Goal: Task Accomplishment & Management: Complete application form

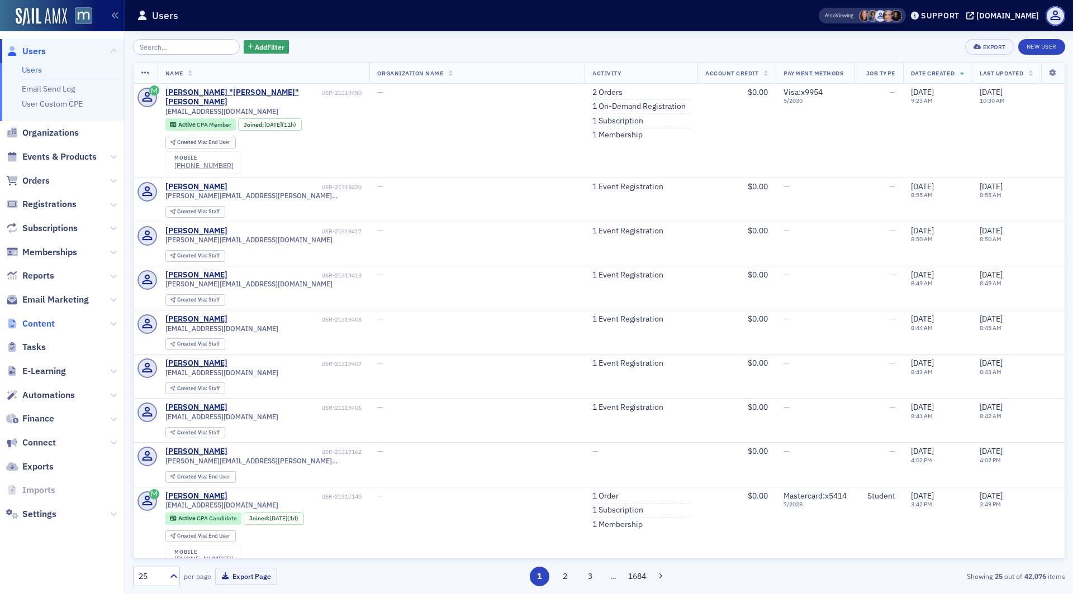
click at [39, 321] on span "Content" at bounding box center [38, 324] width 32 height 12
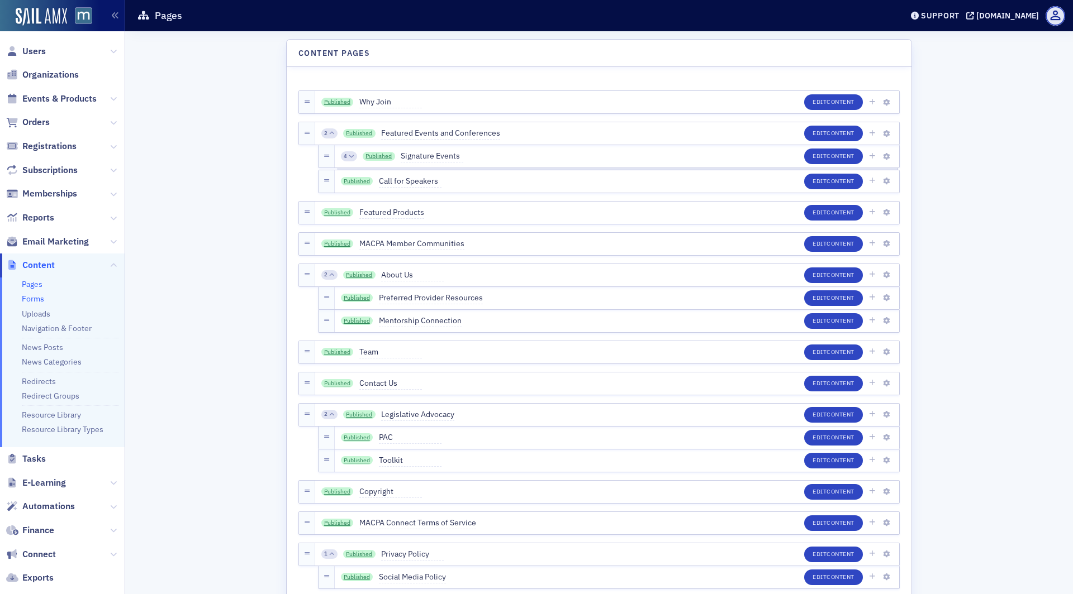
click at [41, 298] on link "Forms" at bounding box center [33, 299] width 22 height 10
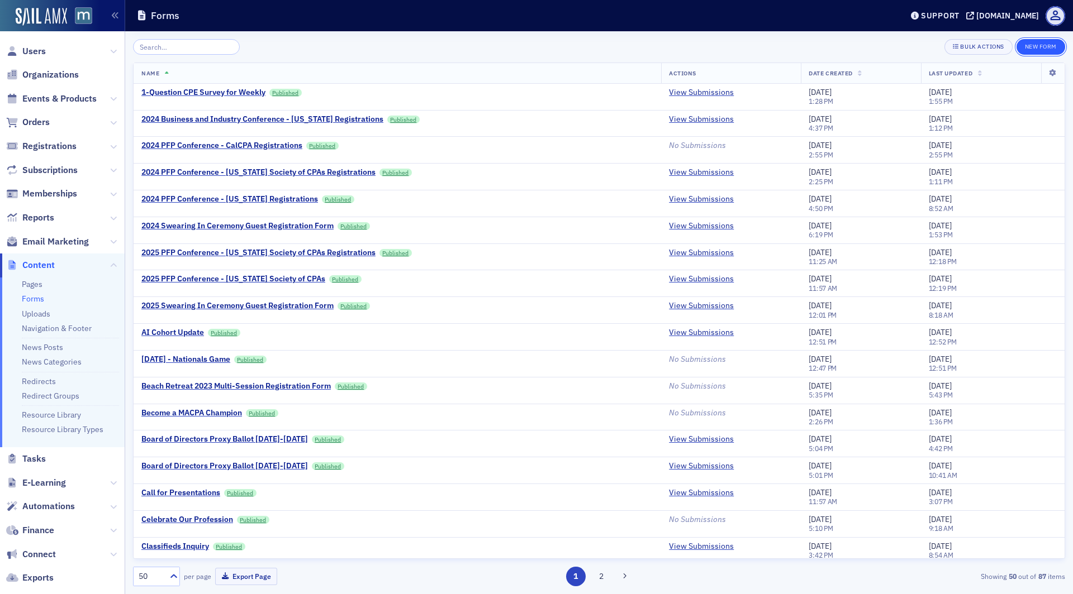
click at [1046, 50] on button "New Form" at bounding box center [1040, 47] width 49 height 16
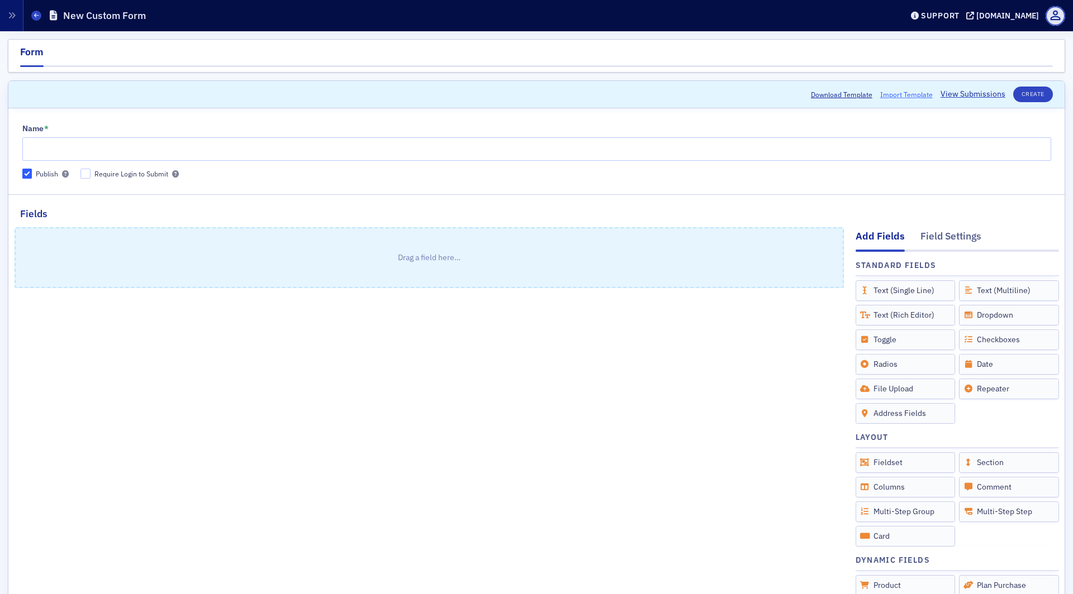
click at [898, 96] on span "Import Template" at bounding box center [906, 94] width 53 height 10
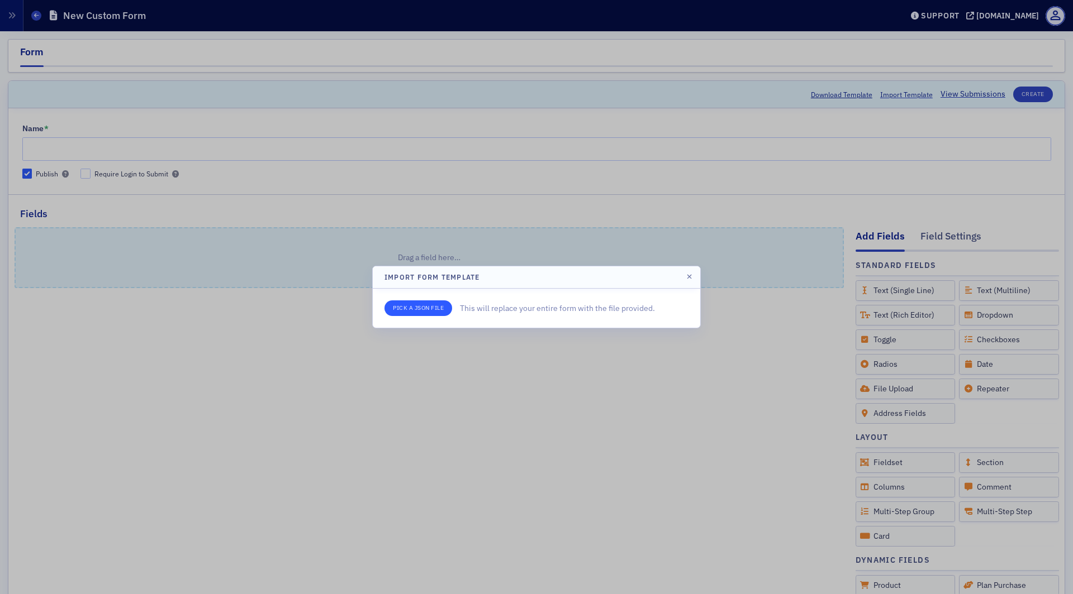
click at [434, 312] on input "file" at bounding box center [418, 309] width 68 height 16
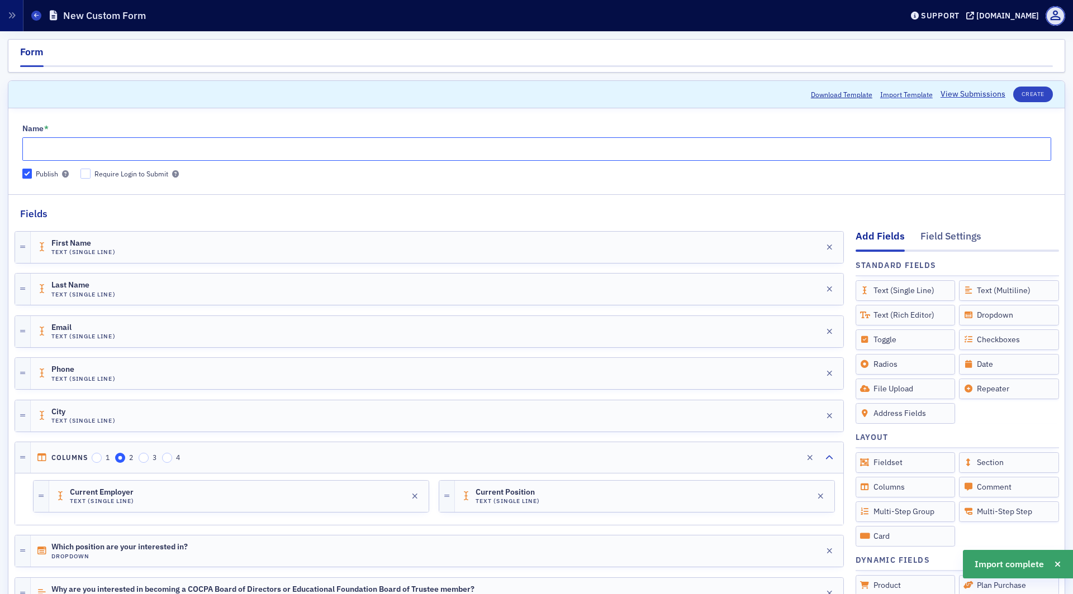
click at [121, 148] on input "Name *" at bounding box center [536, 148] width 1029 height 23
paste input "Board and Educational Foundation Board of Trustees"
drag, startPoint x: 72, startPoint y: 150, endPoint x: 125, endPoint y: 150, distance: 53.1
click at [125, 150] on input "Board and Educational Foundation Board of Trustees" at bounding box center [536, 148] width 1029 height 23
click at [27, 151] on input "Board and Foundation Board of Trustees" at bounding box center [536, 148] width 1029 height 23
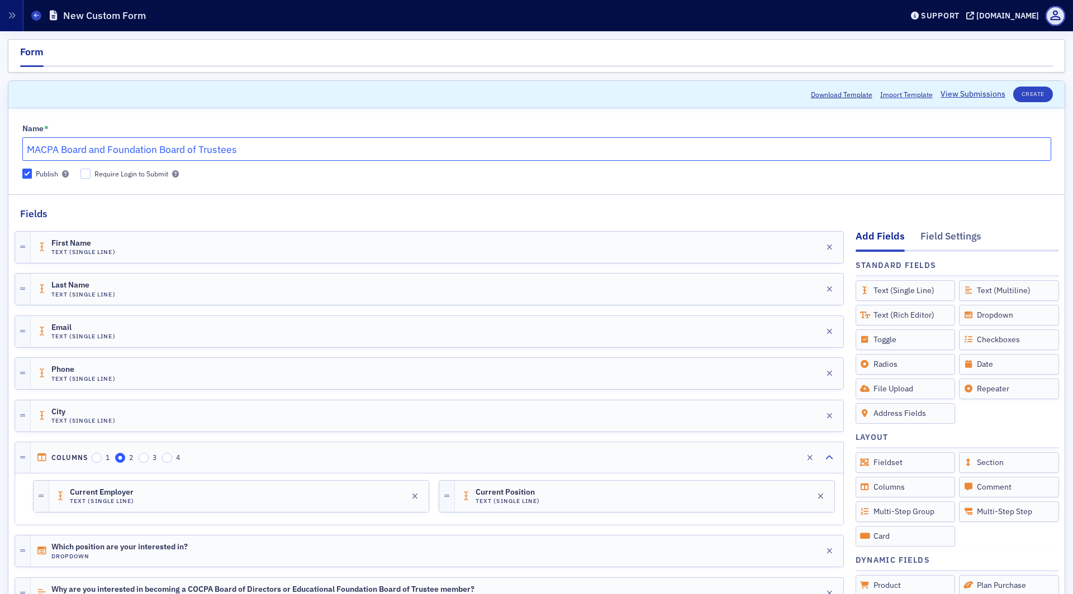
drag, startPoint x: 245, startPoint y: 150, endPoint x: 199, endPoint y: 150, distance: 45.8
click at [199, 150] on input "MACPA Board and Foundation Board of Trustees" at bounding box center [536, 148] width 1029 height 23
type input "MACPA Board and Foundation Board of Directors"
click at [256, 242] on div "First Name Text (Single Line) Edit" at bounding box center [437, 247] width 812 height 31
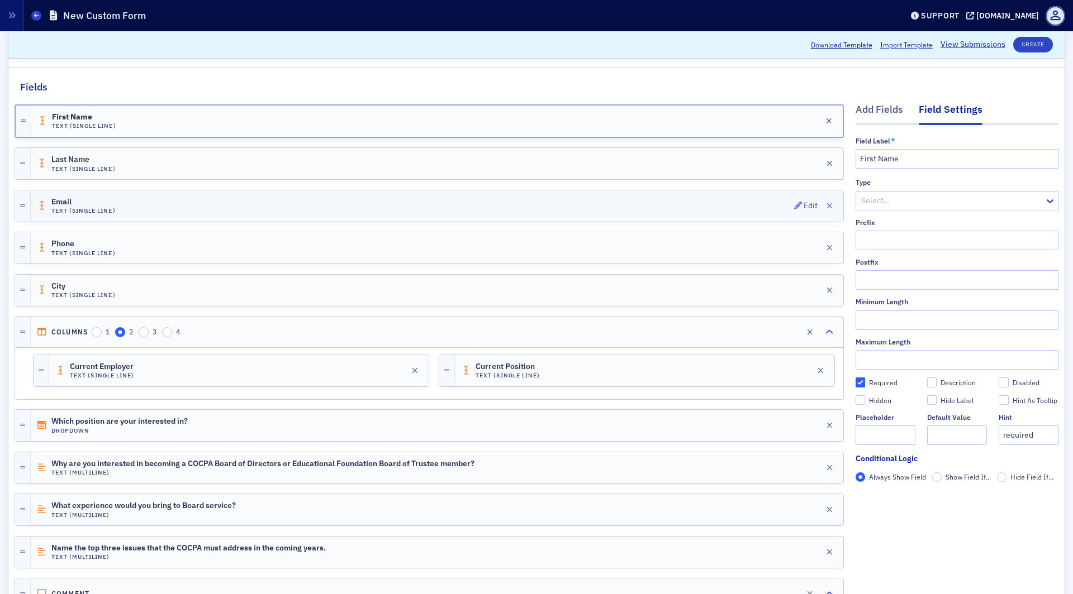
scroll to position [131, 0]
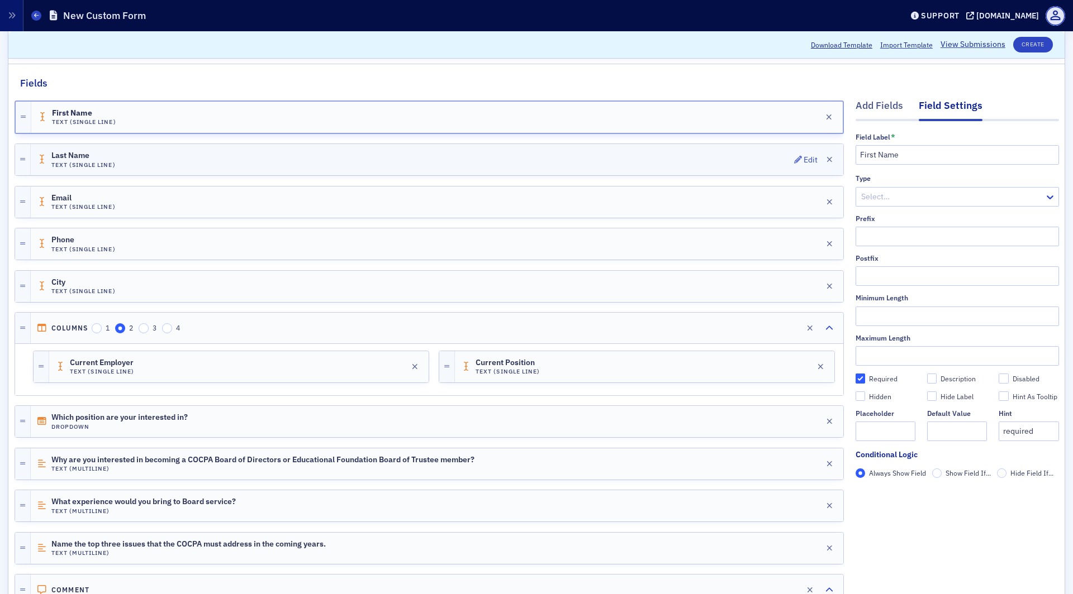
click at [365, 167] on div "Last Name Text (Single Line) Edit" at bounding box center [437, 159] width 812 height 31
click at [355, 196] on div "Email Text (Single Line) Edit" at bounding box center [437, 202] width 812 height 31
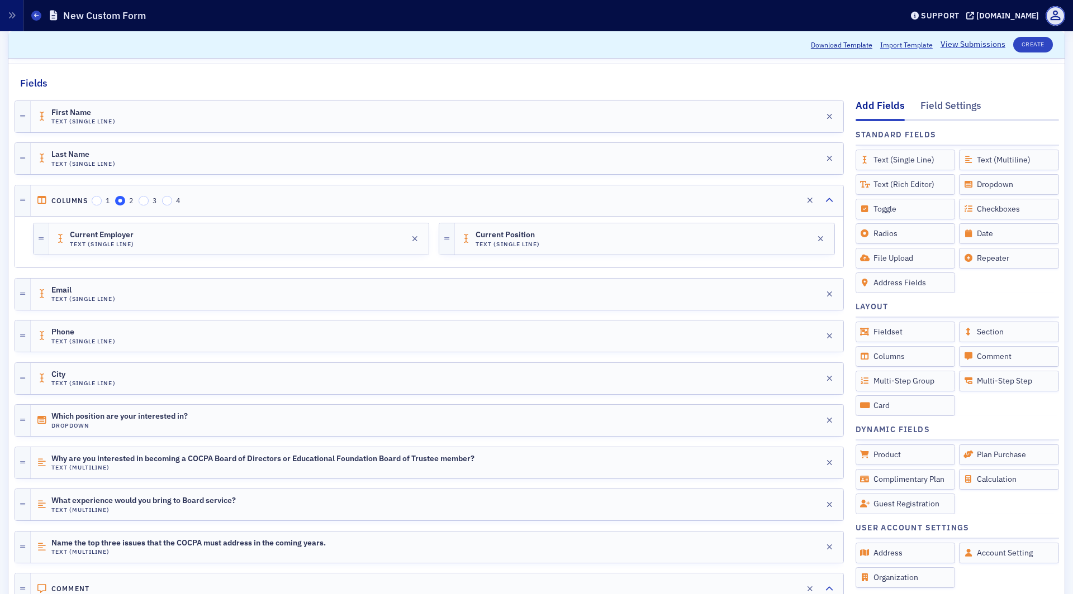
drag, startPoint x: 22, startPoint y: 326, endPoint x: 801, endPoint y: 4, distance: 842.2
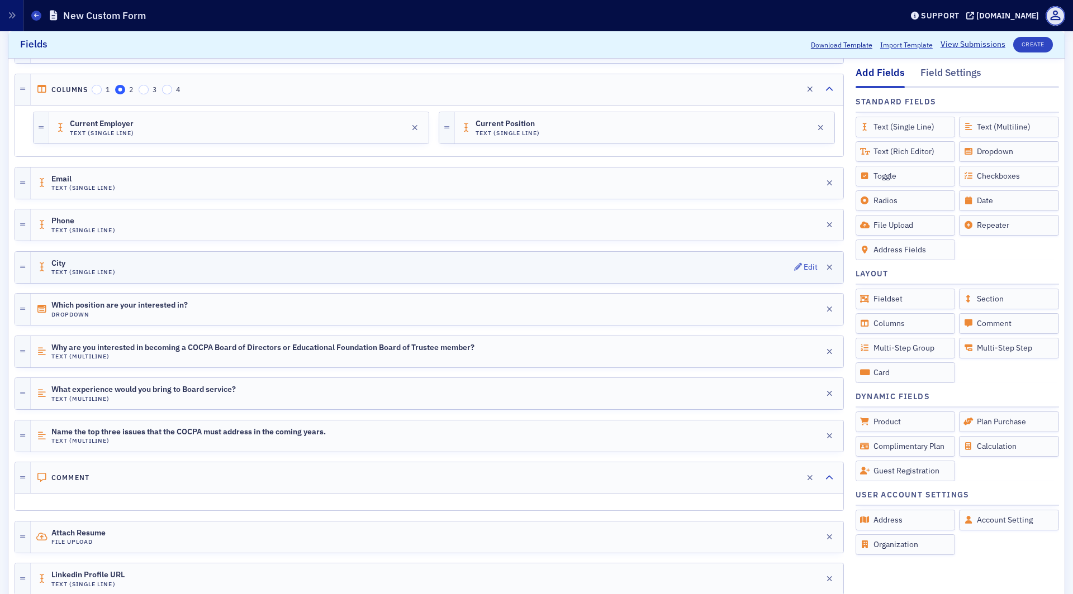
scroll to position [248, 0]
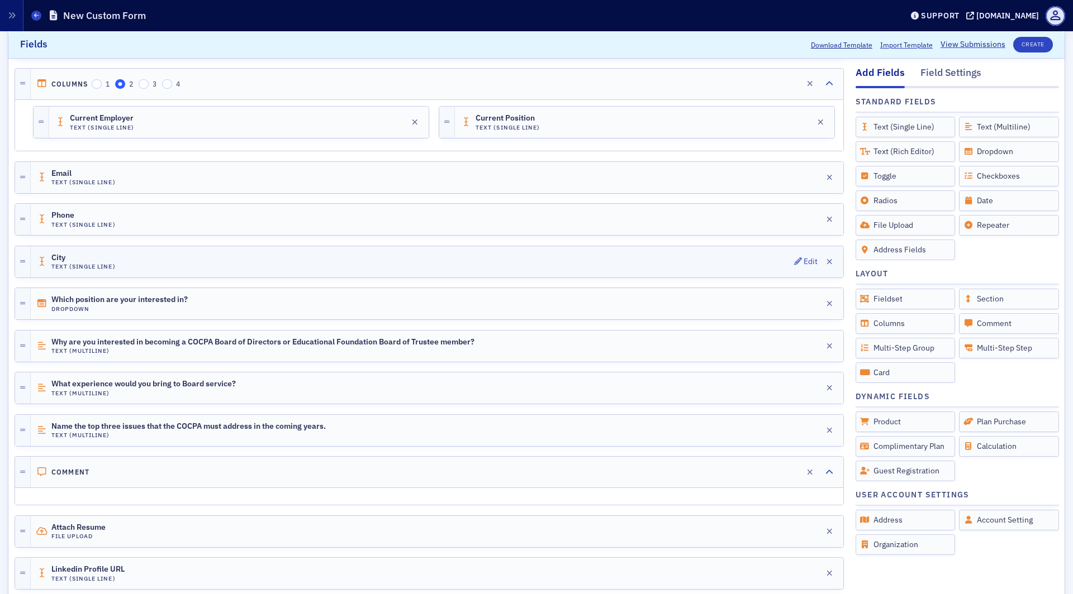
click at [144, 253] on div "City Text (Single Line) Edit" at bounding box center [437, 261] width 812 height 31
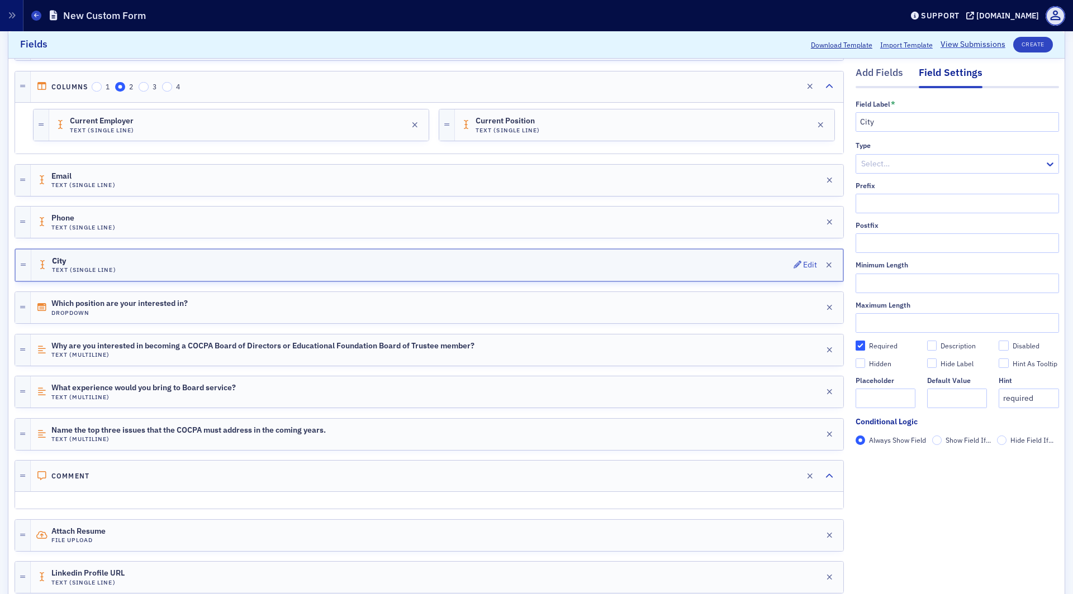
scroll to position [228, 0]
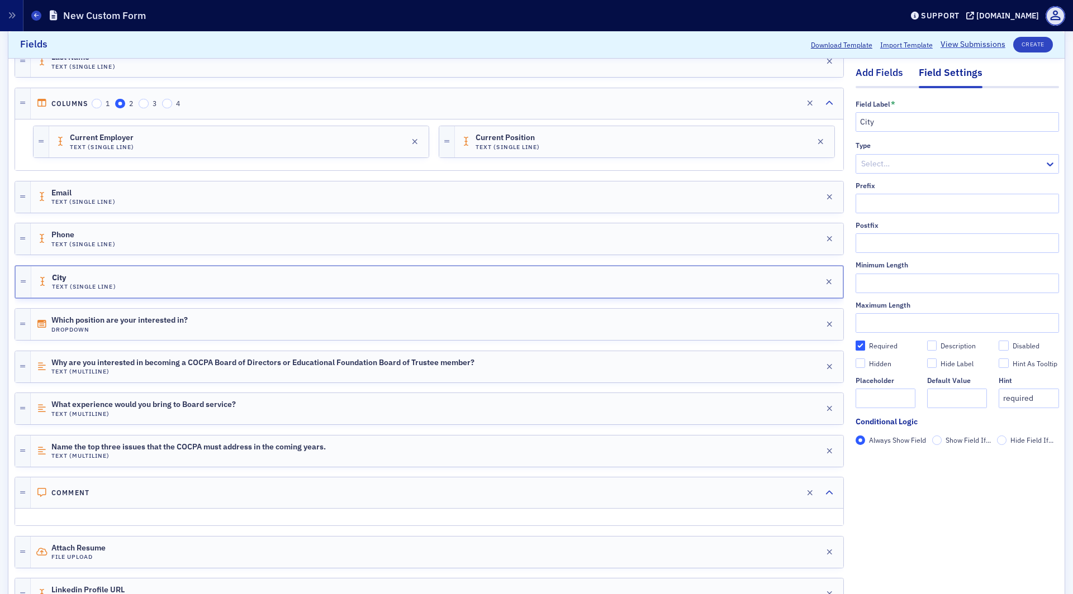
click at [879, 82] on div "Add Fields" at bounding box center [878, 76] width 47 height 21
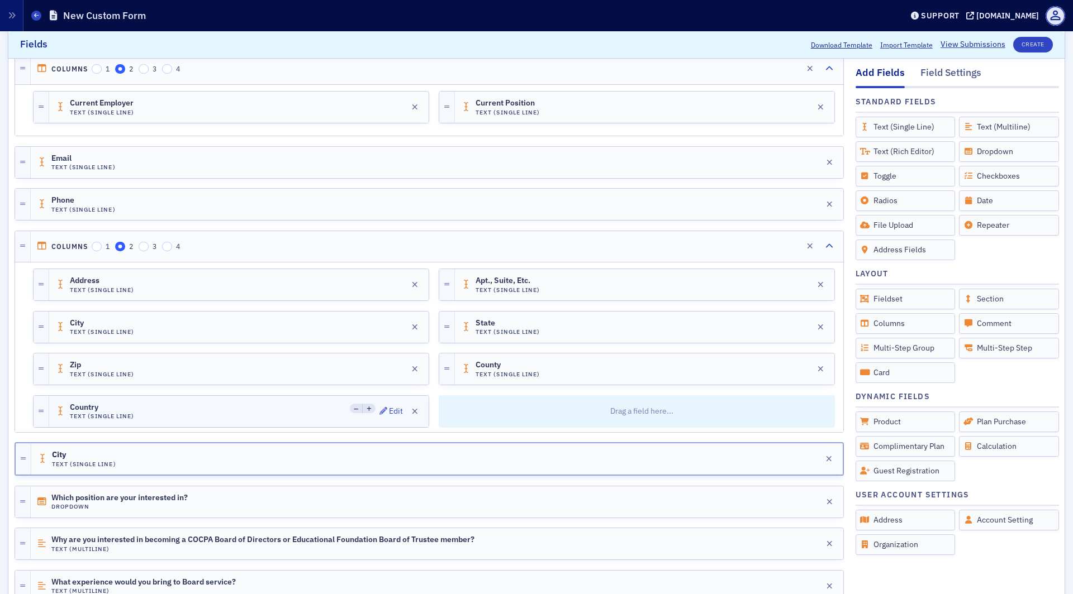
scroll to position [275, 0]
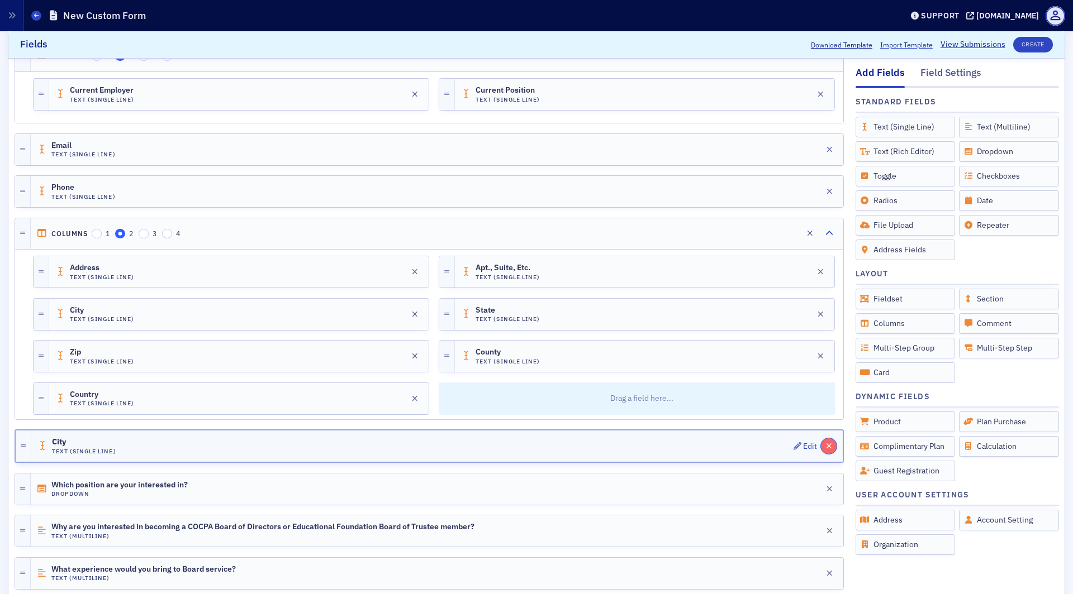
click at [830, 443] on icon "button" at bounding box center [829, 447] width 6 height 8
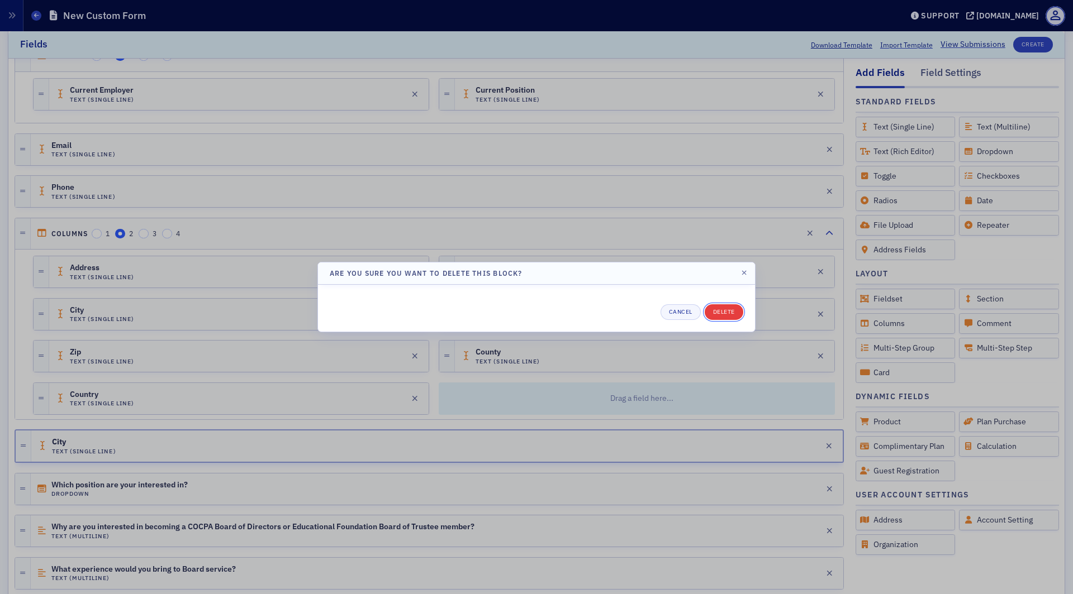
click at [732, 314] on button "Delete" at bounding box center [724, 313] width 39 height 16
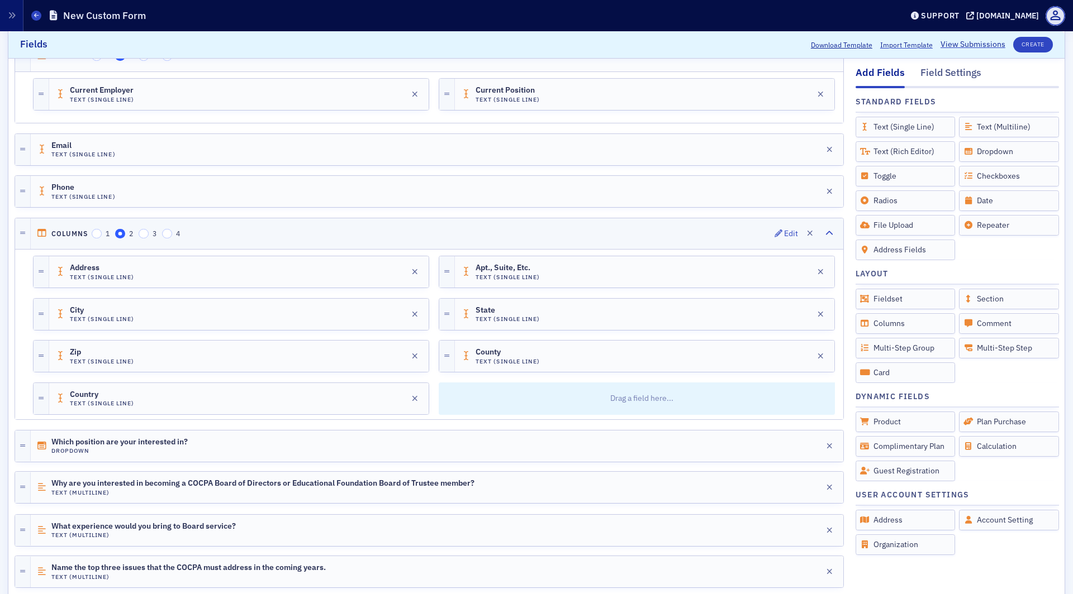
click at [375, 224] on div "Columns 1 2 3 4 Edit" at bounding box center [437, 233] width 812 height 31
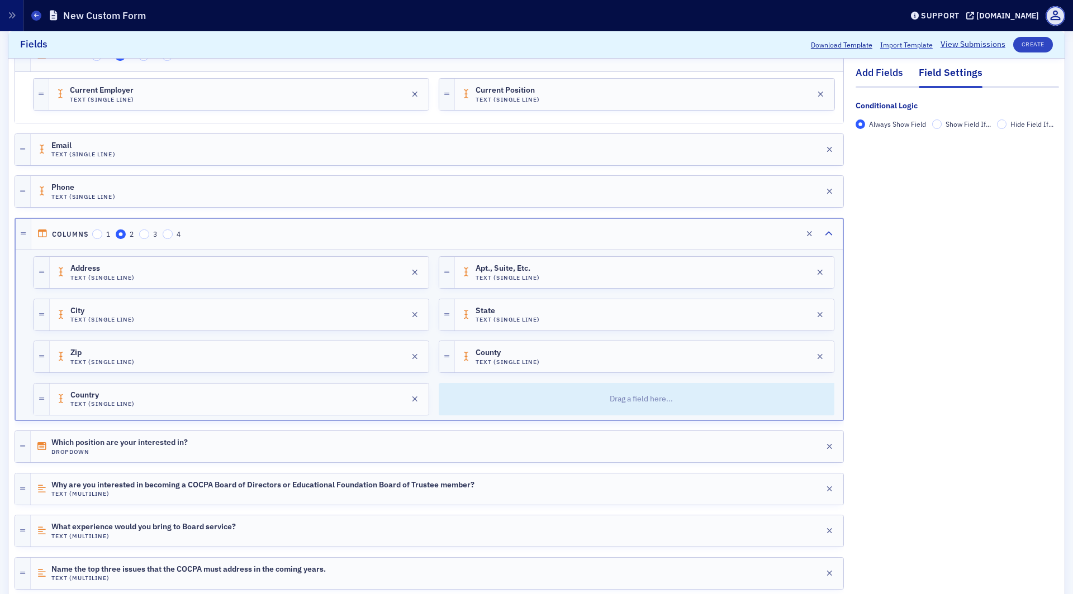
click at [879, 72] on div "Add Fields" at bounding box center [878, 76] width 47 height 21
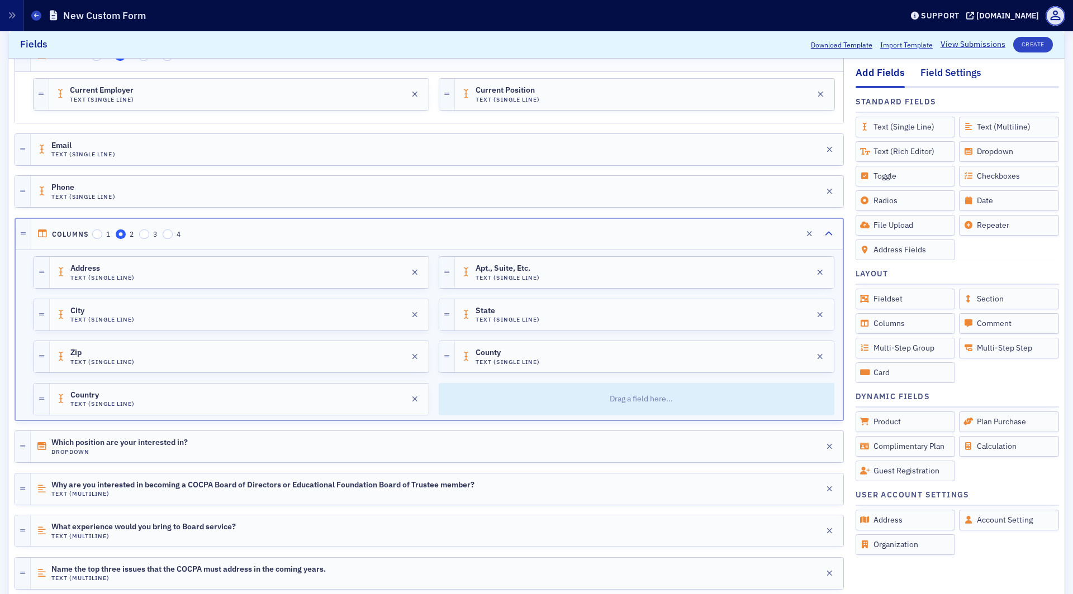
click at [939, 72] on div "Field Settings" at bounding box center [950, 76] width 61 height 21
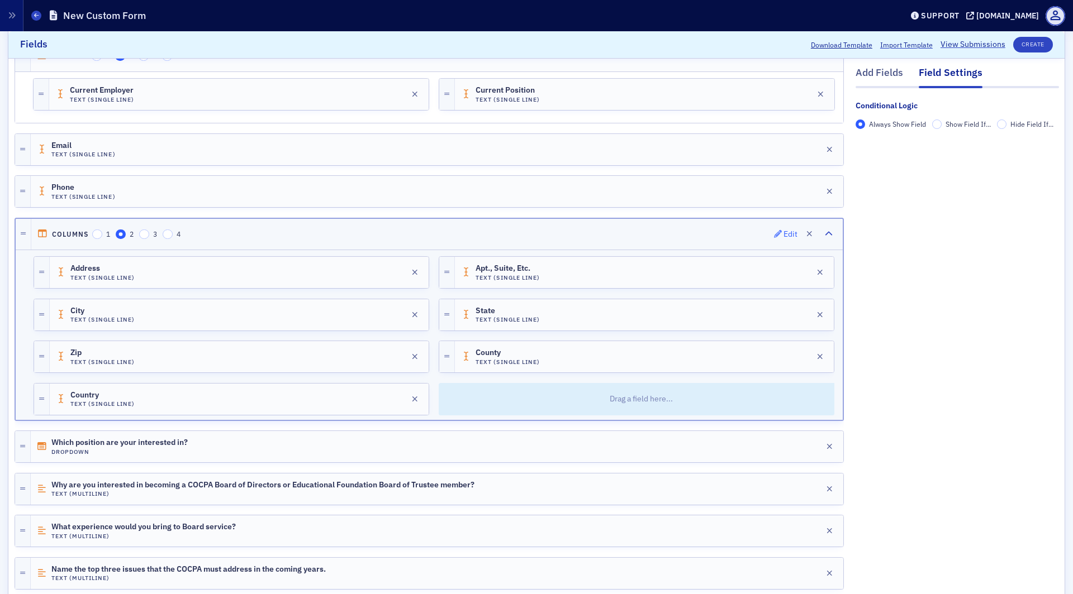
click at [789, 231] on div "Edit" at bounding box center [790, 234] width 14 height 6
click at [783, 230] on span "Edit" at bounding box center [786, 234] width 24 height 8
click at [259, 272] on div "Address Text (Single Line) Edit" at bounding box center [239, 272] width 379 height 31
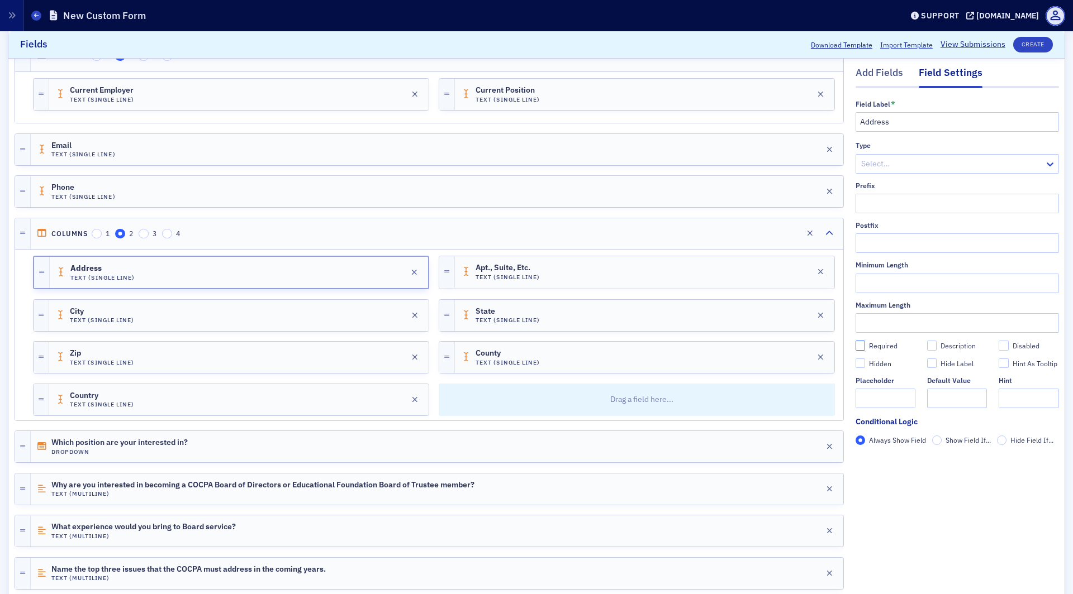
click at [859, 348] on input "Required" at bounding box center [860, 346] width 10 height 10
checkbox input "true"
type input "required"
click at [274, 309] on div "City Text (Single Line) Edit" at bounding box center [238, 315] width 379 height 31
click at [864, 345] on input "Required" at bounding box center [860, 346] width 10 height 10
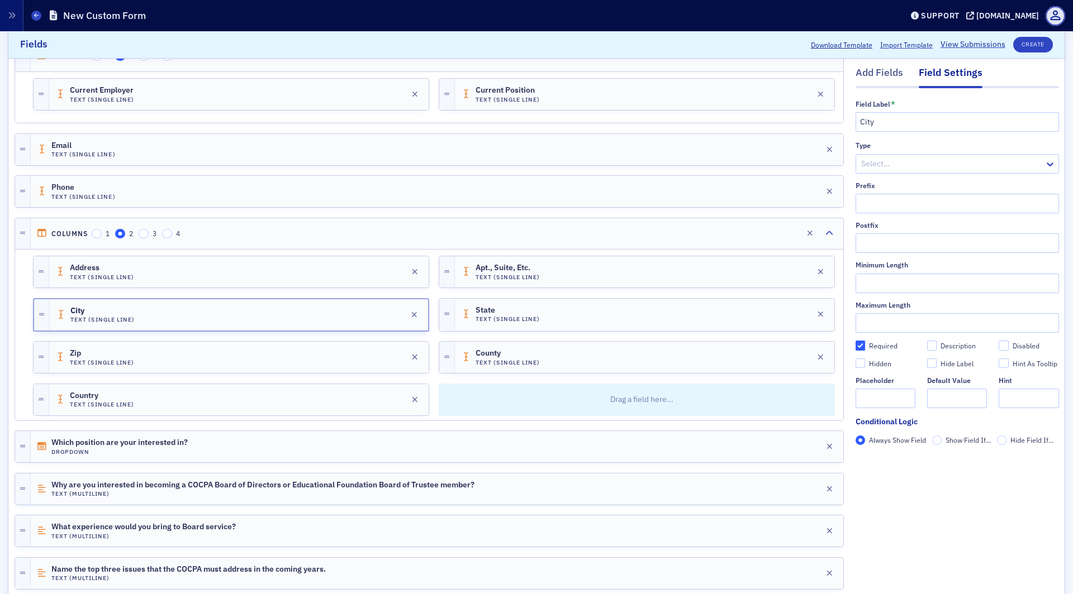
checkbox input "true"
type input "required"
click at [294, 349] on div "Zip Text (Single Line) Edit" at bounding box center [238, 357] width 379 height 31
click at [865, 349] on label "Required" at bounding box center [885, 346] width 60 height 10
click at [865, 349] on input "Required" at bounding box center [860, 346] width 10 height 10
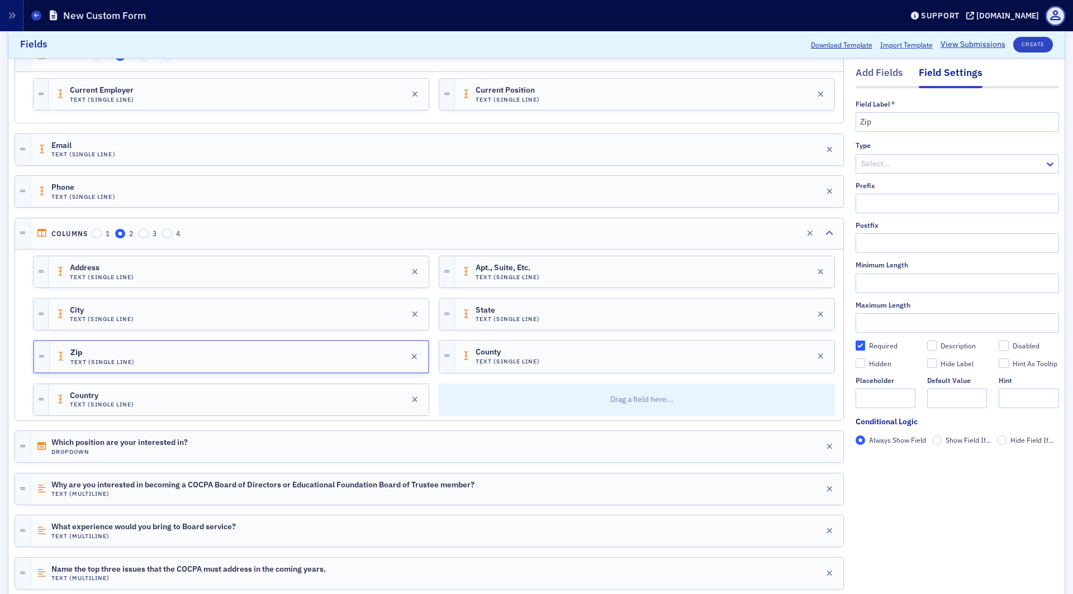
checkbox input "true"
type input "required"
click at [253, 389] on div "Country Text (Single Line) Edit" at bounding box center [238, 399] width 379 height 31
click at [413, 396] on icon "button" at bounding box center [414, 400] width 6 height 8
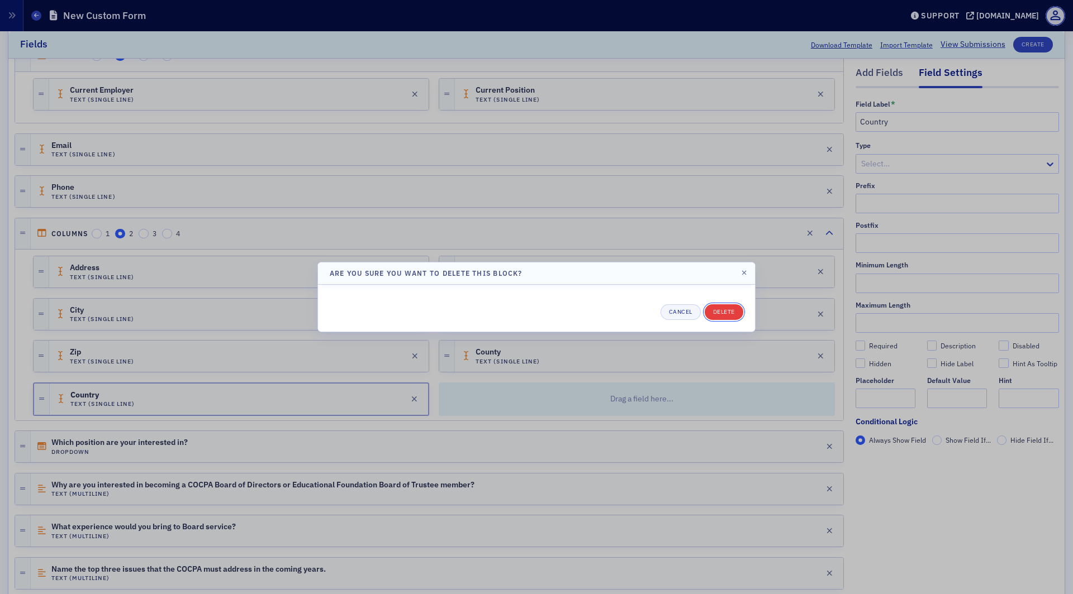
click at [727, 310] on button "Delete" at bounding box center [724, 313] width 39 height 16
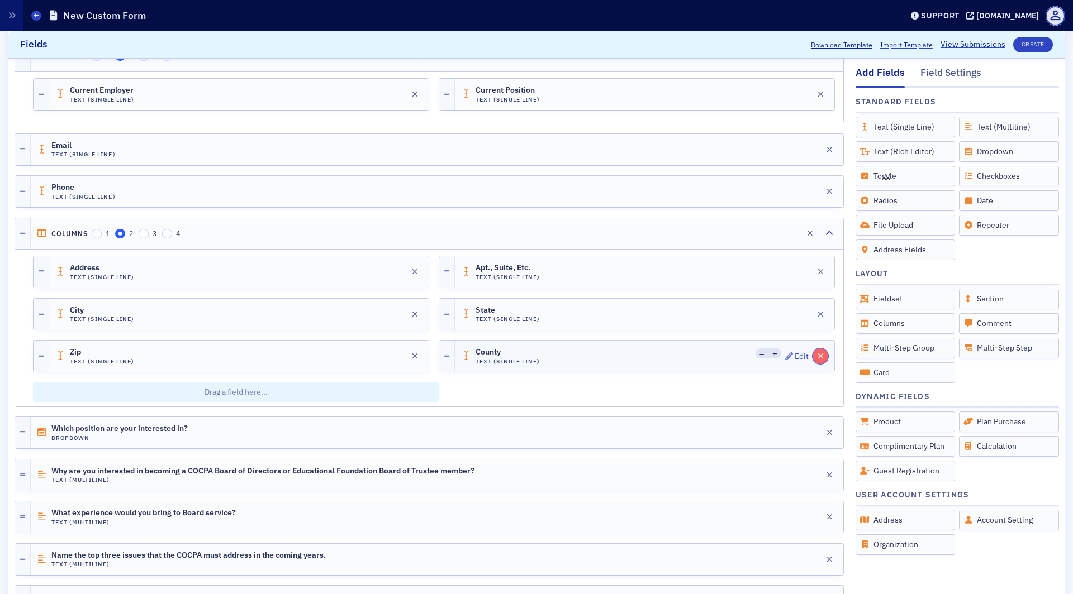
click at [826, 350] on button "button" at bounding box center [820, 357] width 16 height 16
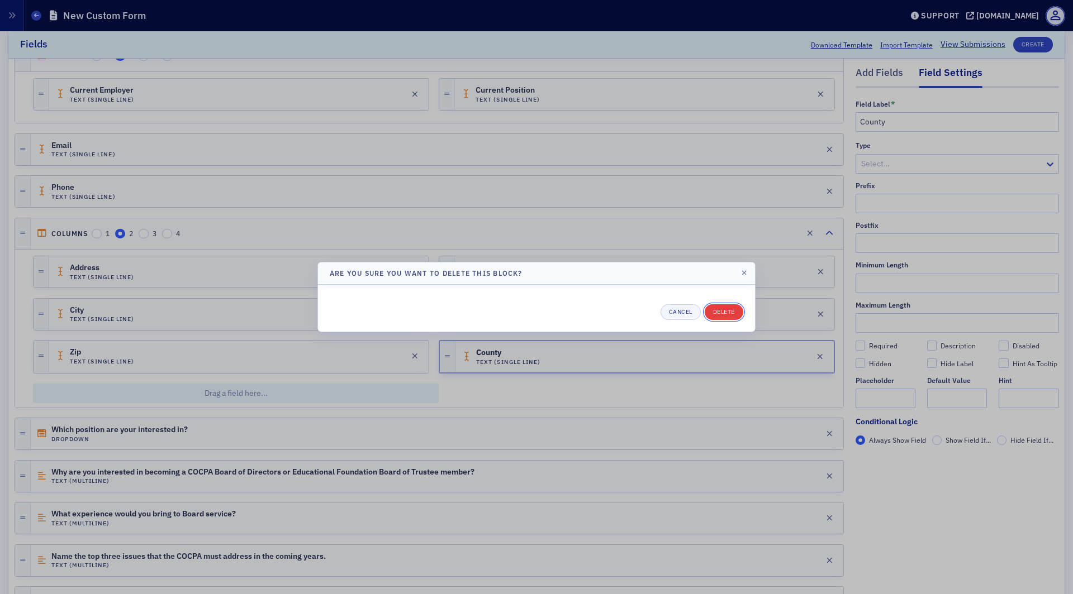
click at [728, 310] on button "Delete" at bounding box center [724, 313] width 39 height 16
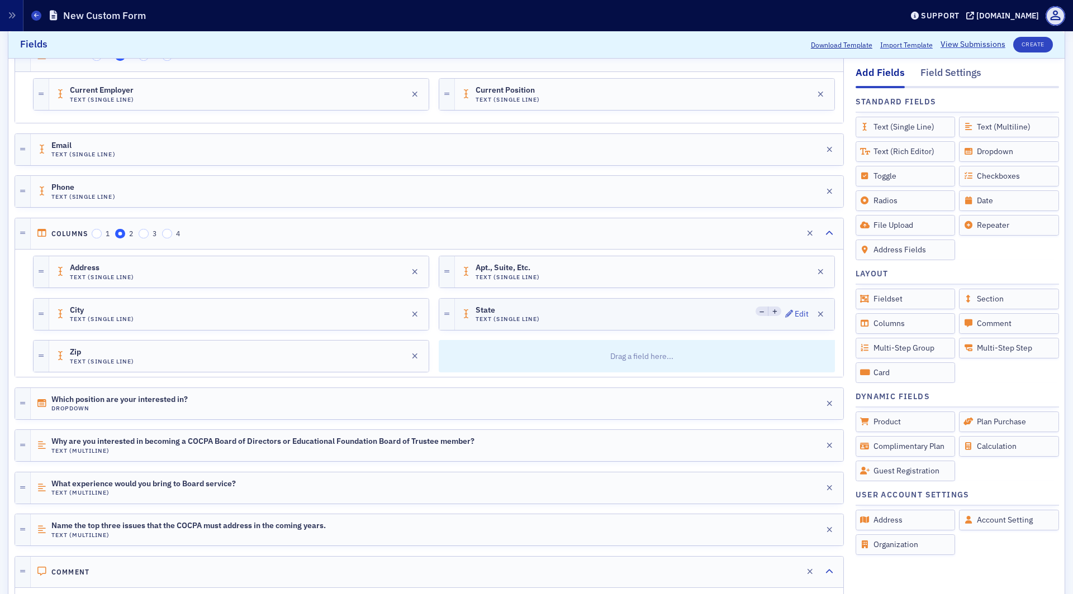
click at [562, 299] on div "State Text (Single Line) Edit" at bounding box center [644, 314] width 379 height 31
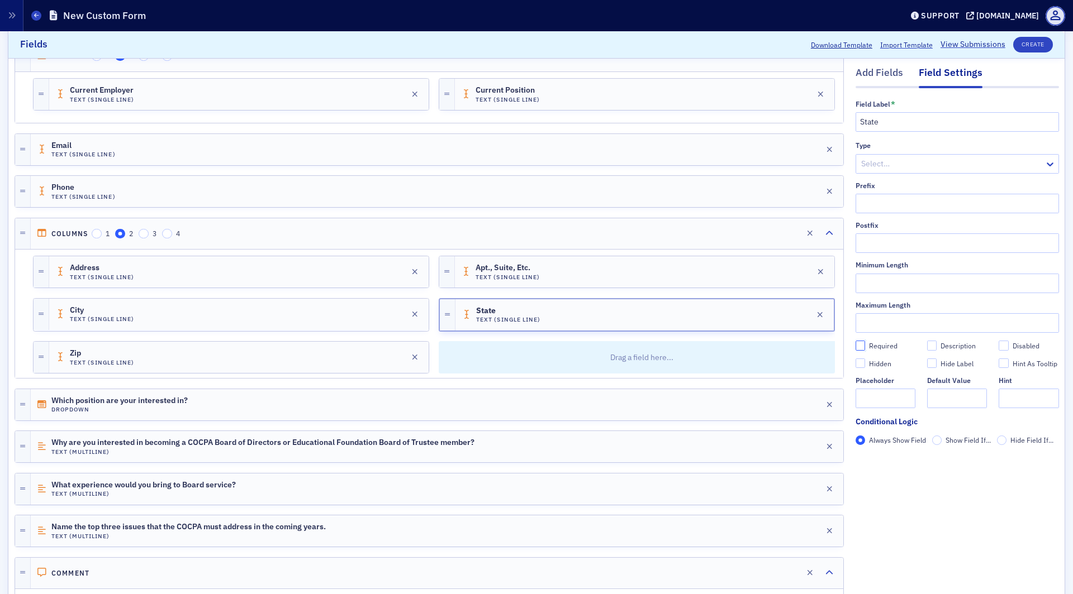
click at [860, 349] on input "Required" at bounding box center [860, 346] width 10 height 10
checkbox input "true"
type input "required"
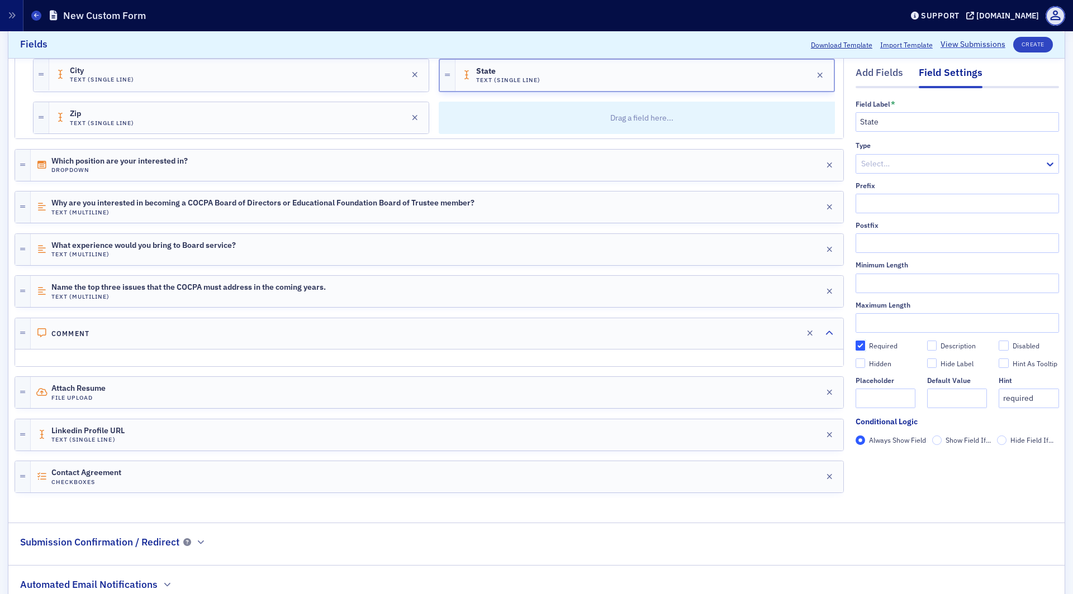
scroll to position [523, 0]
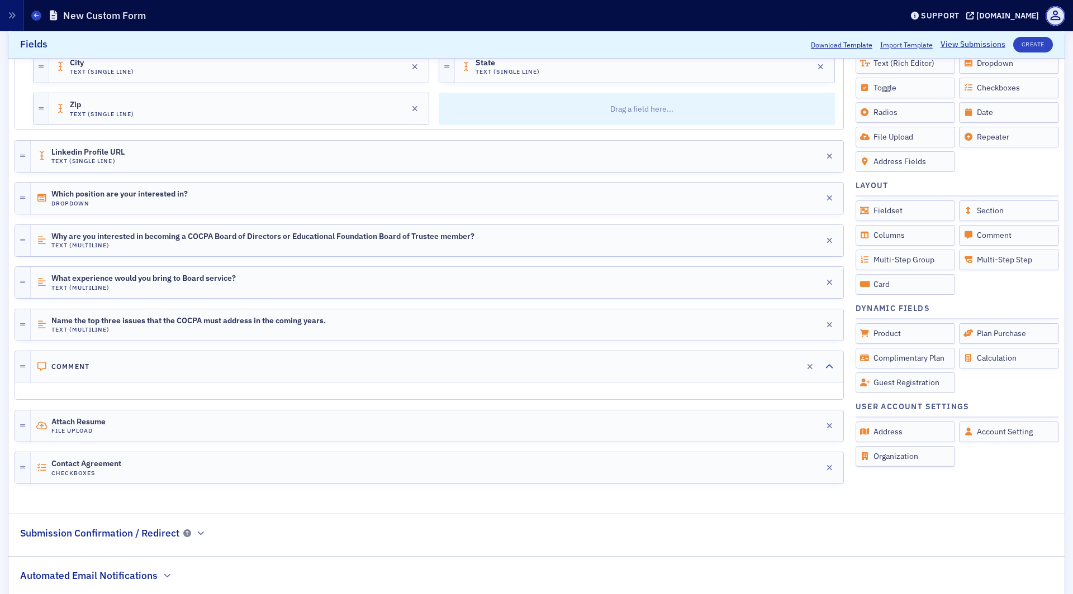
drag, startPoint x: 18, startPoint y: 420, endPoint x: 746, endPoint y: 8, distance: 835.9
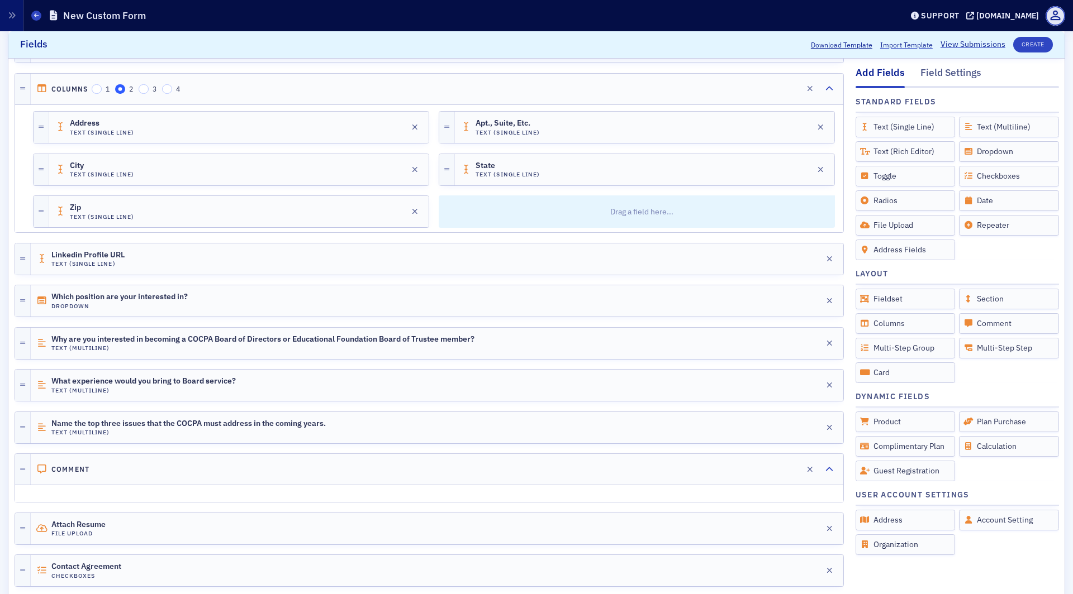
scroll to position [403, 0]
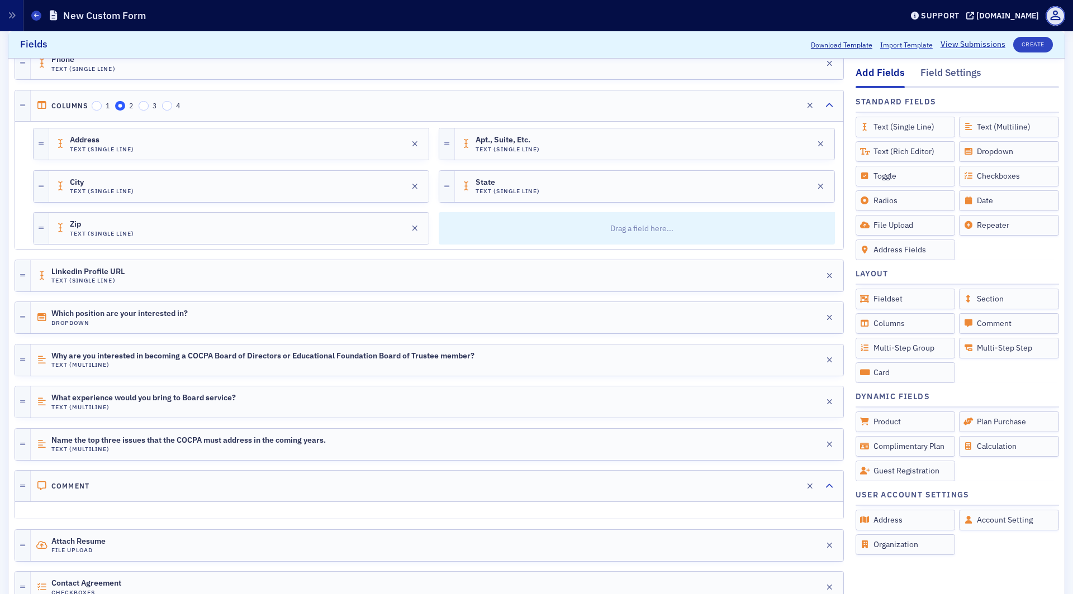
click at [222, 293] on div at bounding box center [429, 297] width 829 height 10
click at [222, 309] on div "Which position are your interested in? Dropdown Edit" at bounding box center [437, 317] width 812 height 31
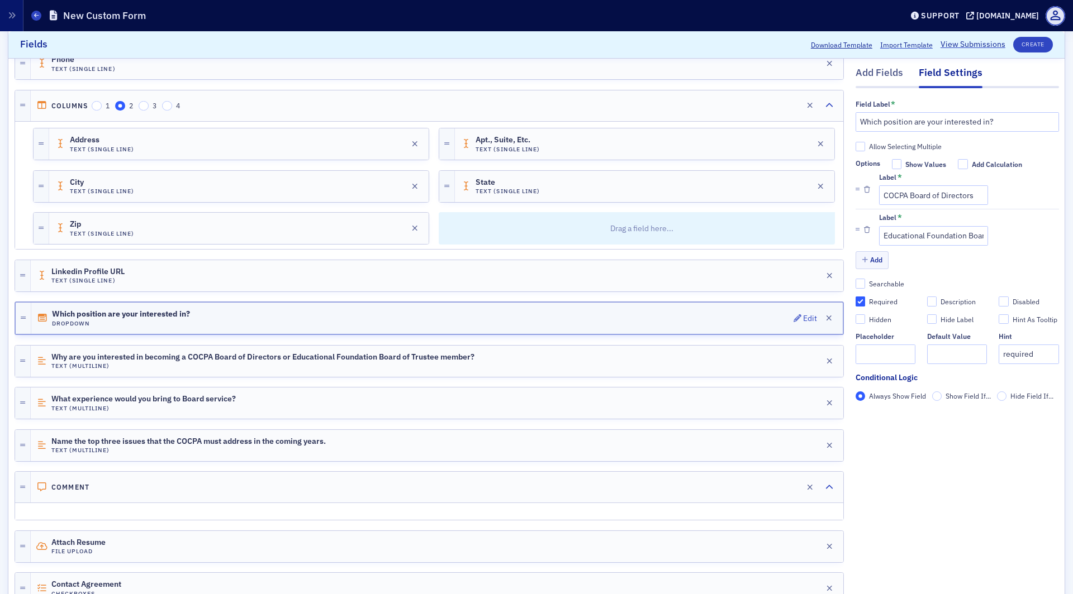
click at [448, 303] on div "Which position are your interested in? Dropdown Edit" at bounding box center [436, 318] width 811 height 31
click at [921, 198] on input "COCPA Board of Directors" at bounding box center [933, 196] width 109 height 20
click at [941, 238] on input "Educational Foundation Board of Trustees" at bounding box center [933, 236] width 109 height 20
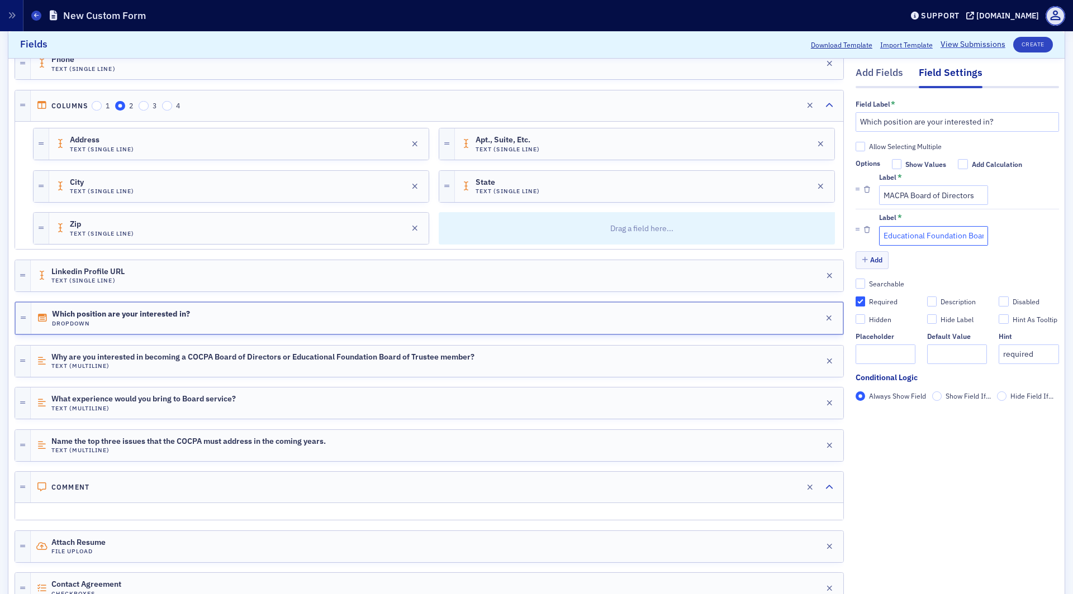
click at [941, 238] on input "Educational Foundation Board of Trustees" at bounding box center [933, 236] width 109 height 20
click at [196, 353] on span "Why are you interested in becoming a COCPA Board of Directors or Educational Fo…" at bounding box center [262, 357] width 423 height 9
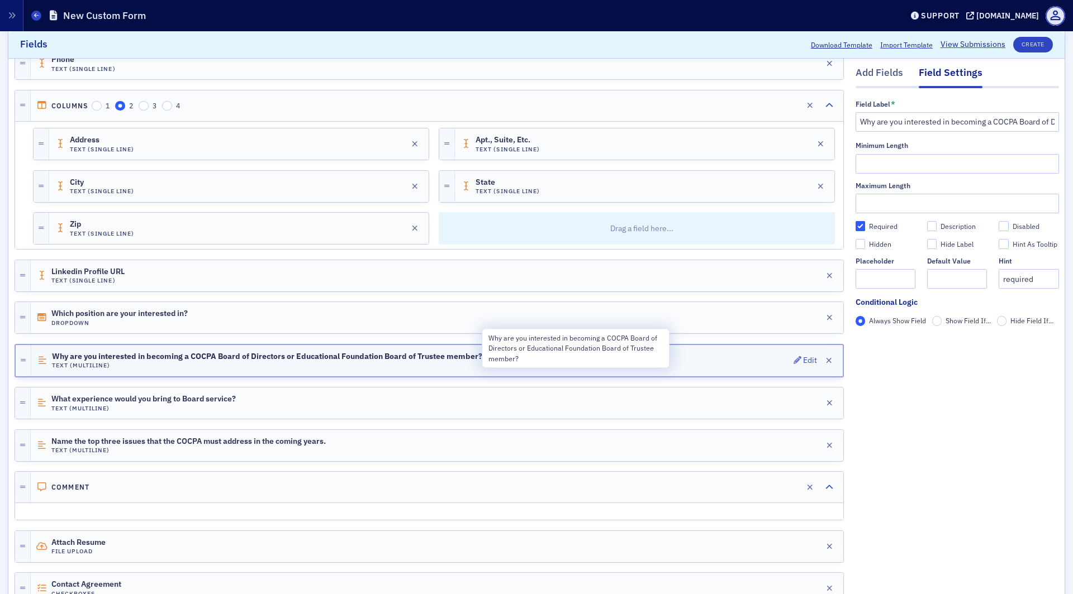
click at [177, 353] on span "Why are you interested in becoming a COCPA Board of Directors or Educational Fo…" at bounding box center [267, 357] width 430 height 9
click at [309, 353] on span "Why are you interested in becoming a COCPA Board of Directors or Educational Fo…" at bounding box center [267, 357] width 430 height 9
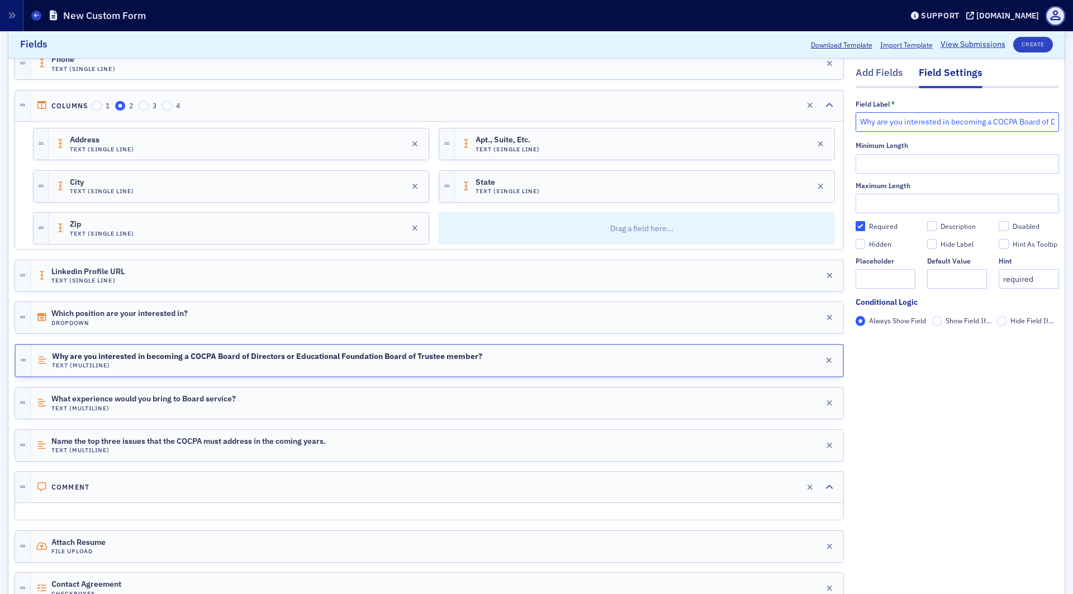
click at [914, 122] on input "Why are you interested in becoming a COCPA Board of Directors or Educational Fo…" at bounding box center [956, 122] width 203 height 20
paste input "(or your nominee) interested in serving on this Board*"
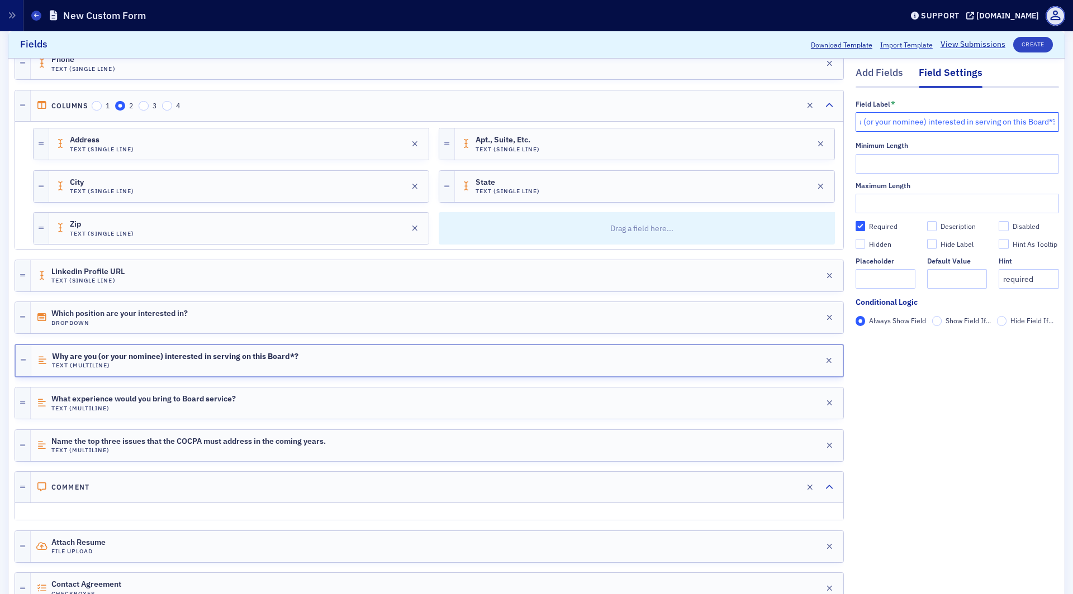
drag, startPoint x: 1011, startPoint y: 120, endPoint x: 1072, endPoint y: 130, distance: 61.8
click at [1072, 130] on div "Form Scroll to Download Template Import Template View Submissions Create Name *…" at bounding box center [536, 186] width 1073 height 1116
click at [1047, 122] on input "Why are you (or your nominee) interested in serving on this Board*?" at bounding box center [956, 122] width 203 height 20
click at [1051, 122] on input "Why are you (or your nominee) interested in serving on this Board*?" at bounding box center [956, 122] width 203 height 20
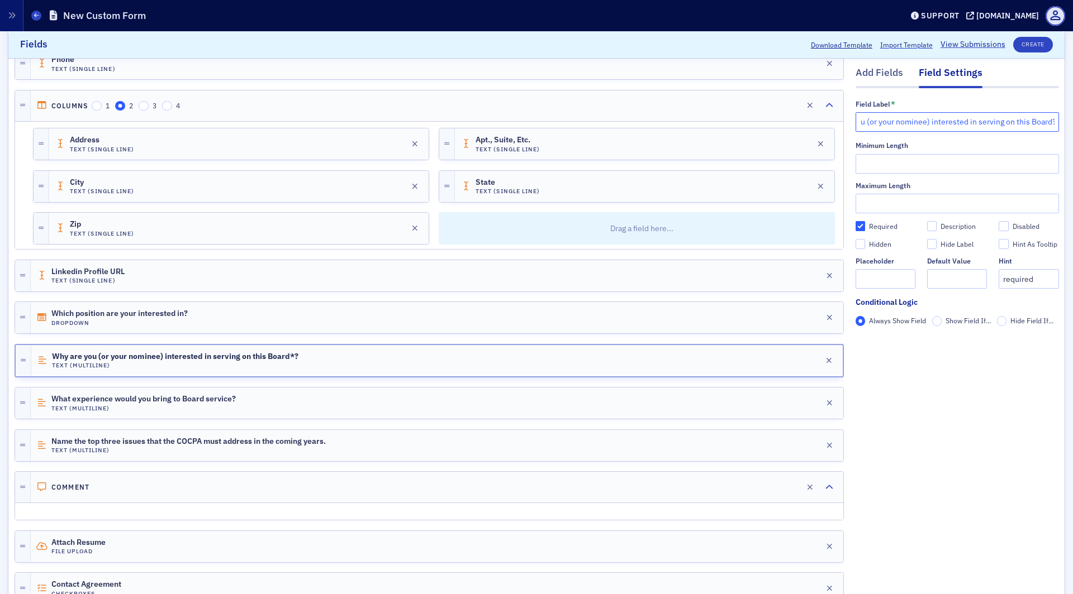
type input "Why are you (or your nominee) interested in serving on this Board?"
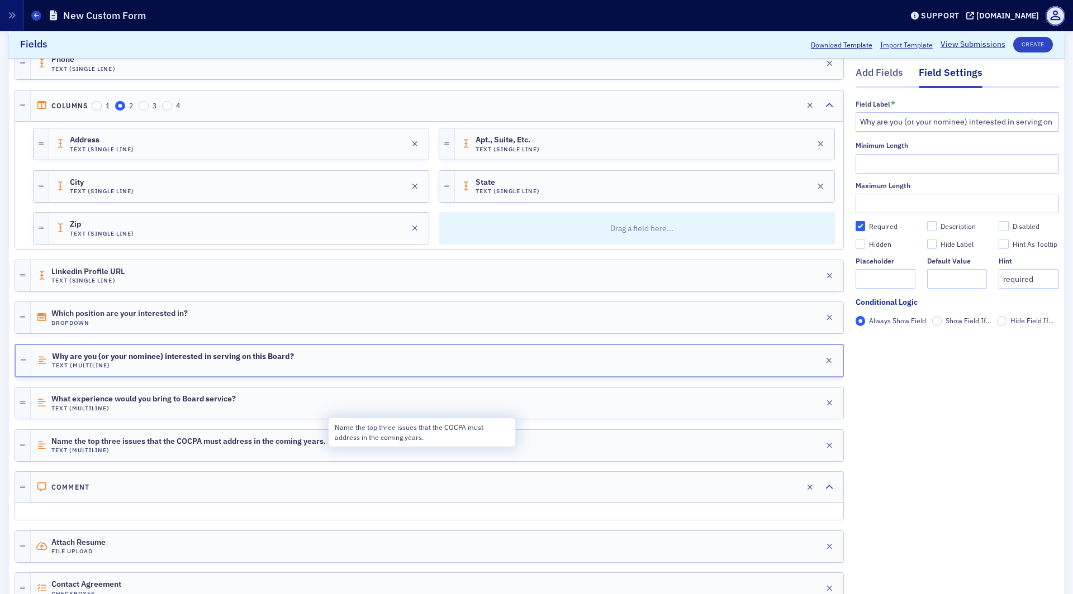
click at [223, 378] on div at bounding box center [429, 383] width 829 height 10
click at [215, 405] on h4 "Text (Multiline)" at bounding box center [143, 408] width 184 height 7
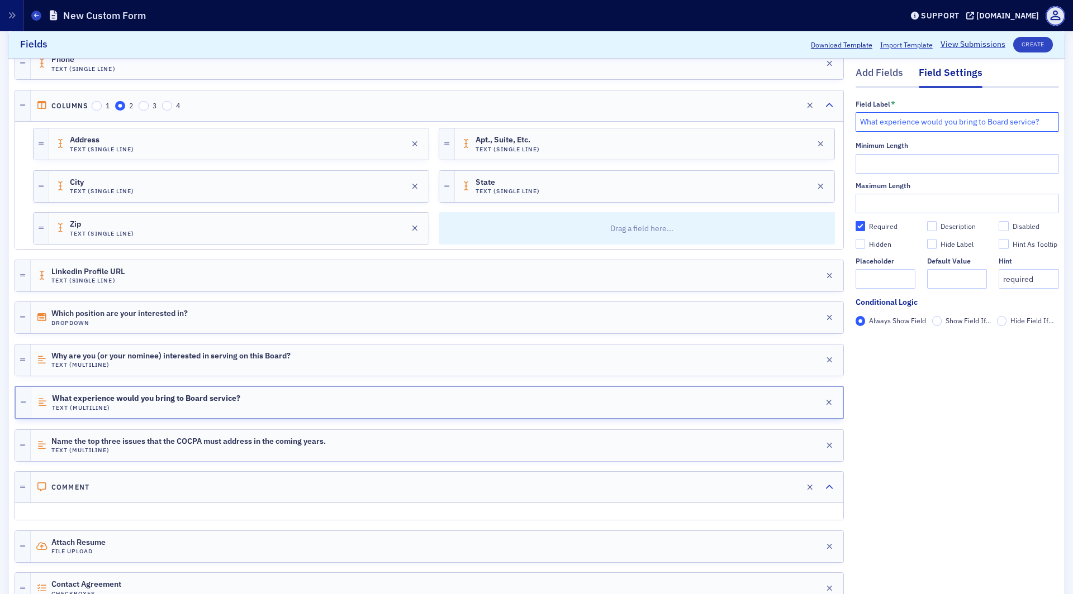
click at [917, 131] on input "What experience would you bring to Board service?" at bounding box center [956, 122] width 203 height 20
paste input "(or your nominee) bring to this Board*"
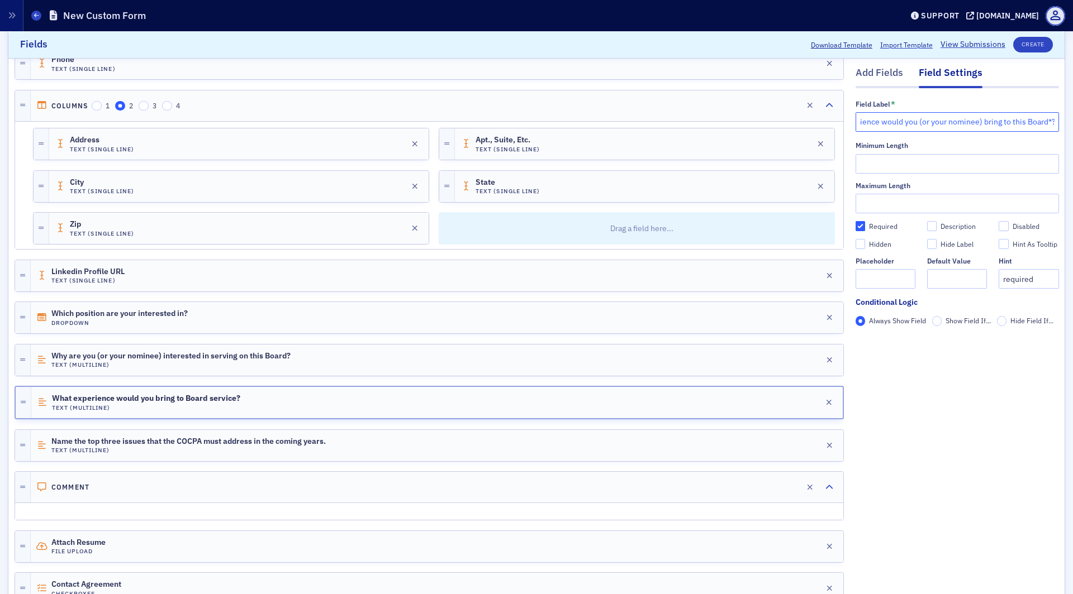
click at [1050, 123] on input "What experience would you (or your nominee) bring to this Board*?" at bounding box center [956, 122] width 203 height 20
type input "What experience would you (or your nominee) bring to this Board?"
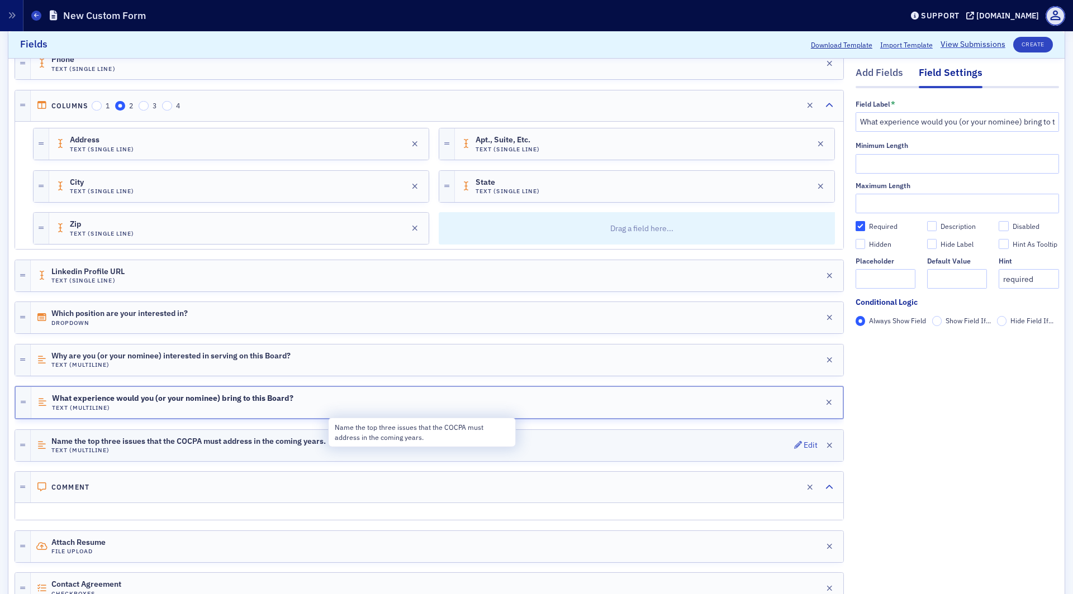
click at [165, 437] on span "Name the top three issues that the COCPA must address in the coming years." at bounding box center [188, 441] width 274 height 9
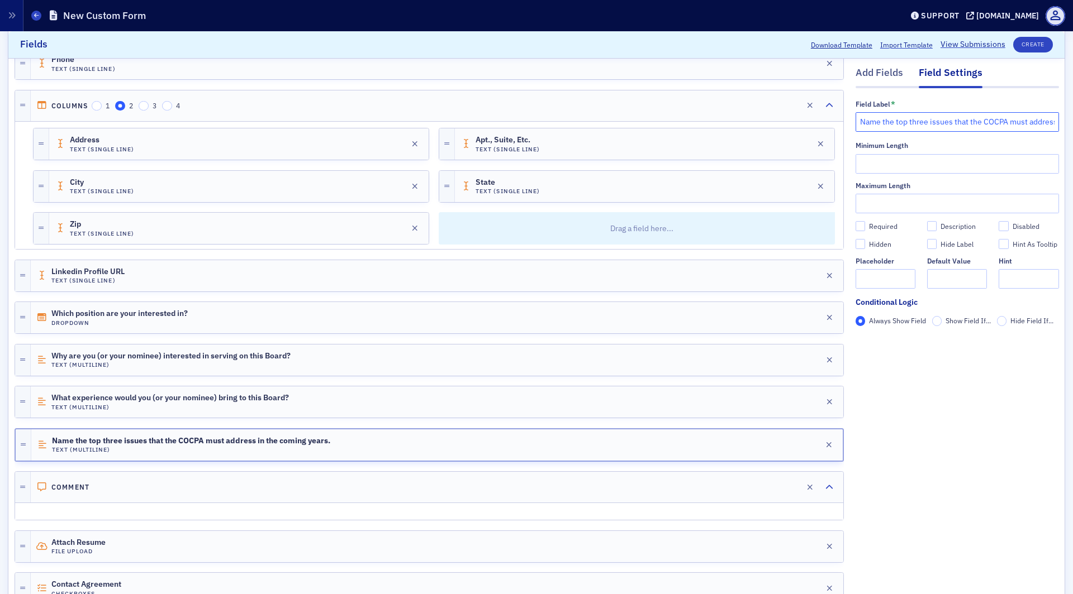
click at [925, 119] on input "Name the top three issues that the COCPA must address in the coming years." at bounding box center [956, 122] width 203 height 20
paste input "3 issues that MACPA must address in the coming years?"
drag, startPoint x: 895, startPoint y: 124, endPoint x: 812, endPoint y: 124, distance: 82.7
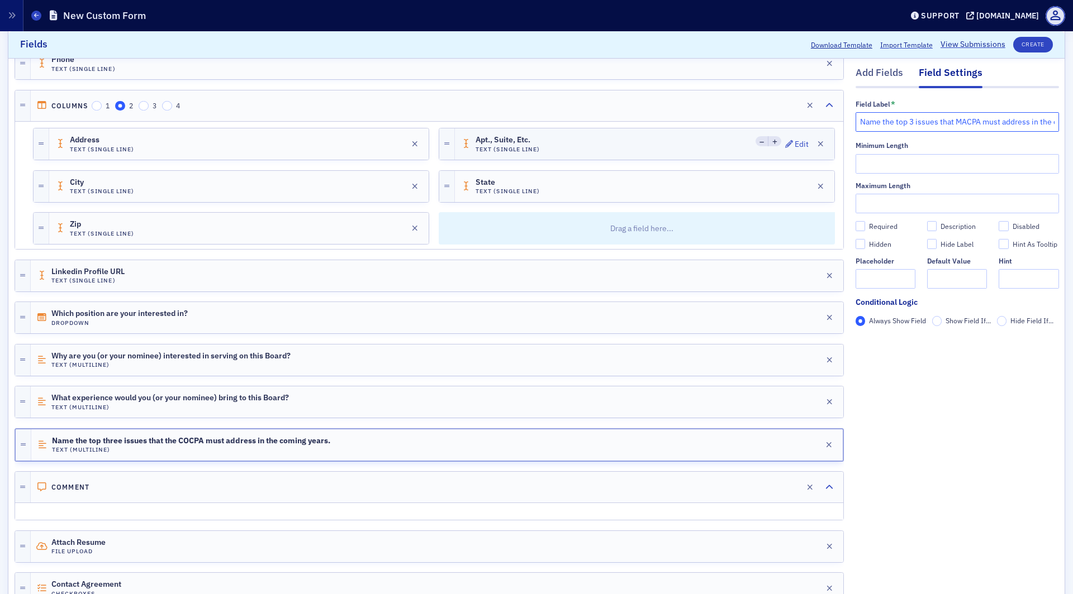
click at [812, 124] on div "Add Fields Field Settings Field Label * Name the top 3 issues that MACPA must a…" at bounding box center [537, 218] width 1044 height 801
type input "Name the top 3 issues that MACPA must address in the coming years."
click at [969, 354] on div "Field Label * Name the top 3 issues that MACPA must address in the coming years…" at bounding box center [956, 228] width 203 height 280
click at [861, 226] on input "Required" at bounding box center [860, 226] width 10 height 10
checkbox input "true"
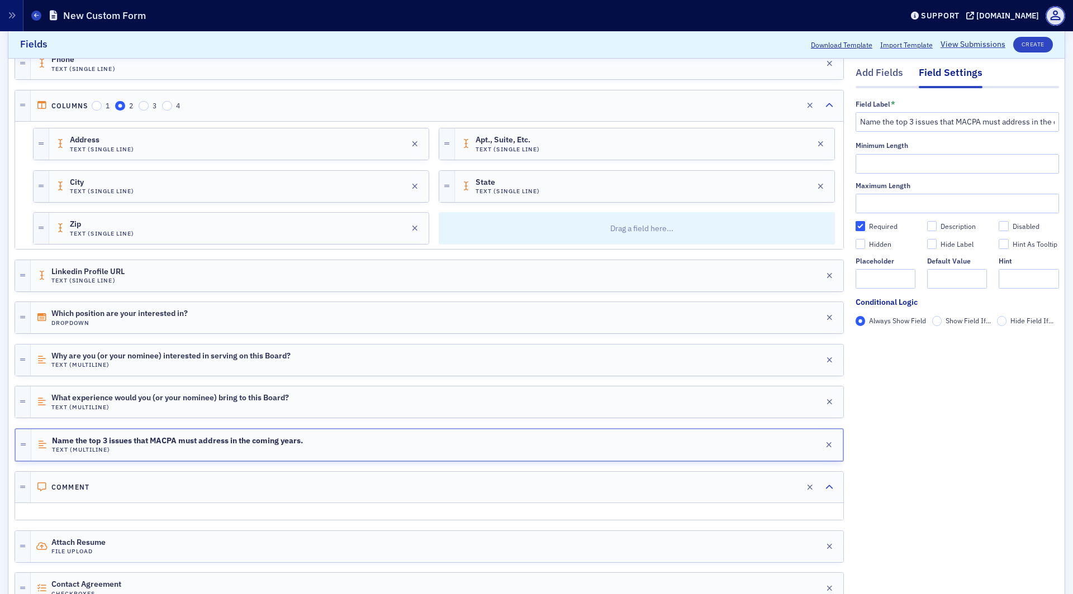
type input "required"
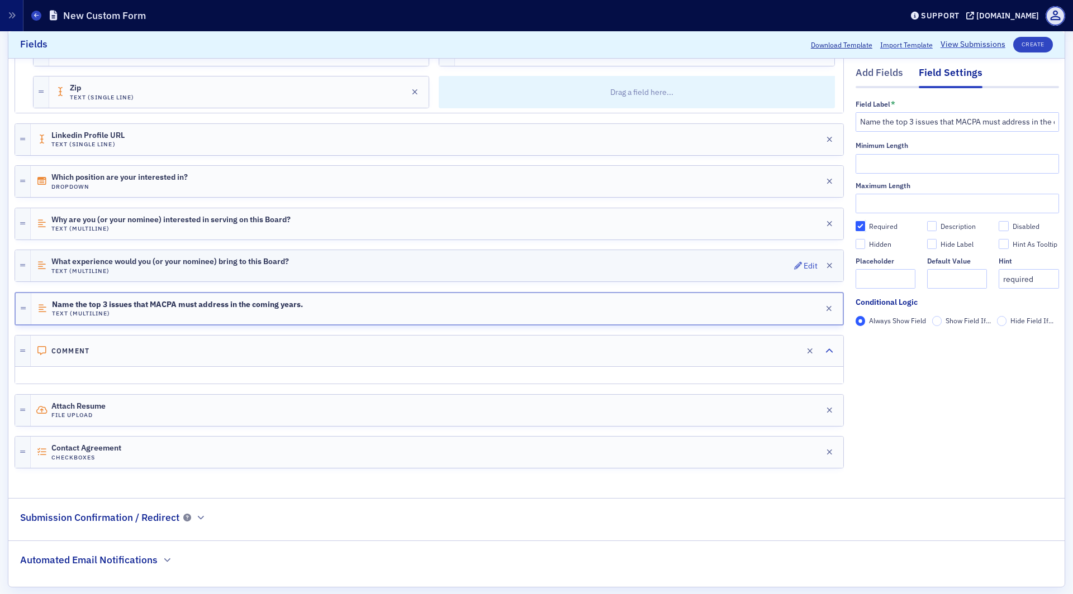
scroll to position [540, 0]
click at [238, 348] on div "Comment Edit" at bounding box center [437, 350] width 812 height 31
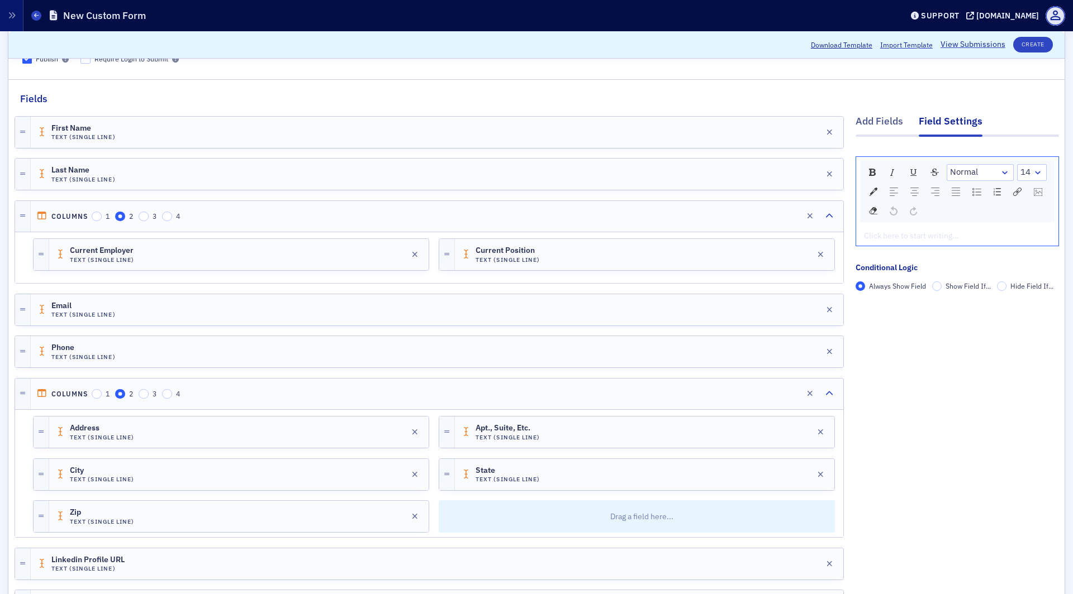
scroll to position [100, 0]
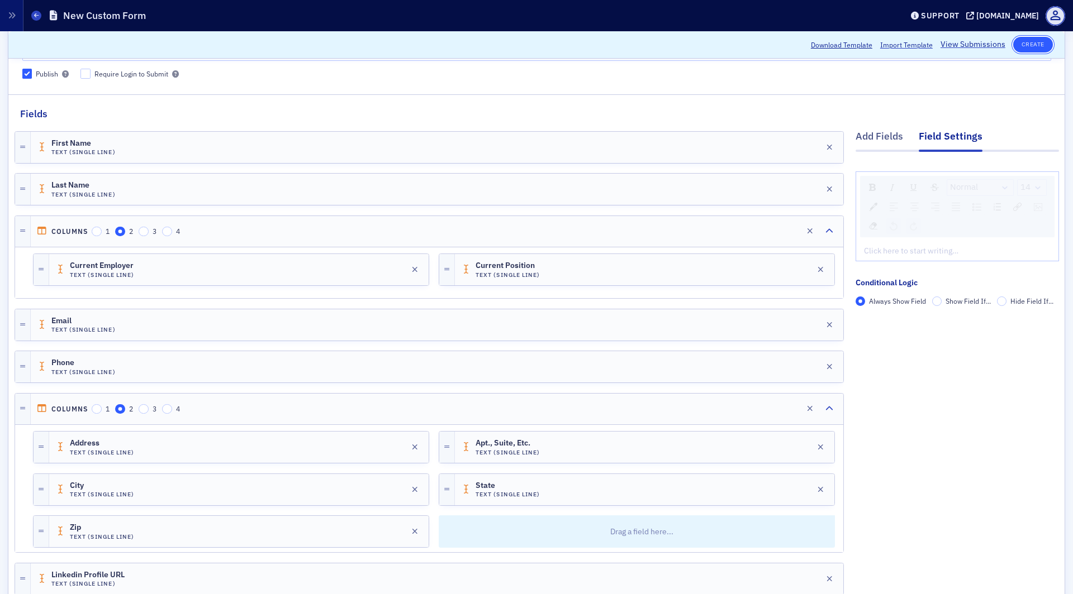
click at [1036, 39] on button "Create" at bounding box center [1033, 45] width 40 height 16
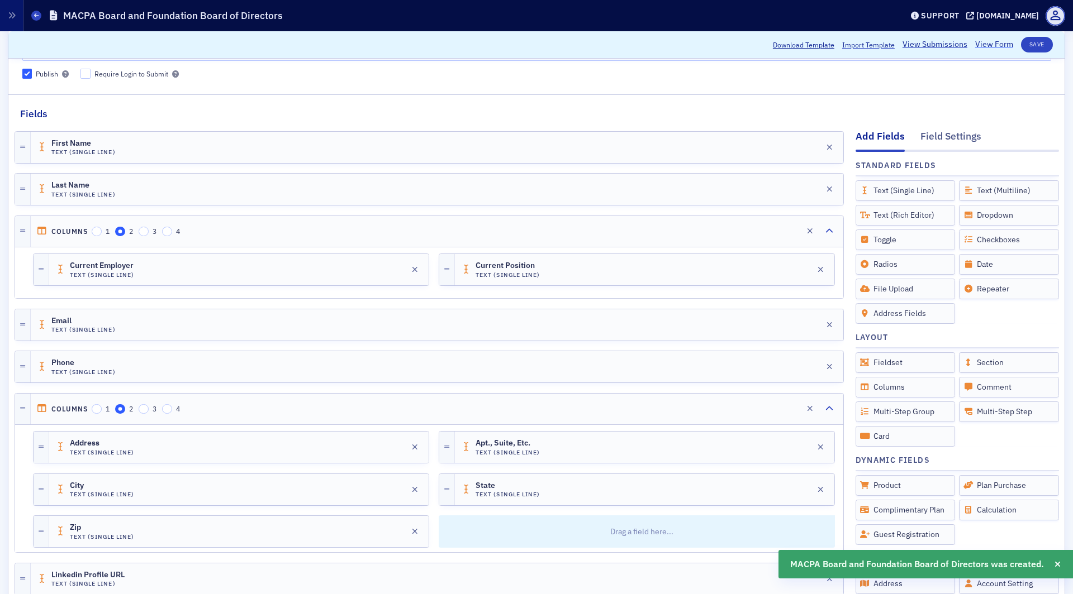
click at [995, 45] on link "View Form" at bounding box center [994, 45] width 38 height 12
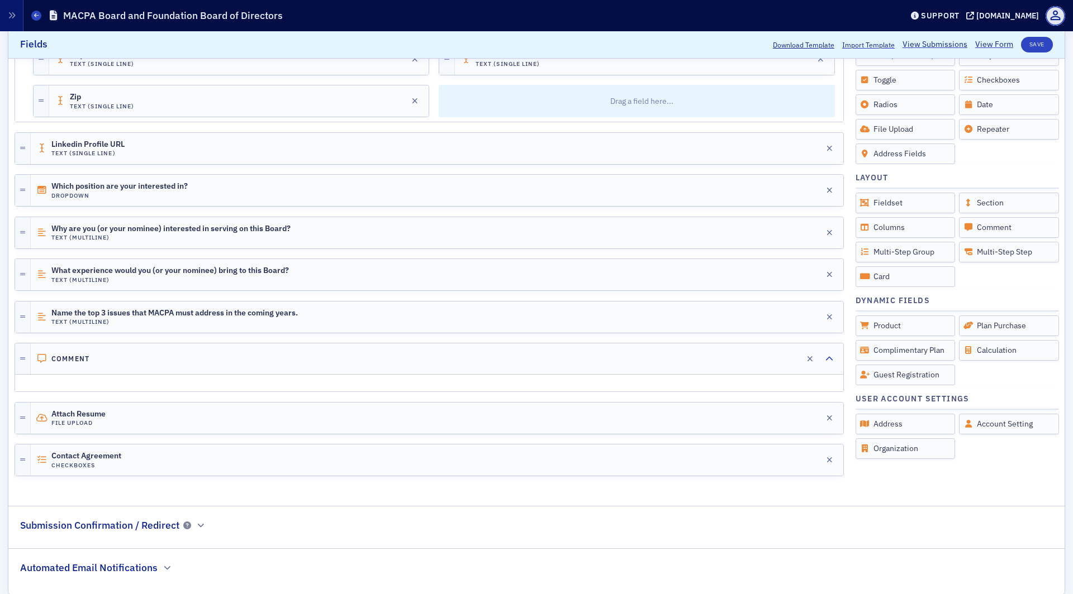
scroll to position [539, 0]
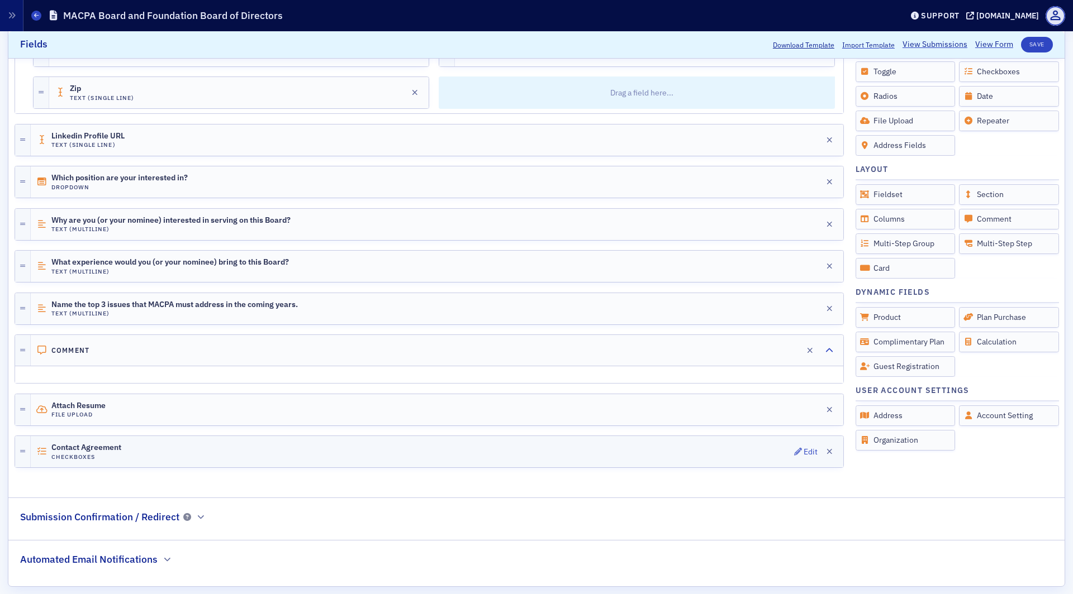
click at [351, 436] on div "Contact Agreement Checkboxes Edit" at bounding box center [437, 451] width 812 height 31
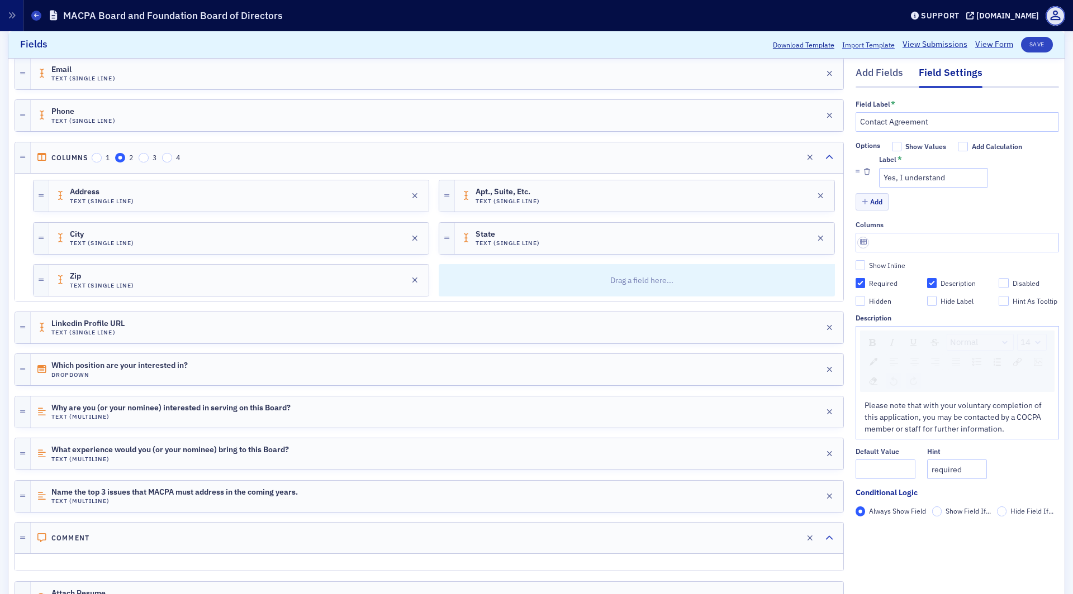
scroll to position [341, 0]
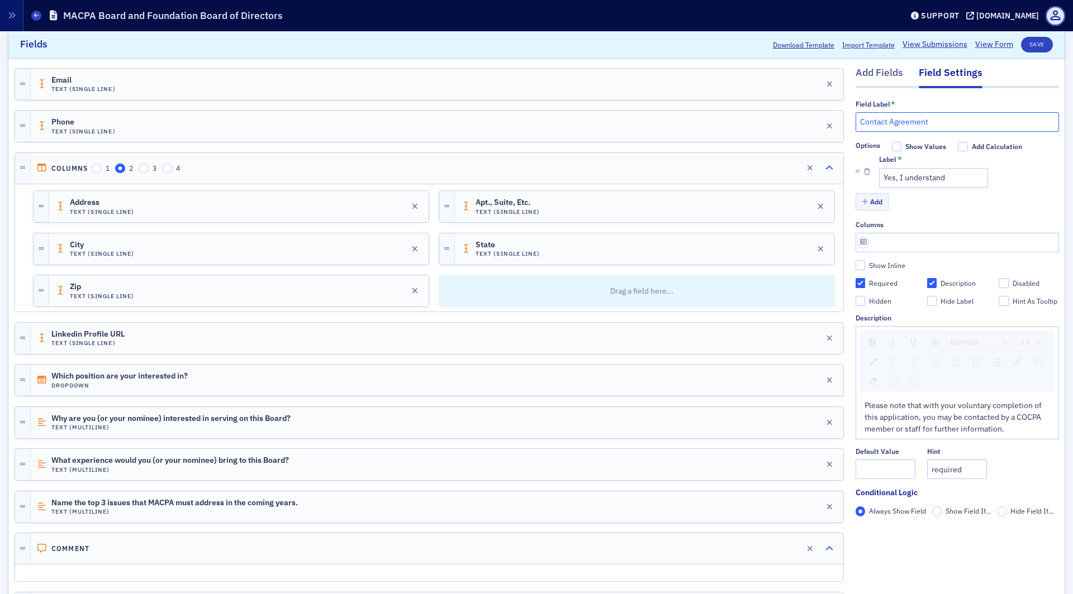
click at [903, 125] on input "Contact Agreement" at bounding box center [956, 122] width 203 height 20
type input "C"
checkbox input "true"
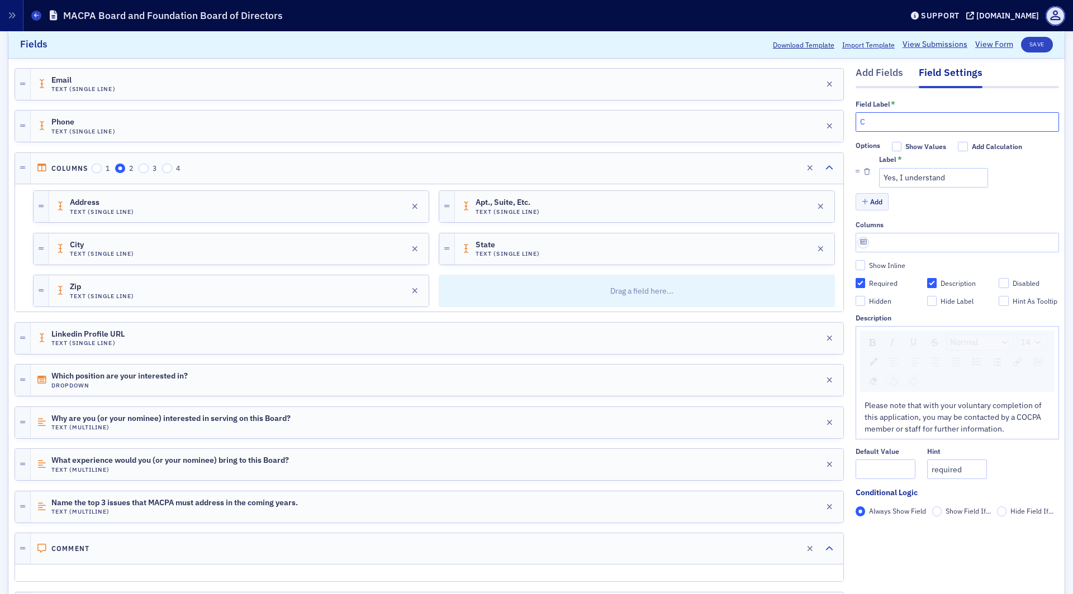
type input "Co"
checkbox input "true"
type input "Con"
checkbox input "true"
type input "Cons"
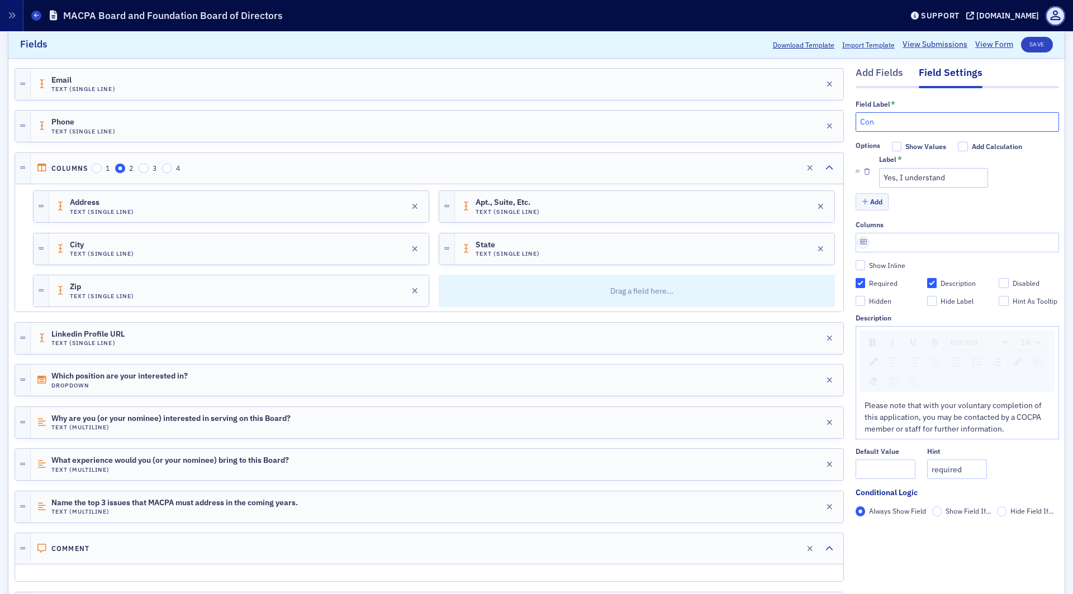
checkbox input "true"
type input "Conse"
checkbox input "true"
type input "Consen"
checkbox input "true"
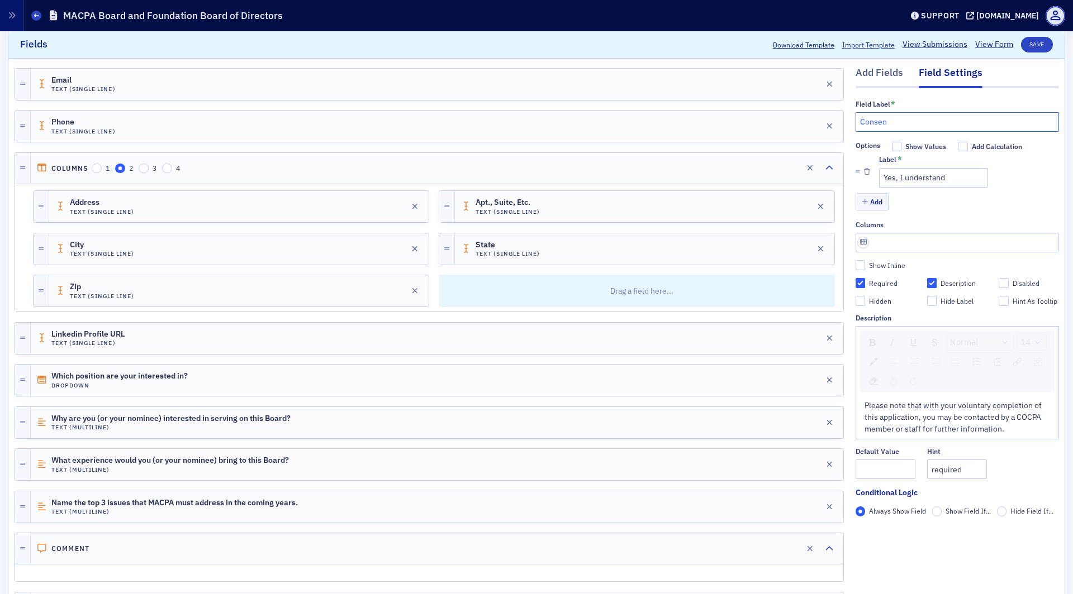
type input "Consent"
checkbox input "true"
type input "Consent"
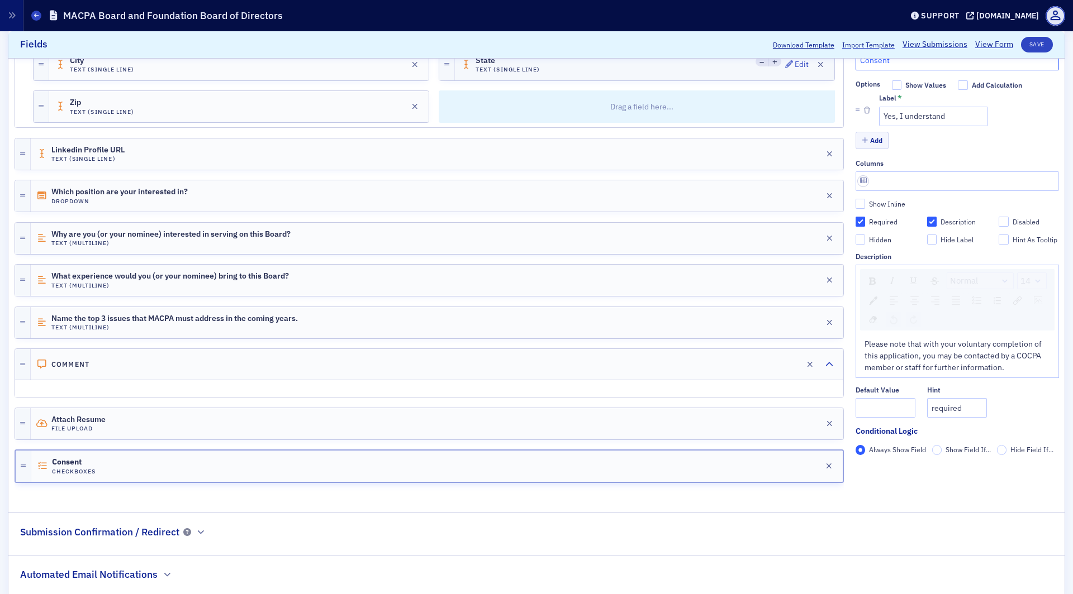
scroll to position [540, 0]
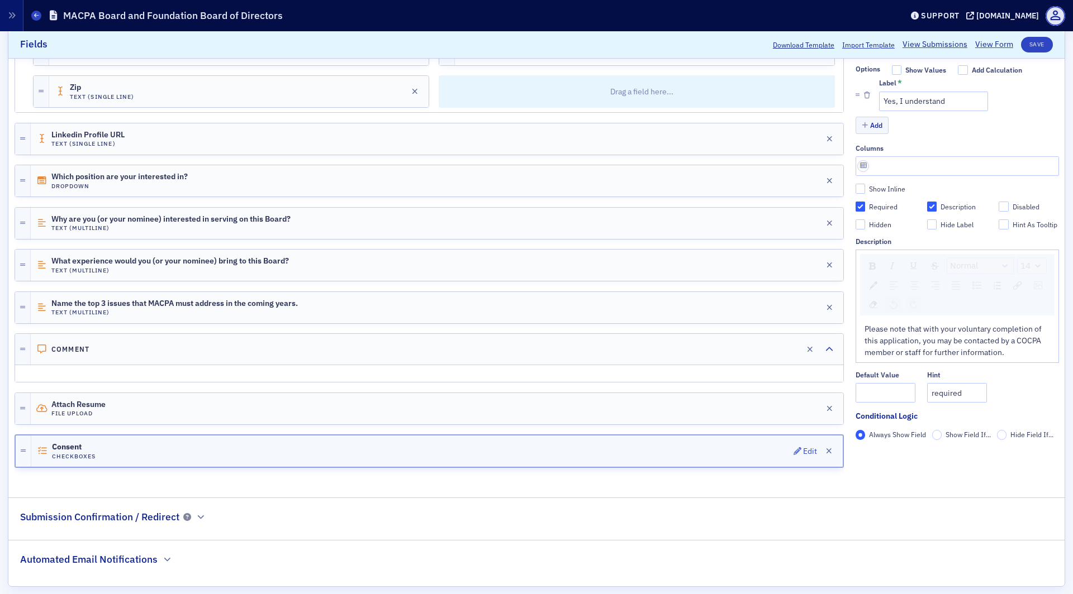
click at [194, 446] on div "Consent Checkboxes Edit" at bounding box center [436, 451] width 811 height 31
click at [921, 324] on span "Please note that with your voluntary completion of this application, you may be…" at bounding box center [953, 341] width 179 height 34
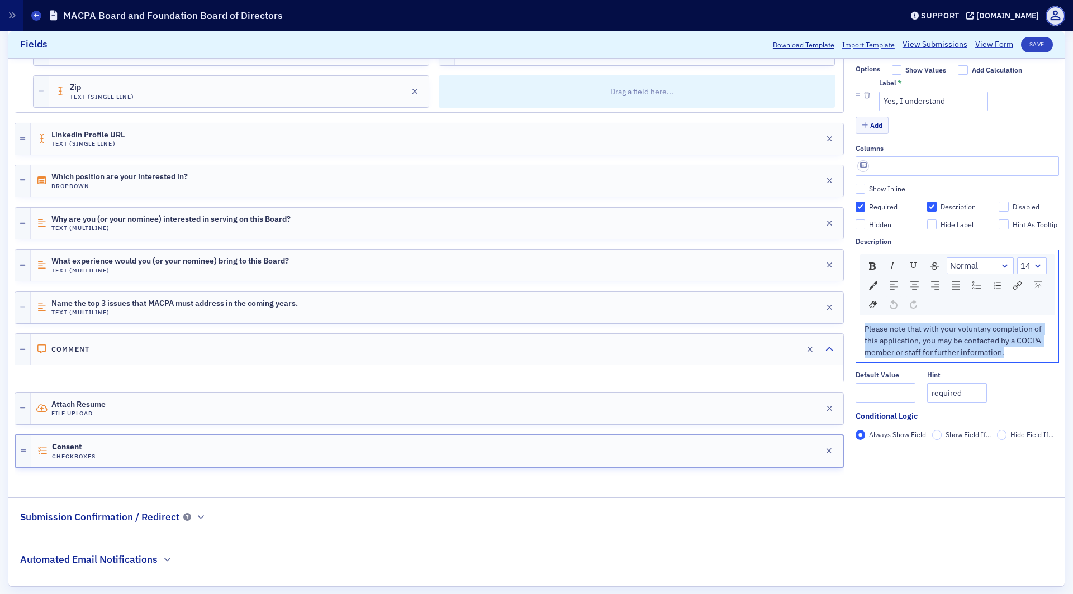
click at [921, 324] on span "Please note that with your voluntary completion of this application, you may be…" at bounding box center [953, 341] width 179 height 34
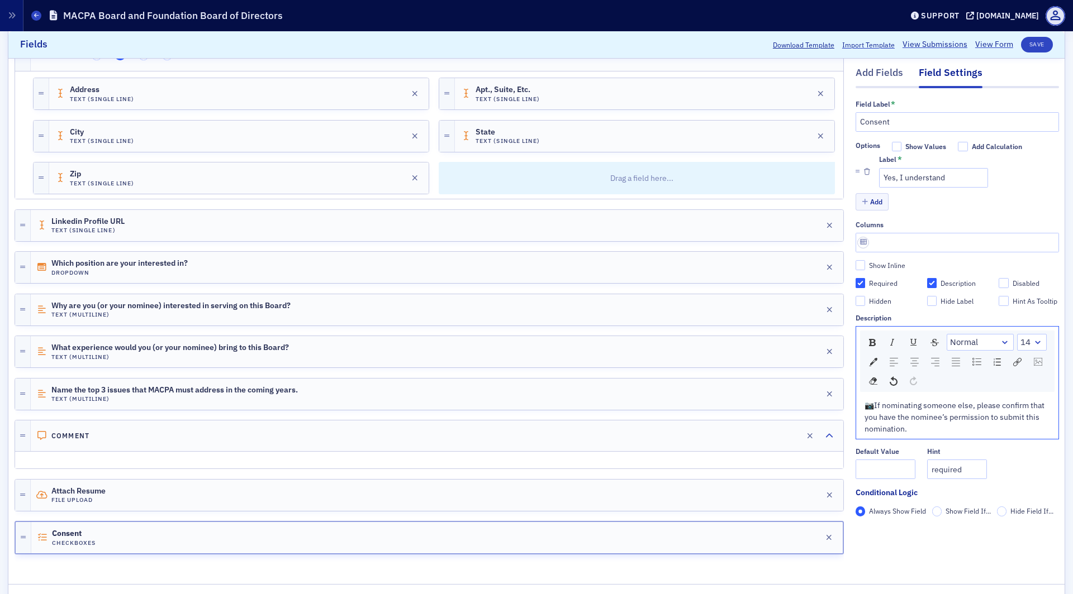
scroll to position [445, 0]
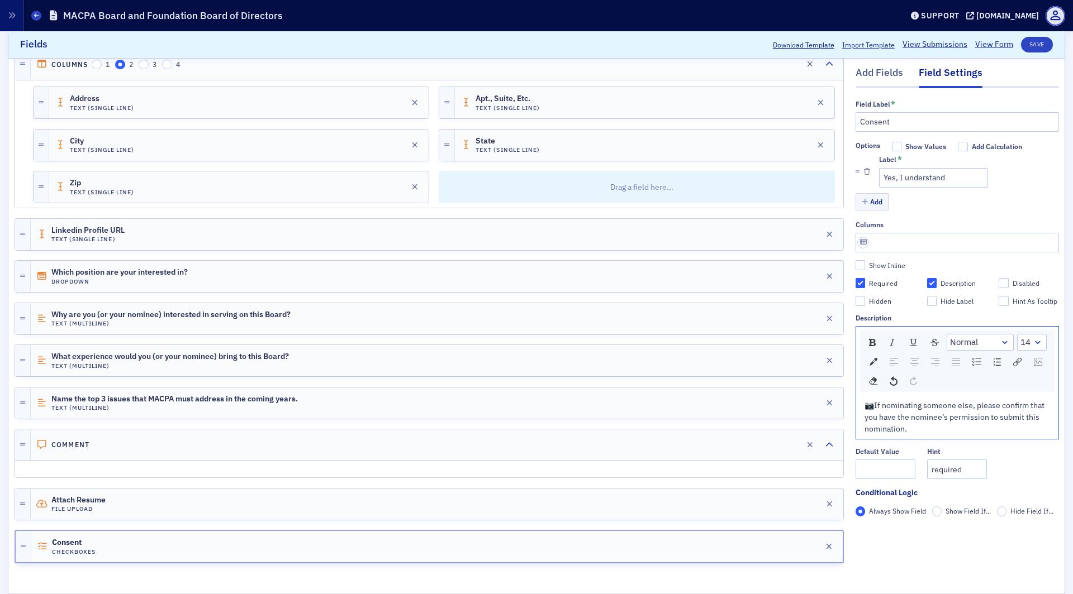
click at [871, 406] on span "📷" at bounding box center [868, 406] width 9 height 10
checkbox input "true"
click at [183, 489] on div "Attach Resume File Upload Edit" at bounding box center [437, 504] width 812 height 31
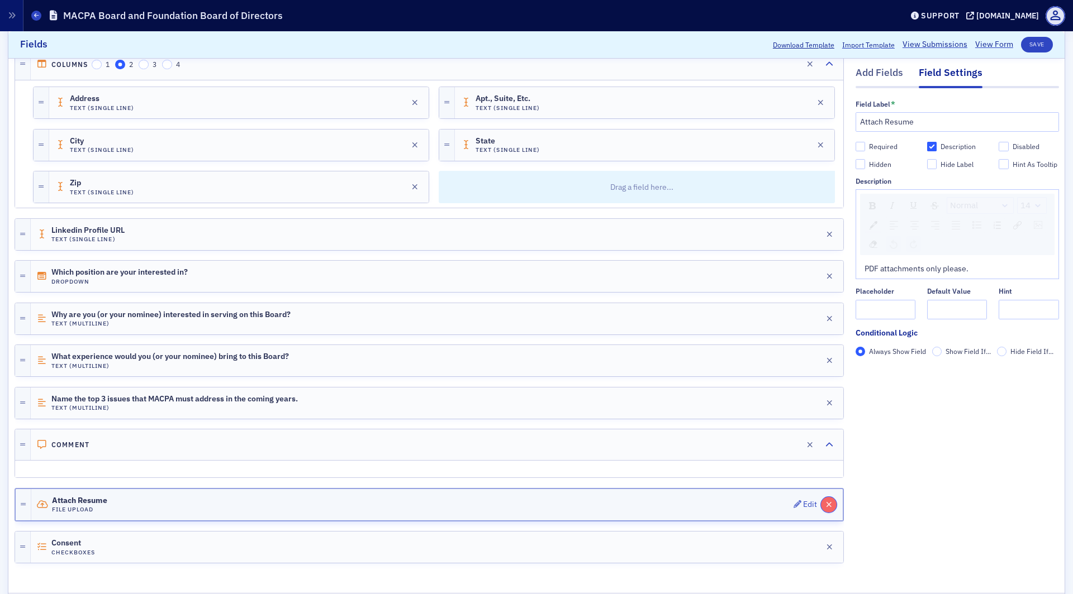
click at [829, 497] on button "button" at bounding box center [829, 505] width 16 height 16
checkbox input "true"
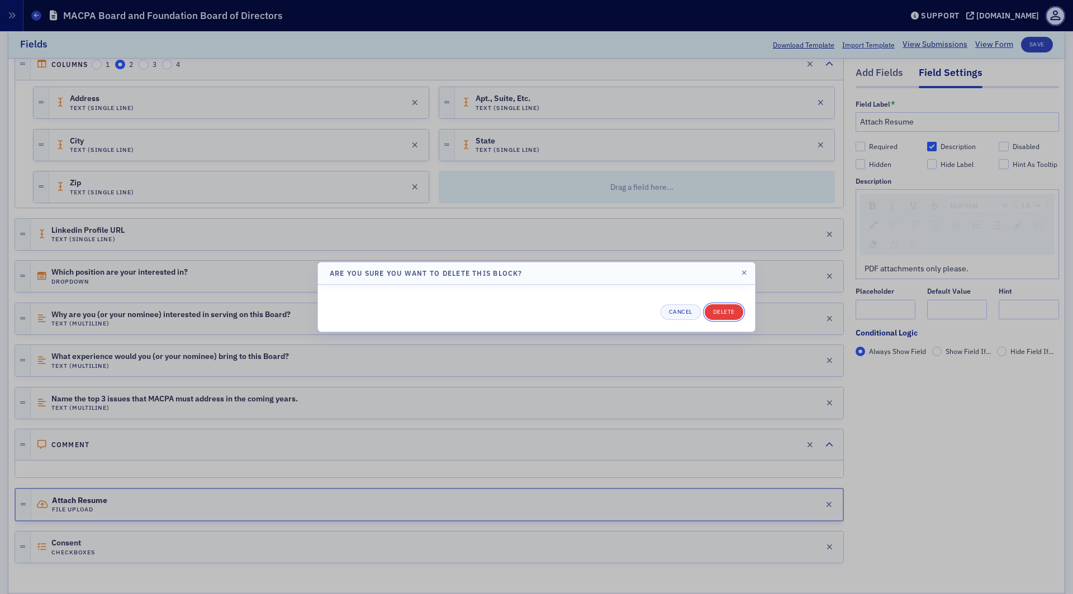
click at [721, 315] on button "Delete" at bounding box center [724, 313] width 39 height 16
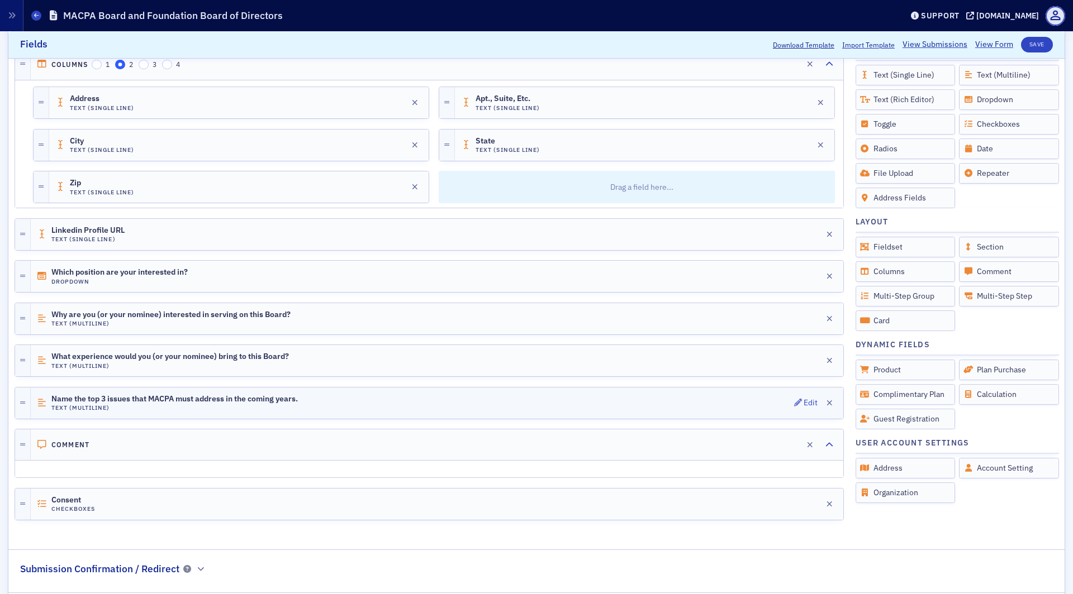
scroll to position [0, 0]
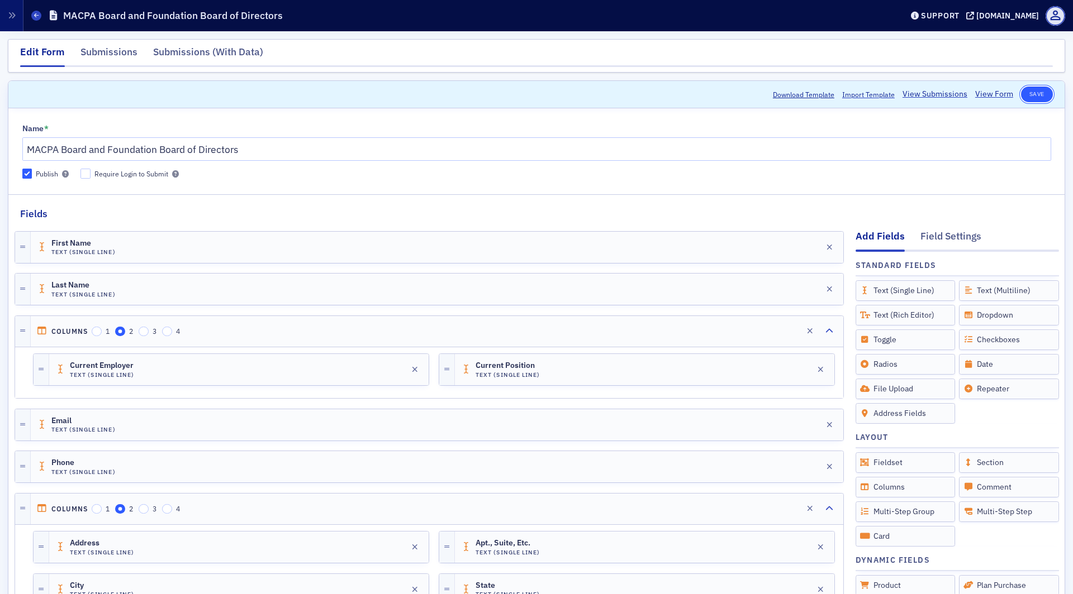
click at [1042, 91] on button "Save" at bounding box center [1037, 95] width 32 height 16
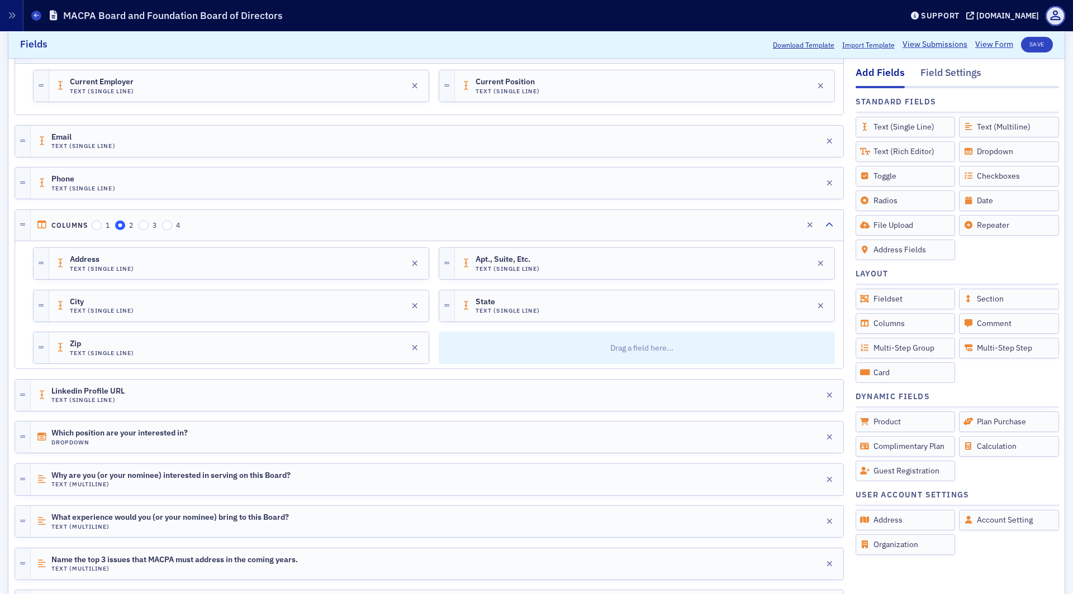
scroll to position [497, 0]
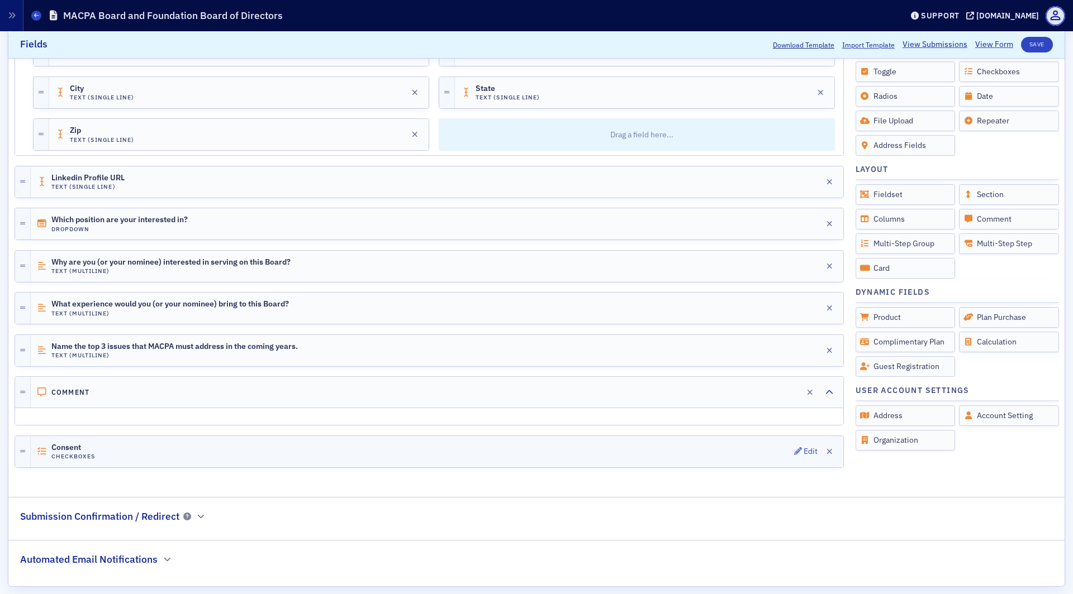
click at [103, 444] on span "Consent" at bounding box center [82, 448] width 63 height 9
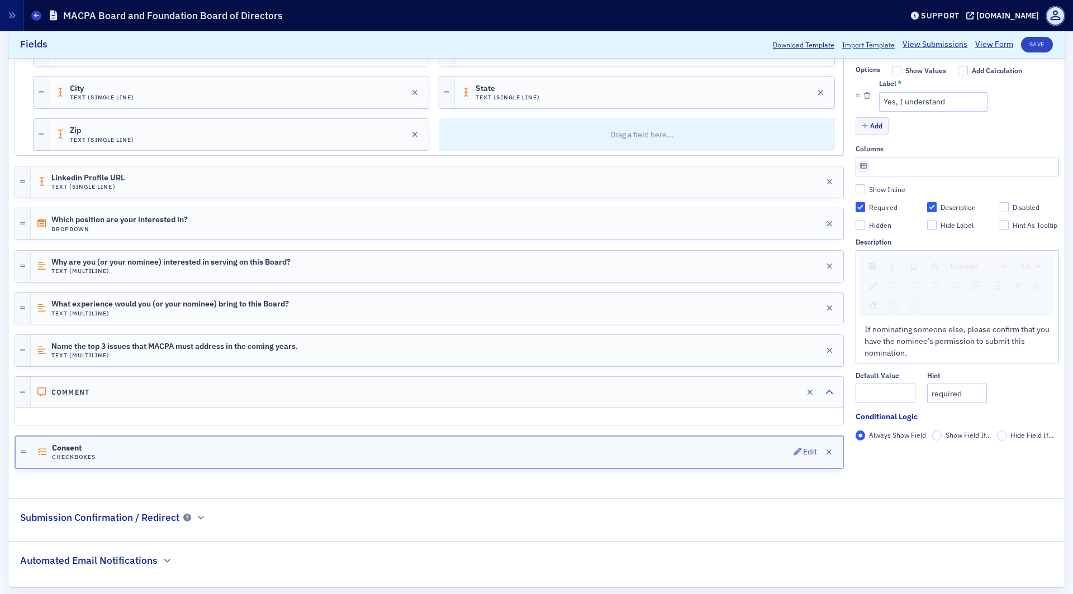
scroll to position [498, 0]
click at [863, 184] on input "Show Inline" at bounding box center [860, 189] width 10 height 10
checkbox input "true"
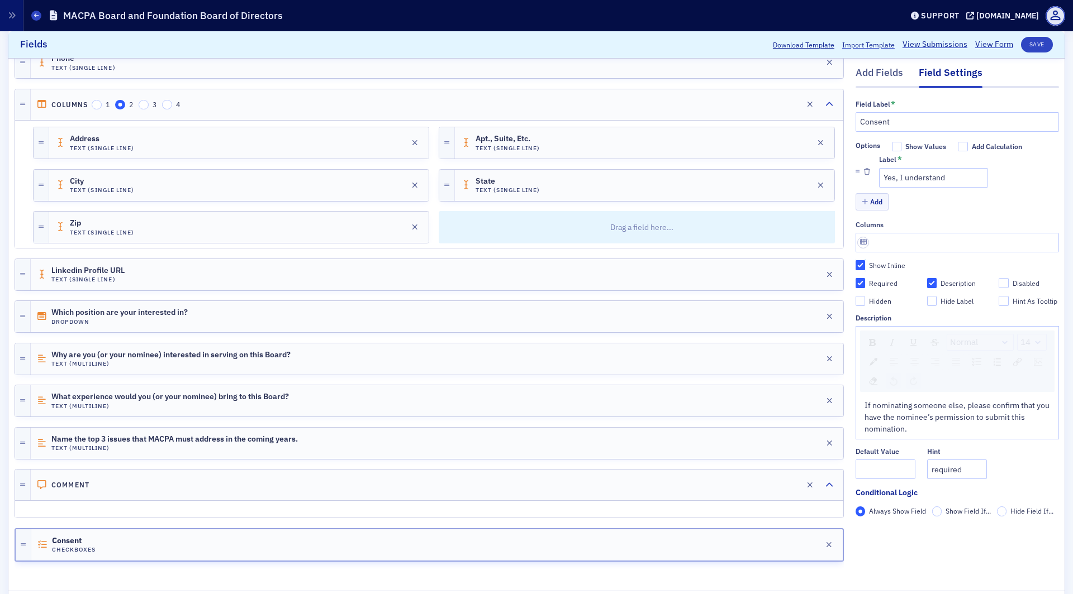
scroll to position [397, 0]
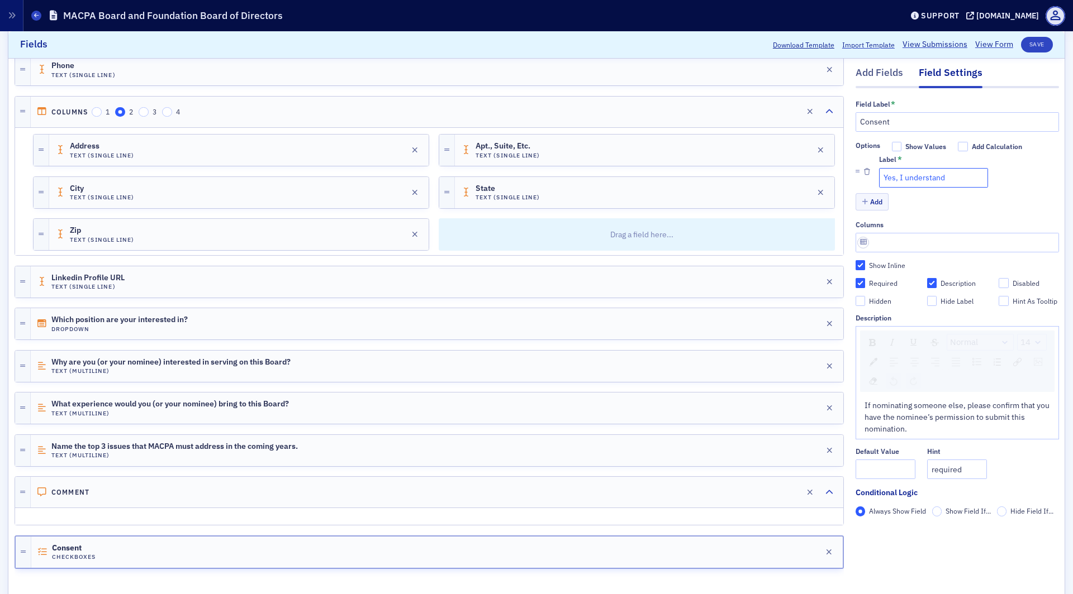
drag, startPoint x: 953, startPoint y: 180, endPoint x: 876, endPoint y: 175, distance: 77.2
click at [876, 175] on li "Label * Yes, I understand" at bounding box center [956, 172] width 203 height 40
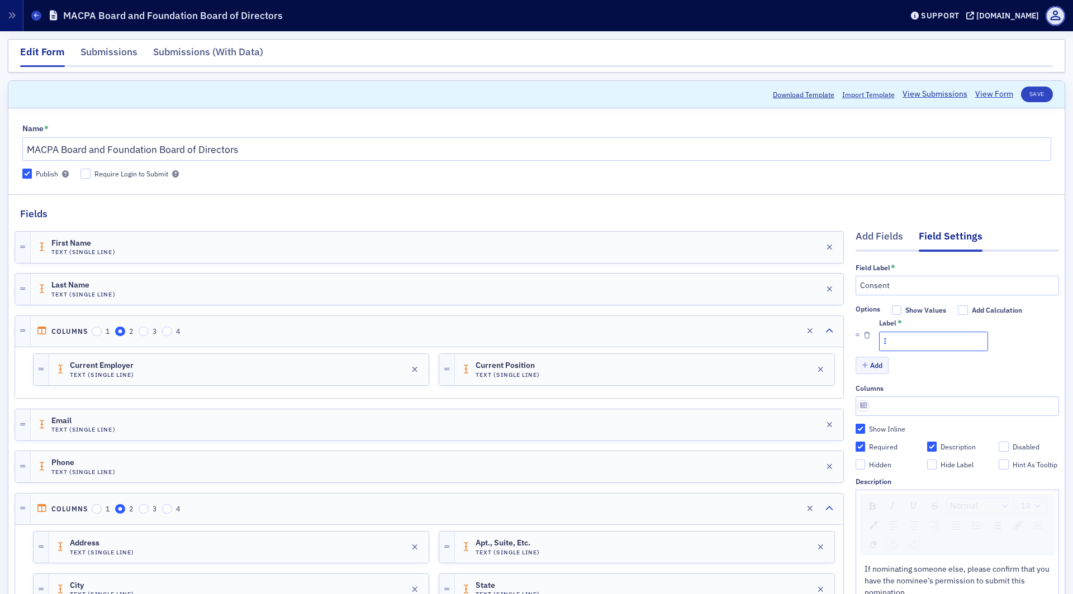
click at [908, 338] on input "I" at bounding box center [933, 342] width 109 height 20
checkbox input "true"
type input "I"
checkbox input "true"
type input "I c"
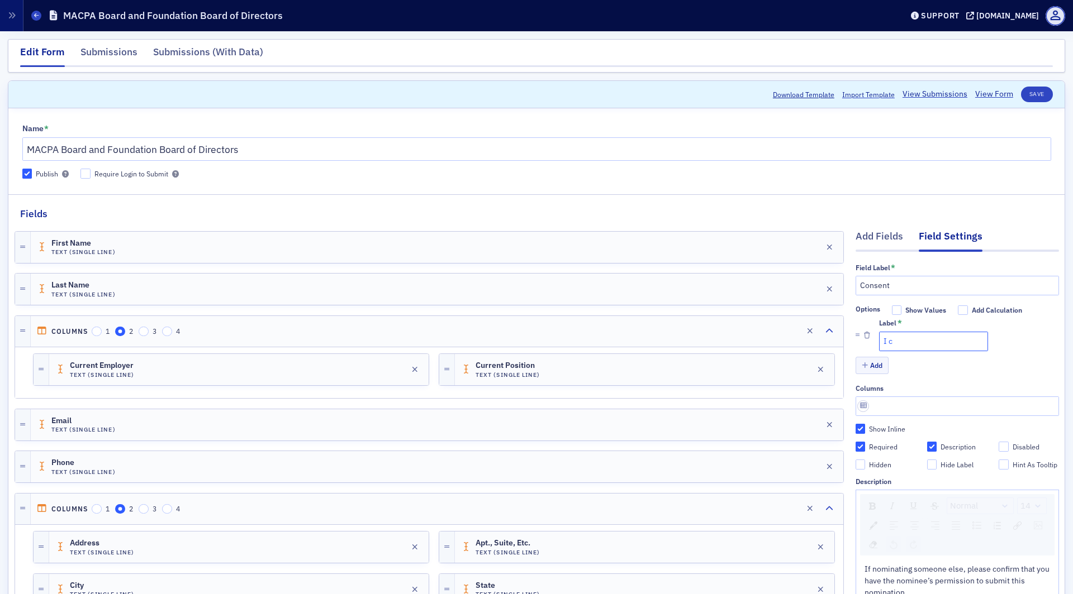
checkbox input "true"
type input "I co"
checkbox input "true"
type input "I conf"
checkbox input "true"
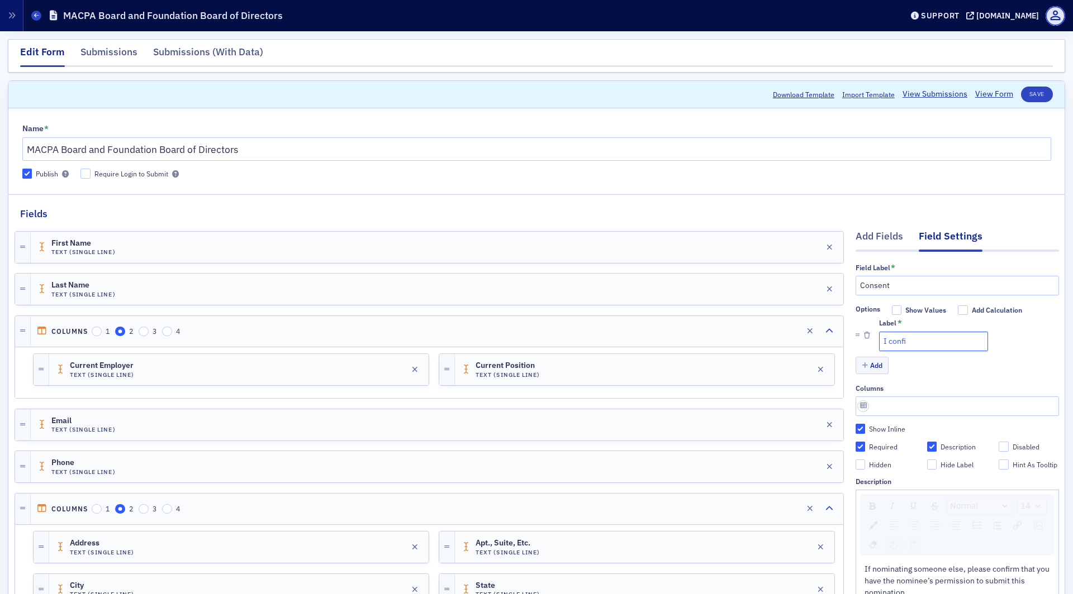
type input "I confir"
checkbox input "true"
type input "I confirm"
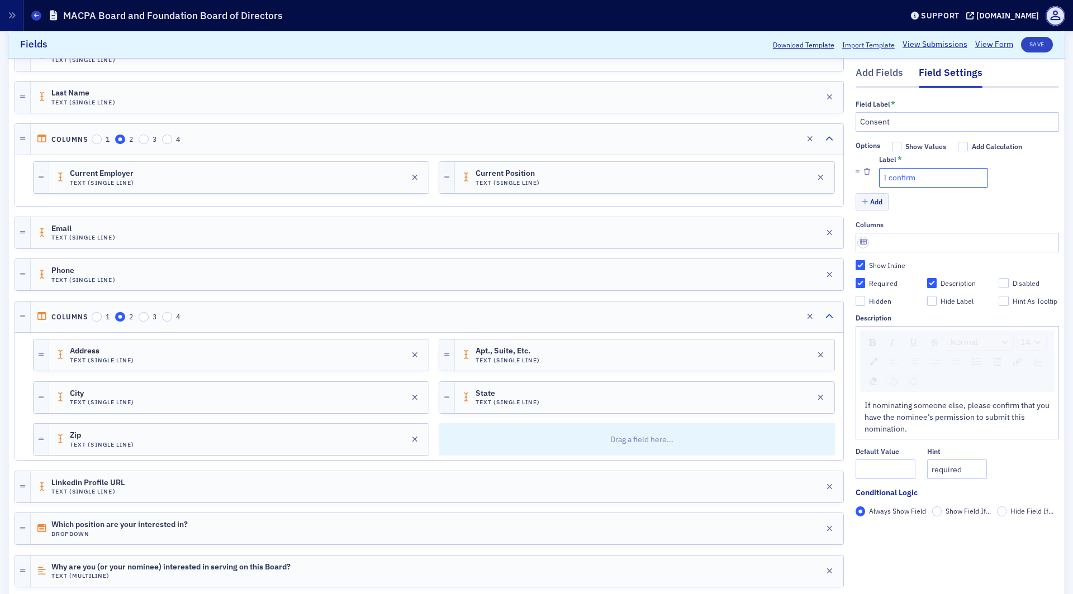
scroll to position [194, 0]
checkbox input "true"
type input "I confirm"
checkbox input "true"
type input "I confirm t"
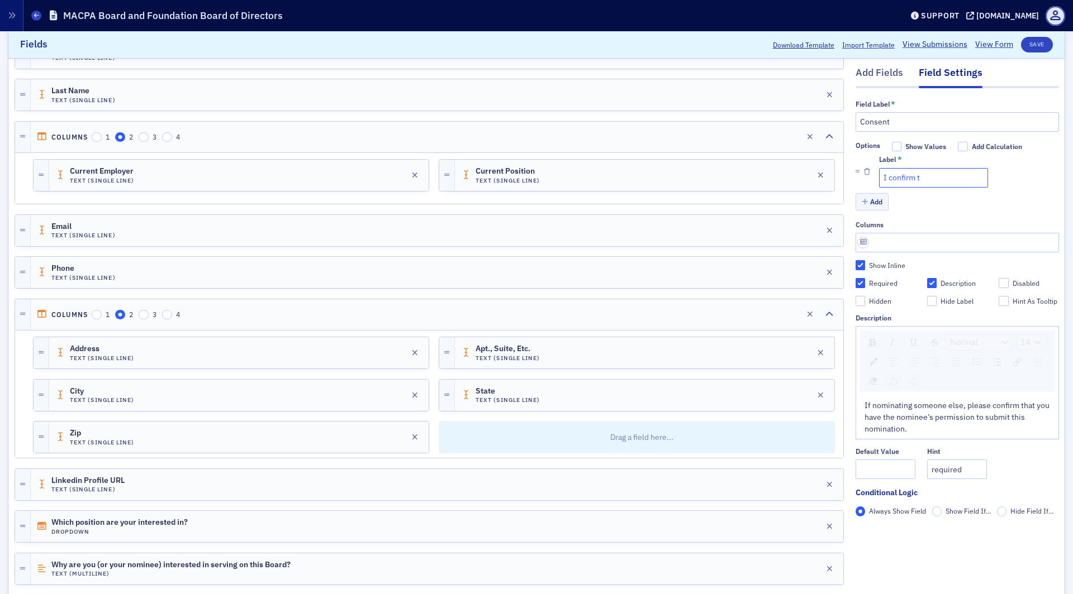
checkbox input "true"
type input "I confirm th"
checkbox input "true"
type input "I confirm tha"
checkbox input "true"
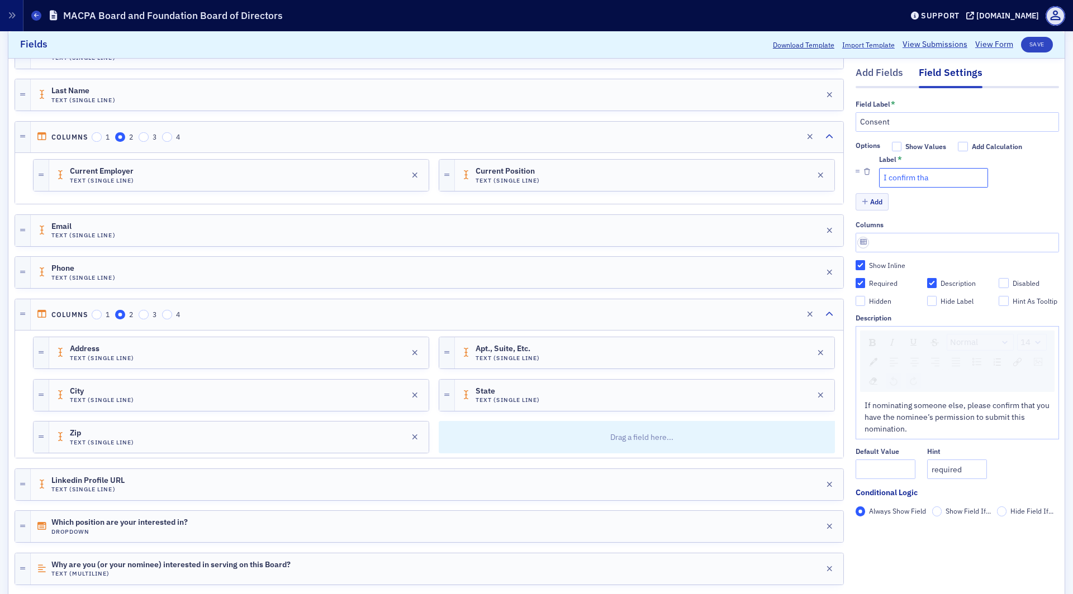
type input "I confirm that"
checkbox input "true"
type input "I confirm that"
checkbox input "true"
type input "I confirm that I"
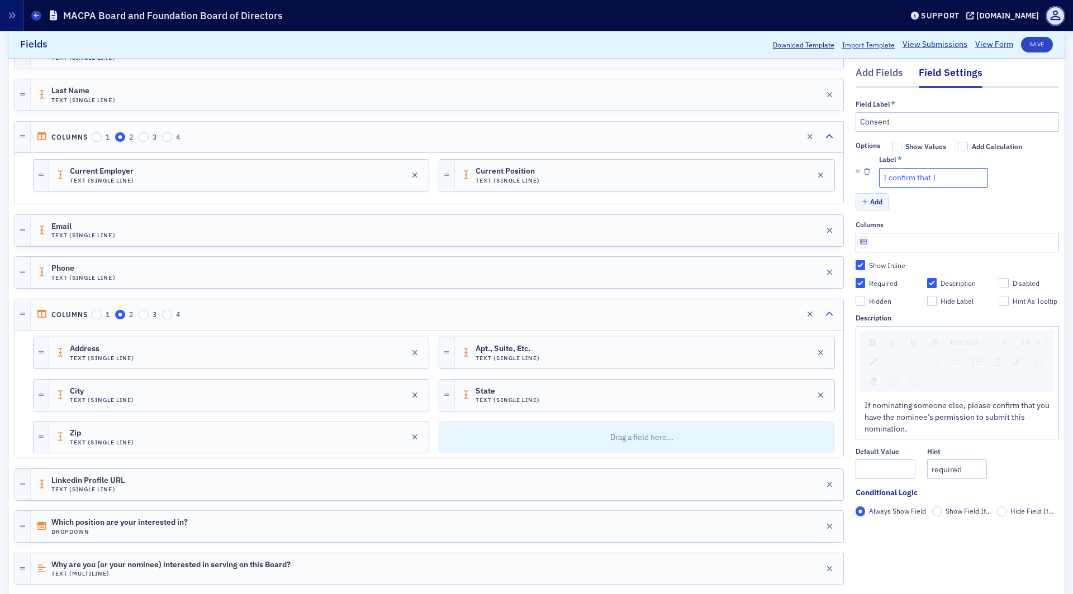
checkbox input "true"
type input "I confirm that I"
checkbox input "true"
type input "I confirm that I h"
checkbox input "true"
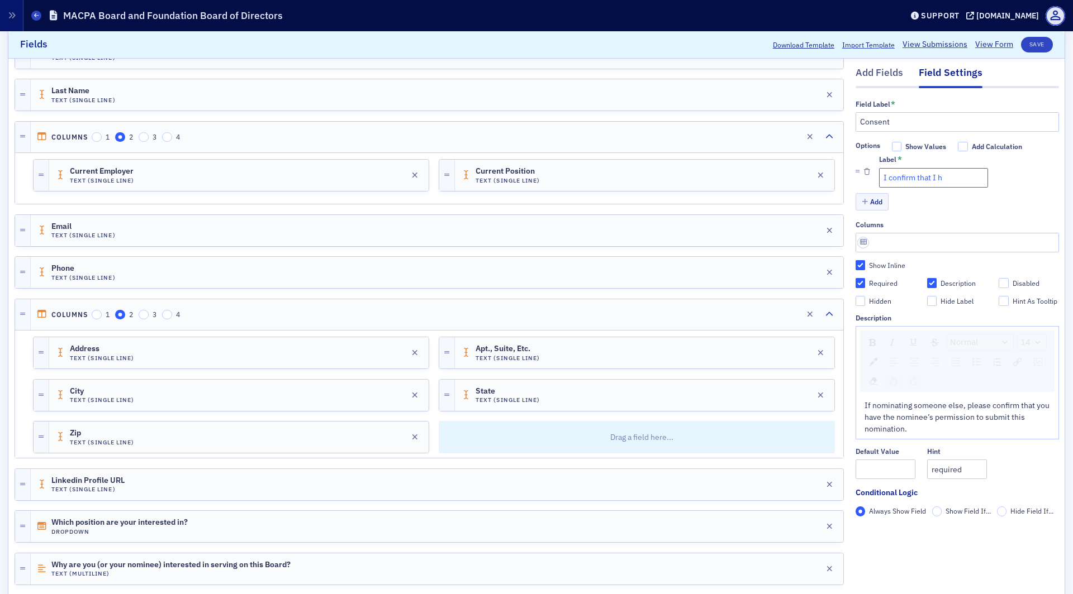
type input "I confirm that I ha"
checkbox input "true"
type input "I confirm that I have"
checkbox input "true"
type input "I confirm that I have"
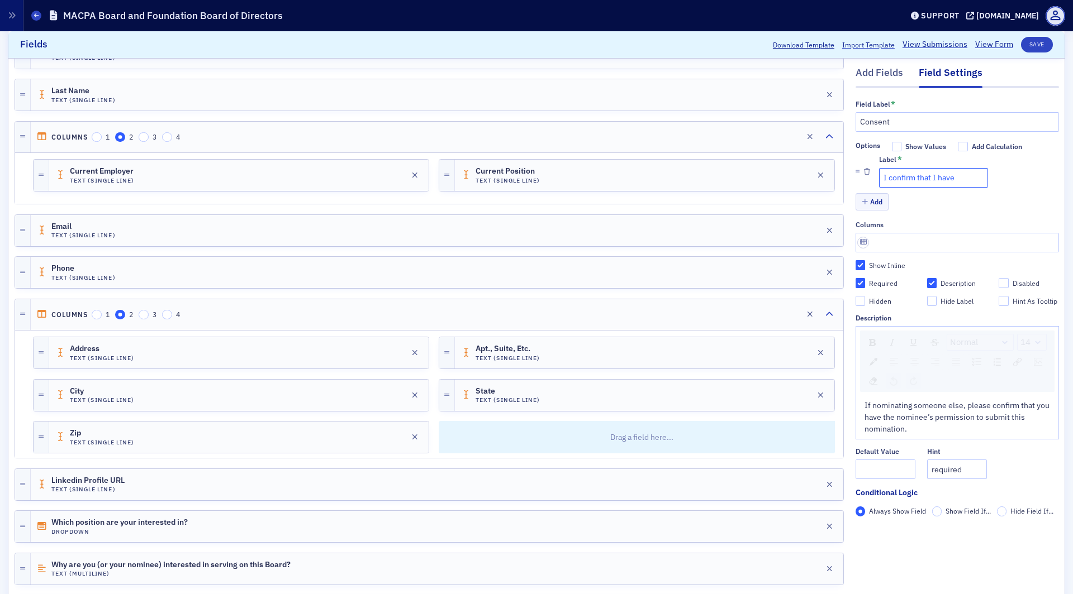
checkbox input "true"
type input "I confirm that I have t"
checkbox input "true"
type input "I confirm that I have th"
checkbox input "true"
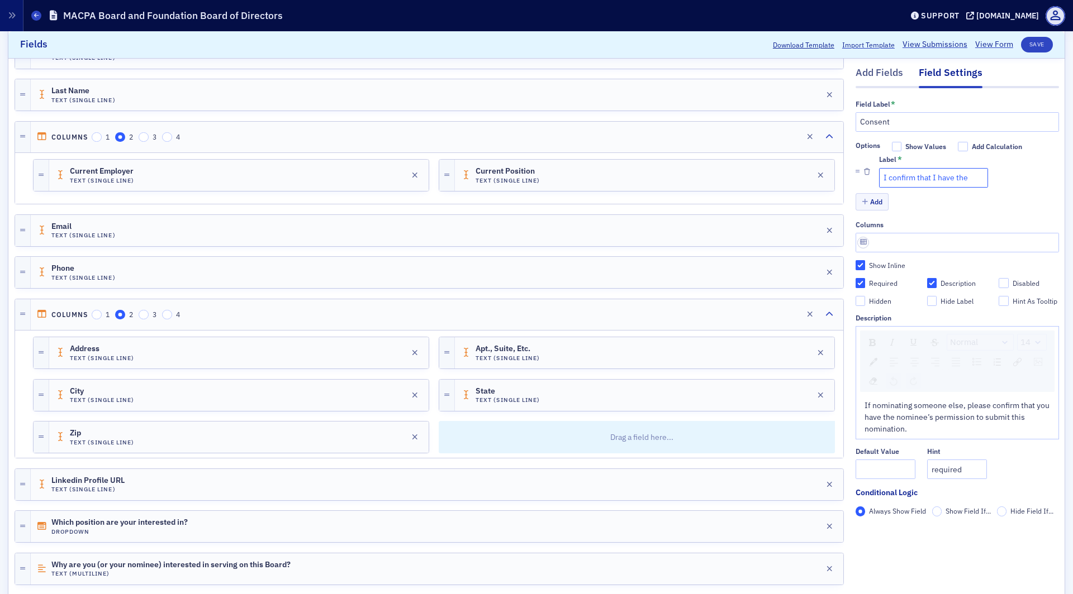
type input "I confirm that I have the"
drag, startPoint x: 928, startPoint y: 178, endPoint x: 845, endPoint y: 172, distance: 83.5
click at [845, 172] on div "Add Fields Field Settings Field Label * Consent Options Show Values Add Calcula…" at bounding box center [537, 406] width 1044 height 759
click at [883, 177] on input "I confirm that I have the" at bounding box center [933, 178] width 109 height 20
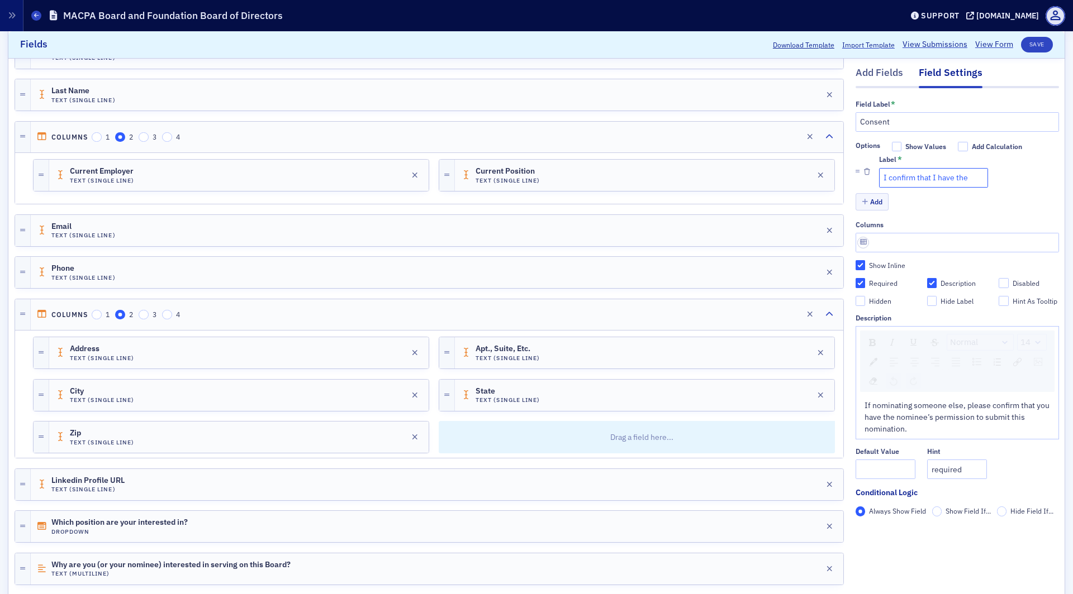
checkbox input "true"
type input "II confirm that I have the"
checkbox input "true"
type input "IfI confirm that I have the"
checkbox input "true"
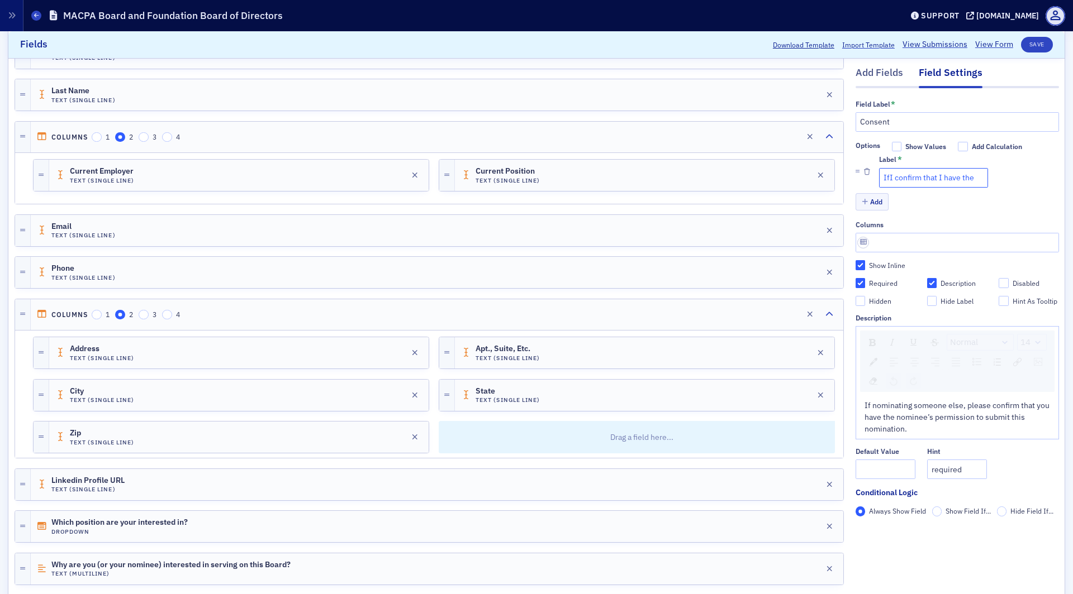
type input "If I confirm that I have the"
checkbox input "true"
type input "If nI confirm that I have the"
checkbox input "true"
type input "If noI confirm that I have the"
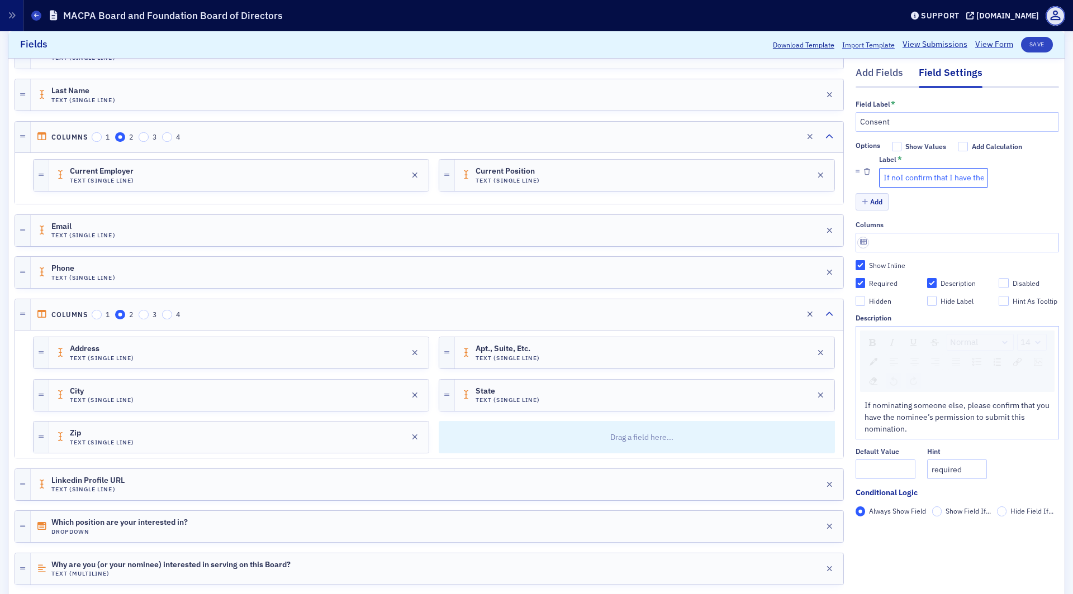
checkbox input "true"
type input "If nonI confirm that I have the"
checkbox input "true"
type input "If noI confirm that I have the"
checkbox input "true"
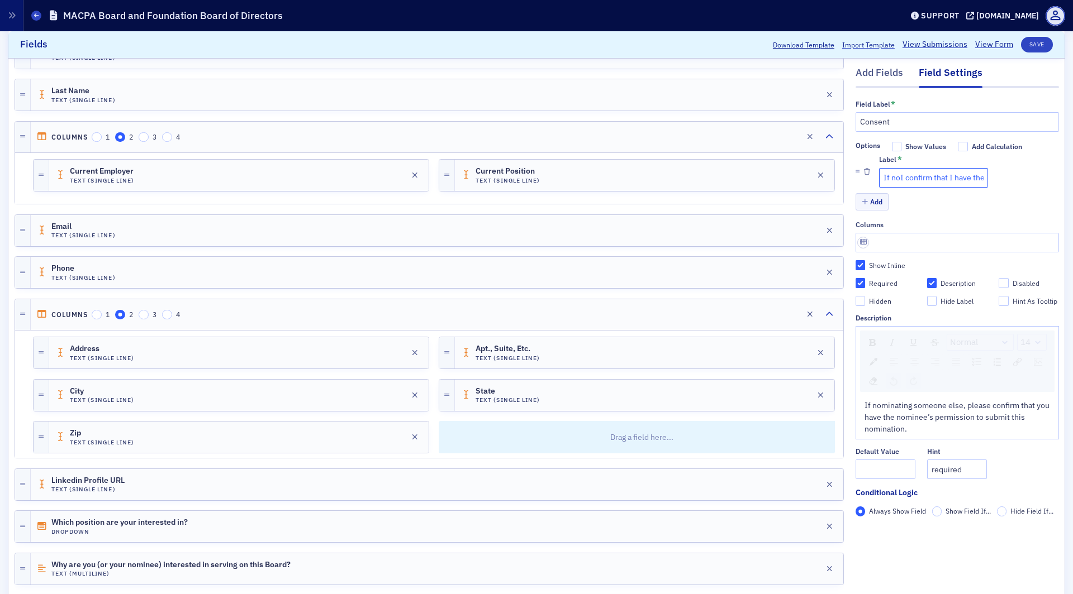
type input "If nomI confirm that I have the"
checkbox input "true"
type input "If nomiI confirm that I have the"
checkbox input "true"
type input "If nominI confirm that I have the"
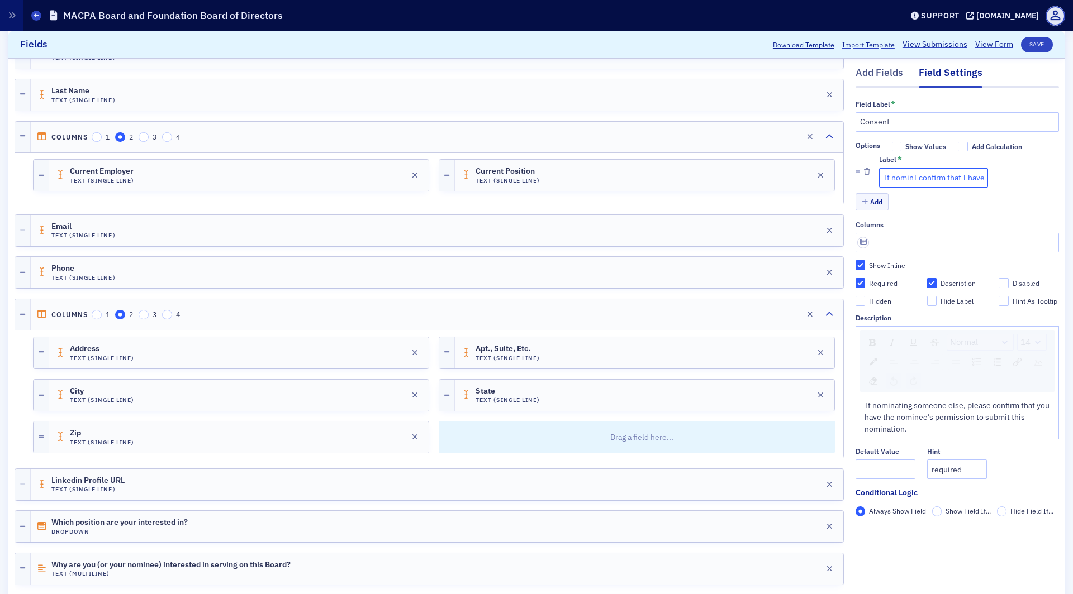
checkbox input "true"
type input "If nominaI confirm that I have the"
checkbox input "true"
type input "If nominatI confirm that I have the"
checkbox input "true"
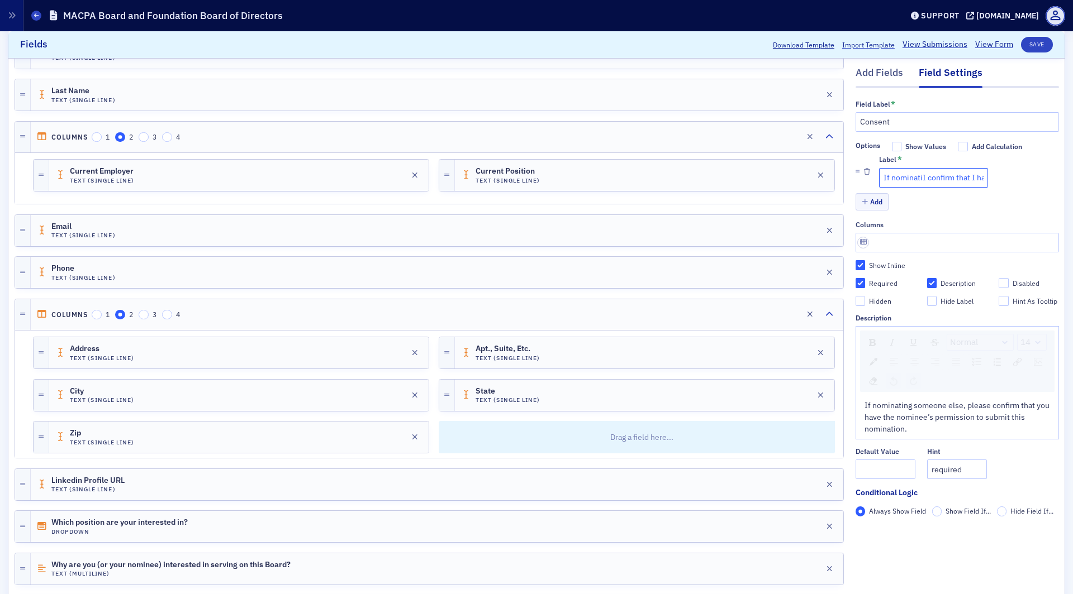
type input "If nominatinI confirm that I have the"
checkbox input "true"
type input "If nominatingI confirm that I have the"
checkbox input "true"
type input "If nominating I confirm that I have the"
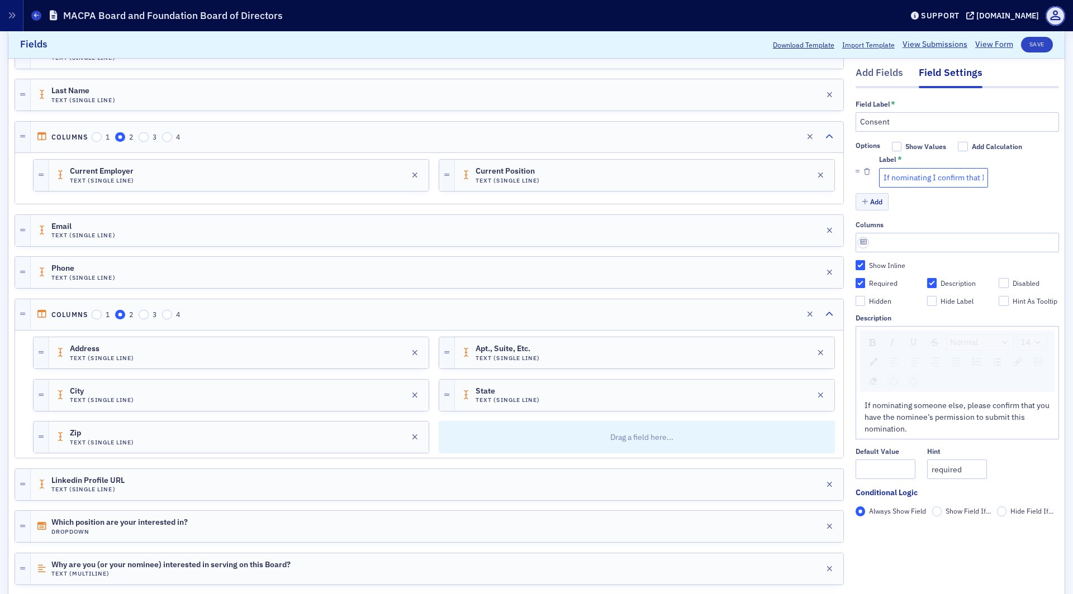
checkbox input "true"
type input "If nominating sI confirm that I have the"
checkbox input "true"
type input "If nominating soI confirm that I have the"
checkbox input "true"
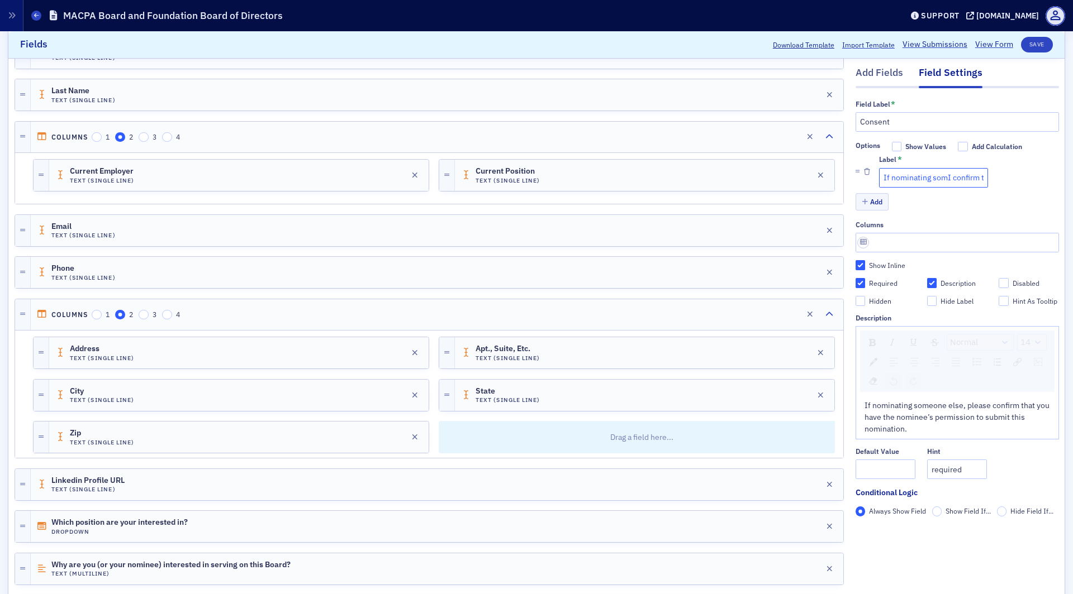
type input "If nominating someI confirm that I have the"
checkbox input "true"
type input "If nominating someoI confirm that I have the"
checkbox input "true"
type input "If nominating someoneI confirm that I have the"
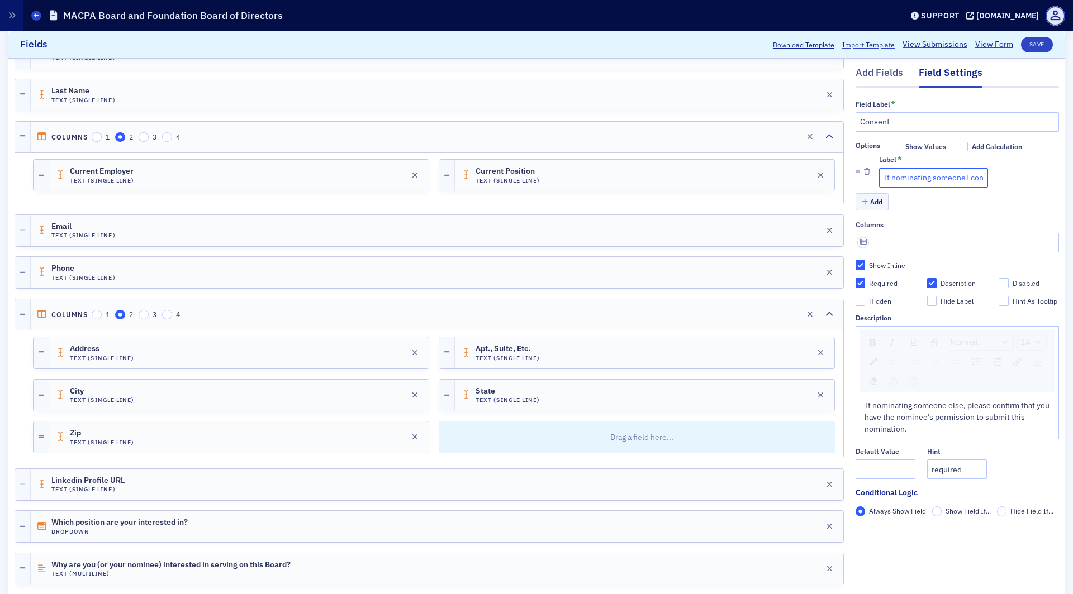
checkbox input "true"
type input "If nominating someone I confirm that I have the"
checkbox input "true"
type input "If nominating someone eI confirm that I have the"
checkbox input "true"
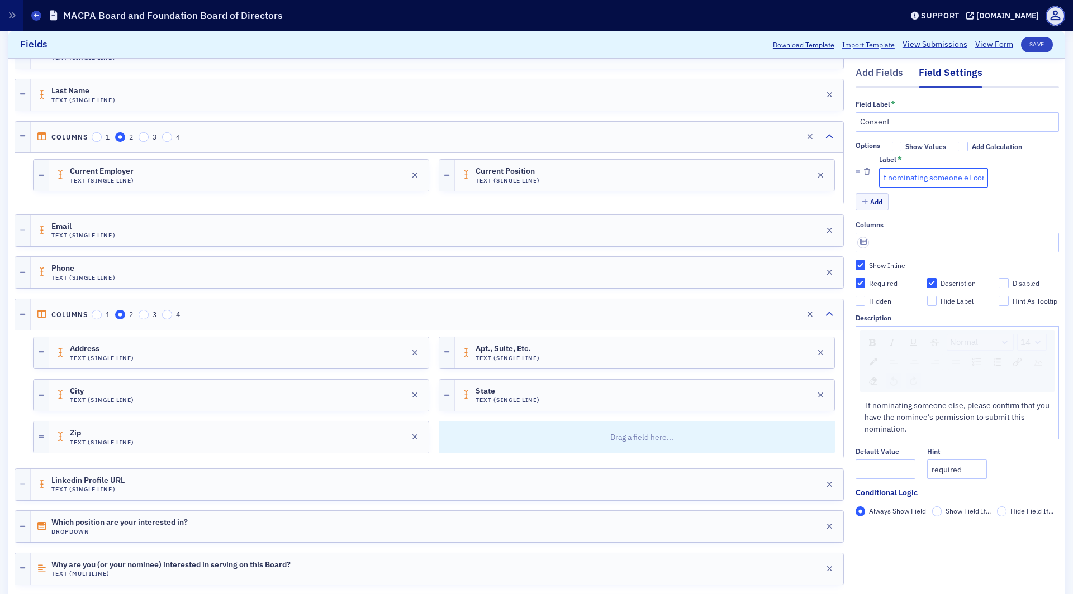
type input "If nominating someone elI confirm that I have the"
checkbox input "true"
type input "If nominating someone elsI confirm that I have the"
checkbox input "true"
type input "If nominating someone else I confirm that I have the"
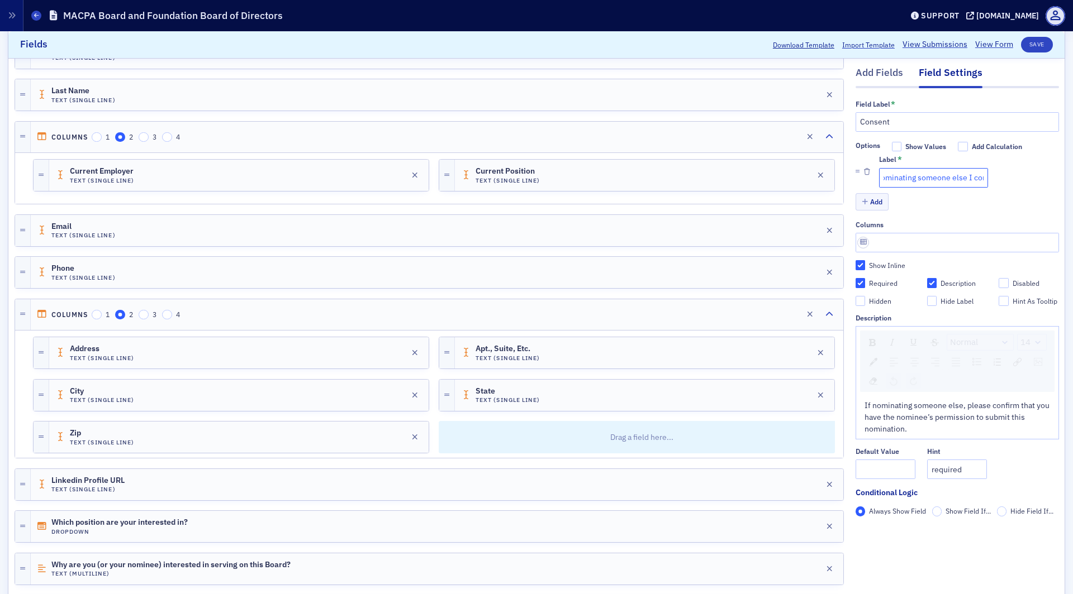
scroll to position [0, 101]
drag, startPoint x: 942, startPoint y: 178, endPoint x: 1072, endPoint y: 180, distance: 130.2
click at [1072, 180] on div "Edit Form Submissions Submissions (With Data) Scroll to Download Template Impor…" at bounding box center [536, 374] width 1073 height 1074
drag, startPoint x: 903, startPoint y: 183, endPoint x: 862, endPoint y: 183, distance: 41.3
click at [862, 183] on li "Label * If nominating someone else I confirm that I have the" at bounding box center [956, 172] width 203 height 40
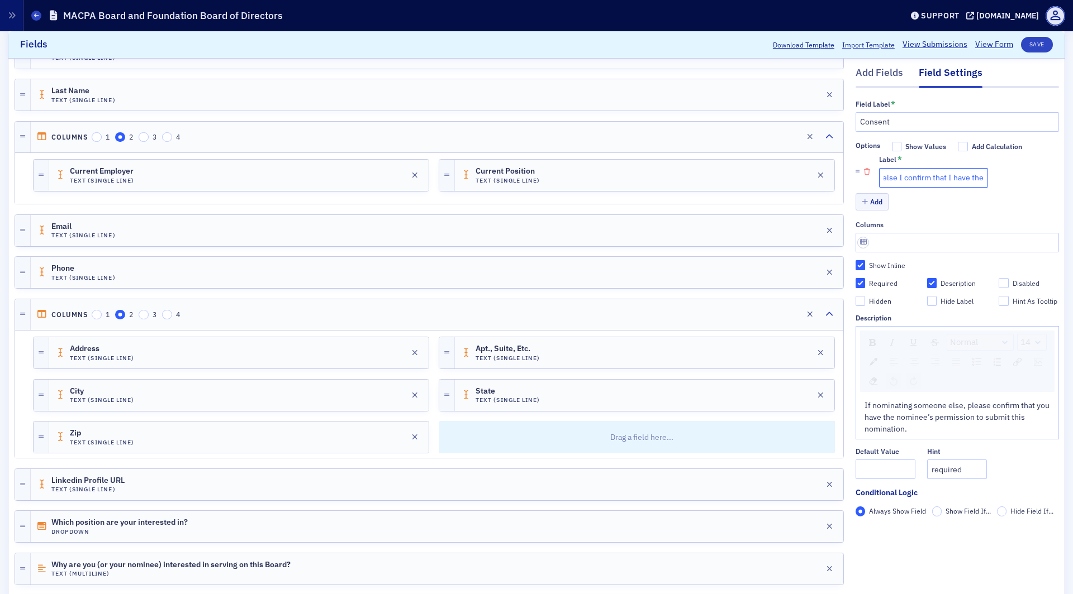
scroll to position [0, 0]
drag, startPoint x: 904, startPoint y: 178, endPoint x: 868, endPoint y: 178, distance: 36.3
click at [868, 178] on li "Label * If nominating someone else I confirm that I have the" at bounding box center [956, 172] width 203 height 40
click at [944, 178] on input "If nominating someone else I confirm that I have the" at bounding box center [933, 178] width 109 height 20
click at [964, 177] on input "If nominating someone else I confirm that I have the" at bounding box center [933, 178] width 109 height 20
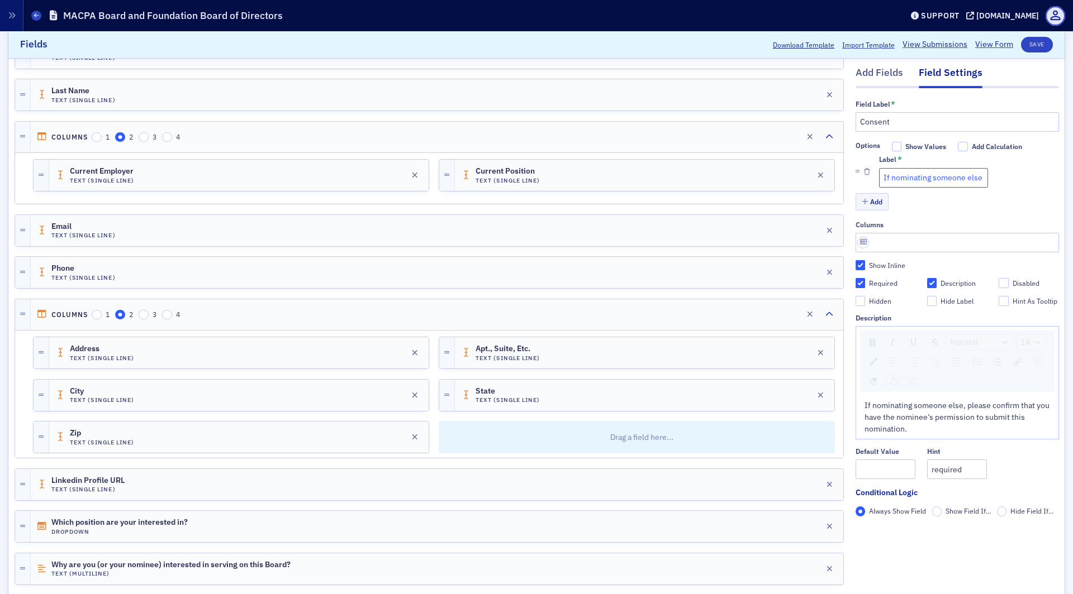
checkbox input "true"
type input "If nominating someone, else I confirm that I have the"
drag, startPoint x: 916, startPoint y: 177, endPoint x: 986, endPoint y: 177, distance: 69.8
click at [994, 177] on div "Label * If nominating someone, else I confirm that I have the" at bounding box center [969, 172] width 180 height 32
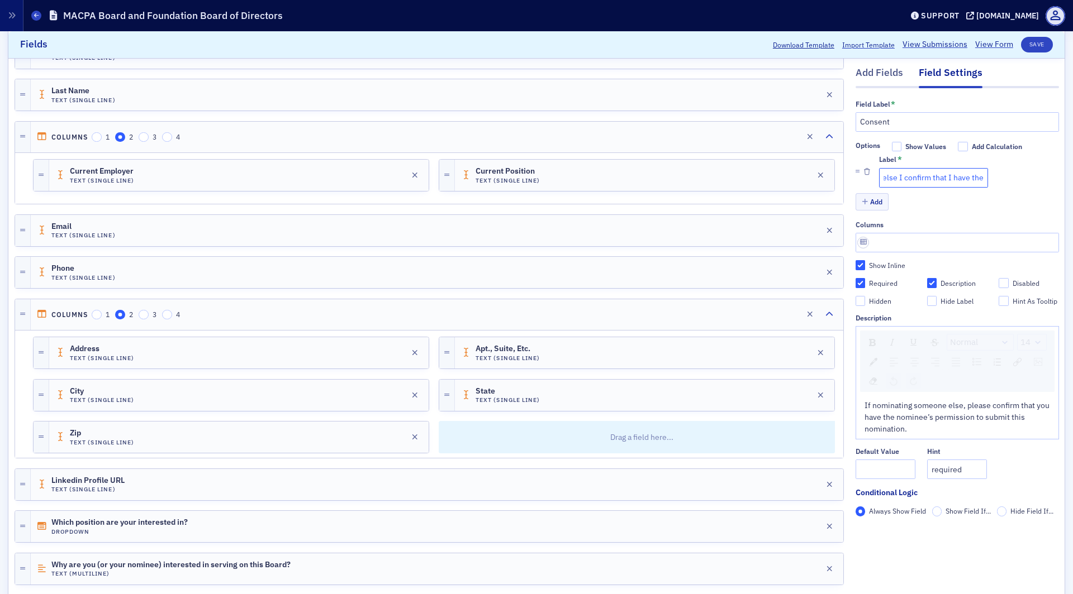
click at [960, 180] on input "If nominating someone, else I confirm that I have the" at bounding box center [933, 178] width 109 height 20
click at [967, 180] on input "If nominating someone, else I confirm that I have the" at bounding box center [933, 178] width 109 height 20
checkbox input "true"
type input "If nominating someone, else I confirm that I have the"
checkbox input "true"
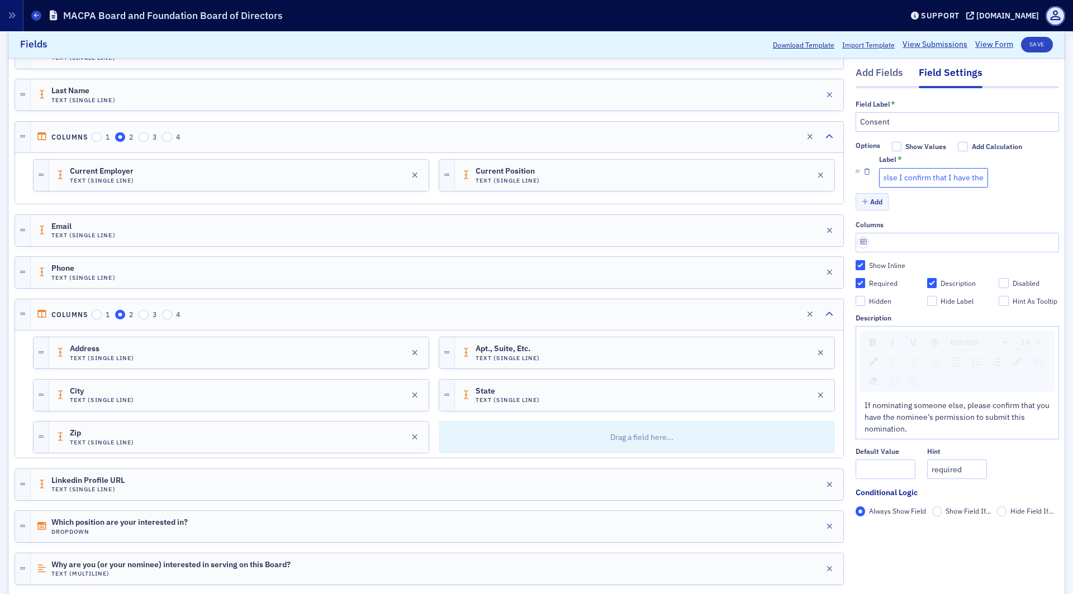
type input "If nominating someone, else I confirm that I have the n"
checkbox input "true"
type input "If nominating someone, else I confirm that I have the no"
checkbox input "true"
type input "If nominating someone, else I confirm that I have the n"
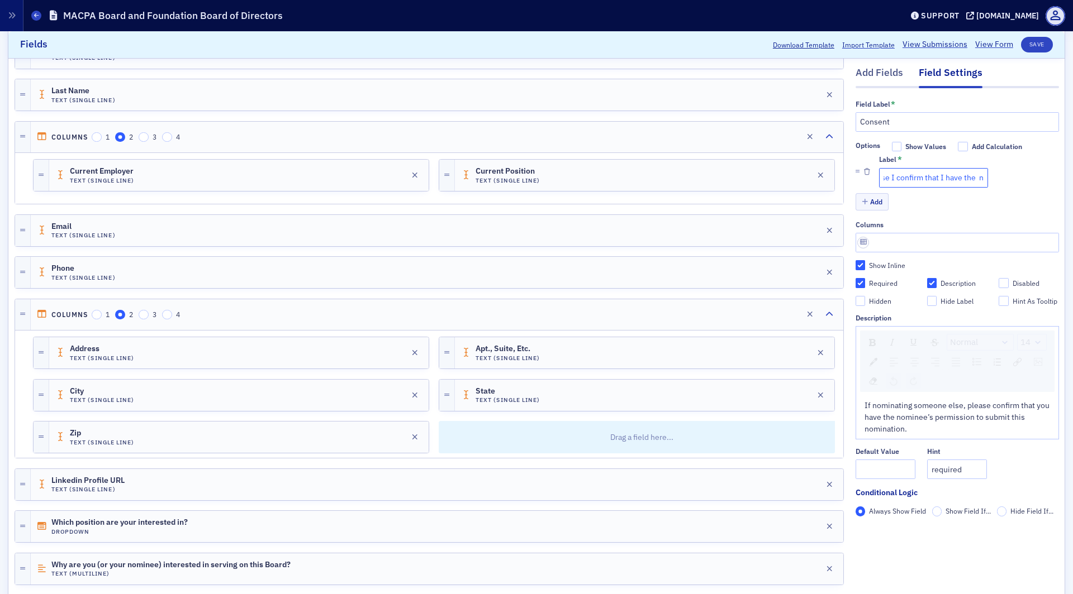
checkbox input "true"
type input "If nominating someone, else I confirm that I have the"
checkbox input "true"
type input "If nominating someone, else I confirm that I have the"
checkbox input "true"
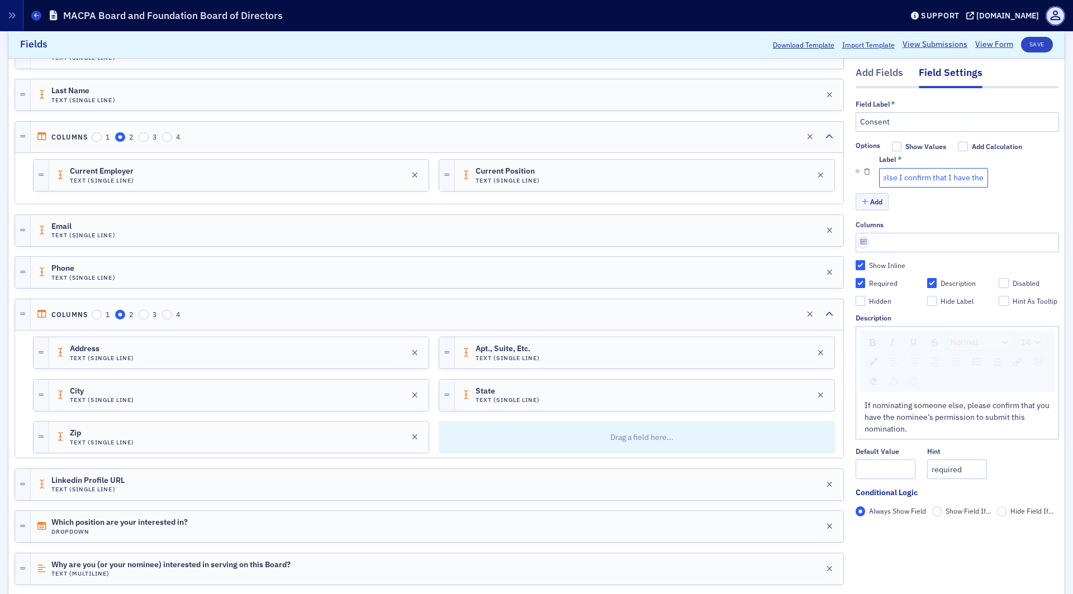
type input "If nominating someone, else I confirm that I have the n"
checkbox input "true"
type input "If nominating someone, else I confirm that I have the no"
checkbox input "true"
type input "If nominating someone, else I confirm that I have the nomi"
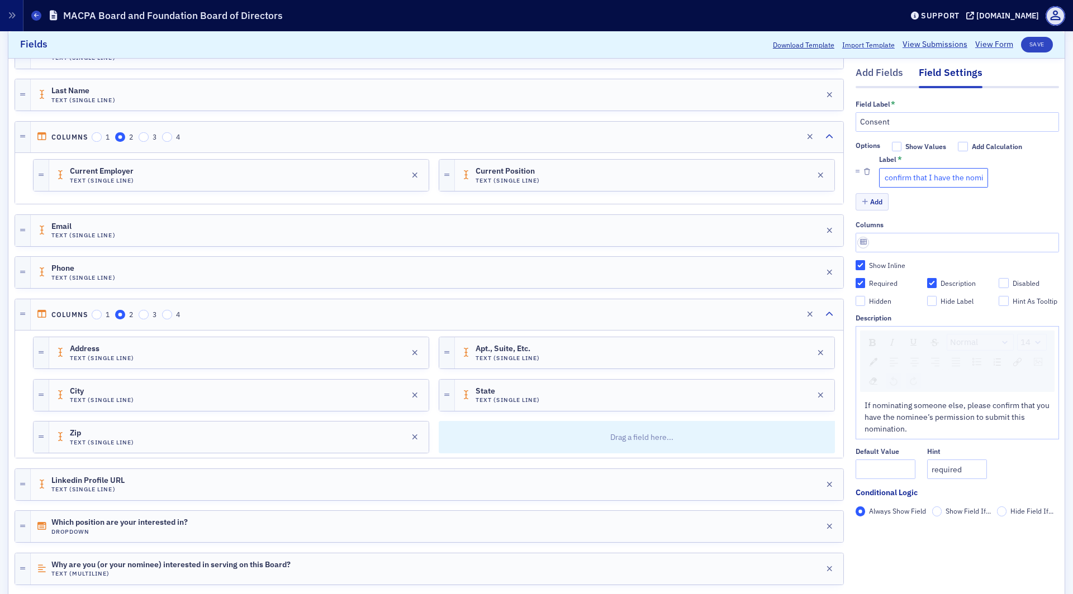
checkbox input "true"
type input "If nominating someone, else I confirm that I have the nomin"
checkbox input "true"
type input "If nominating someone, else I confirm that I have the nomine"
checkbox input "true"
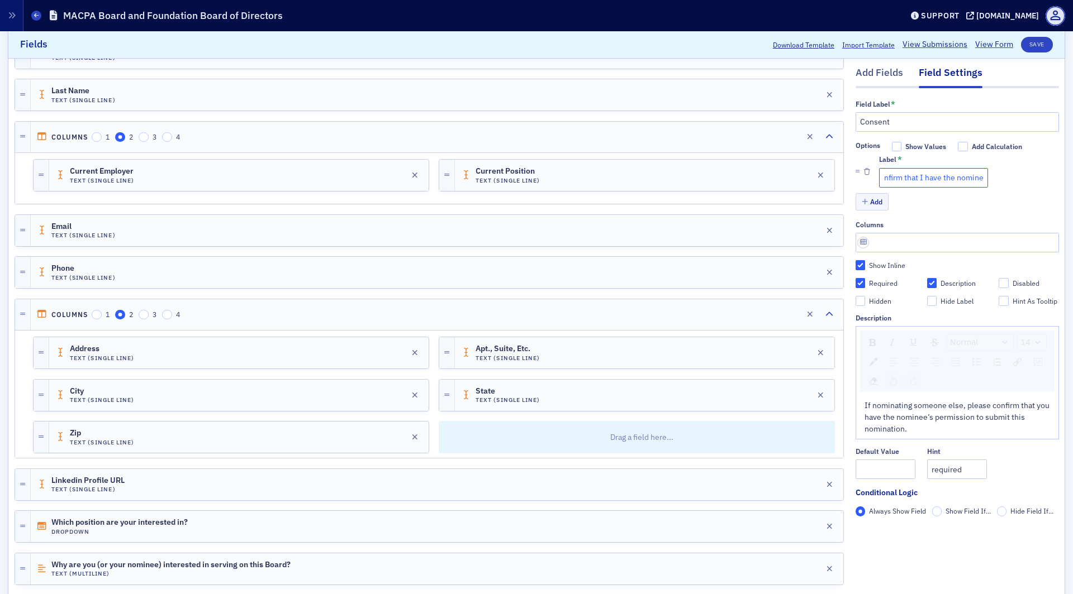
type input "If nominating someone, else I confirm that I have the nominee"
checkbox input "true"
type input "If nominating someone, else I confirm that I have the nominee'"
checkbox input "true"
type input "If nominating someone, else I confirm that I have the nominee's"
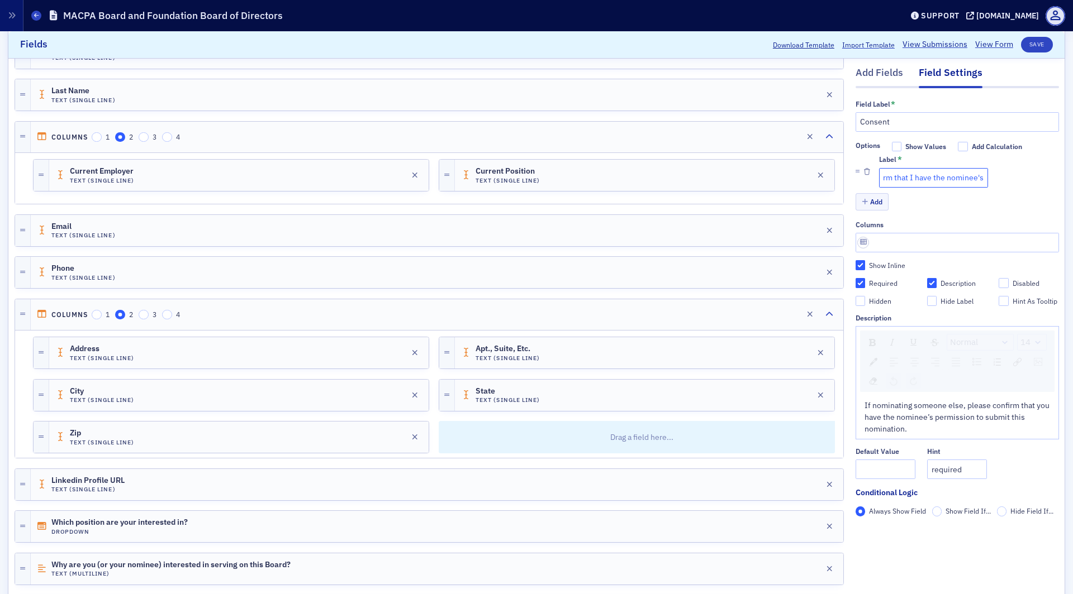
checkbox input "true"
type input "If nominating someone, else I confirm that I have the nominee's"
checkbox input "true"
type input "If nominating someone, else I confirm that I have the nominee's pe"
checkbox input "true"
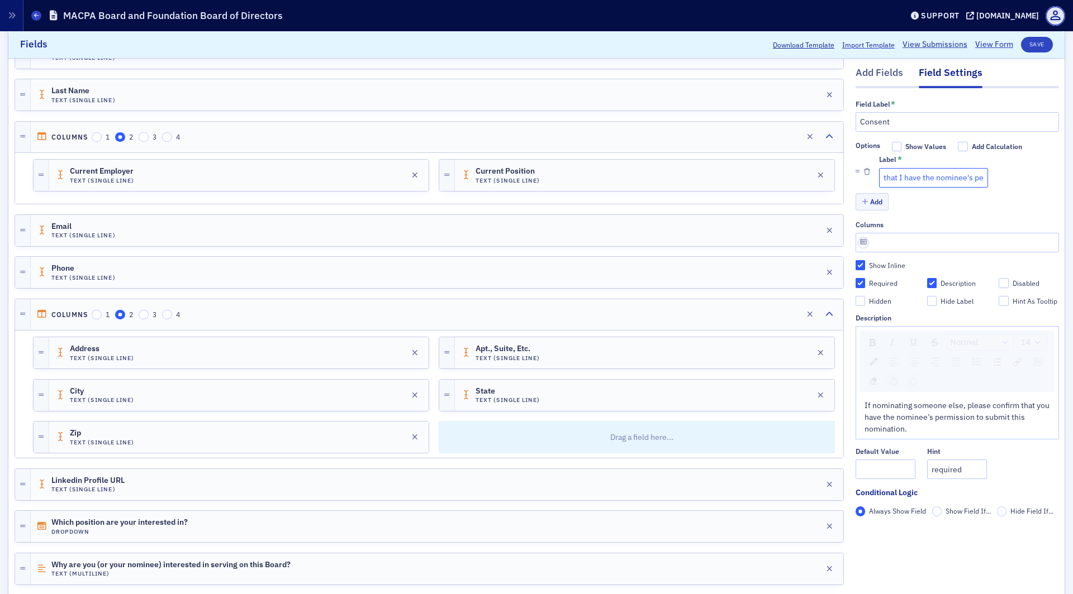
type input "If nominating someone, else I confirm that I have the nominee's per"
checkbox input "true"
type input "If nominating someone, else I confirm that I have the nominee's perm"
checkbox input "true"
type input "If nominating someone, else I confirm that I have the nominee's permi"
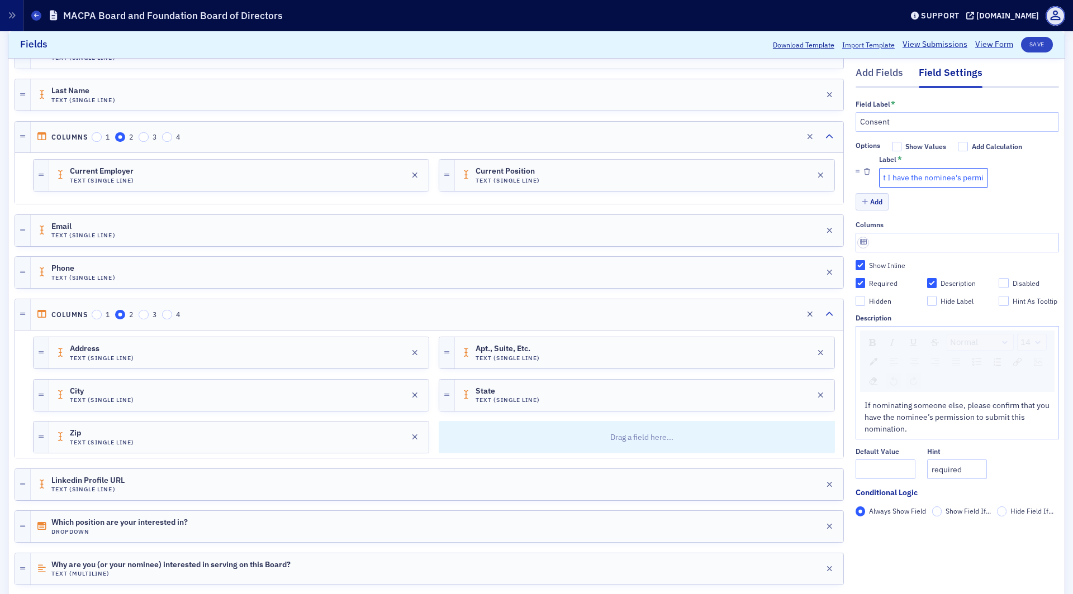
checkbox input "true"
type input "If nominating someone, else I confirm that I have the nominee's permis"
checkbox input "true"
type input "If nominating someone, else I confirm that I have the nominee's permiss"
checkbox input "true"
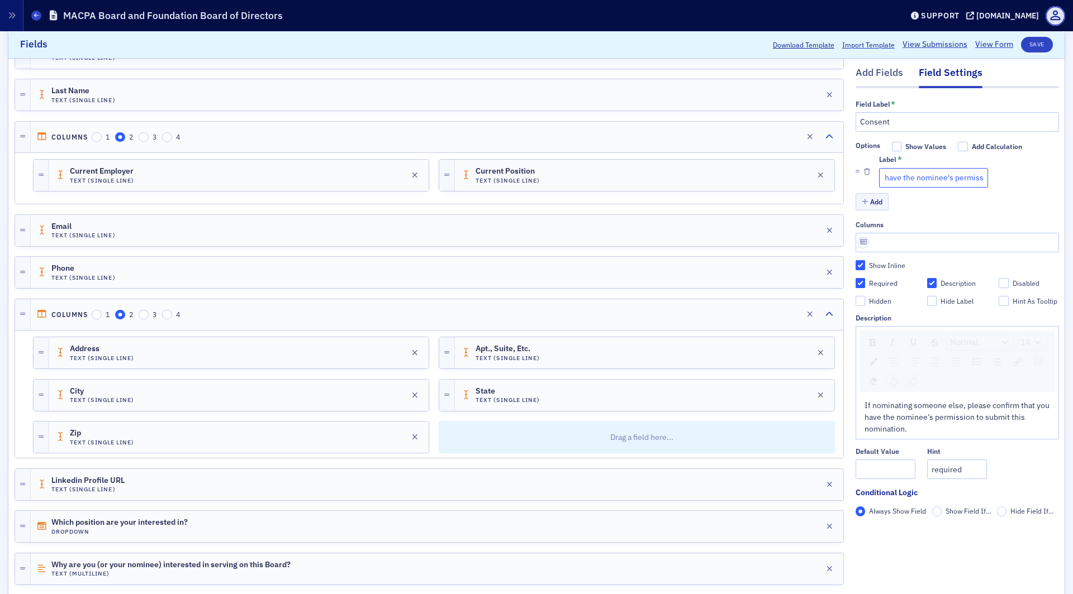
type input "If nominating someone, else I confirm that I have the nominee's permissi"
checkbox input "true"
type input "If nominating someone, else I confirm that I have the nominee's permissio"
checkbox input "true"
type input "If nominating someone, else I confirm that I have the nominee's permission"
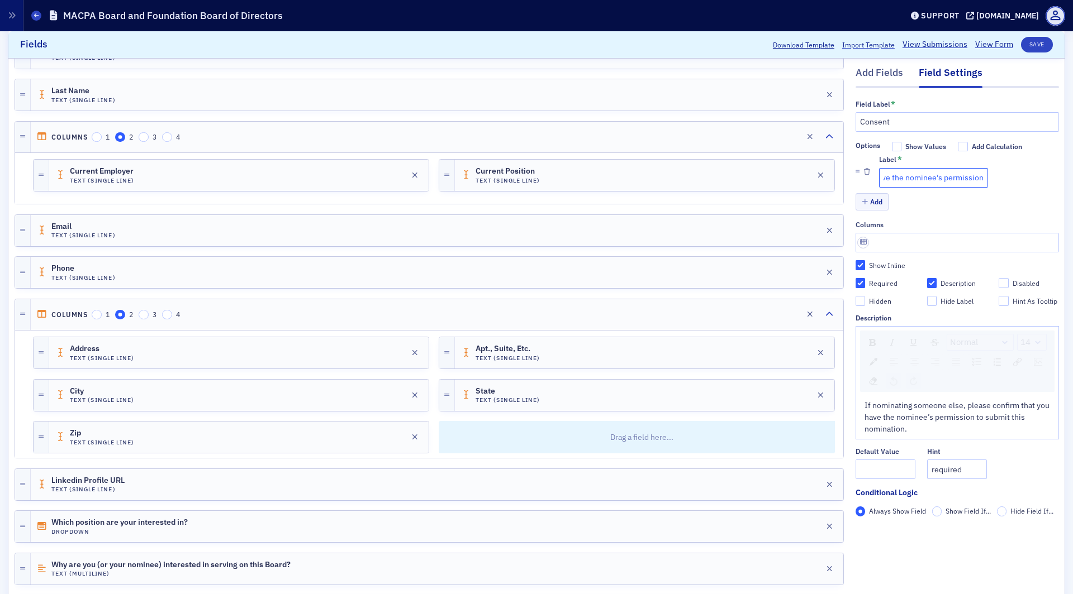
checkbox input "true"
type input "If nominating someone, else I confirm that I have the nominee's permission t"
checkbox input "true"
type input "If nominating someone, else I confirm that I have the nominee's permission to"
checkbox input "true"
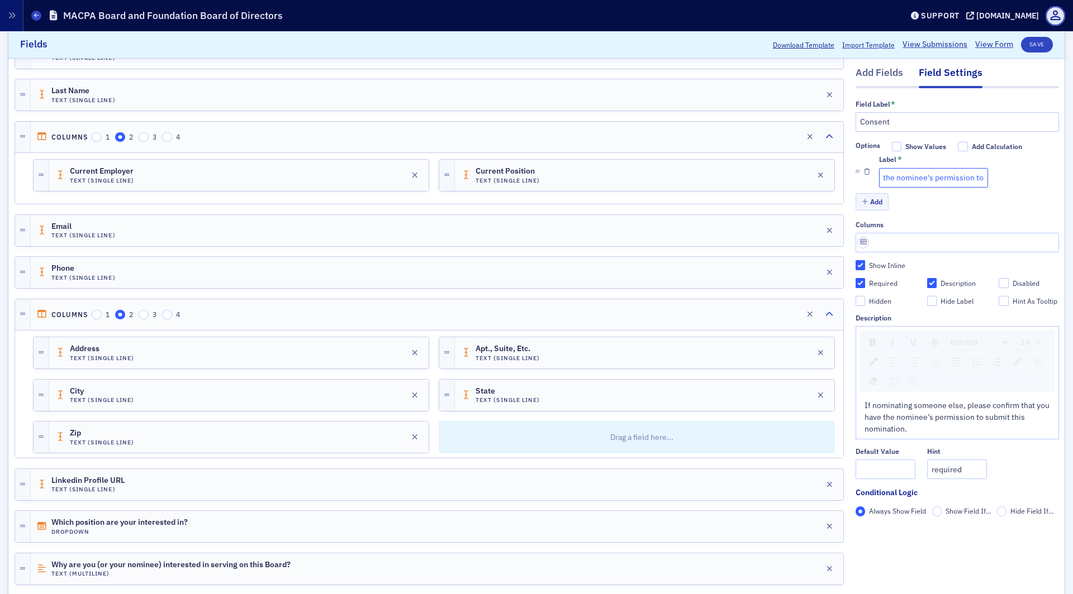
type input "If nominating someone, else I confirm that I have the nominee's permission to"
checkbox input "true"
type input "If nominating someone, else I confirm that I have the nominee's permission to s"
checkbox input "true"
type input "If nominating someone, else I confirm that I have the nominee's permission to su"
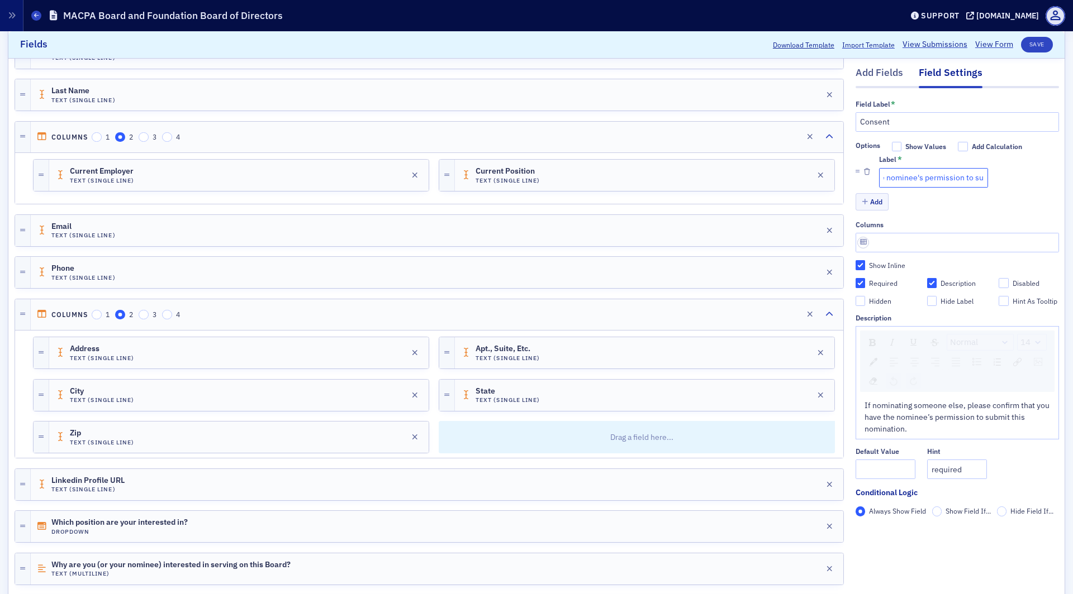
checkbox input "true"
type input "If nominating someone, else I confirm that I have the nominee's permission to s…"
checkbox input "true"
type input "If nominating someone, else I confirm that I have the nominee's permission to s…"
checkbox input "true"
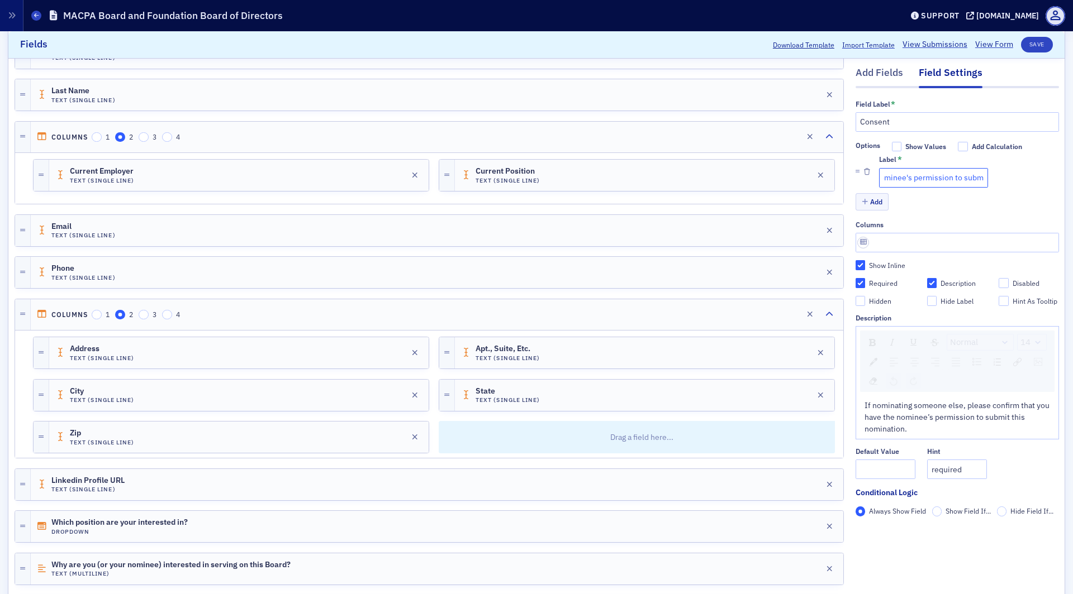
type input "If nominating someone, else I confirm that I have the nominee's permission to s…"
checkbox input "true"
type input "If nominating someone, else I confirm that I have the nominee's permission to s…"
checkbox input "true"
type input "If nominating someone, else I confirm that I have the nominee's permission to s…"
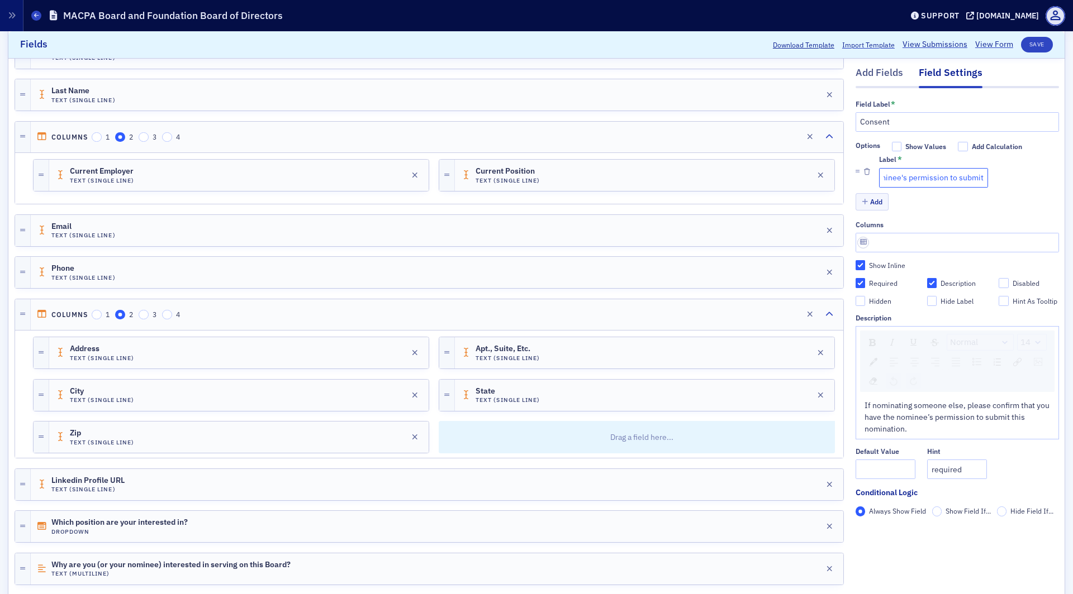
checkbox input "true"
type input "If nominating someone, else I confirm that I have the nominee's permission to s…"
checkbox input "true"
type input "If nominating someone, else I confirm that I have the nominee's permission to s…"
checkbox input "true"
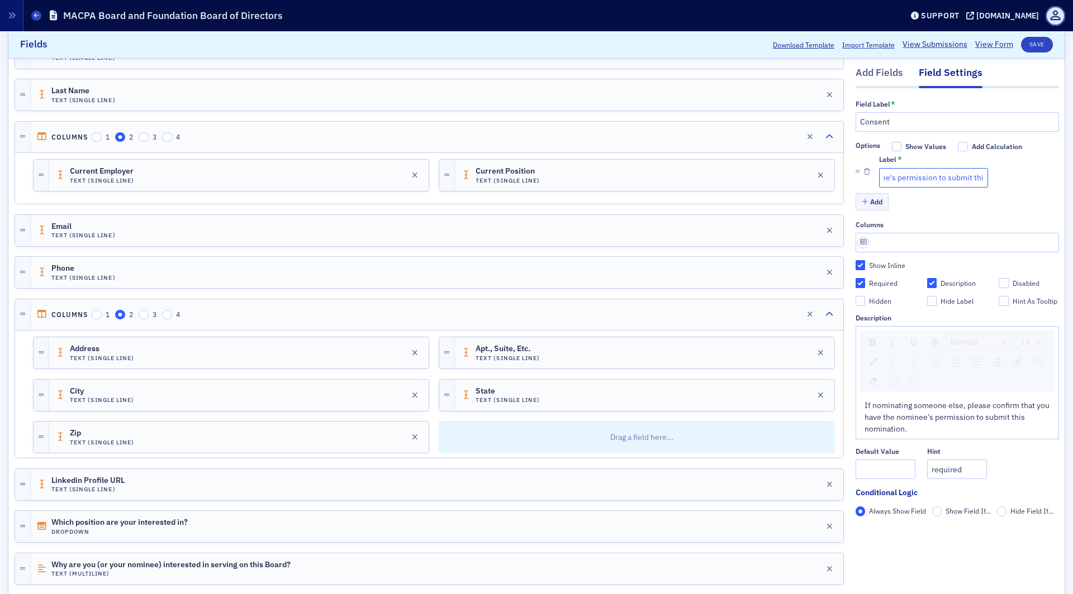
type input "If nominating someone, else I confirm that I have the nominee's permission to s…"
click at [898, 418] on span "If nominating someone else, please confirm that you have the nominee’s permissi…" at bounding box center [957, 418] width 187 height 34
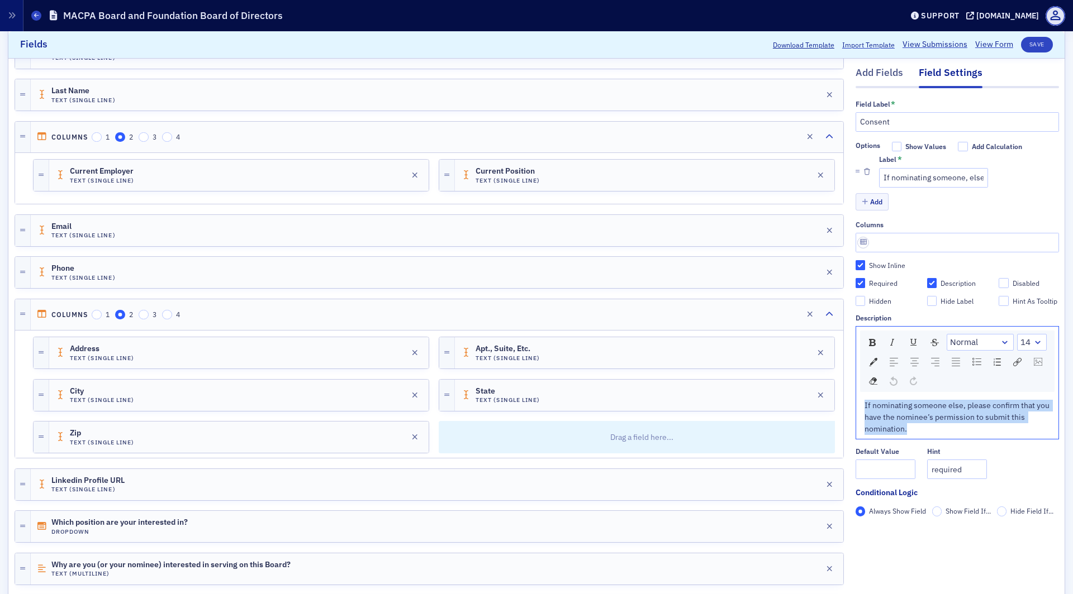
click at [898, 418] on span "If nominating someone else, please confirm that you have the nominee’s permissi…" at bounding box center [957, 418] width 187 height 34
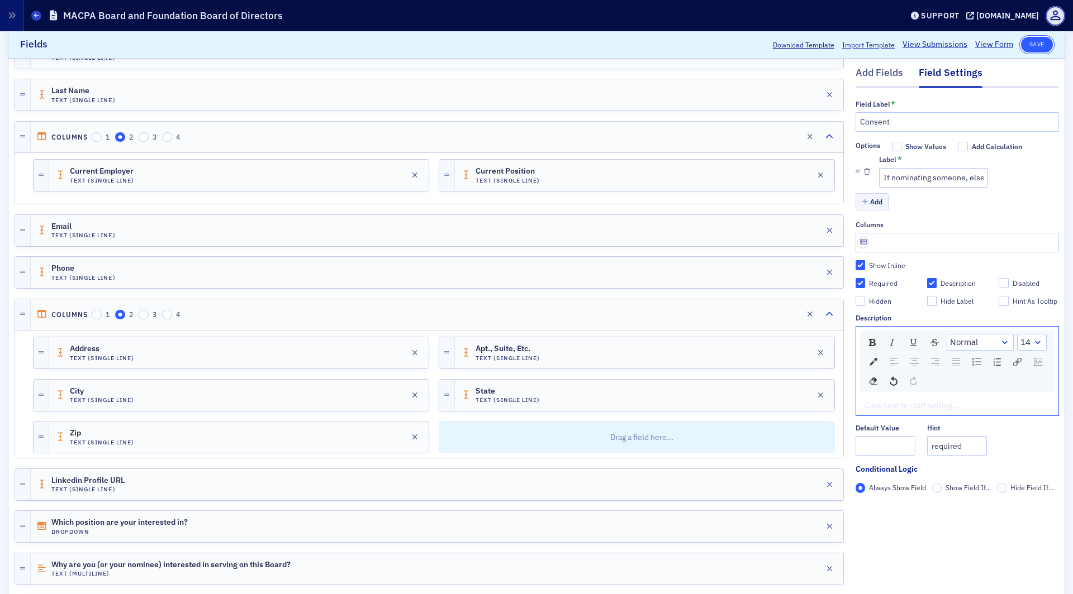
click at [1036, 42] on button "Save" at bounding box center [1037, 45] width 32 height 16
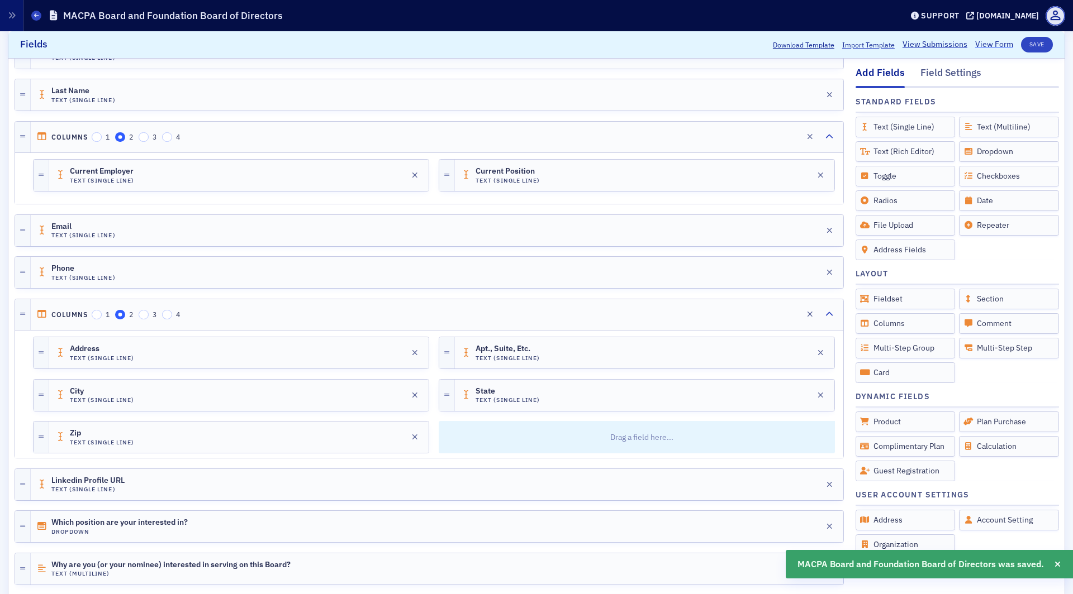
click at [987, 49] on link "View Form" at bounding box center [994, 45] width 38 height 12
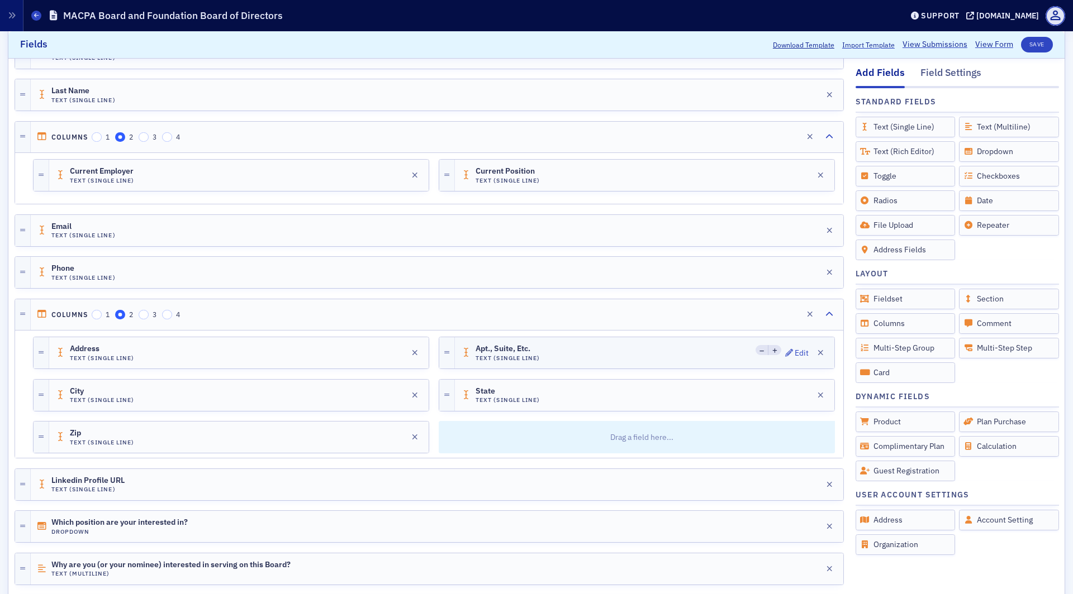
scroll to position [497, 0]
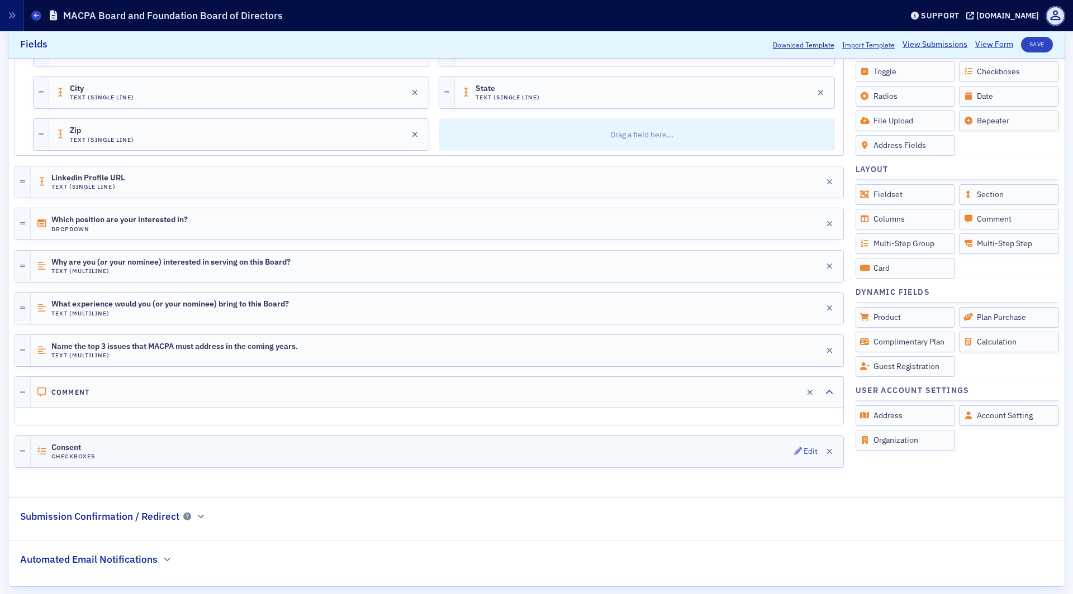
click at [212, 448] on div "Consent Checkboxes Edit" at bounding box center [437, 451] width 812 height 31
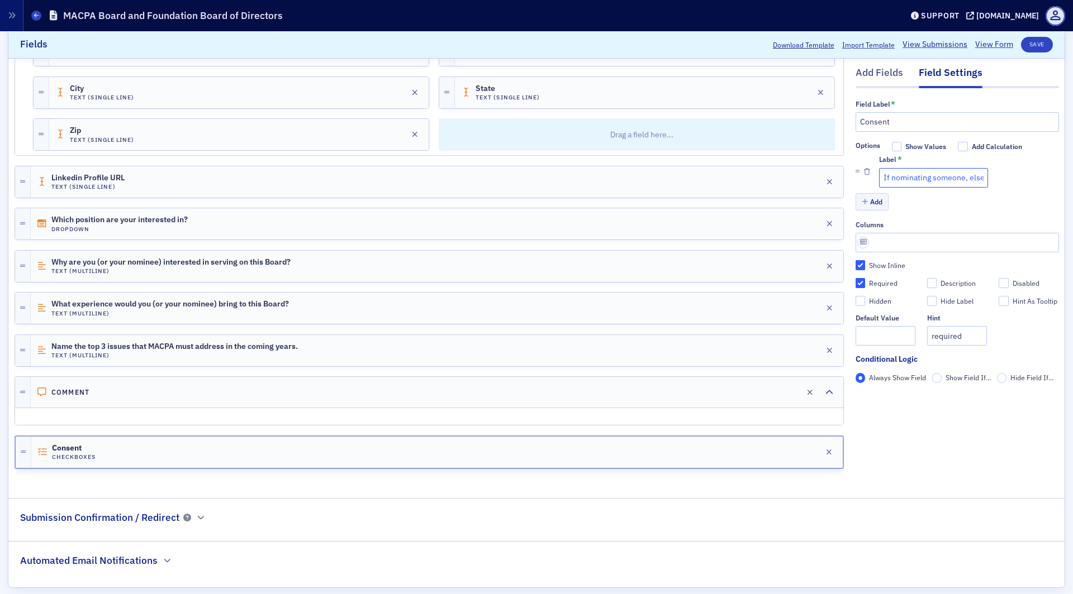
click at [911, 175] on input "If nominating someone, else I confirm that I have the nominee's permission to s…" at bounding box center [933, 178] width 109 height 20
drag, startPoint x: 930, startPoint y: 177, endPoint x: 970, endPoint y: 178, distance: 40.2
click at [970, 178] on input "If nominating someone, else I confirm that I have the nominee's permission to s…" at bounding box center [933, 178] width 109 height 20
click at [965, 178] on input "If nominating someone, else I confirm that I have the nominee's permission to s…" at bounding box center [933, 178] width 109 height 20
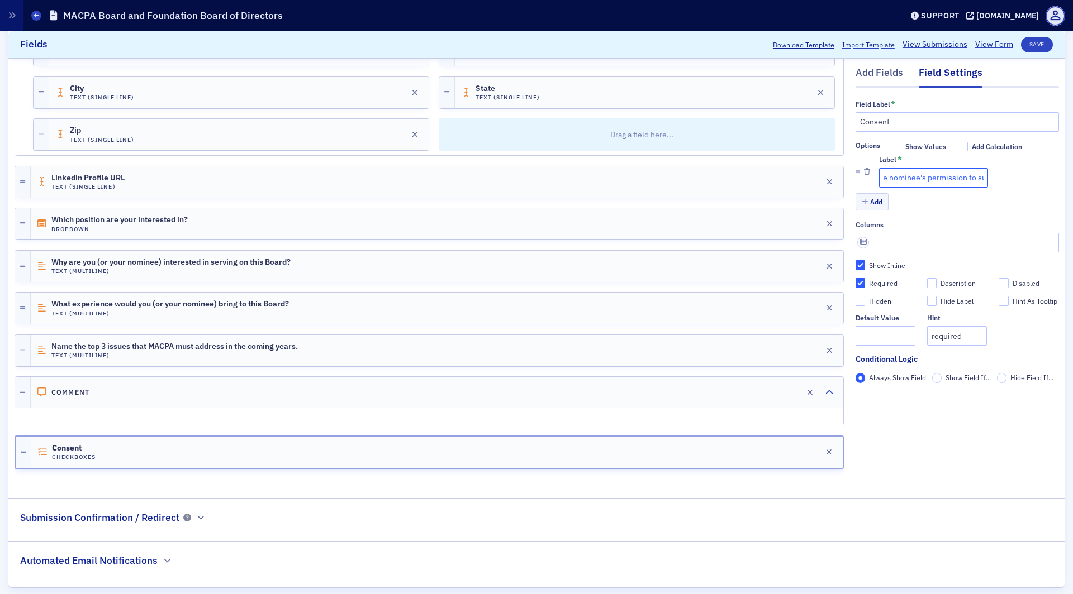
scroll to position [0, 0]
drag, startPoint x: 946, startPoint y: 178, endPoint x: 871, endPoint y: 179, distance: 75.4
click at [871, 179] on li "Label * If nominating someone, else I confirm that I have the nominee's permiss…" at bounding box center [956, 172] width 203 height 40
click at [930, 175] on input "If nominating someone, else I confirm that I have the nominee's permission to s…" at bounding box center [933, 178] width 109 height 20
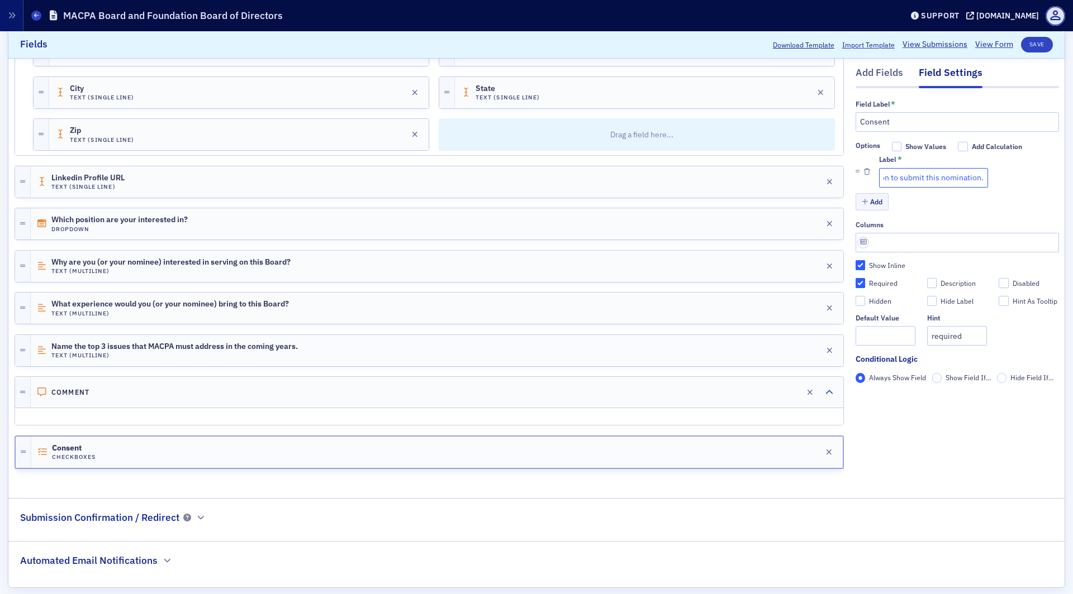
drag, startPoint x: 937, startPoint y: 176, endPoint x: 1020, endPoint y: 177, distance: 82.7
click at [1020, 177] on div "Label * If nominating someone, else I confirm that I have the nominee's permiss…" at bounding box center [969, 172] width 180 height 32
click at [944, 177] on input "If nominating someone, else I confirm that I have the nominee's permission to s…" at bounding box center [933, 178] width 109 height 20
click at [962, 178] on input "If nominating someone, else I confirm that I have the nominee's permission to s…" at bounding box center [933, 178] width 109 height 20
click at [964, 178] on input "If nominating someone, else I confirm that I have the nominee's permission to s…" at bounding box center [933, 178] width 109 height 20
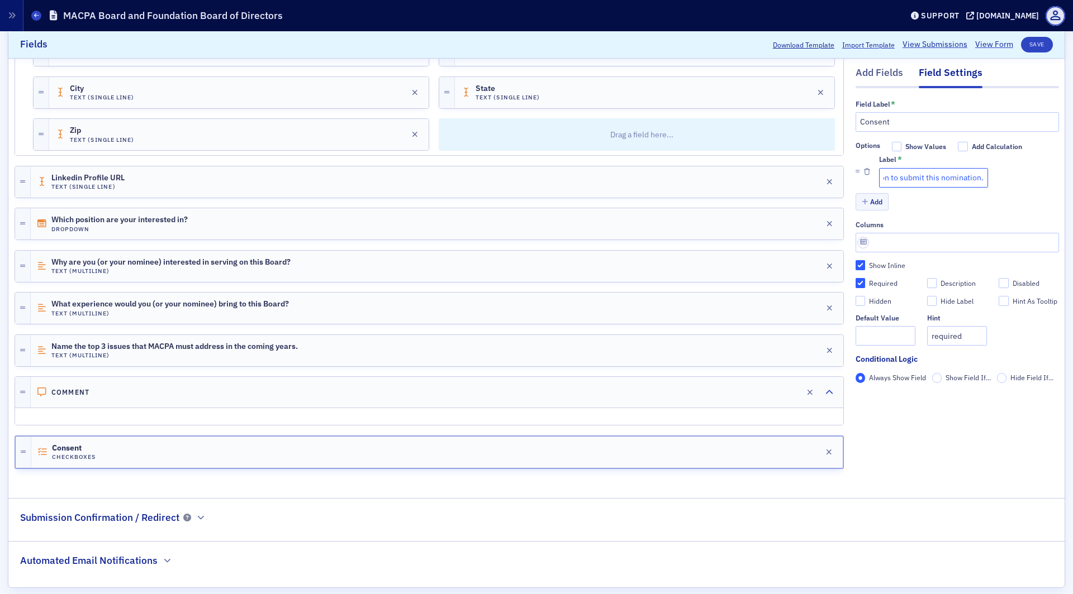
click at [969, 178] on input "If nominating someone, else I confirm that I have the nominee's permission to s…" at bounding box center [933, 178] width 109 height 20
drag, startPoint x: 929, startPoint y: 172, endPoint x: 857, endPoint y: 172, distance: 72.6
click at [857, 172] on li "Label * If nominating someone, else I confirm that I have the nominee's permiss…" at bounding box center [956, 172] width 203 height 40
click at [919, 183] on input "If nominating someone, else I confirm that I have the nominee's permission to s…" at bounding box center [933, 178] width 109 height 20
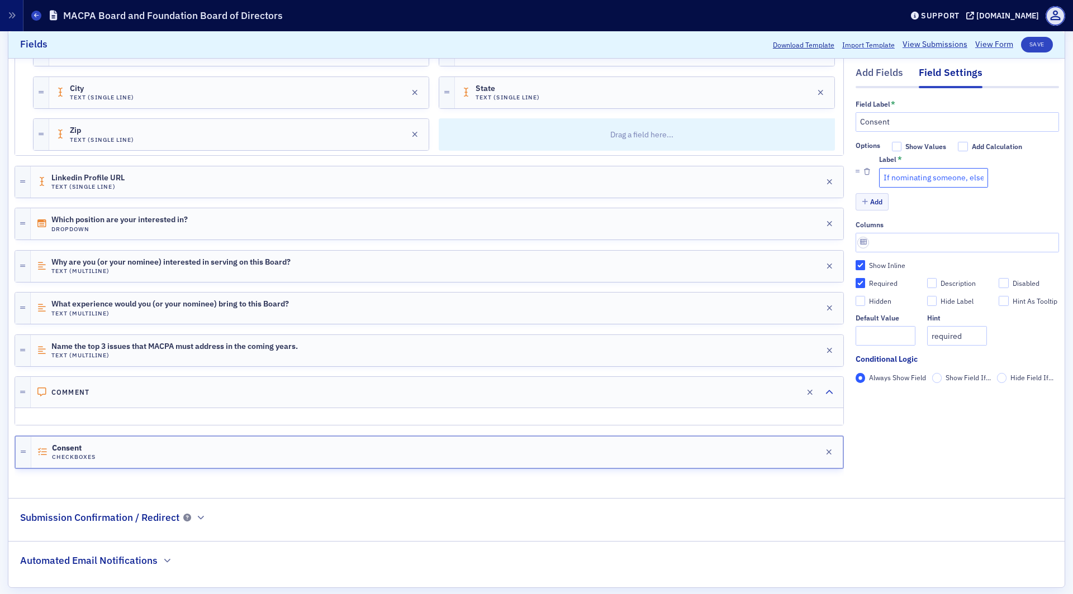
drag, startPoint x: 940, startPoint y: 182, endPoint x: 853, endPoint y: 182, distance: 87.2
click at [853, 182] on div "Add Fields Field Settings Field Label * Consent Options Show Values Add Calcula…" at bounding box center [537, 103] width 1044 height 759
click at [89, 470] on div "First Name Text (Single Line) Edit Last Name Text (Single Line) Edit Columns 1 …" at bounding box center [429, 103] width 829 height 759
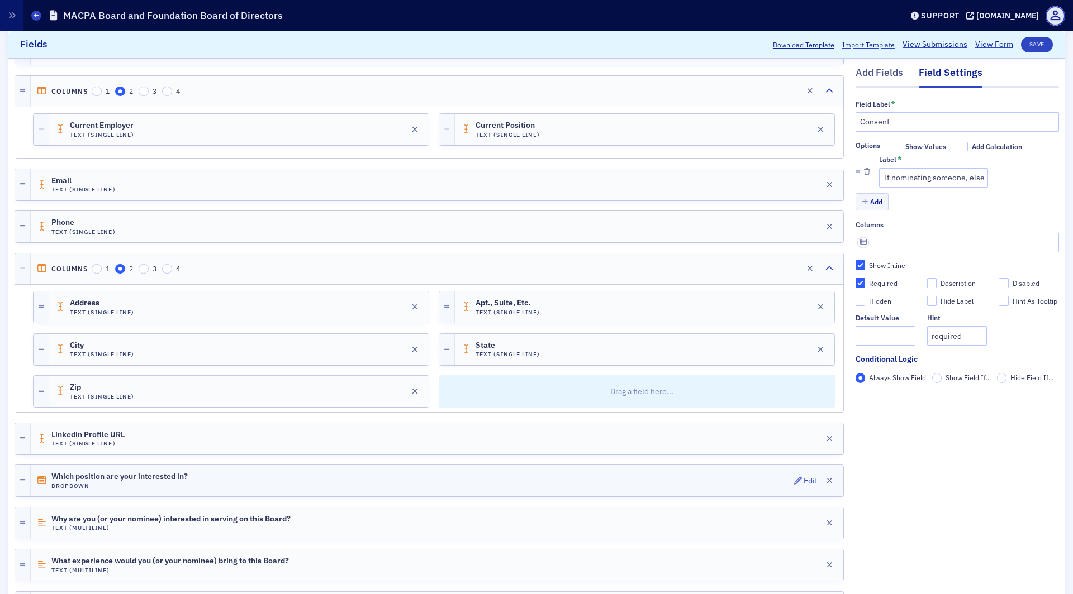
scroll to position [498, 0]
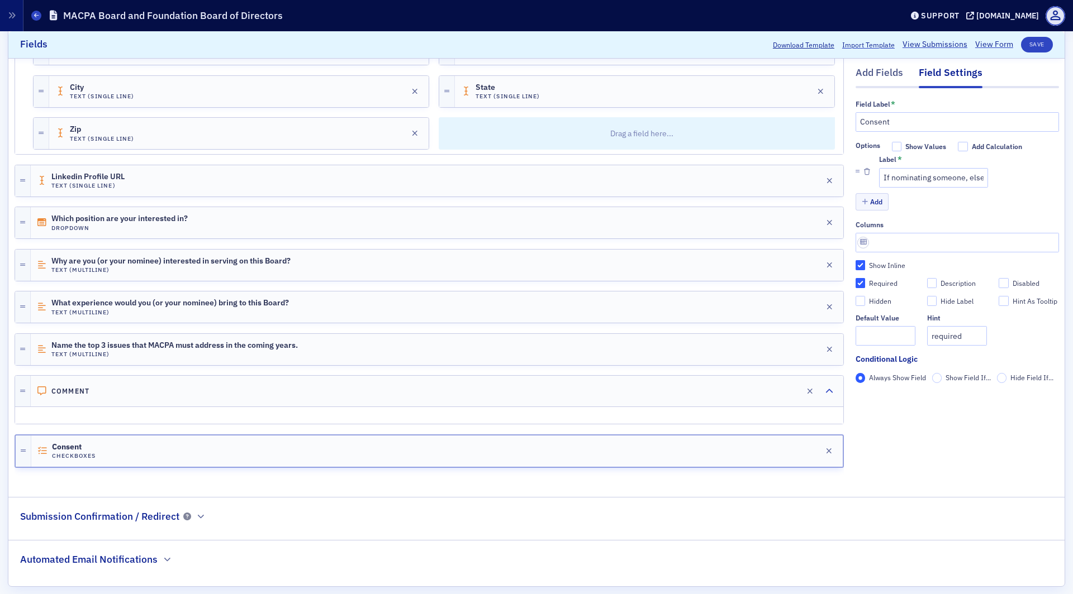
click at [432, 468] on div at bounding box center [429, 473] width 829 height 10
click at [888, 70] on div "Add Fields" at bounding box center [878, 76] width 47 height 21
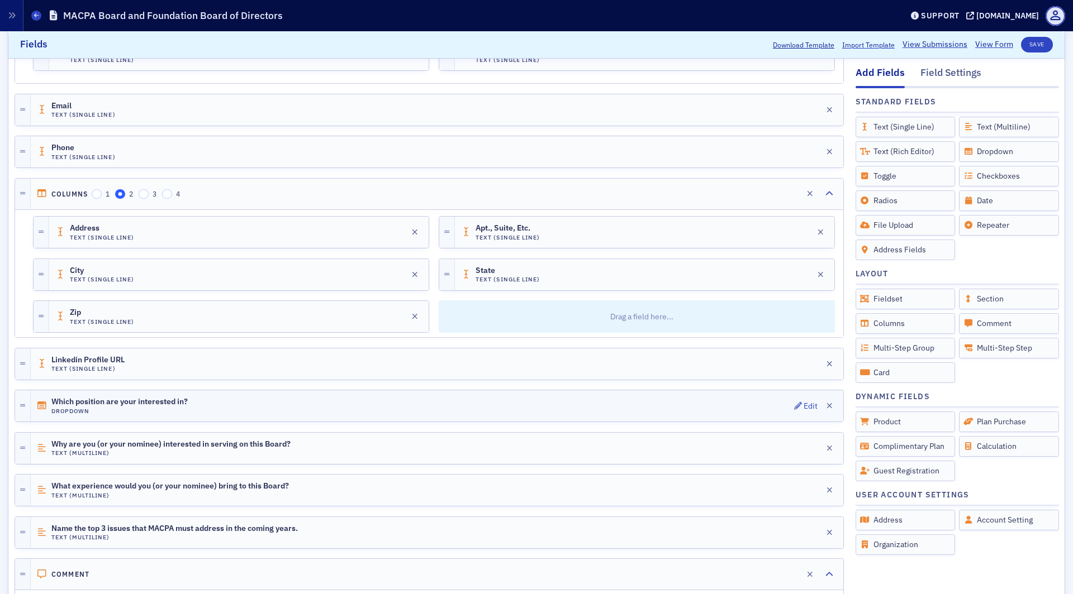
scroll to position [301, 0]
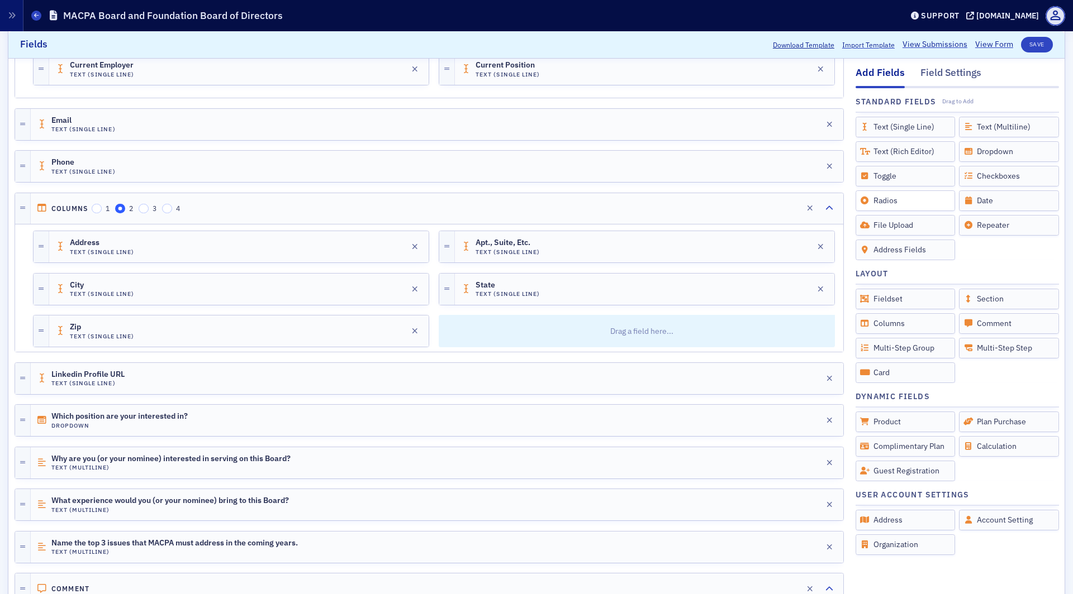
click at [908, 196] on div "Radios" at bounding box center [905, 201] width 100 height 21
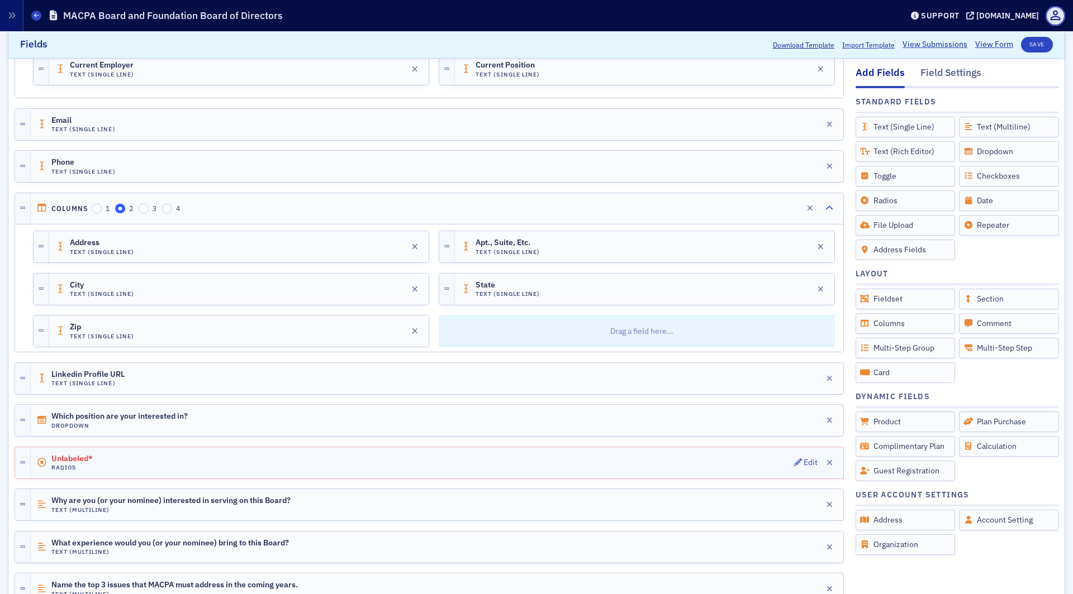
click at [126, 469] on div "Unlabeled* Radios Edit" at bounding box center [429, 463] width 829 height 32
click at [127, 453] on div "Unlabeled* Radios Edit" at bounding box center [437, 463] width 812 height 31
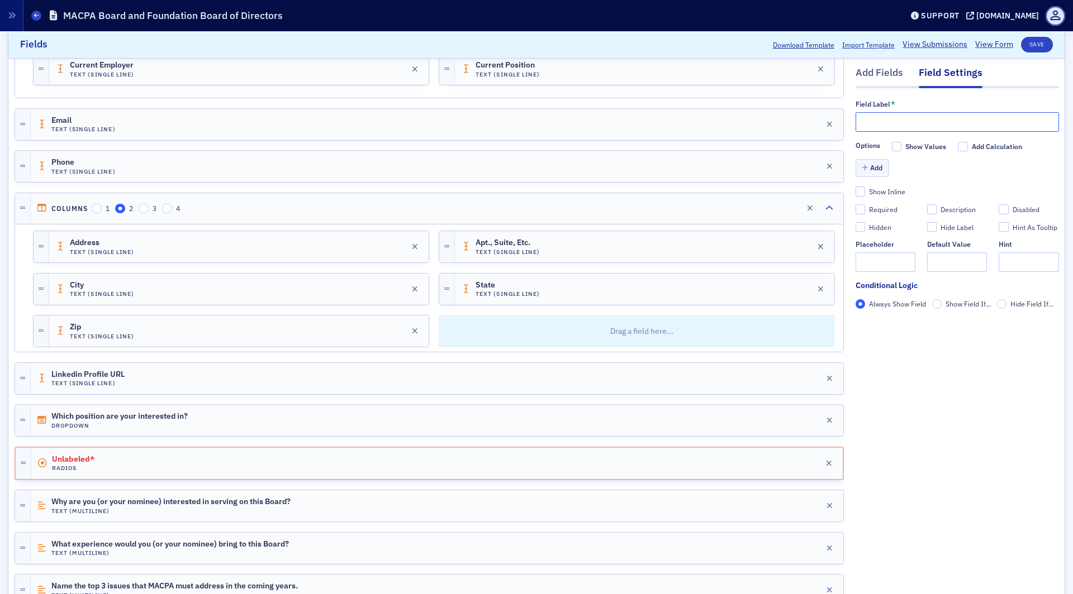
click at [967, 116] on input "text" at bounding box center [956, 122] width 203 height 20
click at [896, 148] on input "Show Values" at bounding box center [897, 147] width 10 height 10
click at [869, 169] on button "Add" at bounding box center [872, 168] width 34 height 17
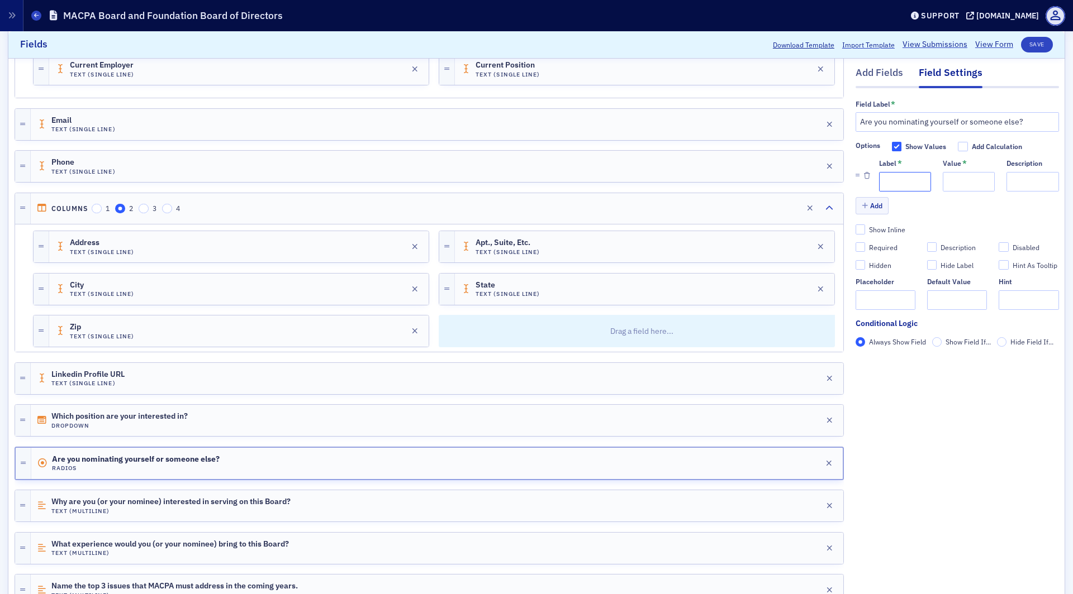
click at [900, 181] on input "Label *" at bounding box center [905, 182] width 52 height 20
click at [881, 206] on button "Add" at bounding box center [872, 205] width 34 height 17
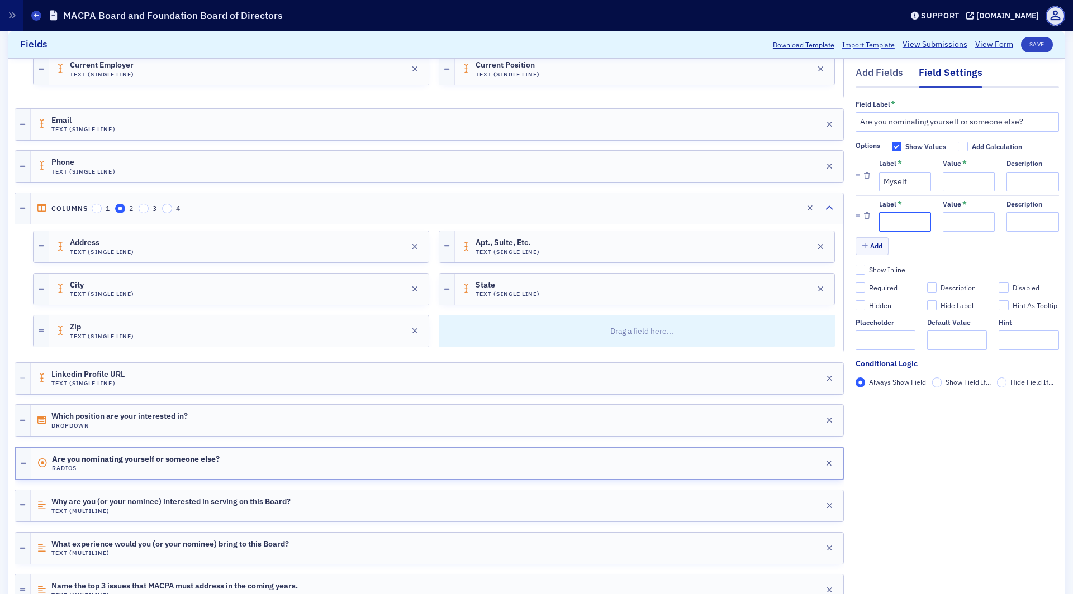
click at [900, 218] on input "Label *" at bounding box center [905, 222] width 52 height 20
click at [959, 180] on input "Value *" at bounding box center [969, 182] width 52 height 20
click at [1041, 42] on button "Save" at bounding box center [1037, 45] width 32 height 16
click at [984, 206] on div "Value *" at bounding box center [969, 204] width 52 height 8
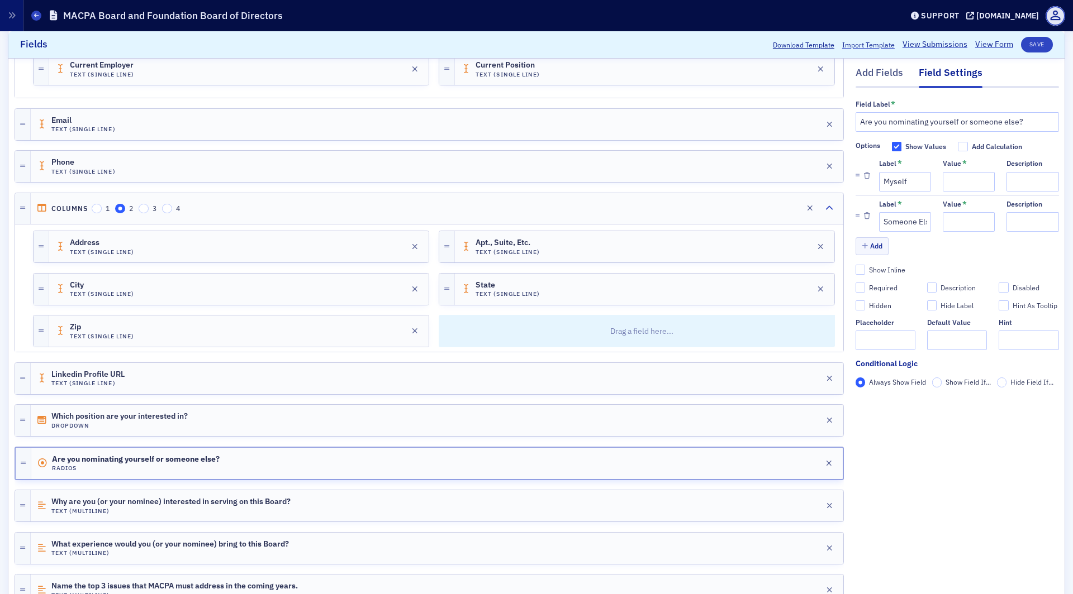
click at [963, 160] on abbr "*" at bounding box center [964, 164] width 4 height 8
click at [963, 172] on input "Value *" at bounding box center [969, 182] width 52 height 20
click at [963, 161] on abbr "*" at bounding box center [964, 164] width 4 height 8
click at [963, 172] on input "Value *" at bounding box center [969, 182] width 52 height 20
click at [963, 161] on abbr "*" at bounding box center [964, 164] width 4 height 8
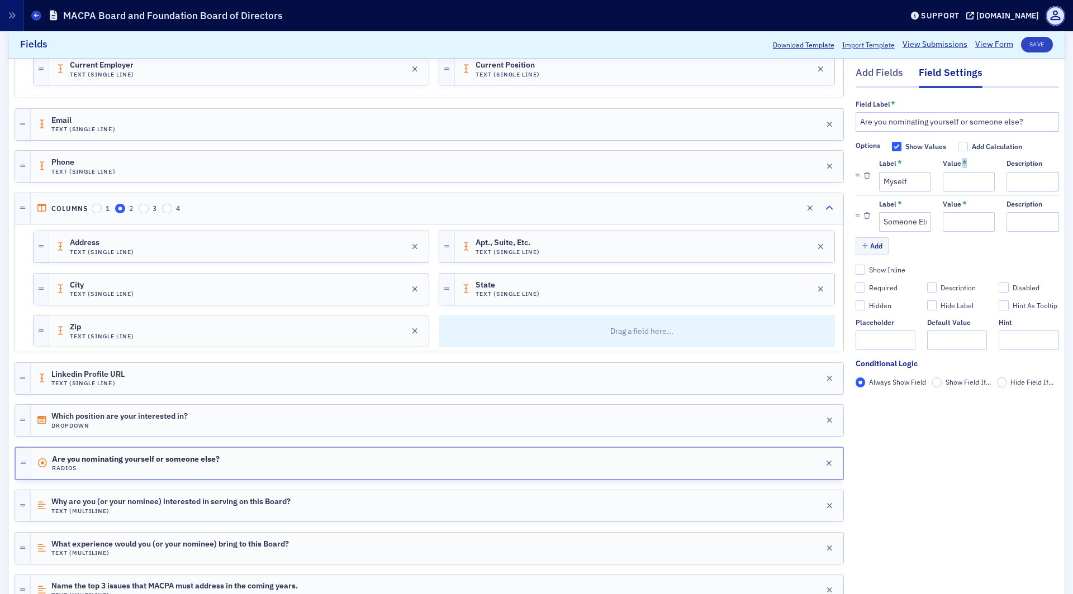
click at [963, 172] on input "Value *" at bounding box center [969, 182] width 52 height 20
click at [956, 178] on input "Value *" at bounding box center [969, 182] width 52 height 20
click at [736, 453] on div "Are you nominating yourself or someone else? Radios Edit" at bounding box center [436, 463] width 811 height 31
click at [965, 187] on input "Value *" at bounding box center [969, 182] width 52 height 20
click at [859, 296] on div "Required Description Disabled Hidden Hide Label Hint As Tooltip" at bounding box center [956, 297] width 203 height 28
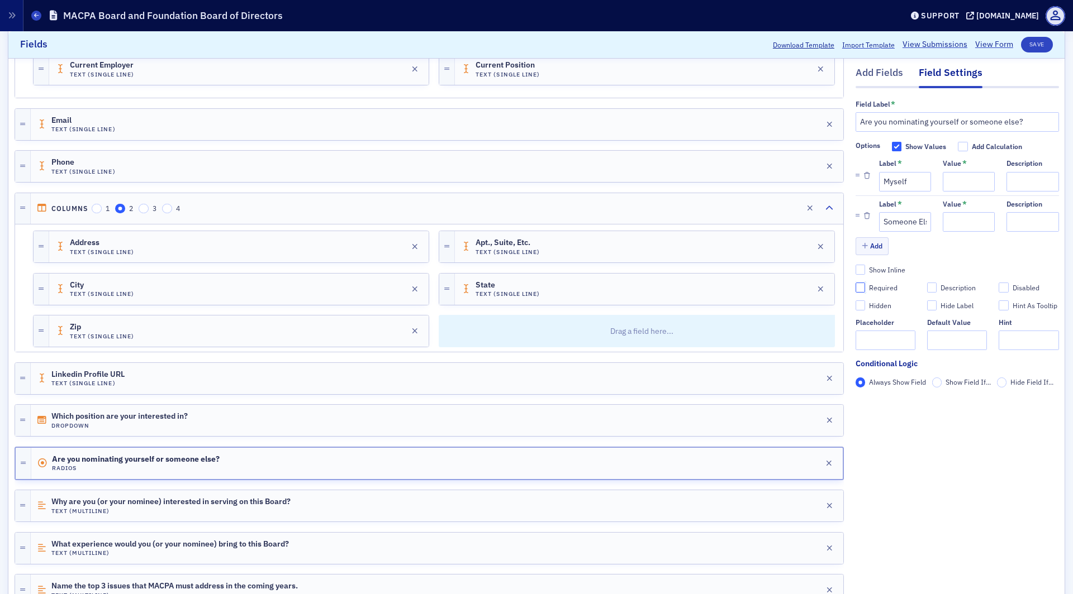
click at [859, 289] on input "Required" at bounding box center [860, 288] width 10 height 10
click at [864, 344] on input "text" at bounding box center [885, 341] width 60 height 20
click at [886, 78] on div "Add Fields" at bounding box center [878, 76] width 47 height 21
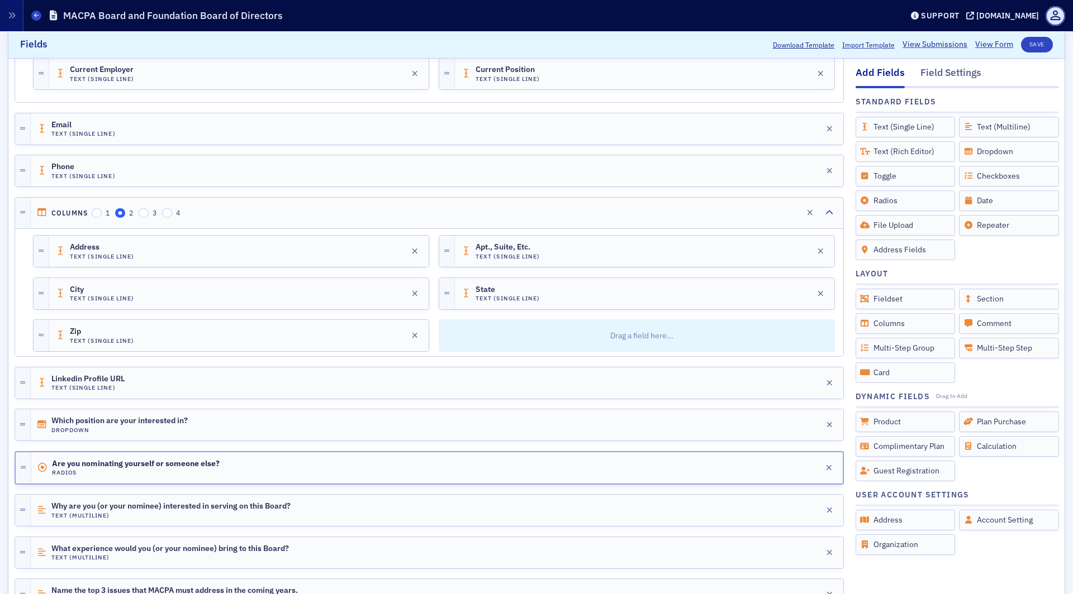
scroll to position [291, 0]
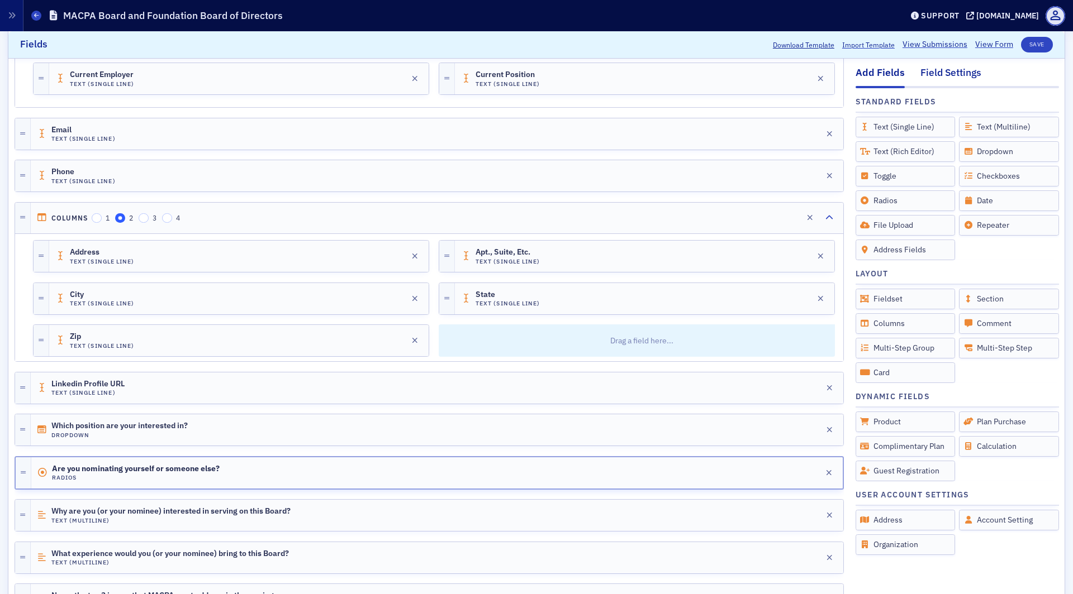
click at [954, 73] on div "Field Settings" at bounding box center [950, 76] width 61 height 21
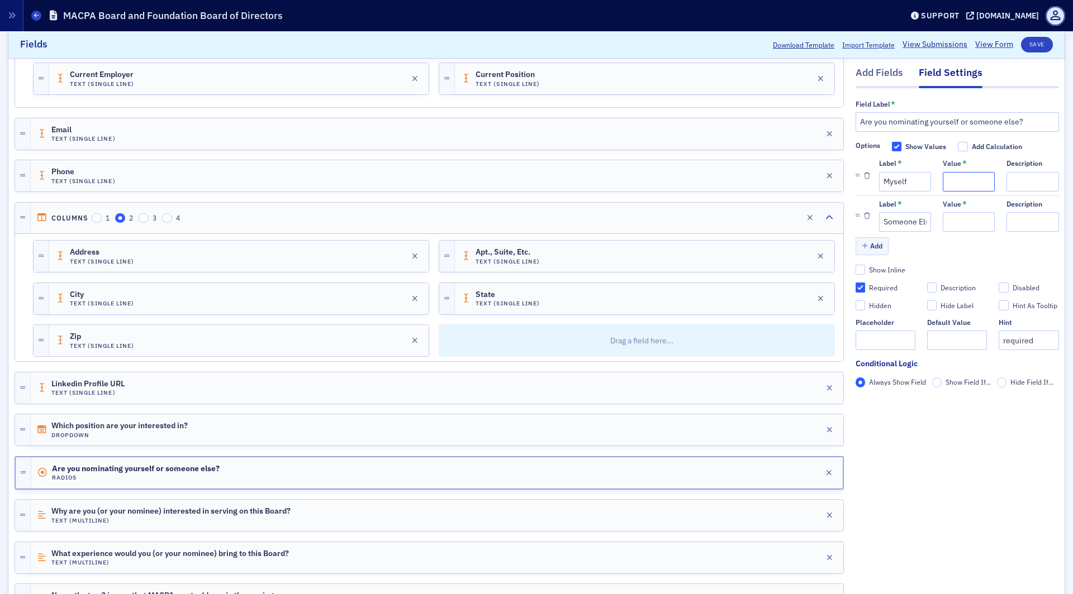
click at [962, 185] on input "Value *" at bounding box center [969, 182] width 52 height 20
click at [958, 215] on input "Value *" at bounding box center [969, 222] width 52 height 20
click at [1038, 41] on button "Save" at bounding box center [1037, 45] width 32 height 16
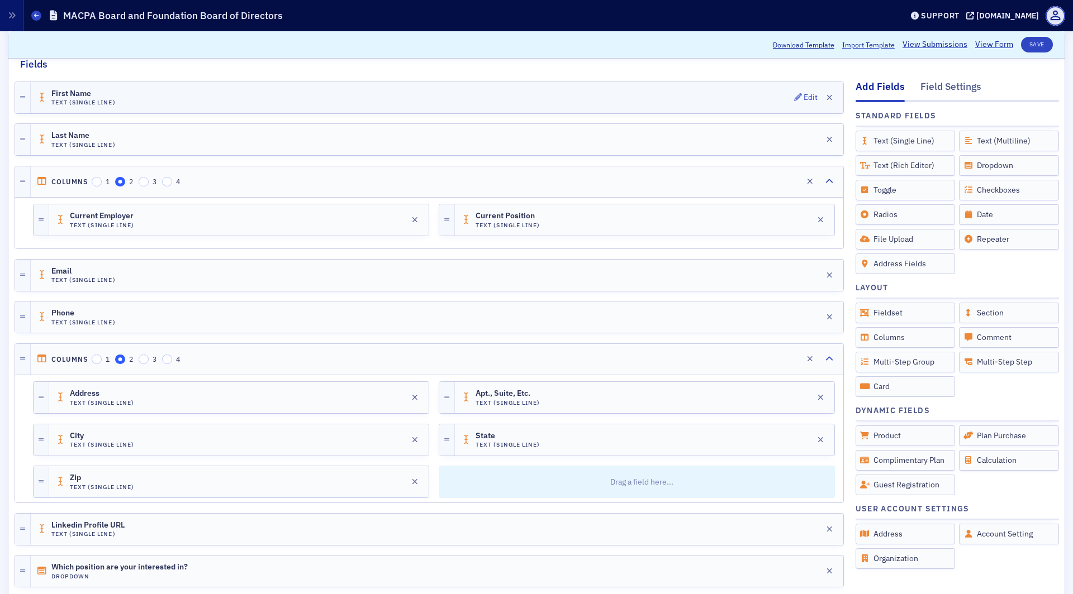
scroll to position [157, 0]
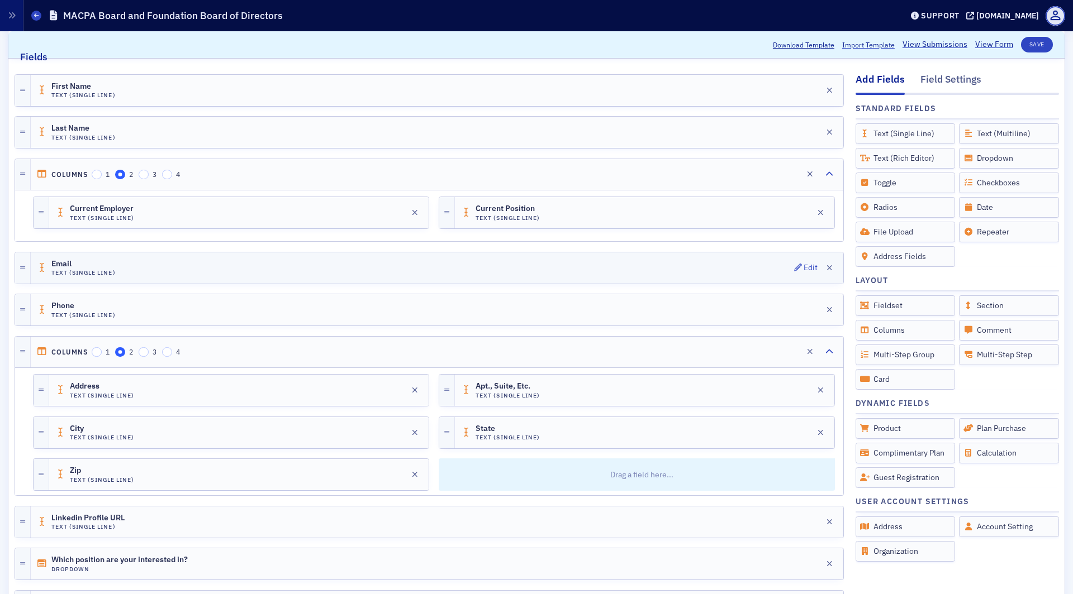
click at [226, 267] on div "Email Text (Single Line) Edit" at bounding box center [437, 268] width 812 height 31
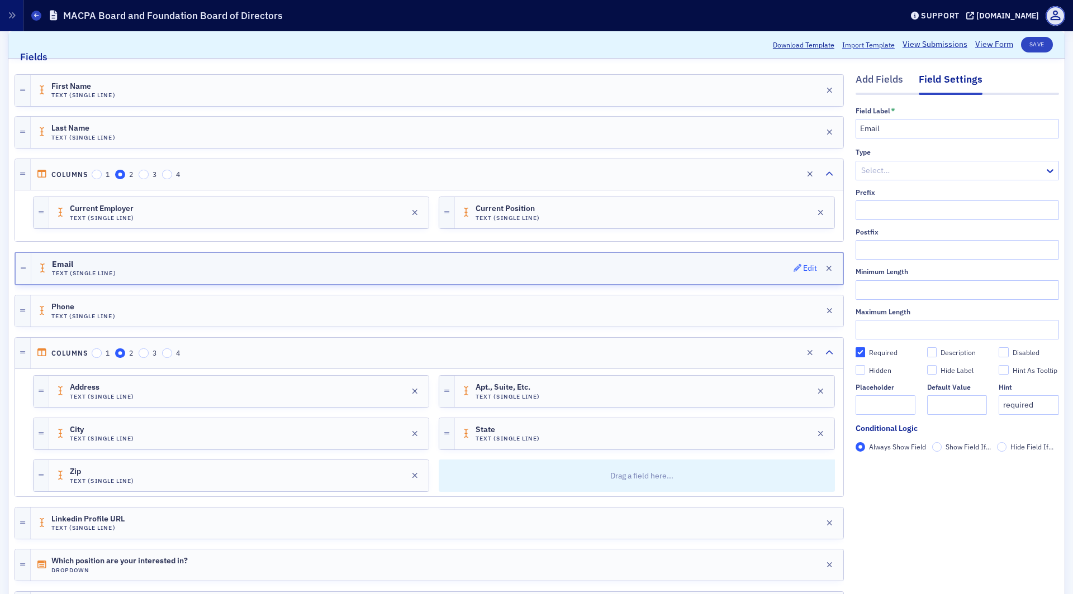
click at [805, 265] on div "Edit" at bounding box center [810, 268] width 14 height 6
click at [881, 78] on div "Add Fields" at bounding box center [878, 82] width 47 height 21
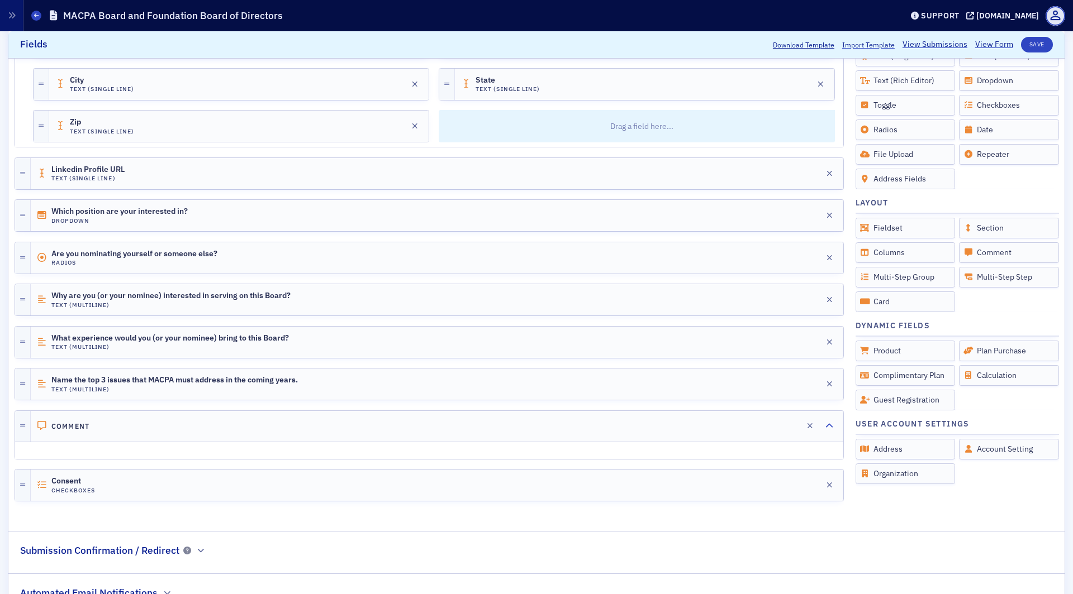
scroll to position [515, 0]
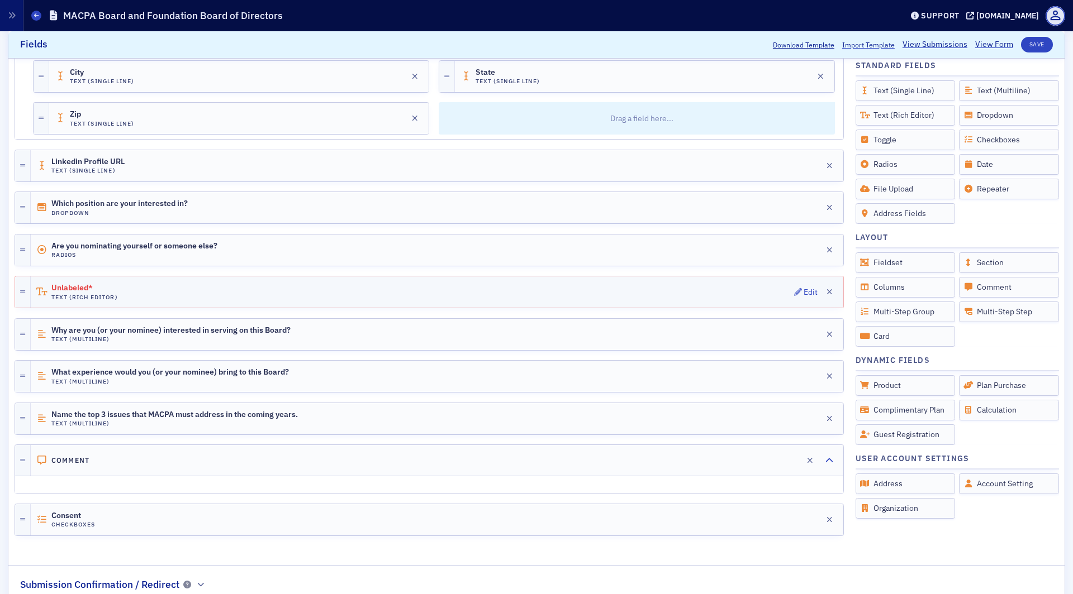
click at [201, 277] on div "Unlabeled* Text (Rich Editor) Edit" at bounding box center [437, 292] width 812 height 31
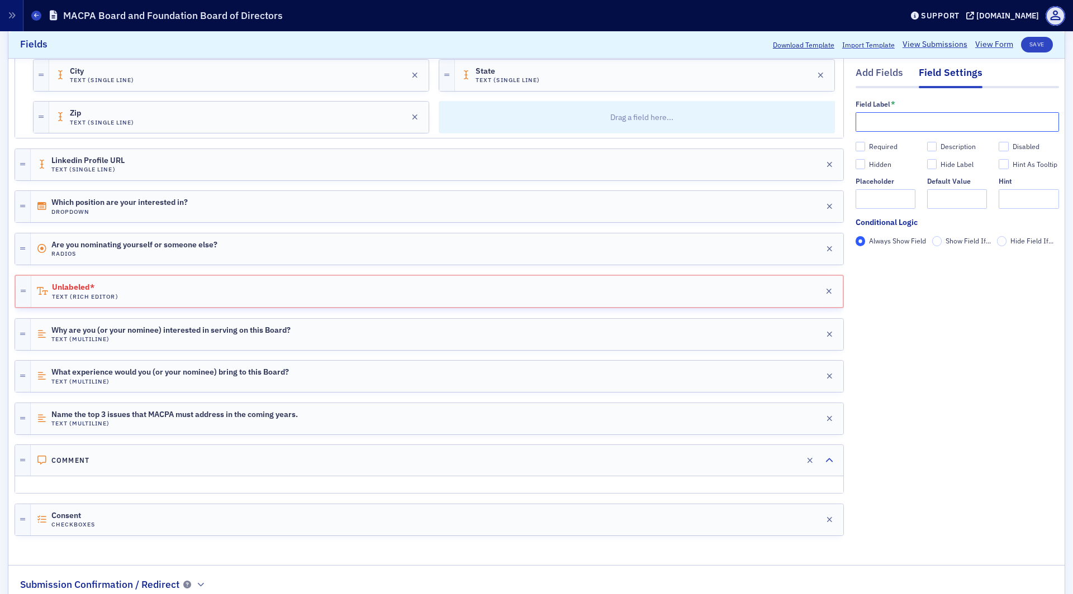
click at [901, 122] on input "text" at bounding box center [956, 122] width 203 height 20
click at [858, 142] on input "Required" at bounding box center [860, 147] width 10 height 10
click at [938, 245] on input "Show Field If..." at bounding box center [937, 242] width 10 height 10
click at [903, 258] on span "Add Condition" at bounding box center [888, 261] width 42 height 10
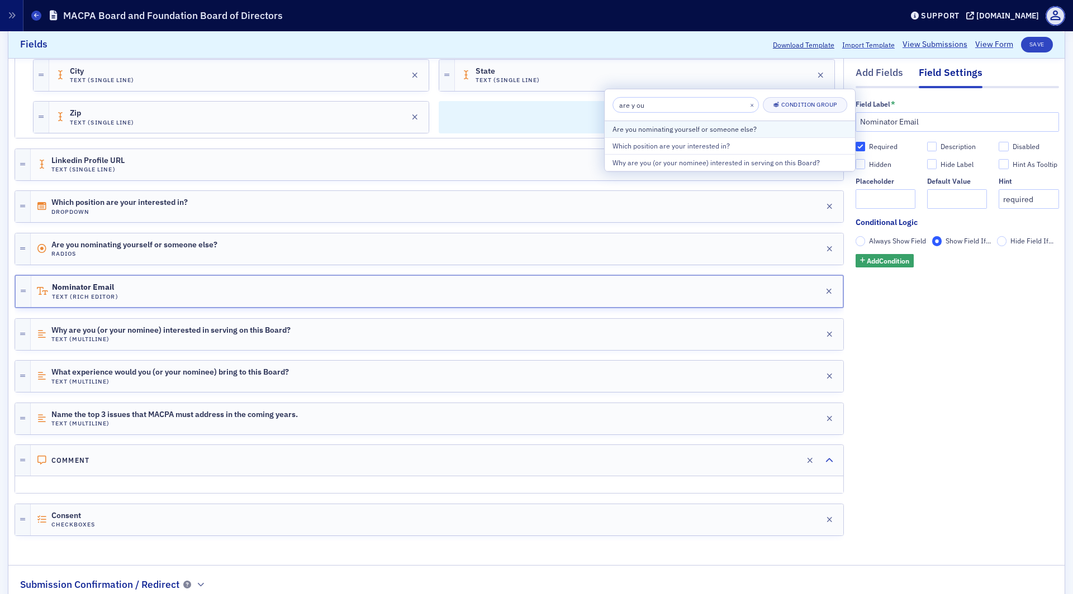
click at [716, 132] on div "Are you nominating yourself or someone else?" at bounding box center [729, 129] width 235 height 10
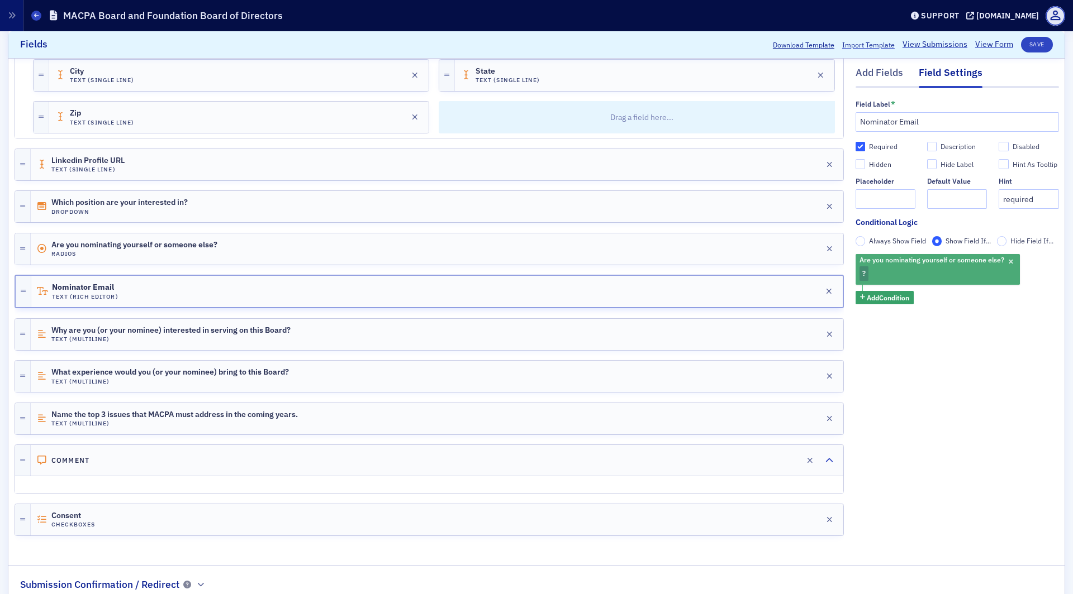
click at [878, 273] on div "Are you nominating yourself or someone else? ?" at bounding box center [937, 269] width 164 height 31
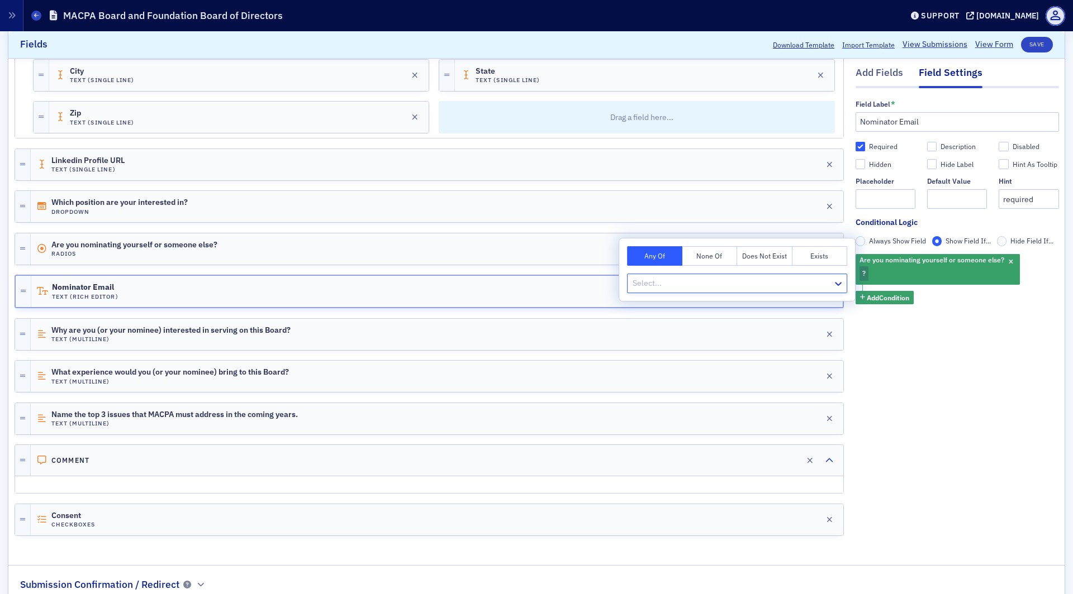
click at [699, 285] on div at bounding box center [731, 284] width 200 height 14
click at [679, 322] on div "Someone Else" at bounding box center [738, 328] width 218 height 21
click at [901, 301] on span "Add Condition" at bounding box center [888, 298] width 42 height 10
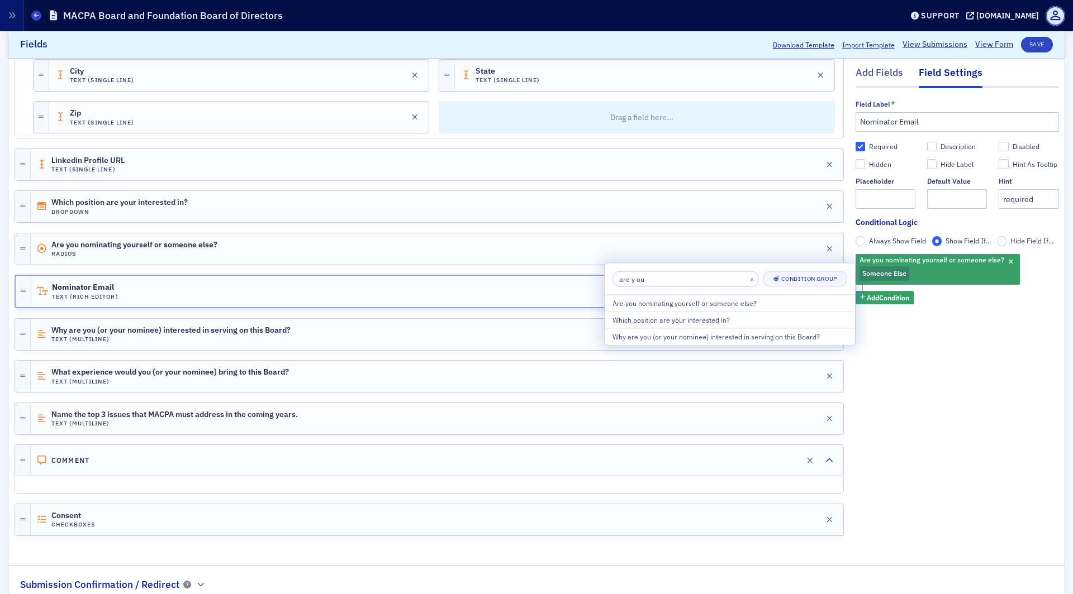
click at [911, 353] on div "Add Fields Field Settings Field Label * Nominator Email Required Description Di…" at bounding box center [956, 128] width 203 height 843
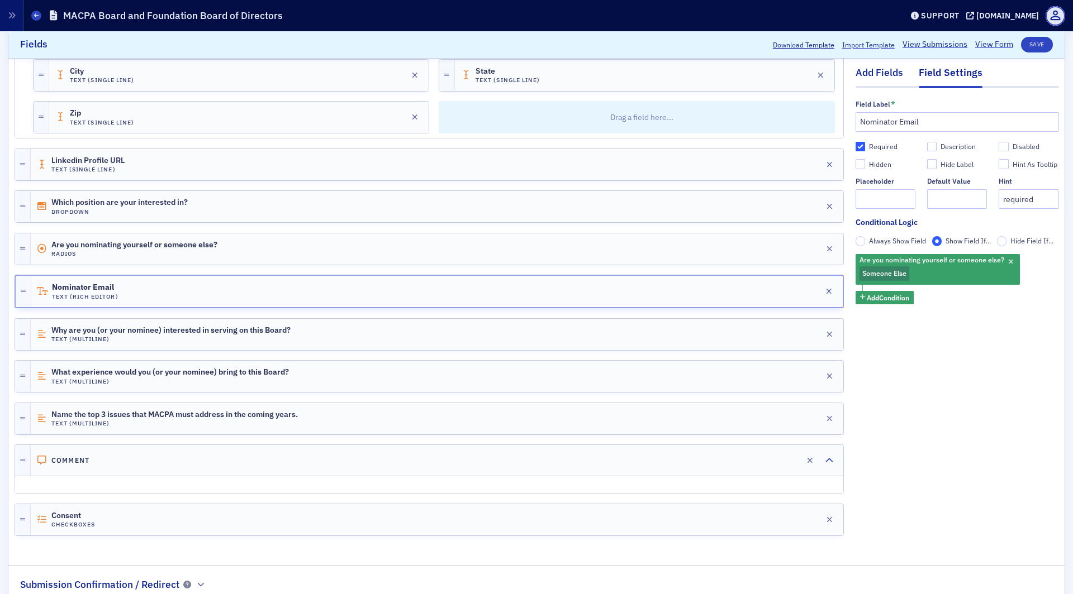
click at [874, 77] on div "Add Fields" at bounding box center [878, 76] width 47 height 21
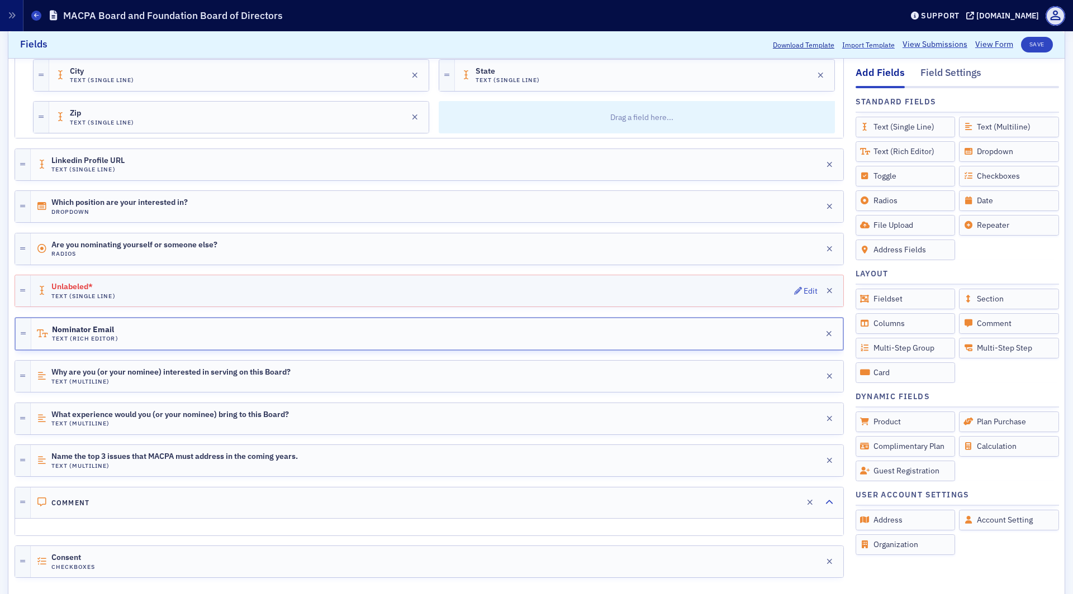
click at [116, 277] on div "Unlabeled* Text (Single Line) Edit" at bounding box center [437, 290] width 812 height 31
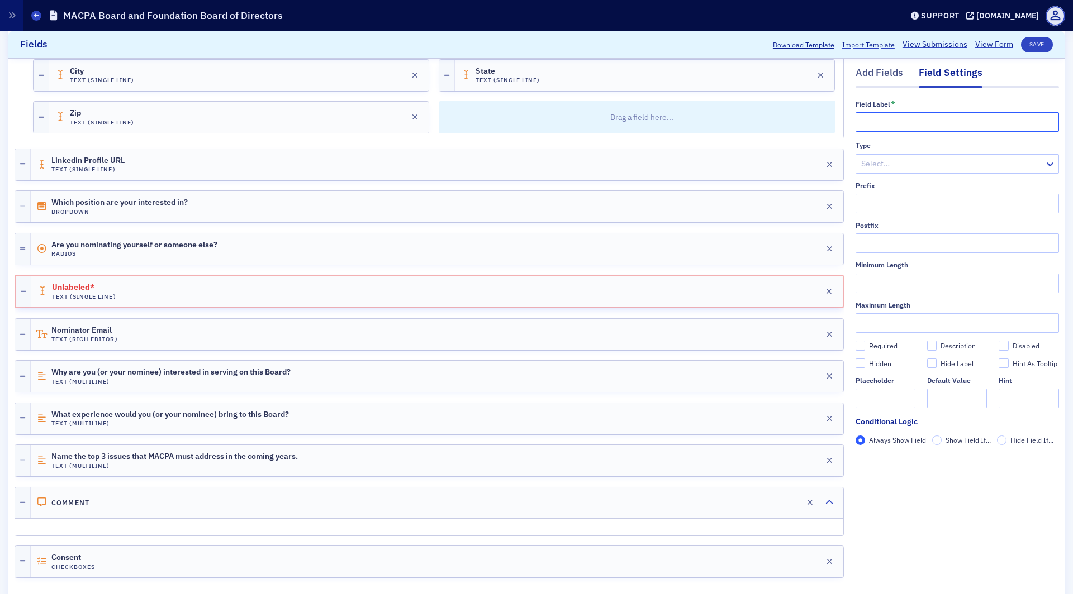
click at [880, 124] on input "text" at bounding box center [956, 122] width 203 height 20
click at [859, 344] on input "Required" at bounding box center [860, 346] width 10 height 10
click at [940, 437] on input "Show Field If..." at bounding box center [937, 441] width 10 height 10
click at [901, 459] on span "Add Condition" at bounding box center [888, 460] width 42 height 10
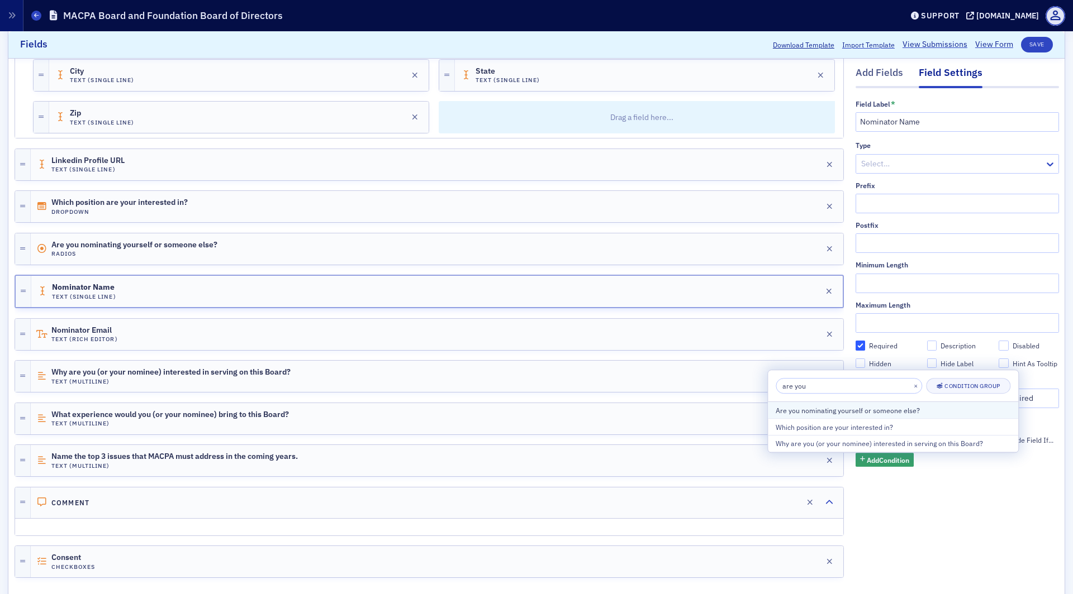
click at [889, 410] on div "Are you nominating yourself or someone else?" at bounding box center [893, 411] width 235 height 10
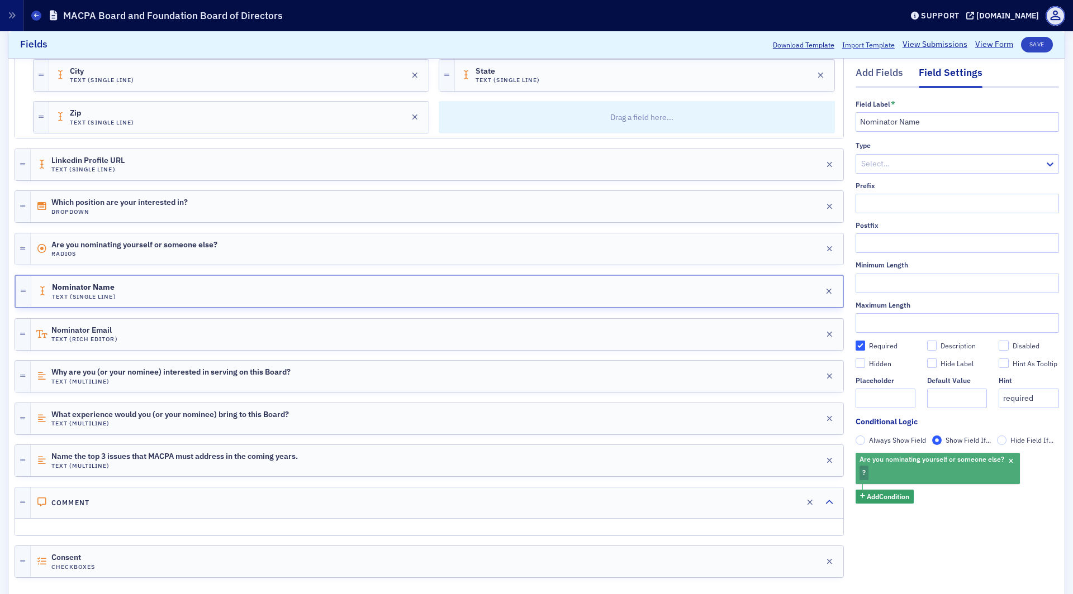
click at [869, 473] on div "Are you nominating yourself or someone else? ?" at bounding box center [937, 469] width 164 height 31
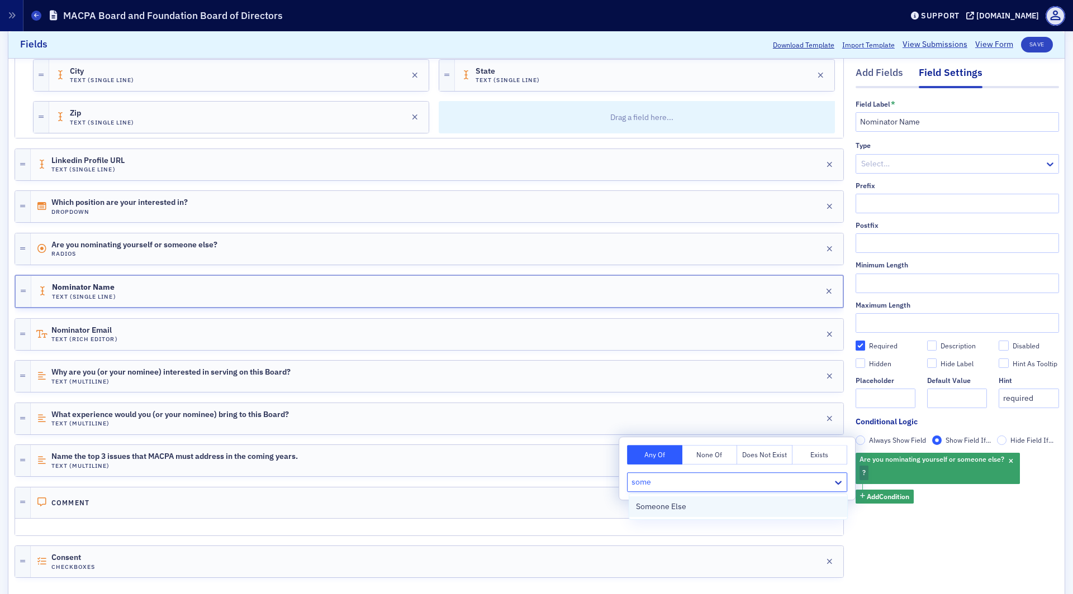
click at [702, 510] on div "Someone Else" at bounding box center [738, 507] width 204 height 12
click at [891, 69] on div "Add Fields" at bounding box center [878, 76] width 47 height 21
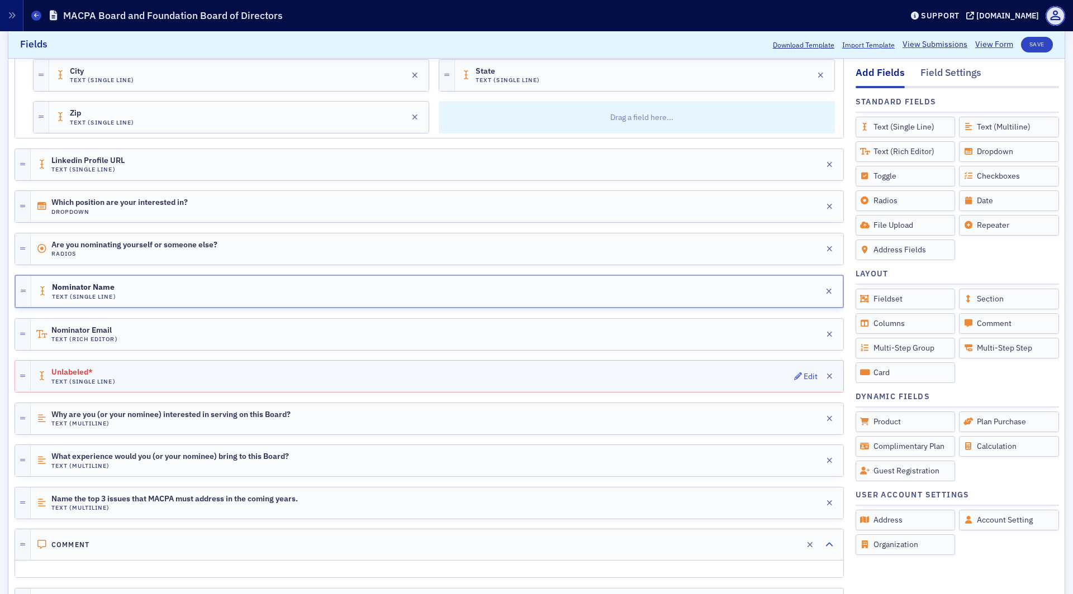
click at [134, 361] on div "Unlabeled* Text (Single Line) Edit" at bounding box center [437, 376] width 812 height 31
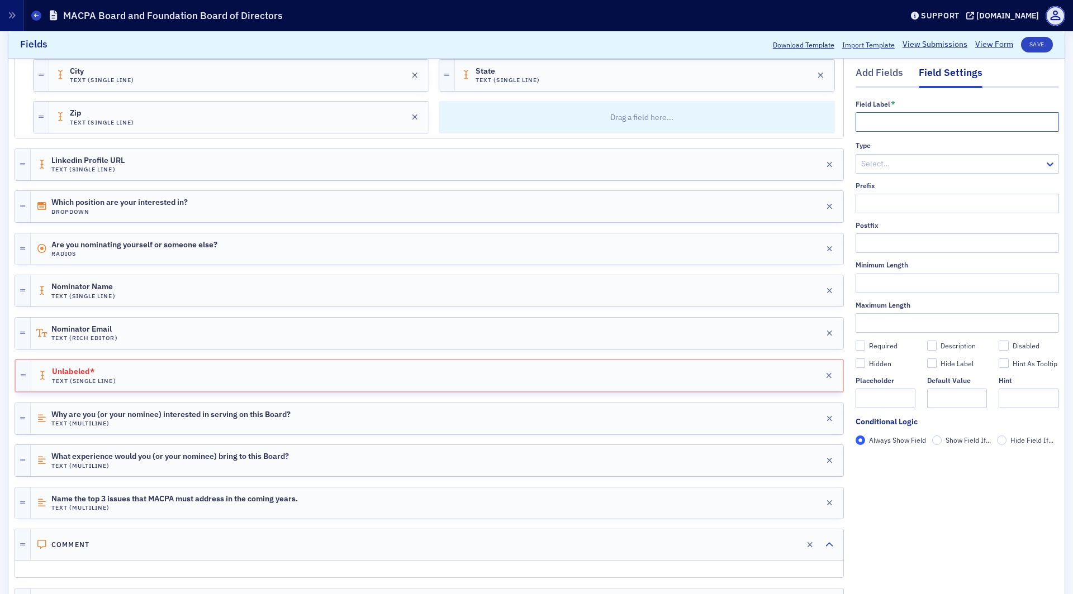
click at [893, 126] on input "text" at bounding box center [956, 122] width 203 height 20
click at [856, 349] on input "Required" at bounding box center [860, 346] width 10 height 10
click at [937, 441] on input "Show Field If..." at bounding box center [937, 441] width 10 height 10
click at [883, 463] on span "Add Condition" at bounding box center [888, 460] width 42 height 10
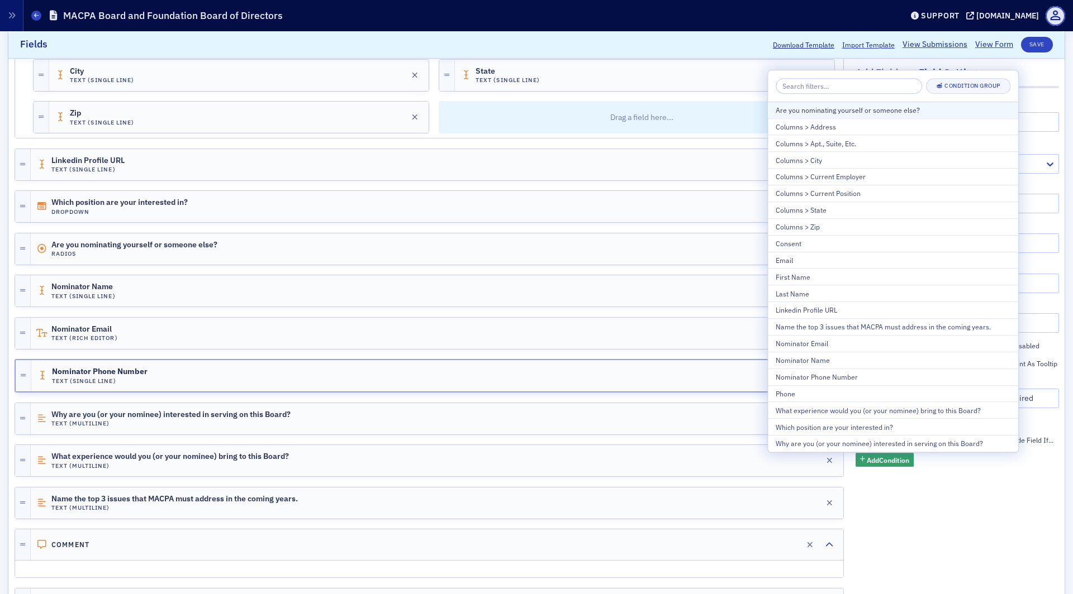
click at [848, 115] on div "Are you nominating yourself or someone else?" at bounding box center [893, 110] width 235 height 10
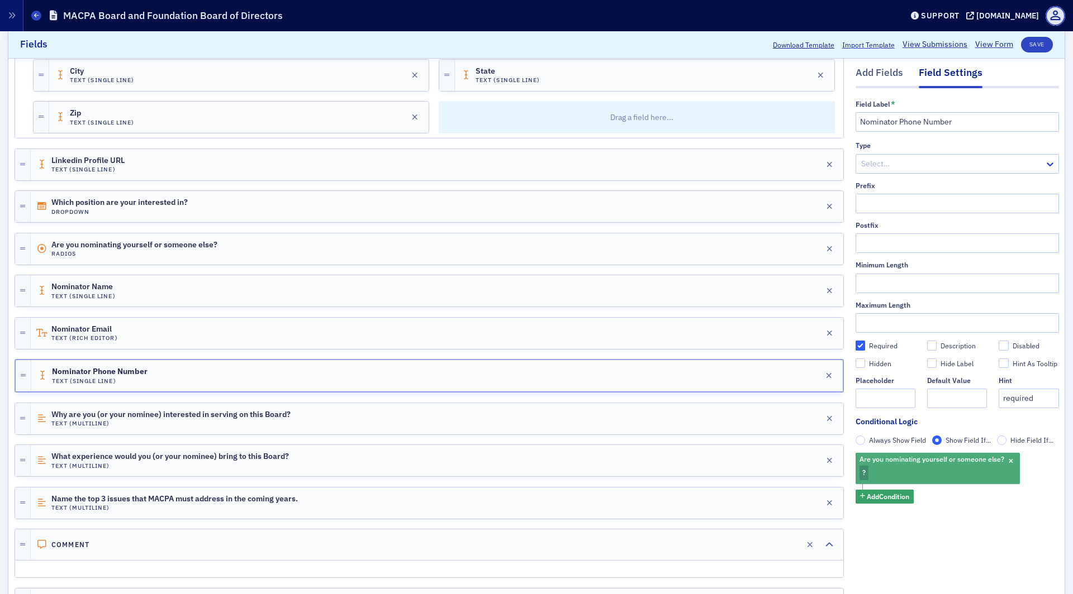
click at [865, 470] on span "?" at bounding box center [863, 473] width 9 height 15
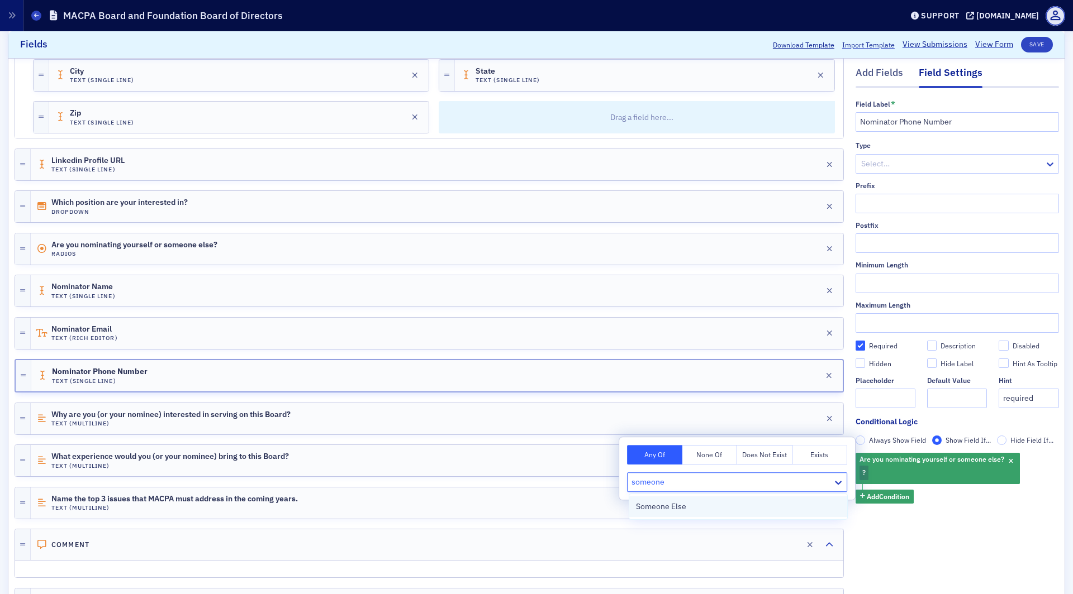
click at [702, 511] on div "Someone Else" at bounding box center [738, 507] width 204 height 12
click at [952, 536] on div "Field Label * Nominator Phone Number Type Select… Prefix Postfix Minimum Length…" at bounding box center [956, 317] width 203 height 458
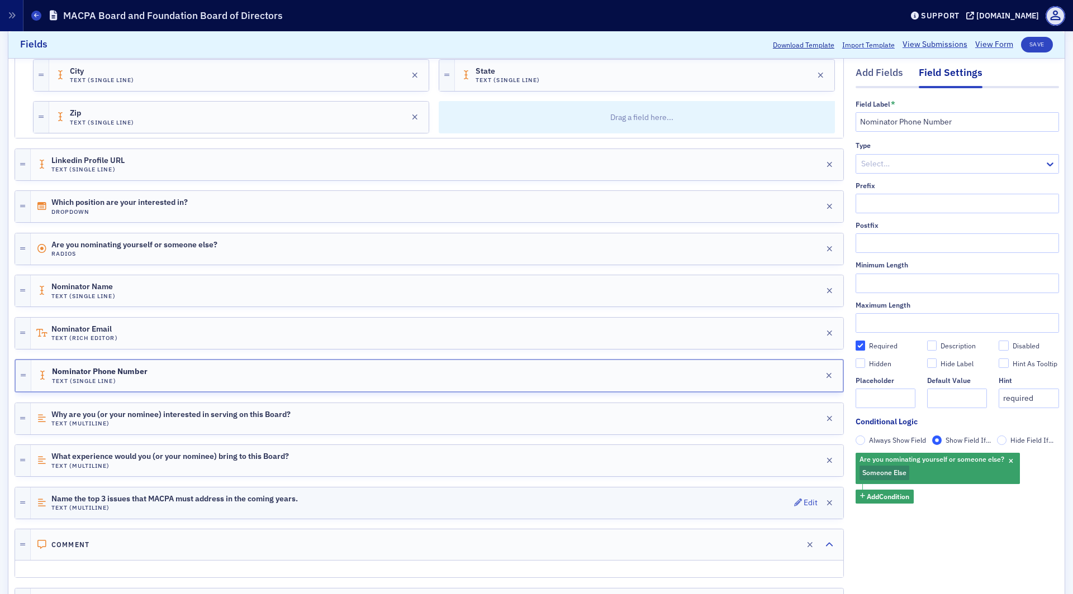
scroll to position [665, 0]
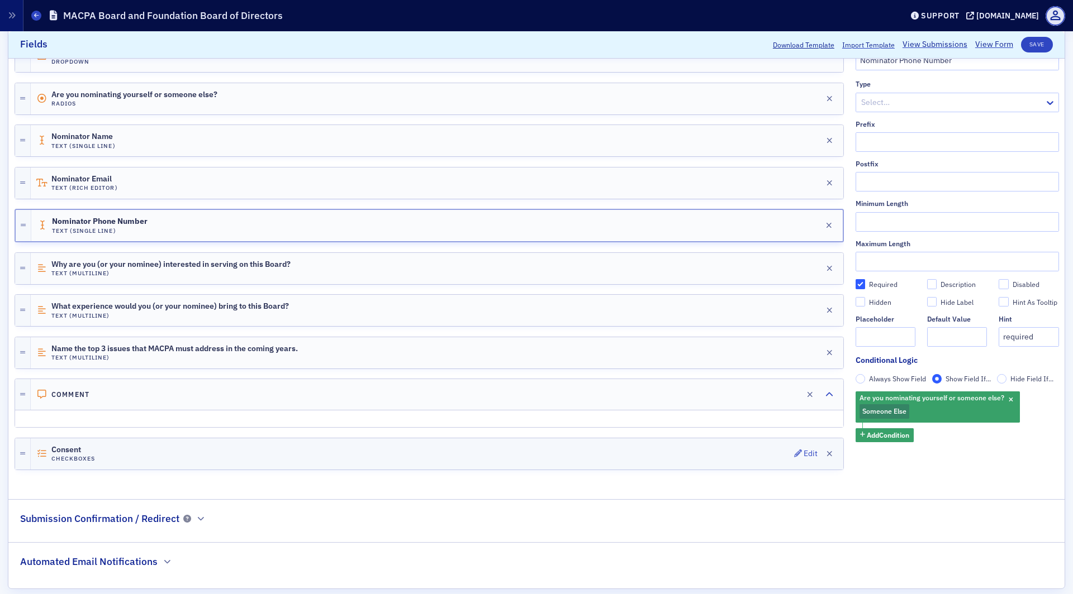
click at [117, 439] on div "Consent Checkboxes Edit" at bounding box center [437, 454] width 812 height 31
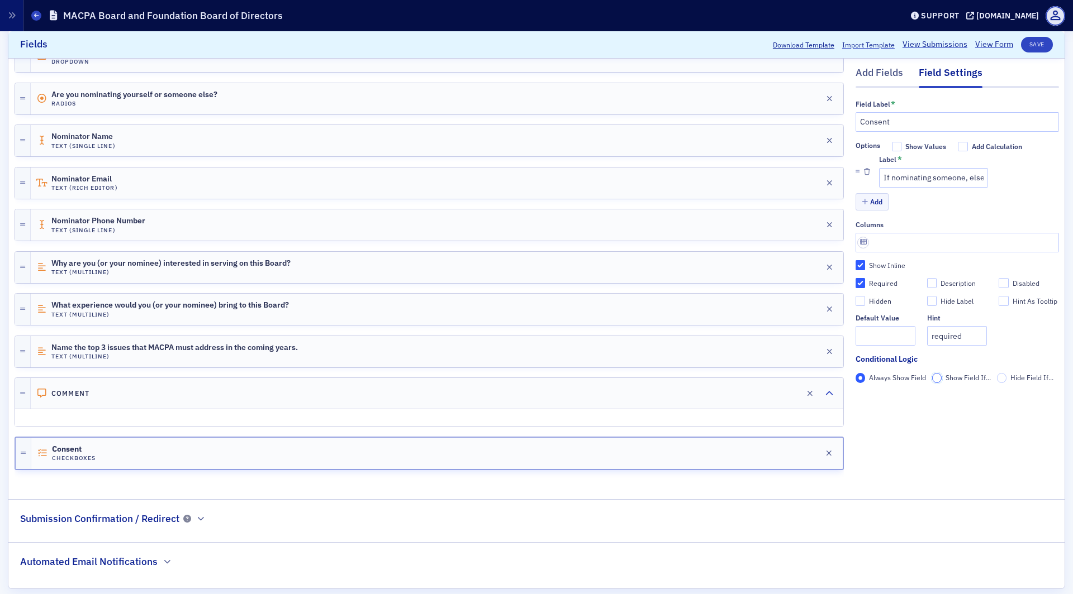
click at [936, 381] on input "Show Field If..." at bounding box center [937, 378] width 10 height 10
click at [903, 394] on span "Add Condition" at bounding box center [888, 398] width 42 height 10
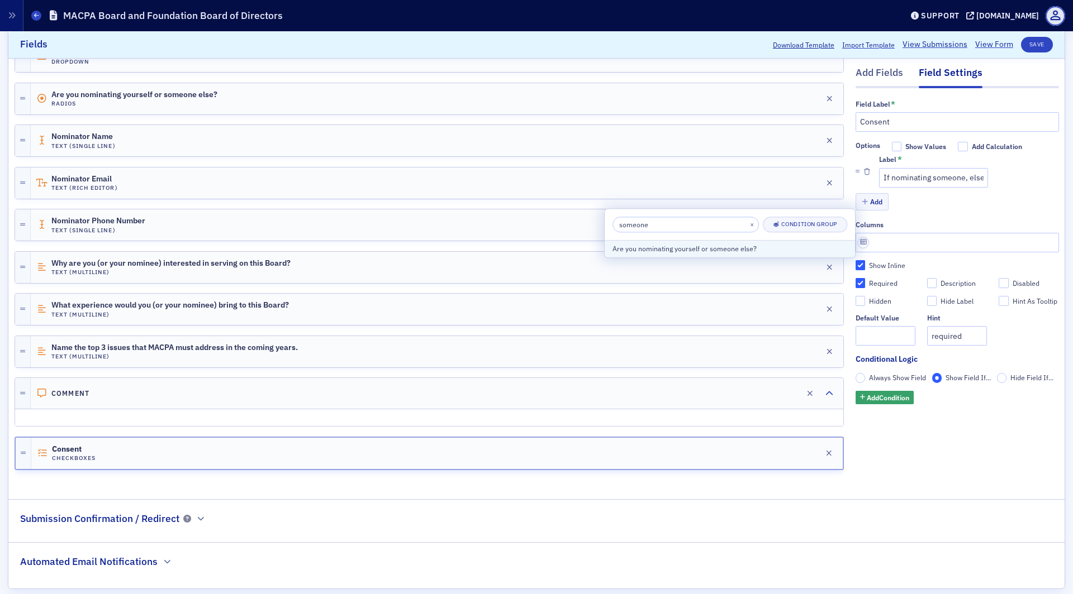
click at [650, 249] on div "Are you nominating yourself or someone else?" at bounding box center [729, 249] width 235 height 10
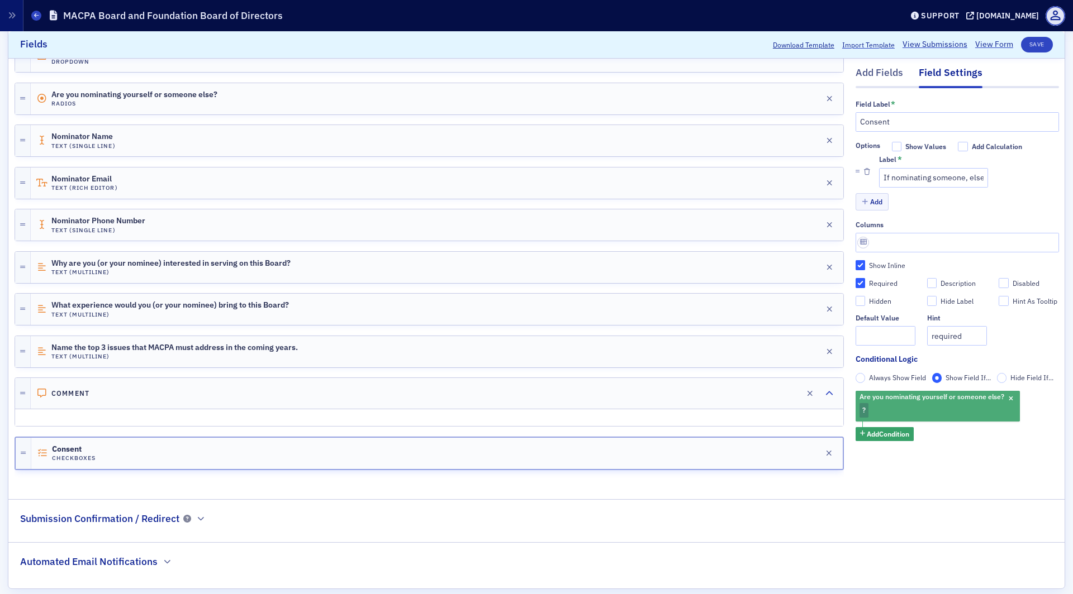
click at [868, 403] on span "?" at bounding box center [863, 410] width 9 height 15
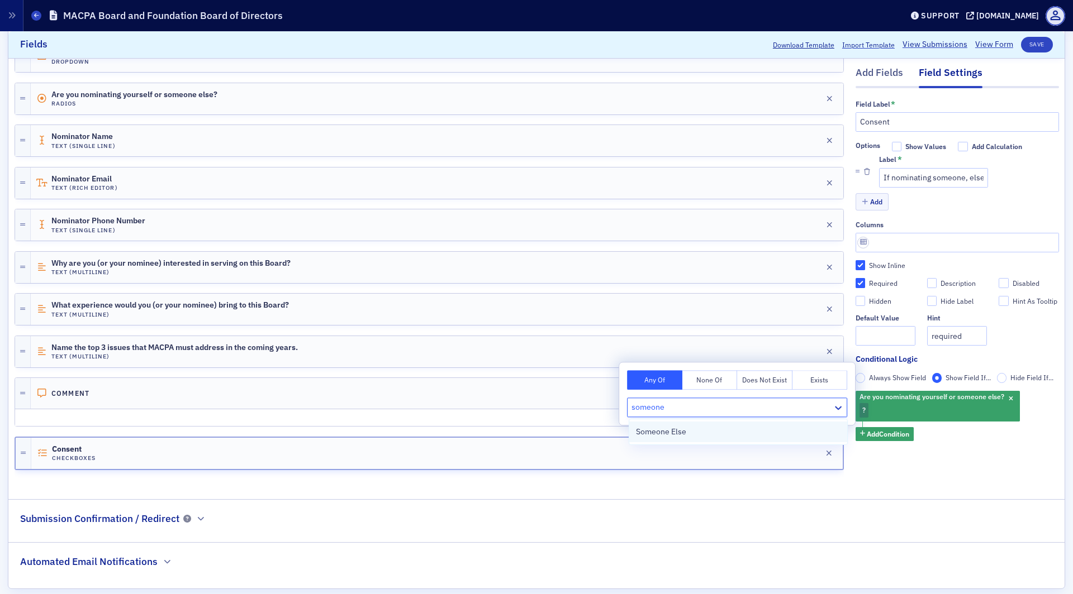
click at [641, 427] on span "Someone Else" at bounding box center [661, 432] width 50 height 12
click at [1041, 46] on button "Save" at bounding box center [1037, 45] width 32 height 16
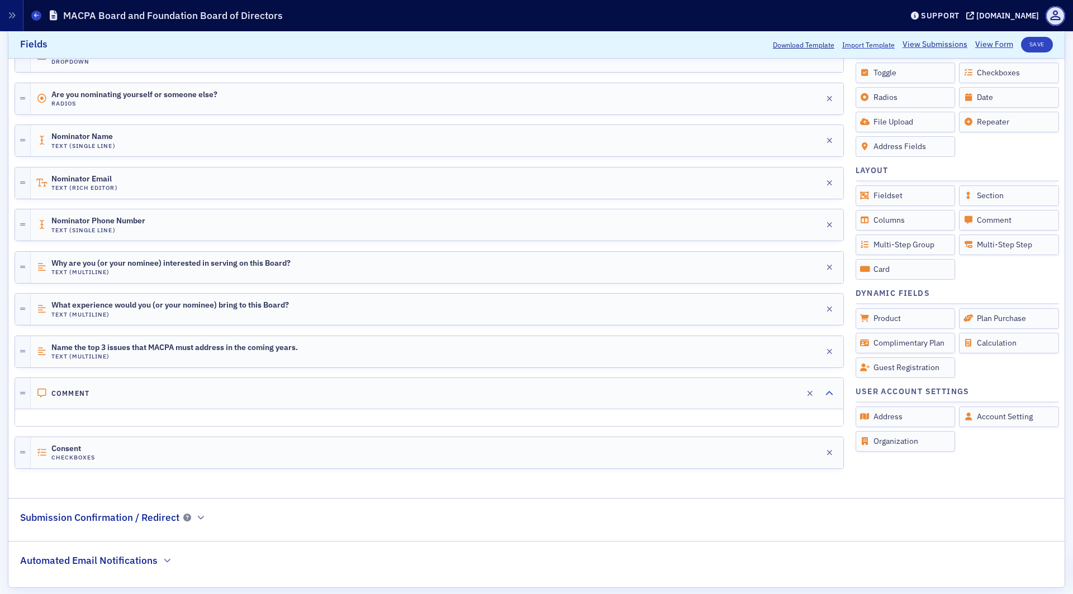
scroll to position [664, 0]
click at [268, 439] on div "Consent Checkboxes Edit" at bounding box center [437, 454] width 812 height 31
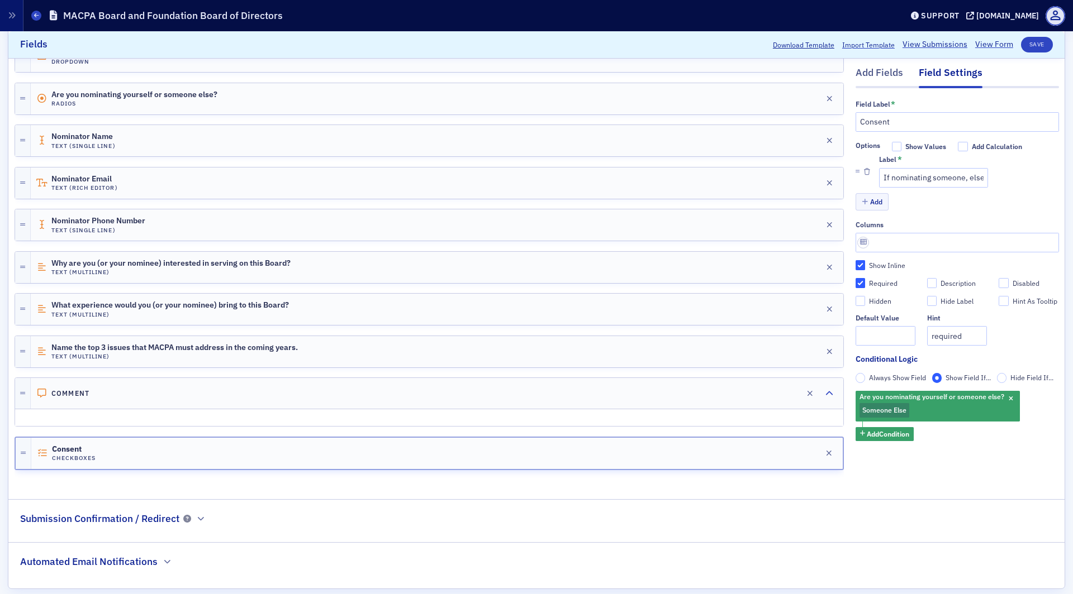
click at [941, 195] on div "Add" at bounding box center [956, 203] width 203 height 20
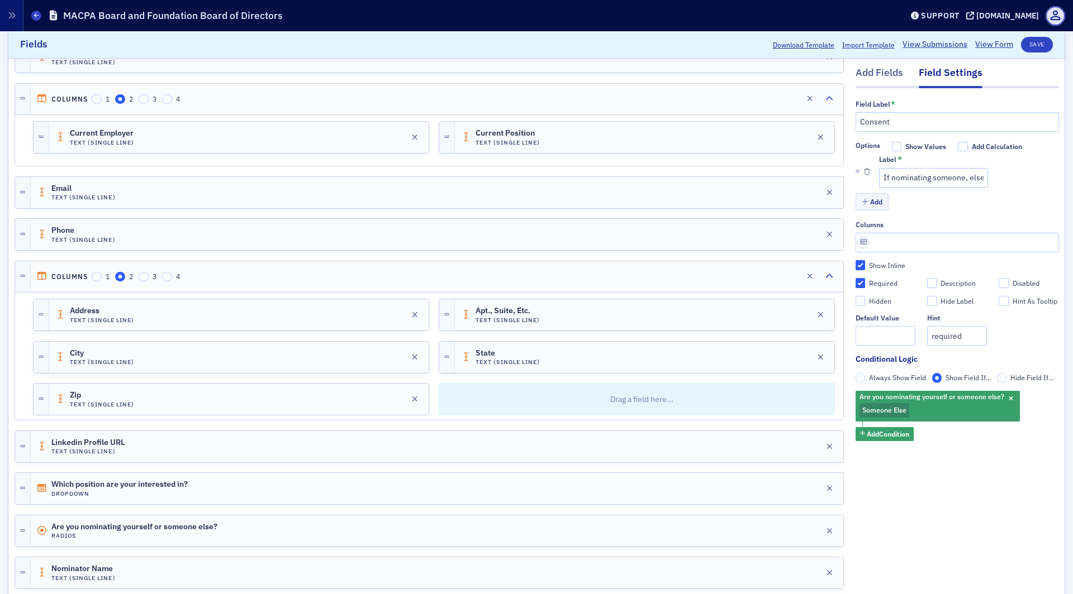
scroll to position [0, 0]
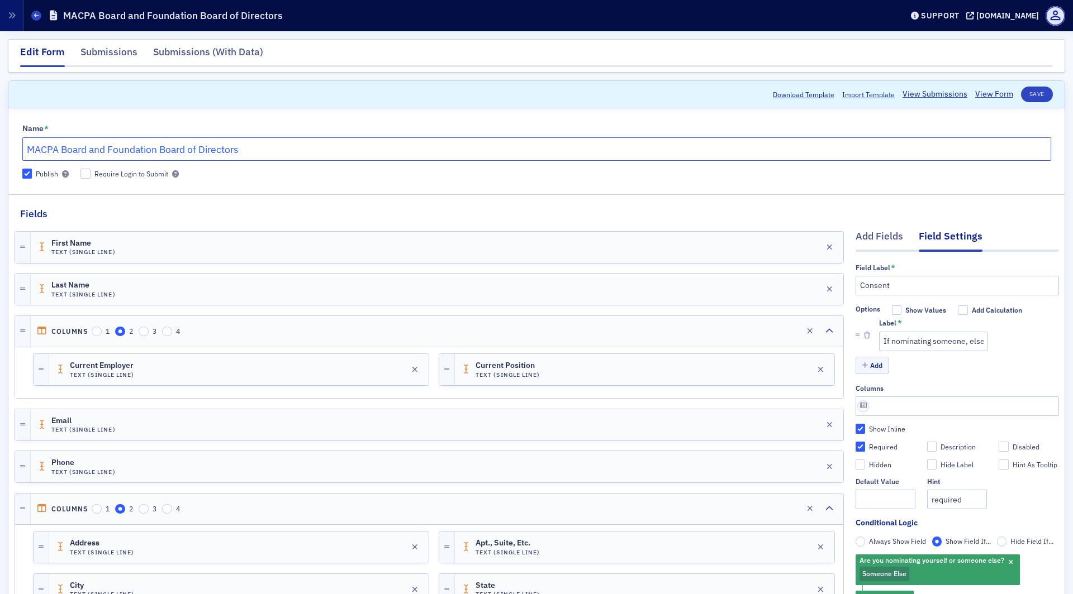
click at [240, 148] on input "MACPA Board and Foundation Board of Directors" at bounding box center [536, 148] width 1029 height 23
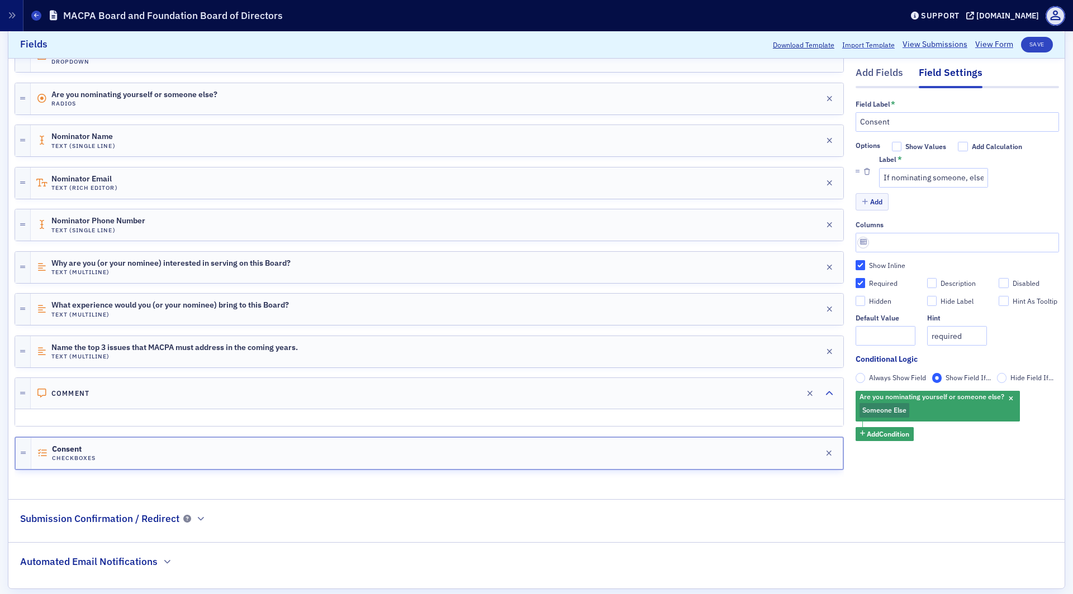
click at [170, 514] on fieldset "Submission Confirmation / Redirect" at bounding box center [536, 517] width 1056 height 35
click at [165, 512] on h2 "Submission Confirmation / Redirect" at bounding box center [99, 519] width 159 height 15
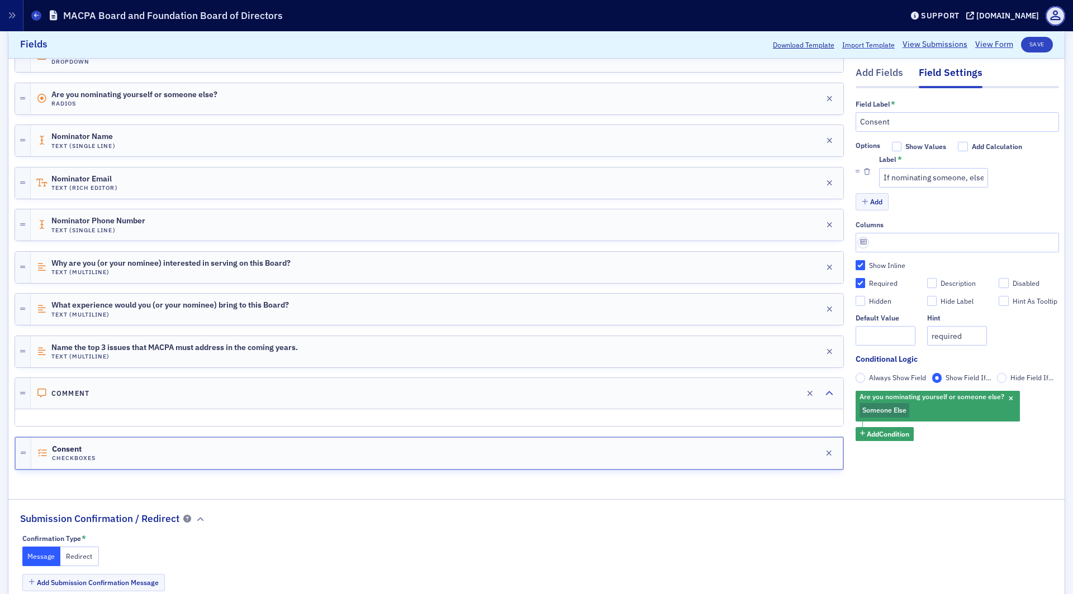
scroll to position [732, 0]
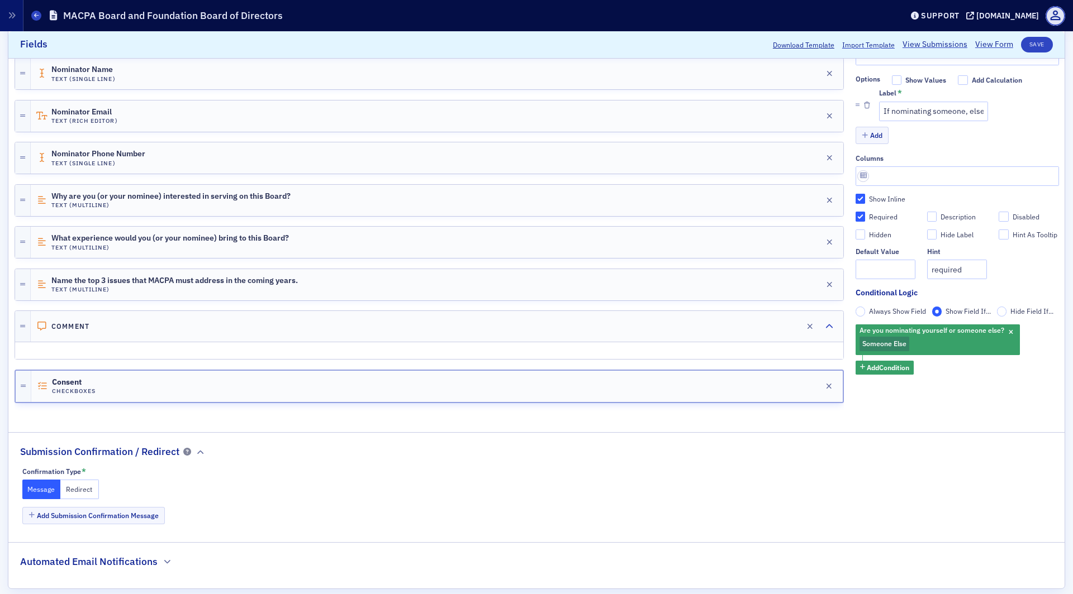
click at [117, 557] on fieldset "Automated Email Notifications" at bounding box center [536, 558] width 1056 height 31
click at [117, 555] on h2 "Automated Email Notifications" at bounding box center [88, 562] width 137 height 15
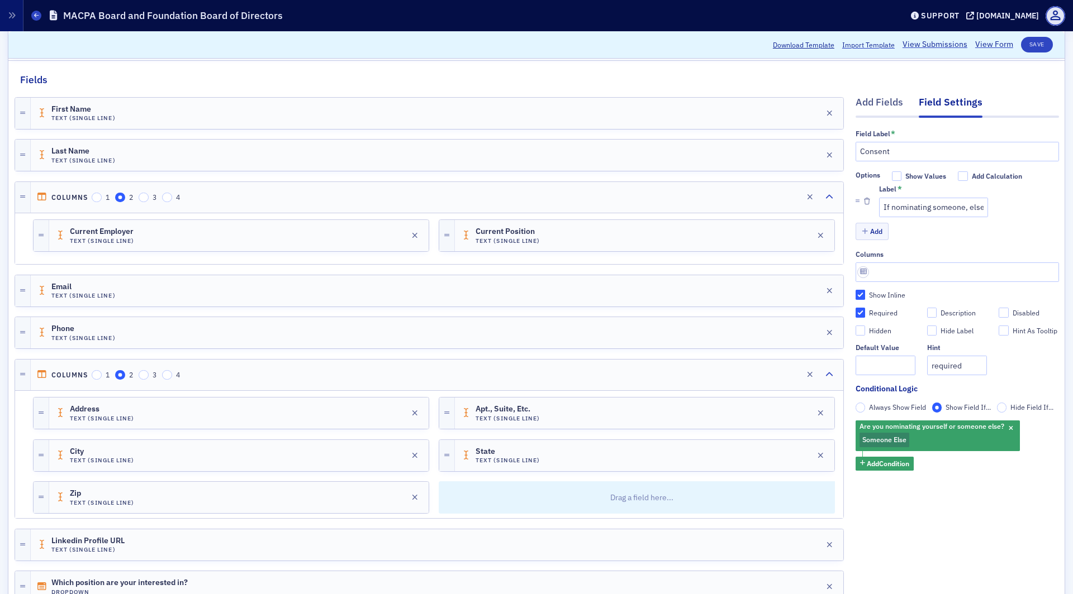
scroll to position [0, 0]
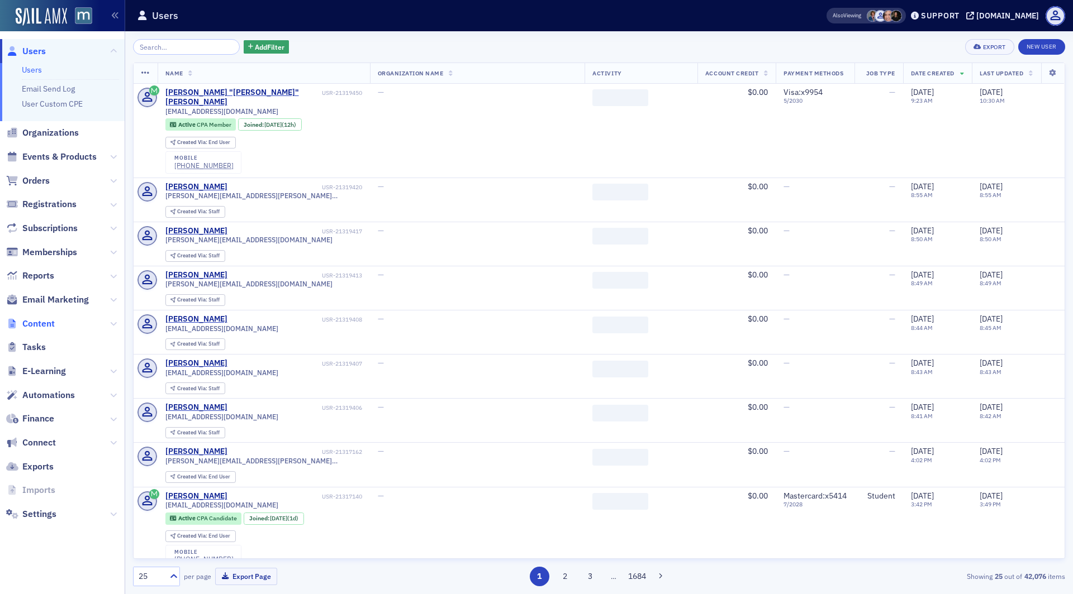
click at [40, 322] on span "Content" at bounding box center [38, 324] width 32 height 12
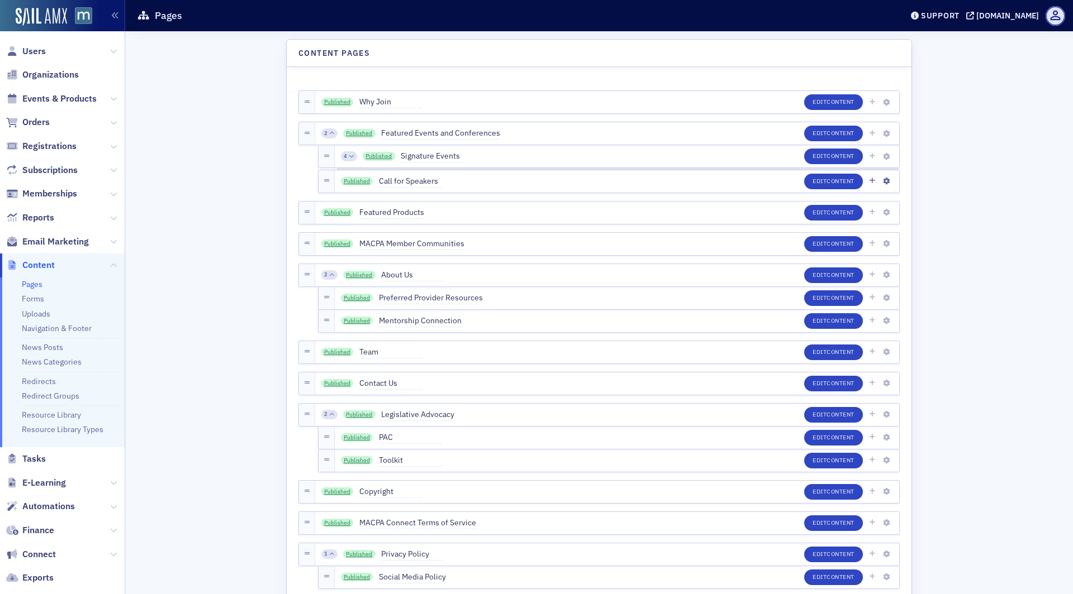
scroll to position [591, 0]
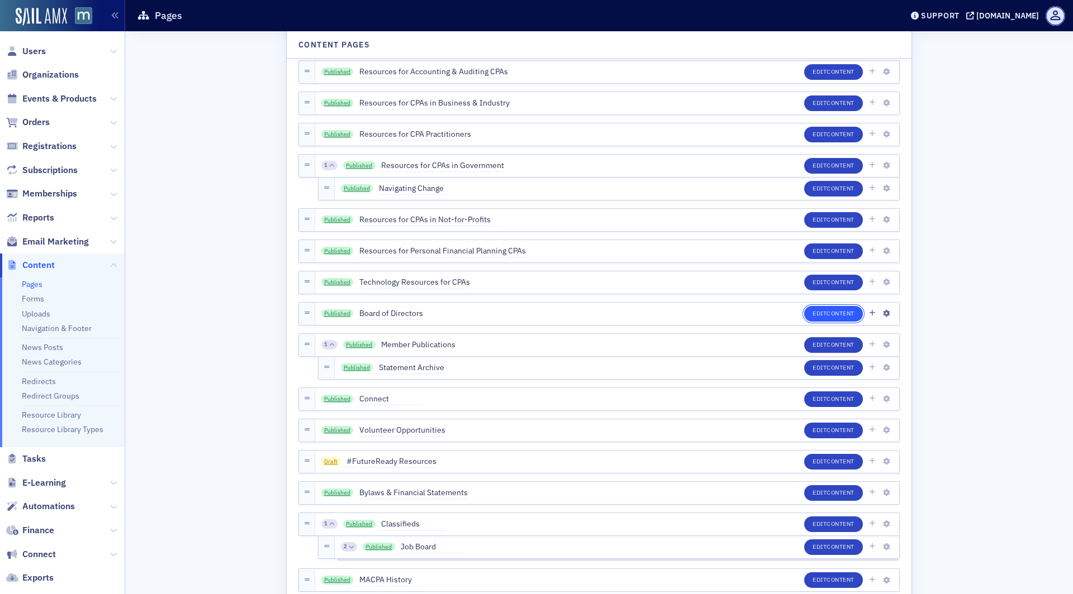
click at [852, 314] on span "Content" at bounding box center [840, 314] width 28 height 8
click at [870, 312] on icon "button" at bounding box center [872, 313] width 6 height 7
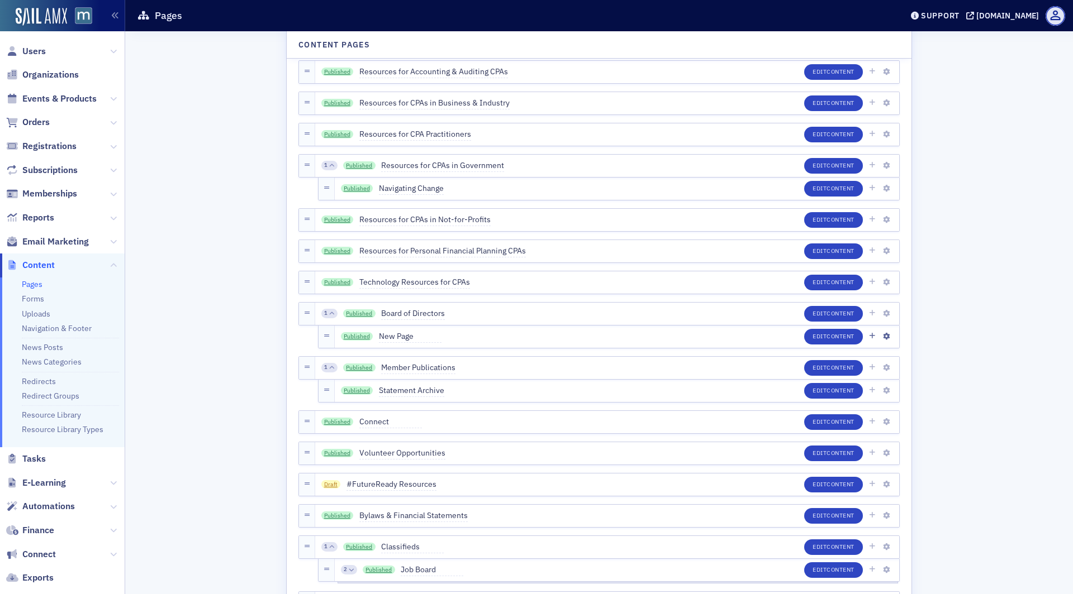
click at [404, 335] on span "New Page" at bounding box center [410, 337] width 63 height 12
click at [404, 335] on input "New Page" at bounding box center [431, 337] width 105 height 16
type input "Board of Directors Nomination"
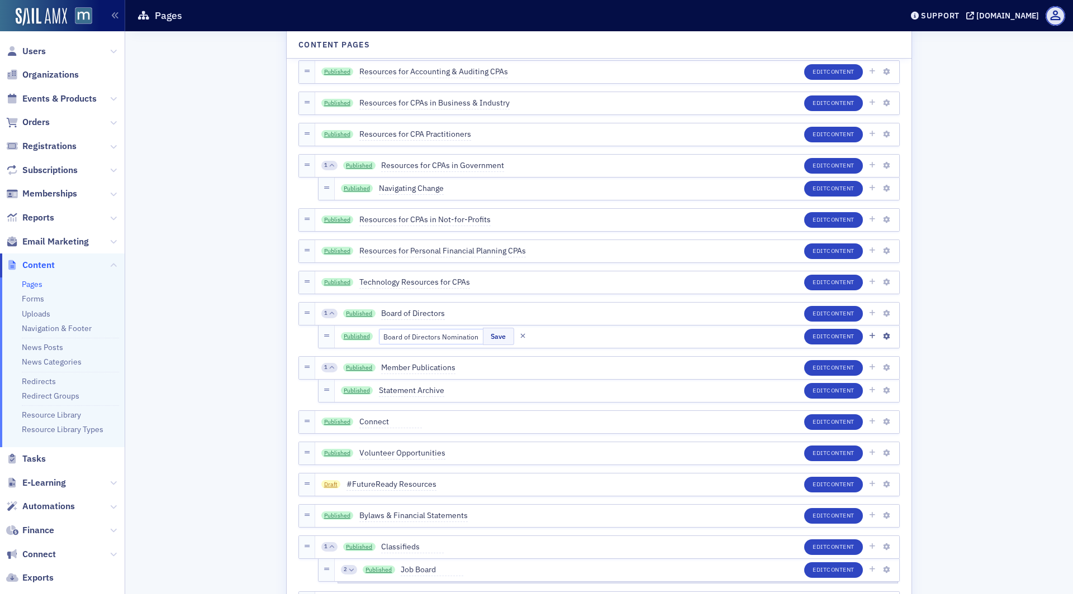
click at [487, 346] on div "Published Board of Directors Nomination Save Edit Content" at bounding box center [617, 337] width 564 height 22
click at [485, 338] on button "Save" at bounding box center [498, 336] width 31 height 17
click at [814, 338] on button "Edit Content" at bounding box center [833, 337] width 59 height 16
click at [348, 339] on link "Published" at bounding box center [357, 336] width 32 height 9
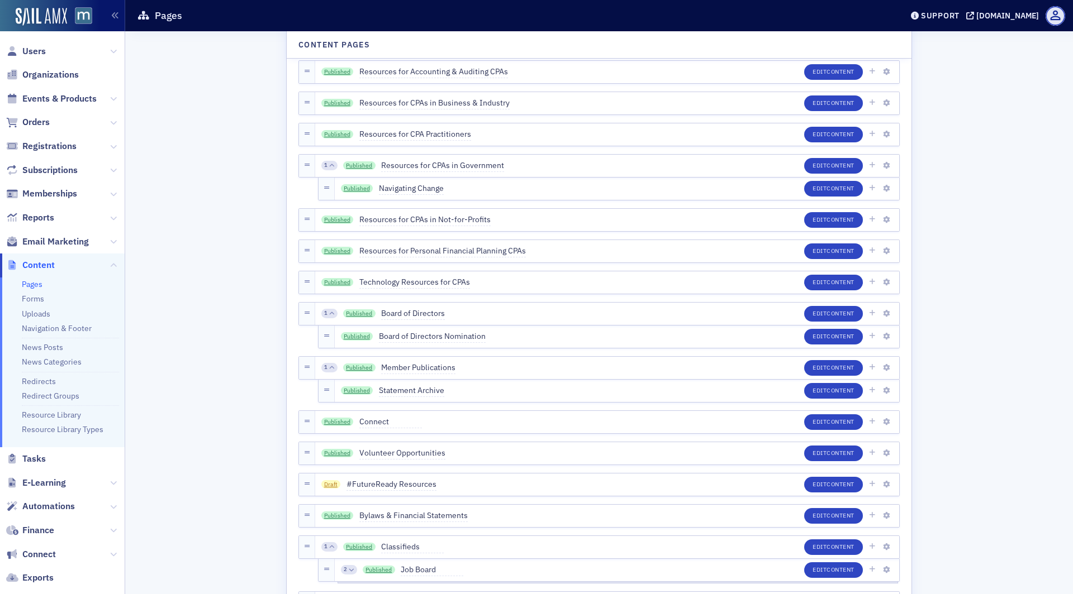
click at [484, 335] on div "Published Board of Directors Nomination Edit Content" at bounding box center [617, 337] width 564 height 22
click at [472, 335] on span "Board of Directors Nomination" at bounding box center [432, 337] width 107 height 12
type input "Board of Directors Nomination Form"
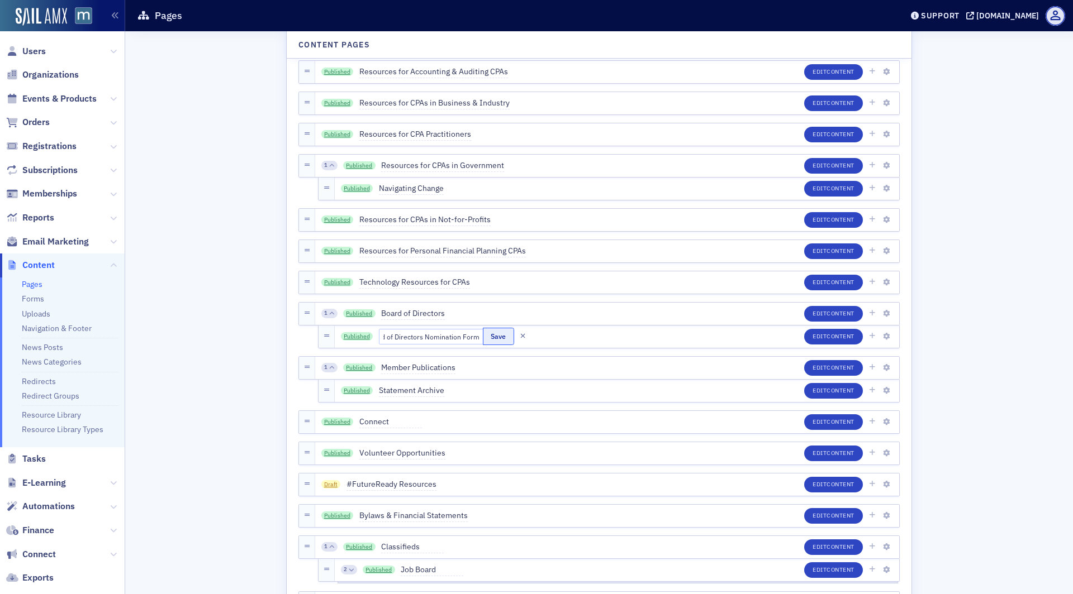
click at [487, 332] on button "Save" at bounding box center [498, 336] width 31 height 17
click at [345, 311] on link "Published" at bounding box center [359, 314] width 32 height 9
click at [357, 337] on link "Published" at bounding box center [357, 336] width 32 height 9
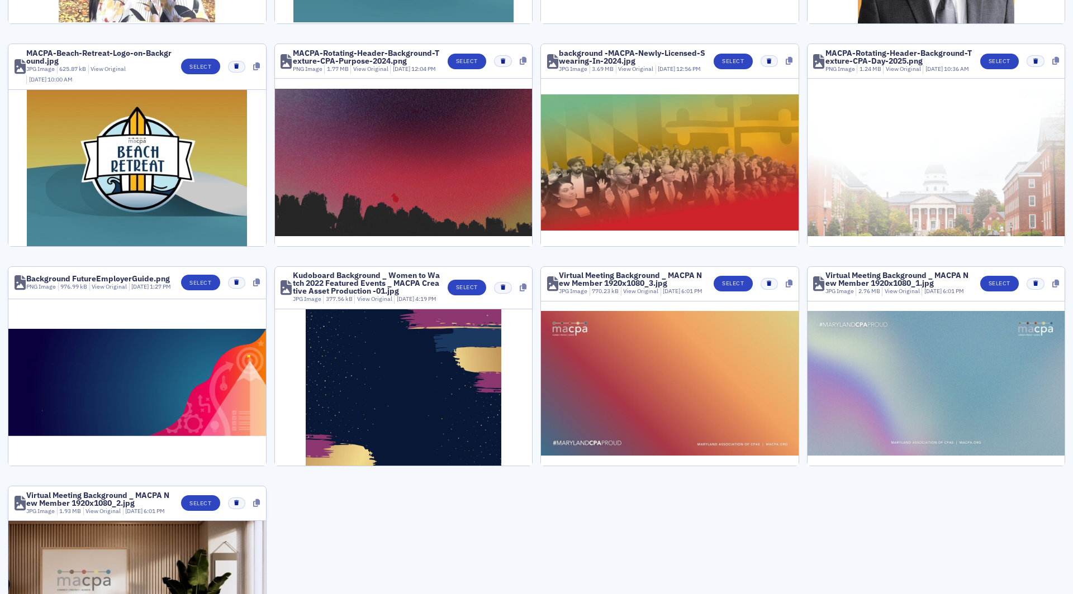
scroll to position [389, 0]
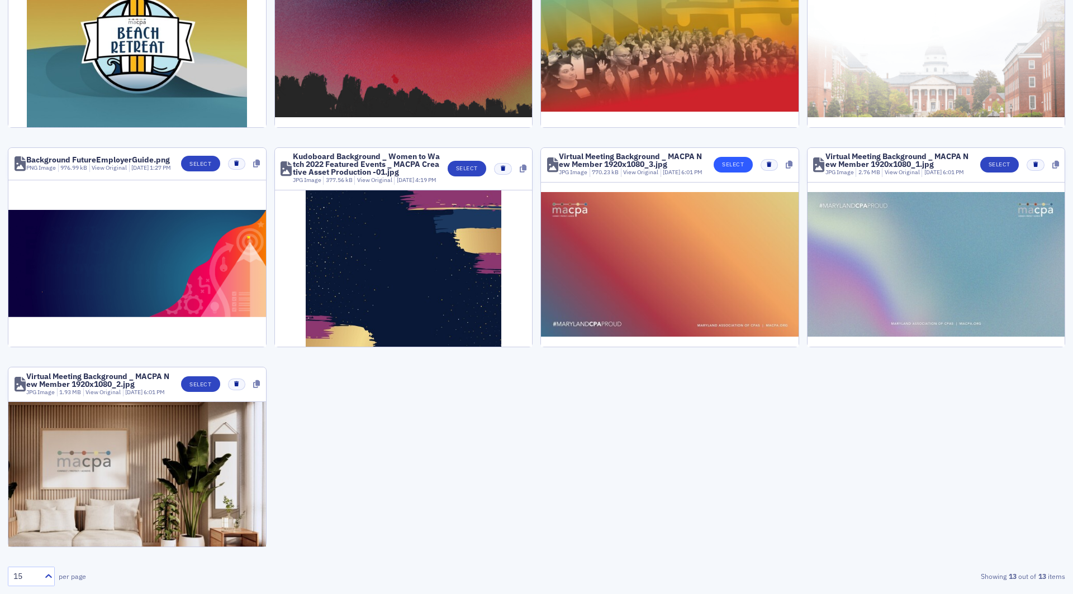
type input "back"
click at [732, 157] on button "Select" at bounding box center [732, 165] width 39 height 16
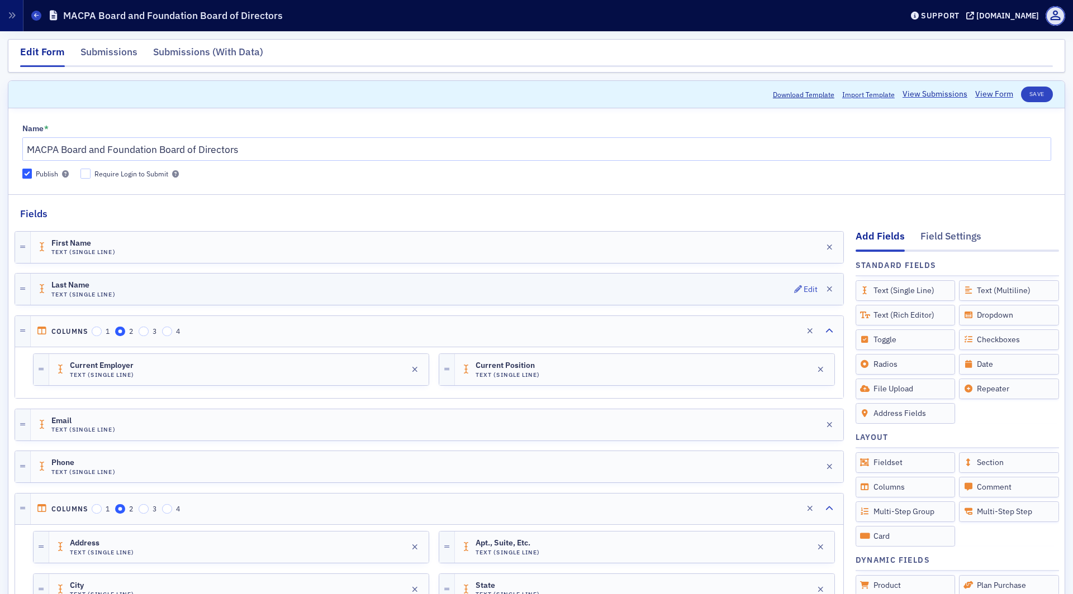
scroll to position [664, 0]
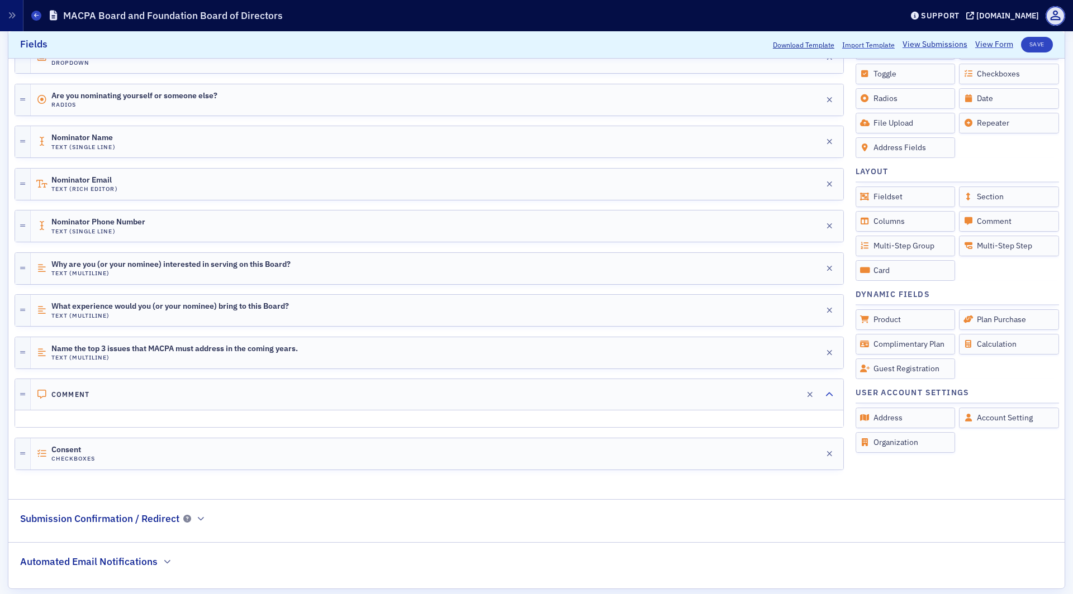
click at [172, 512] on h2 "Submission Confirmation / Redirect" at bounding box center [99, 519] width 159 height 15
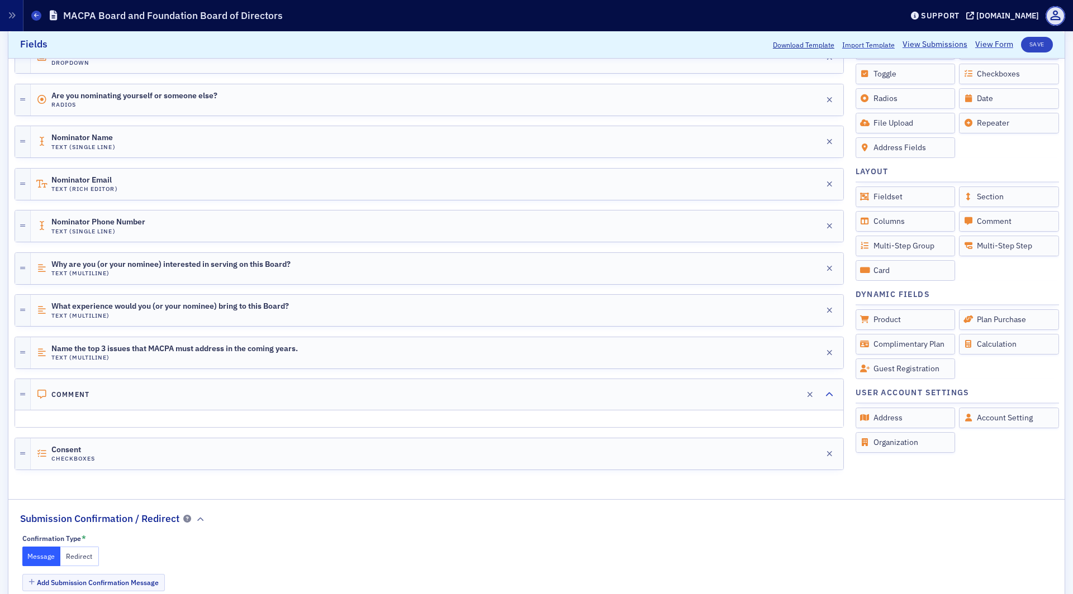
scroll to position [730, 0]
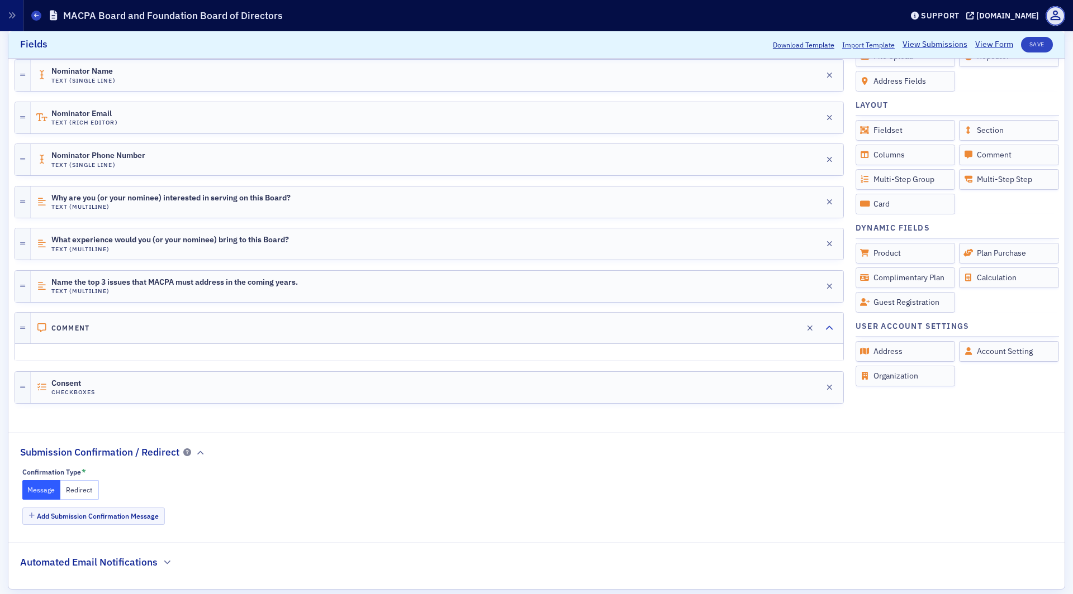
click at [131, 555] on h2 "Automated Email Notifications" at bounding box center [88, 562] width 137 height 15
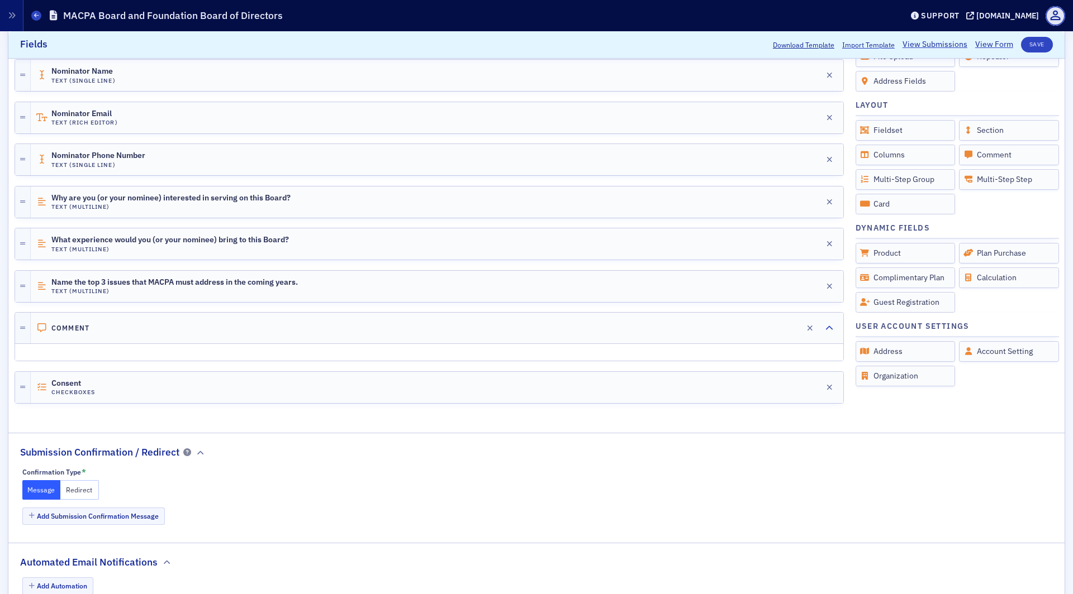
scroll to position [757, 0]
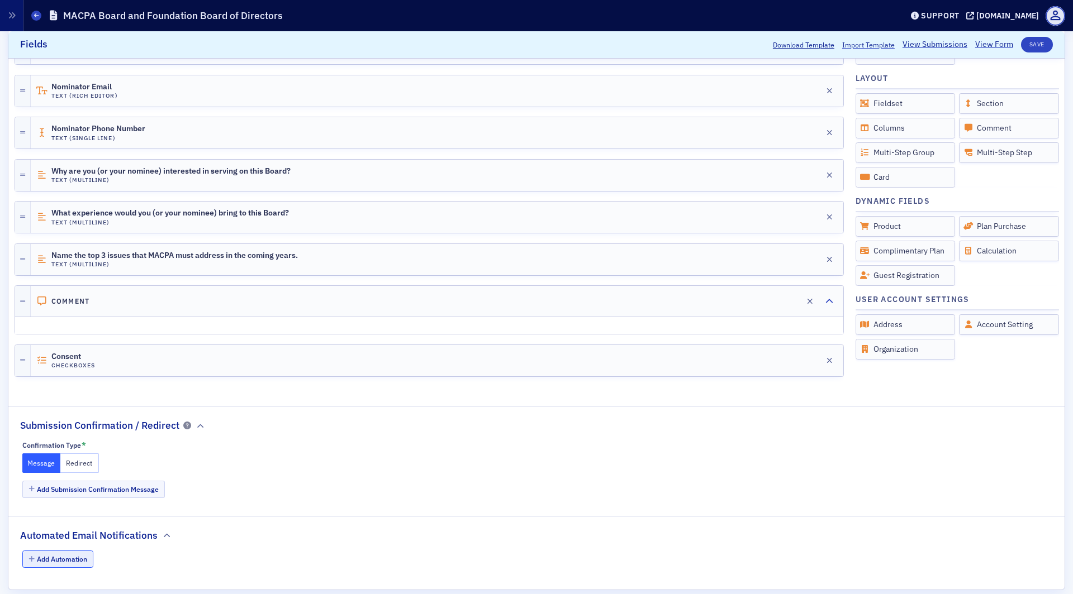
click at [64, 551] on button "Add Automation" at bounding box center [58, 559] width 72 height 17
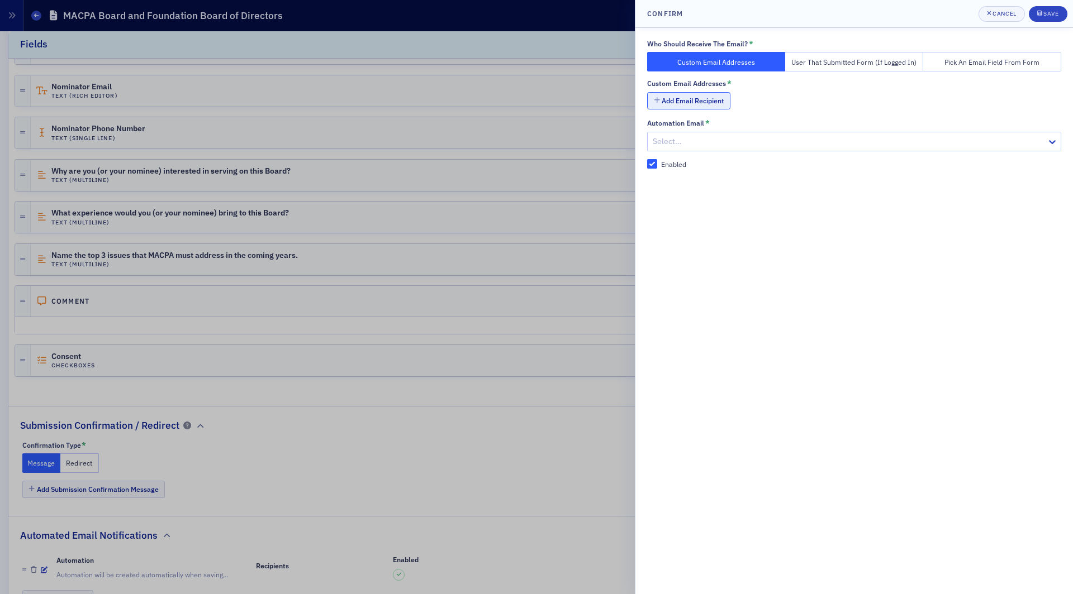
click at [712, 101] on button "Add Email Recipient" at bounding box center [688, 100] width 83 height 17
click at [708, 106] on input "text" at bounding box center [866, 102] width 391 height 20
type input "lauren@blueoceanideas.com"
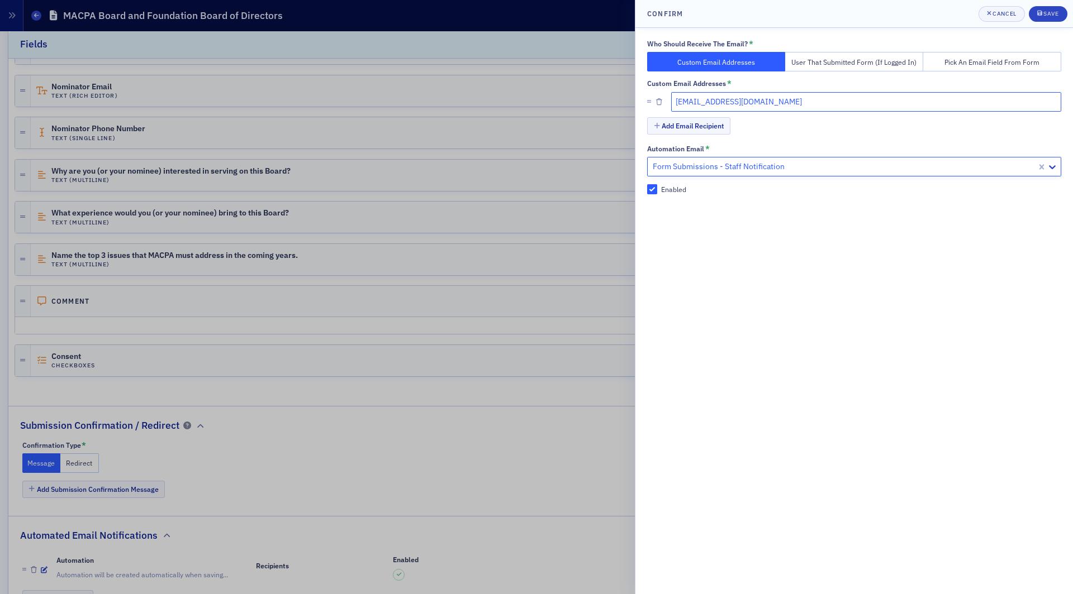
click at [798, 97] on input "lauren@blueoceanideas.com" at bounding box center [866, 102] width 391 height 20
type input "lauren@blueoceanideas.com, michelle@macpa.org, rebekah@macpa.org"
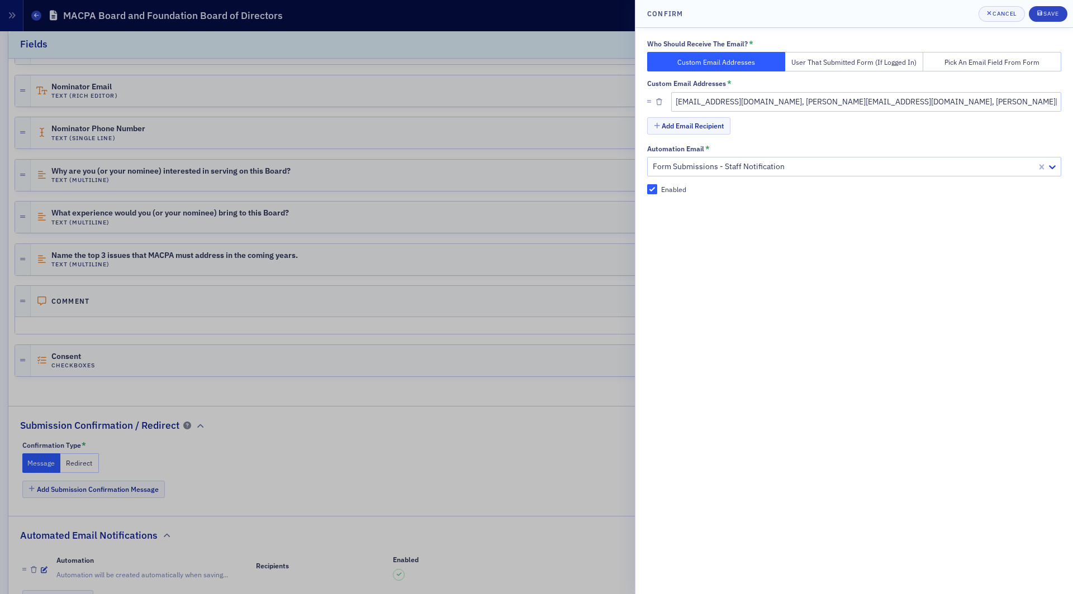
click at [752, 188] on label "Enabled" at bounding box center [854, 189] width 414 height 10
click at [657, 188] on input "Enabled" at bounding box center [652, 189] width 10 height 10
click at [766, 160] on div at bounding box center [843, 167] width 384 height 14
click at [777, 165] on div at bounding box center [843, 167] width 384 height 14
click at [761, 199] on div "Who Should Receive The Email? * Custom Email Addresses User That Submitted Form…" at bounding box center [853, 311] width 437 height 567
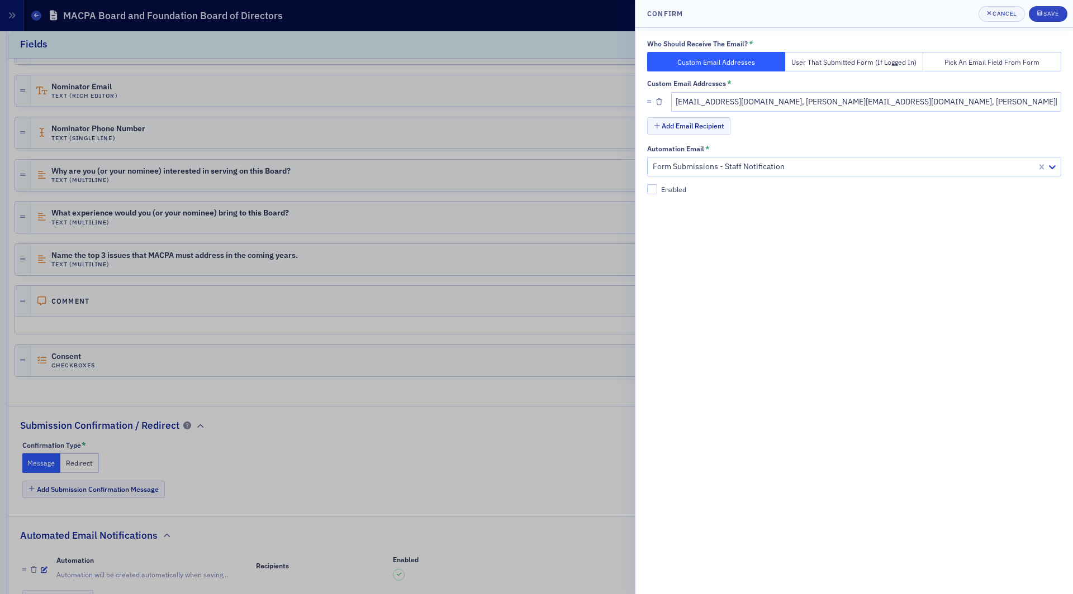
click at [722, 200] on div "Who Should Receive The Email? * Custom Email Addresses User That Submitted Form…" at bounding box center [853, 311] width 437 height 567
click at [653, 189] on input "Enabled" at bounding box center [652, 189] width 10 height 10
checkbox input "true"
click at [764, 219] on div "Who Should Receive The Email? * Custom Email Addresses User That Submitted Form…" at bounding box center [853, 311] width 437 height 567
click at [1047, 16] on div "Save" at bounding box center [1050, 14] width 15 height 6
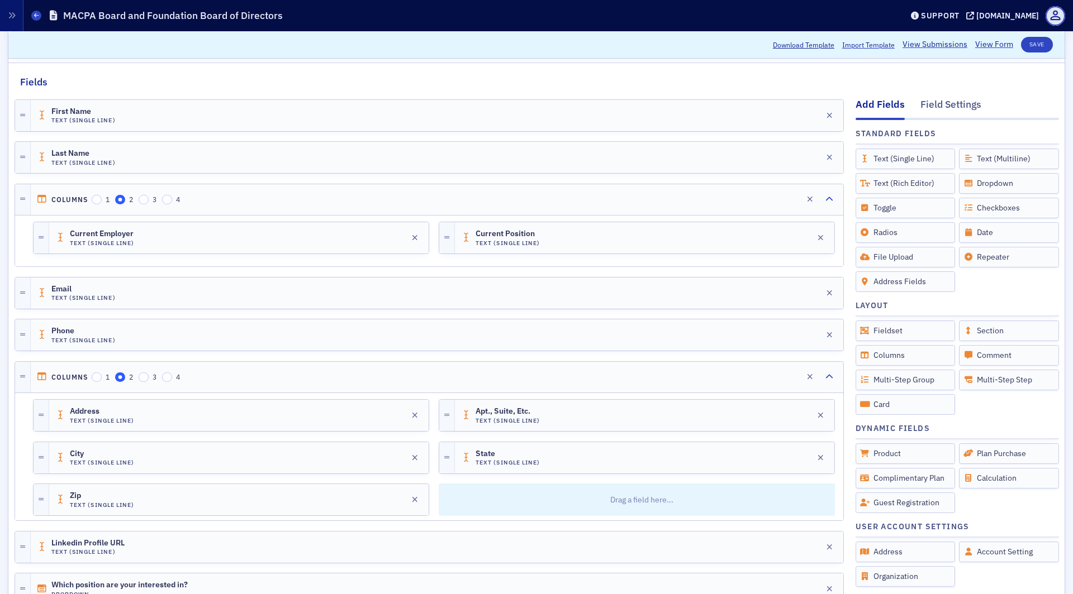
scroll to position [0, 0]
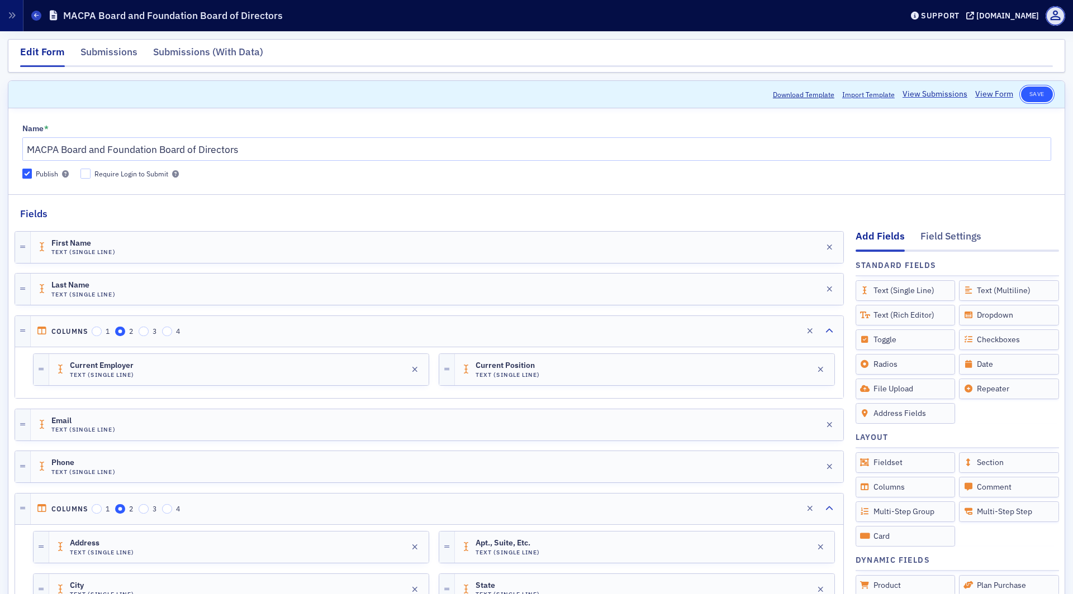
click at [1032, 92] on button "Save" at bounding box center [1037, 95] width 32 height 16
click at [1038, 96] on button "Save" at bounding box center [1037, 95] width 32 height 16
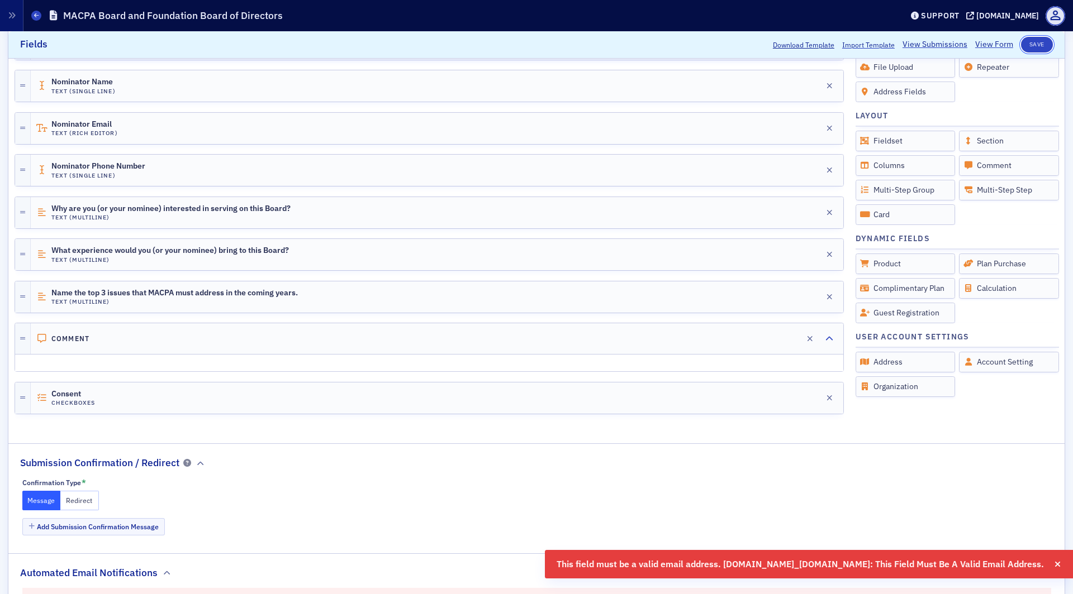
scroll to position [846, 0]
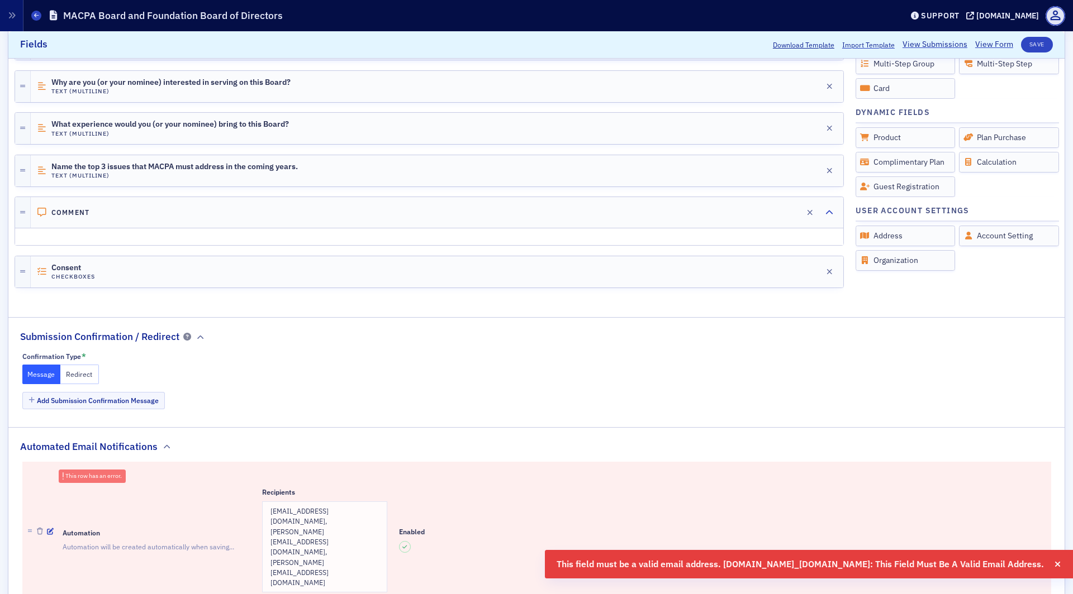
click at [207, 528] on dt "Automation" at bounding box center [157, 533] width 188 height 10
click at [338, 505] on td "lauren@blueoceanideas.com, michelle@macpa.org, rebekah@macpa.org" at bounding box center [324, 547] width 125 height 91
click at [353, 502] on td "lauren@blueoceanideas.com, michelle@macpa.org, rebekah@macpa.org" at bounding box center [324, 547] width 125 height 91
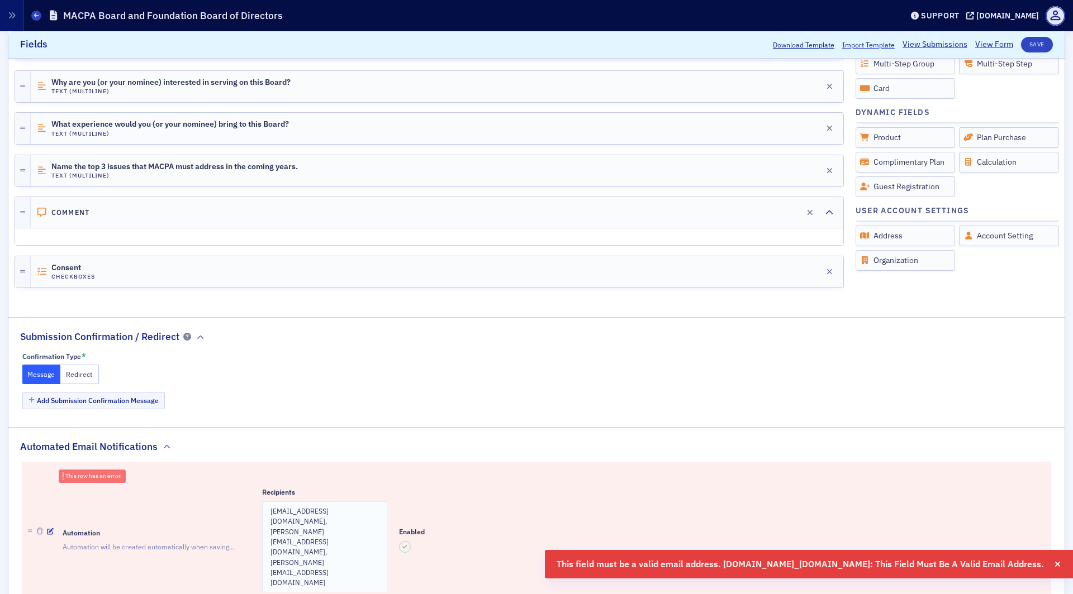
click at [348, 502] on td "lauren@blueoceanideas.com, michelle@macpa.org, rebekah@macpa.org" at bounding box center [324, 547] width 125 height 91
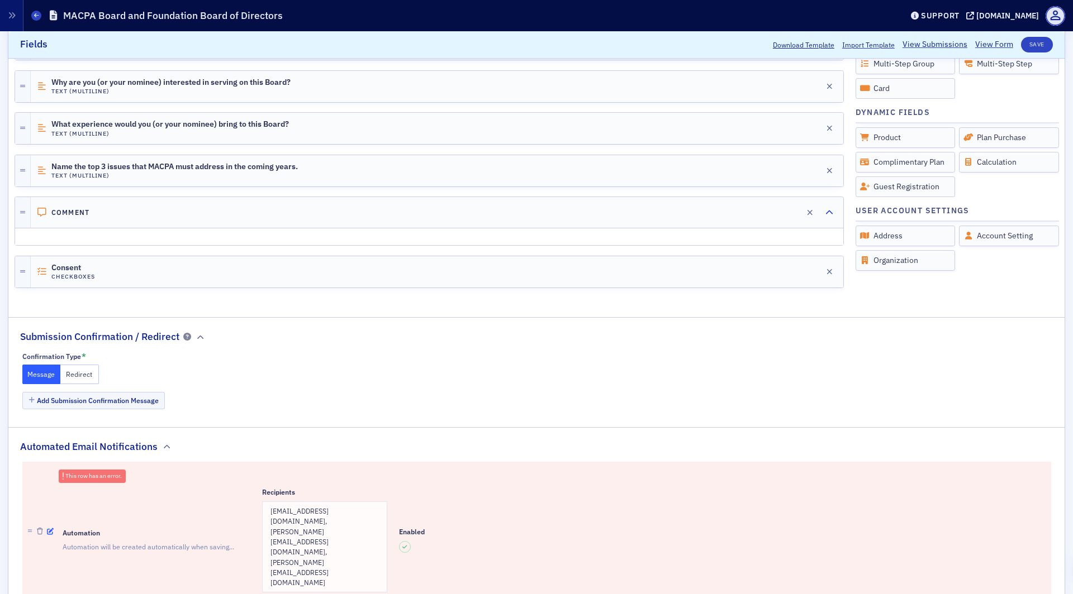
click at [47, 529] on icon "button" at bounding box center [50, 532] width 7 height 7
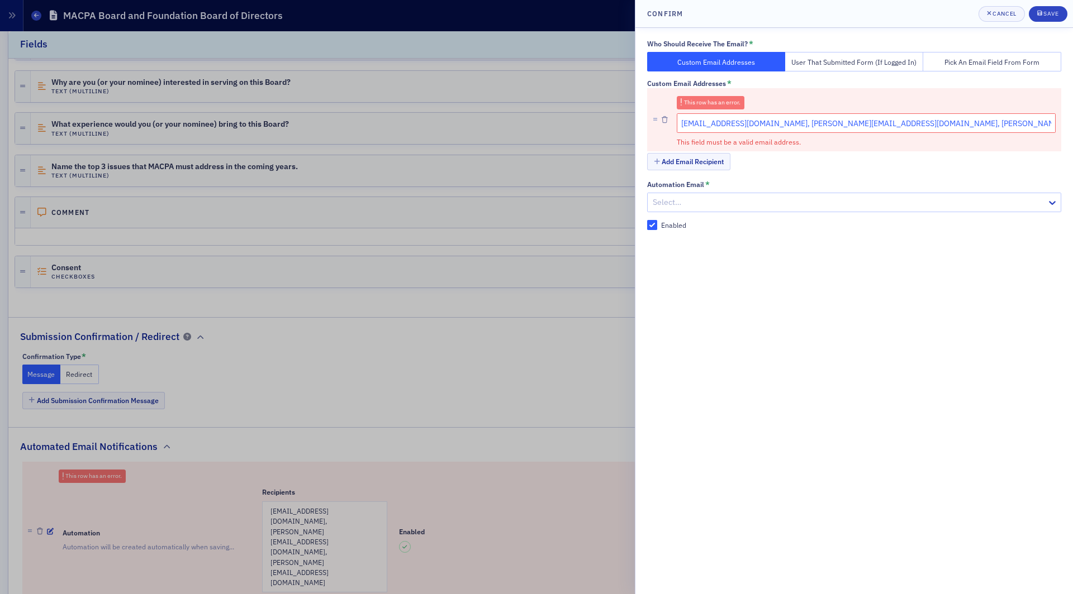
click at [787, 125] on input "lauren@blueoceanideas.com, michelle@macpa.org, rebekah@macpa.org" at bounding box center [866, 123] width 379 height 20
click at [908, 193] on div "Select…" at bounding box center [854, 203] width 414 height 20
drag, startPoint x: 944, startPoint y: 127, endPoint x: 780, endPoint y: 125, distance: 163.7
click at [780, 125] on input "lauren@blueoceanideas.com,michelle@macpa.org, rebekah@macpa.org" at bounding box center [866, 123] width 379 height 20
type input "lauren@blueoceanideas.com"
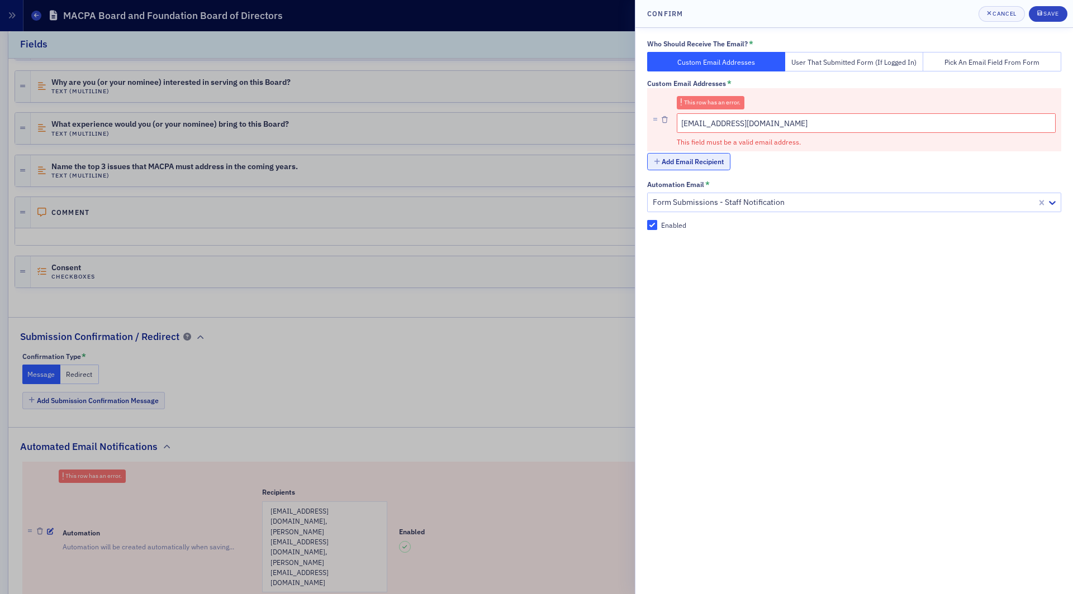
click at [661, 156] on button "Add Email Recipient" at bounding box center [688, 161] width 83 height 17
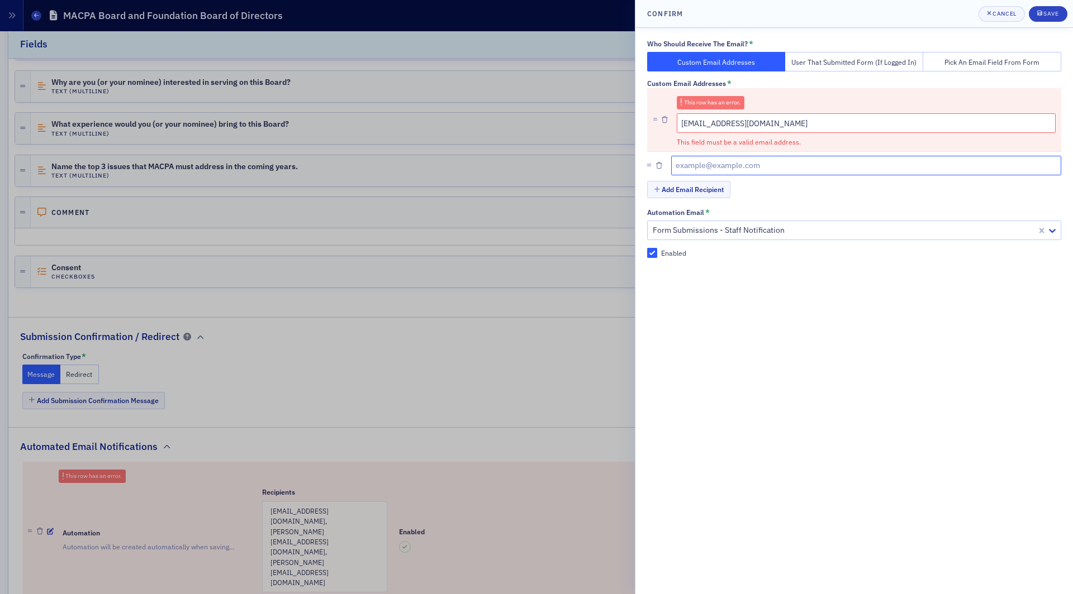
click at [700, 171] on input "text" at bounding box center [866, 166] width 391 height 20
type input "michelle@macpa.org"
click at [662, 192] on button "Add Email Recipient" at bounding box center [688, 189] width 83 height 17
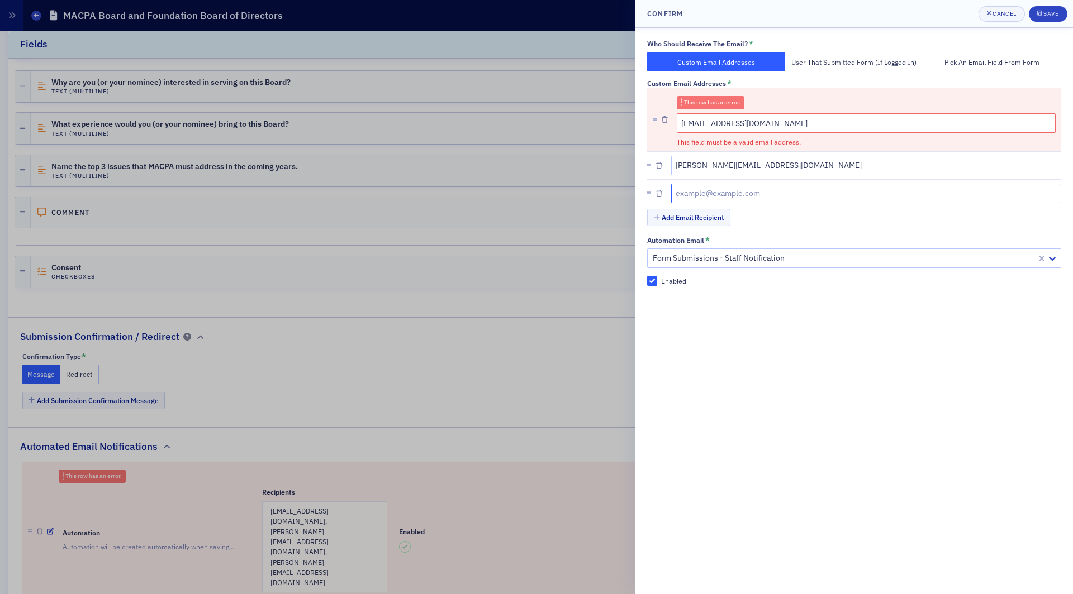
click at [711, 191] on input "text" at bounding box center [866, 194] width 391 height 20
type input "rebekah@macpa.org"
click at [870, 217] on div "Add Email Recipient" at bounding box center [854, 219] width 414 height 20
click at [764, 123] on input "lauren@blueoceanideas.com" at bounding box center [866, 123] width 379 height 20
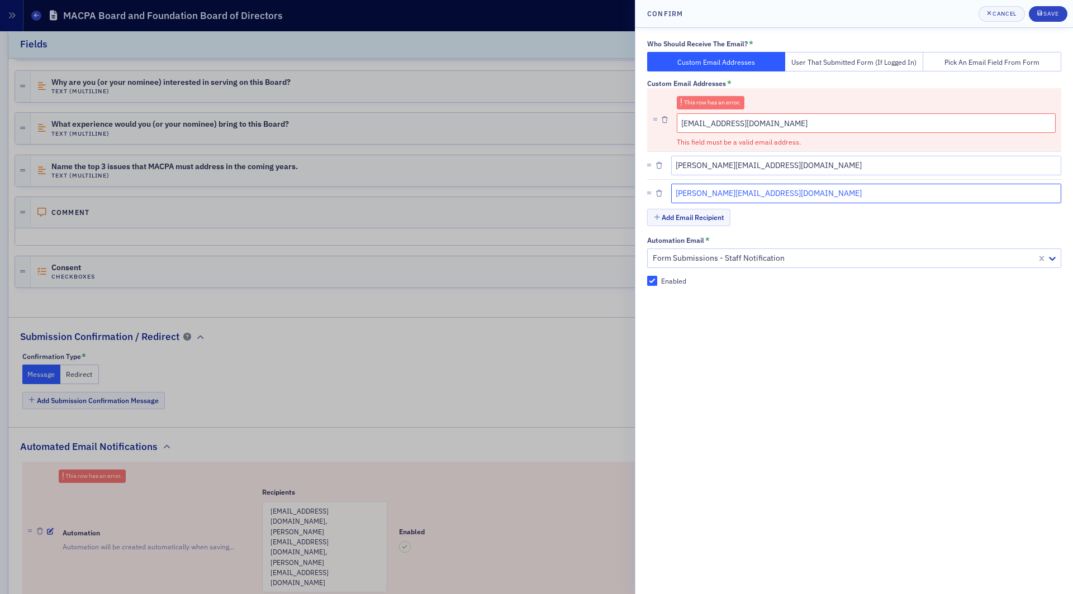
click at [874, 192] on input "rebekah@macpa.org" at bounding box center [866, 194] width 391 height 20
click at [1053, 16] on div "Save" at bounding box center [1050, 14] width 15 height 6
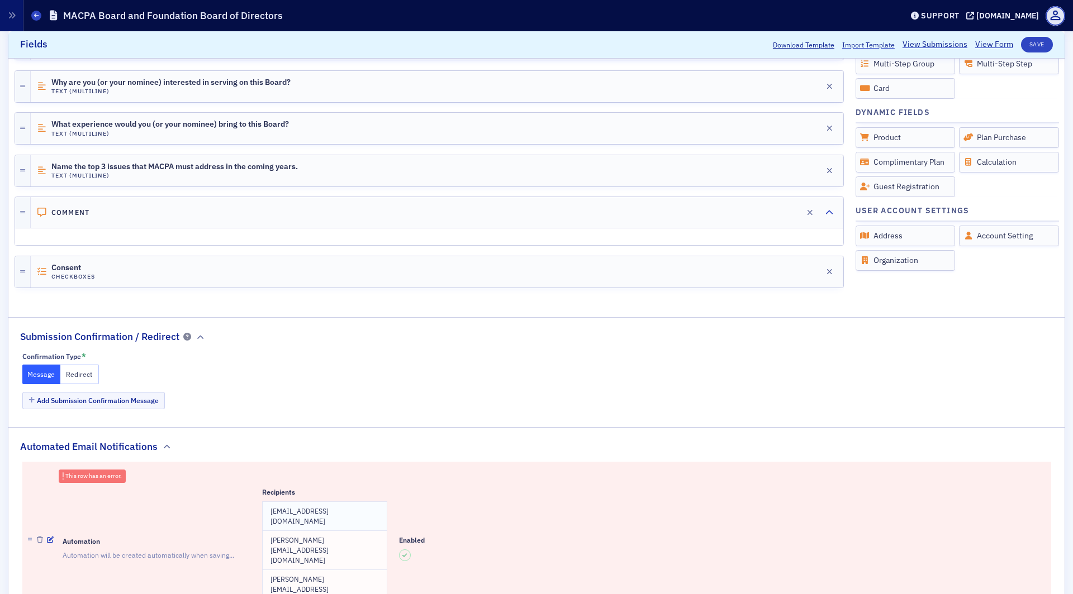
click at [365, 502] on td "lauren@blueoceanideas.com" at bounding box center [324, 516] width 125 height 29
click at [45, 500] on div at bounding box center [43, 540] width 31 height 148
click at [50, 537] on icon "button" at bounding box center [50, 540] width 7 height 7
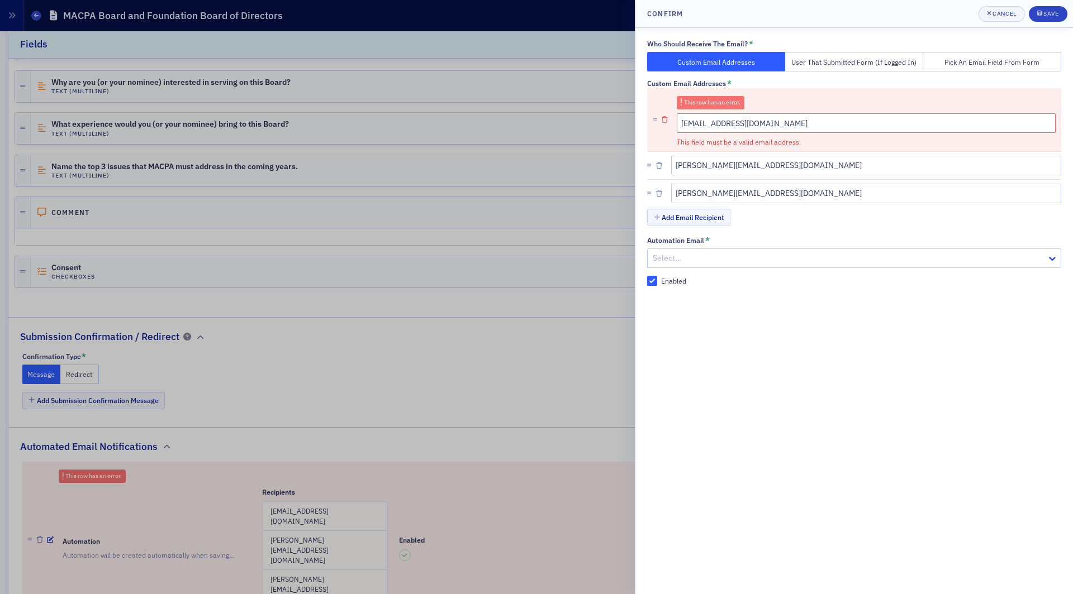
click at [662, 120] on icon "button" at bounding box center [665, 120] width 6 height 7
click at [777, 202] on div "Who Should Receive The Email? * Custom Email Addresses User That Submitted Form…" at bounding box center [854, 149] width 414 height 218
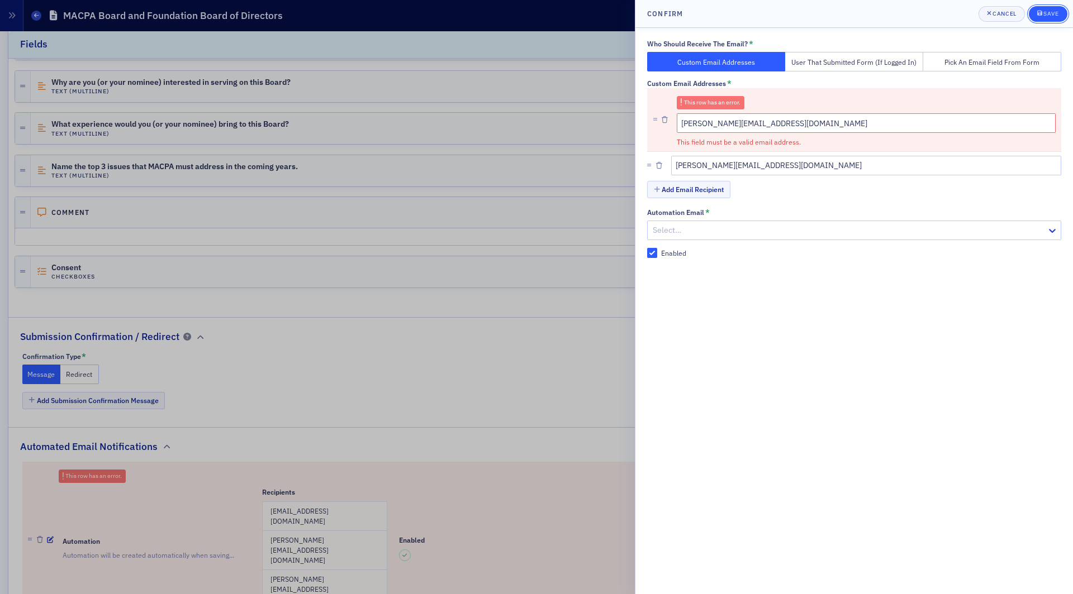
click at [1040, 14] on icon "submit" at bounding box center [1039, 13] width 5 height 6
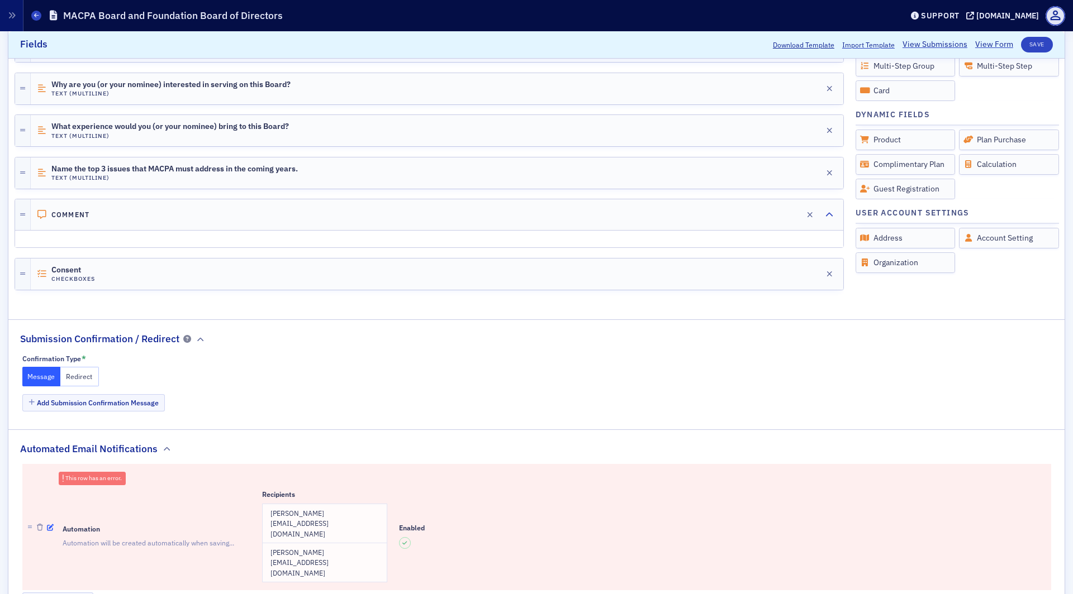
click at [48, 525] on icon "button" at bounding box center [50, 528] width 7 height 7
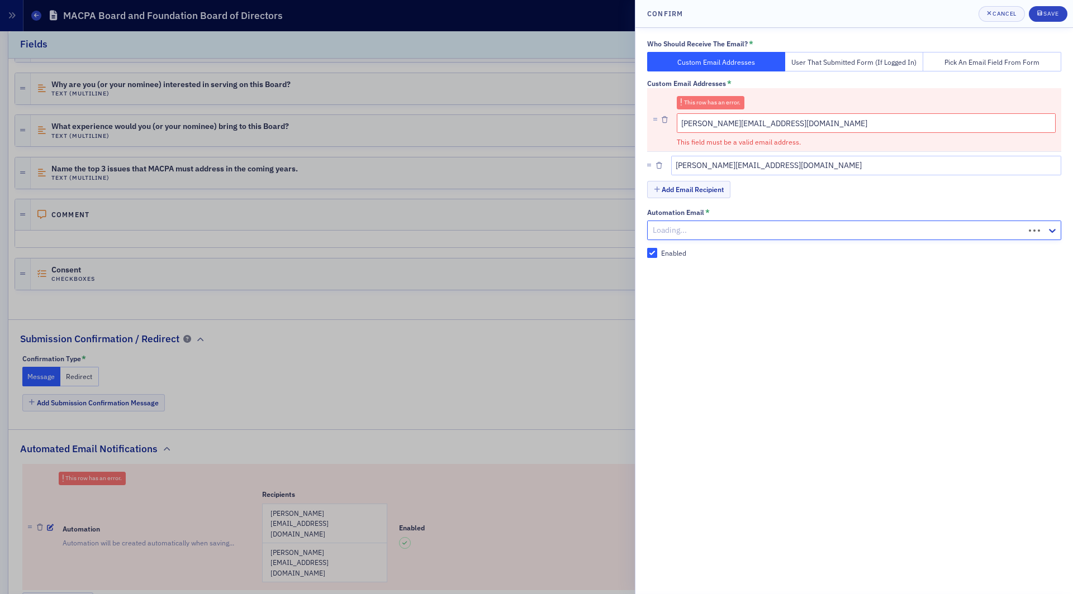
click at [700, 221] on div "Loading..." at bounding box center [854, 231] width 414 height 20
click at [1049, 17] on div "Save" at bounding box center [1050, 14] width 15 height 6
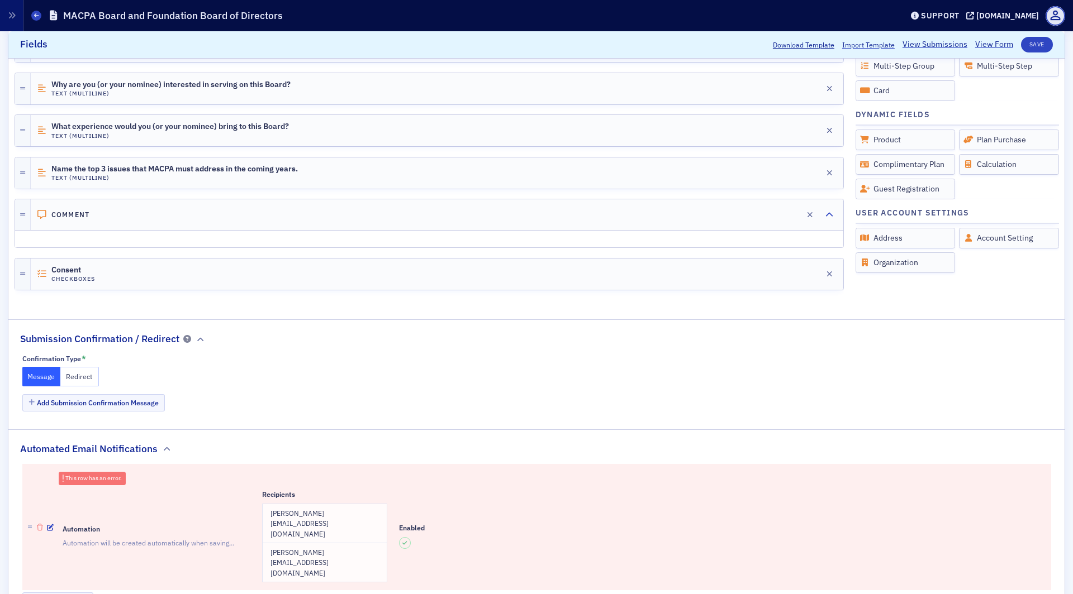
click at [39, 522] on button "button" at bounding box center [40, 527] width 6 height 10
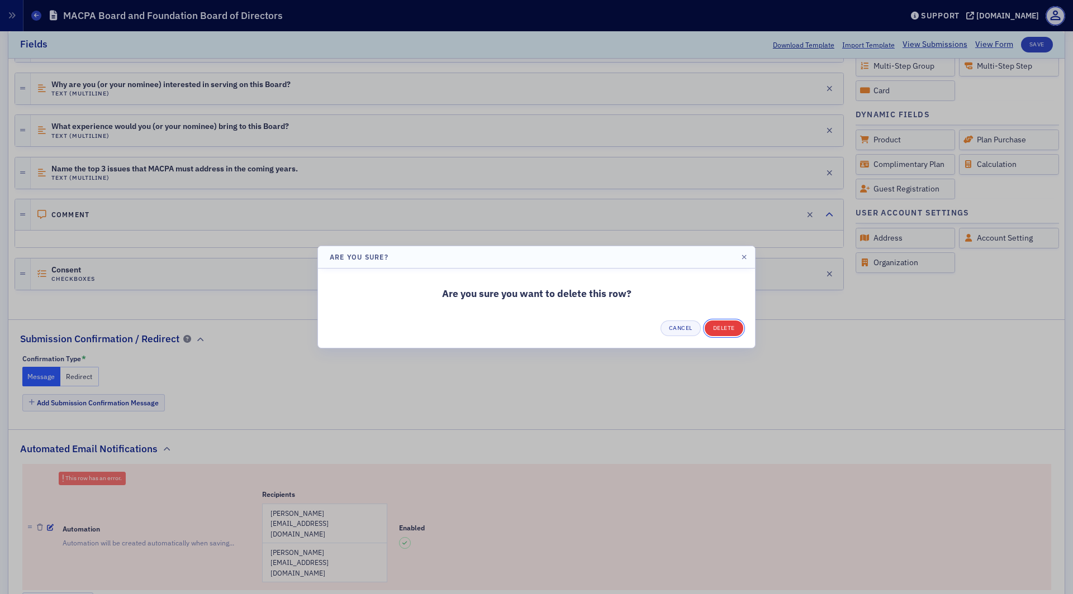
click at [731, 329] on button "Delete" at bounding box center [724, 329] width 39 height 16
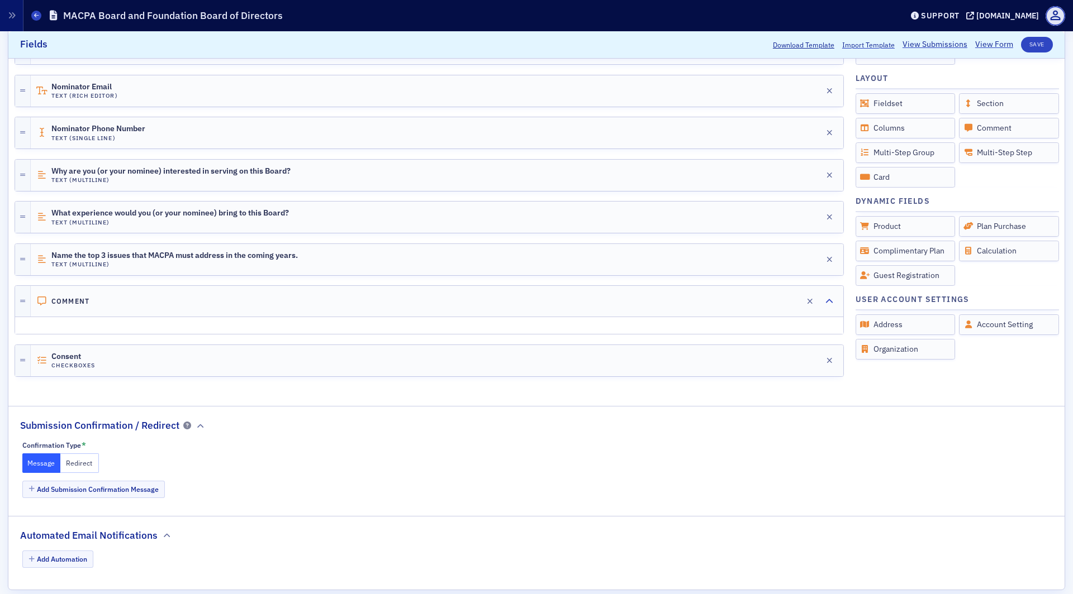
click at [77, 529] on h2 "Automated Email Notifications" at bounding box center [88, 536] width 137 height 15
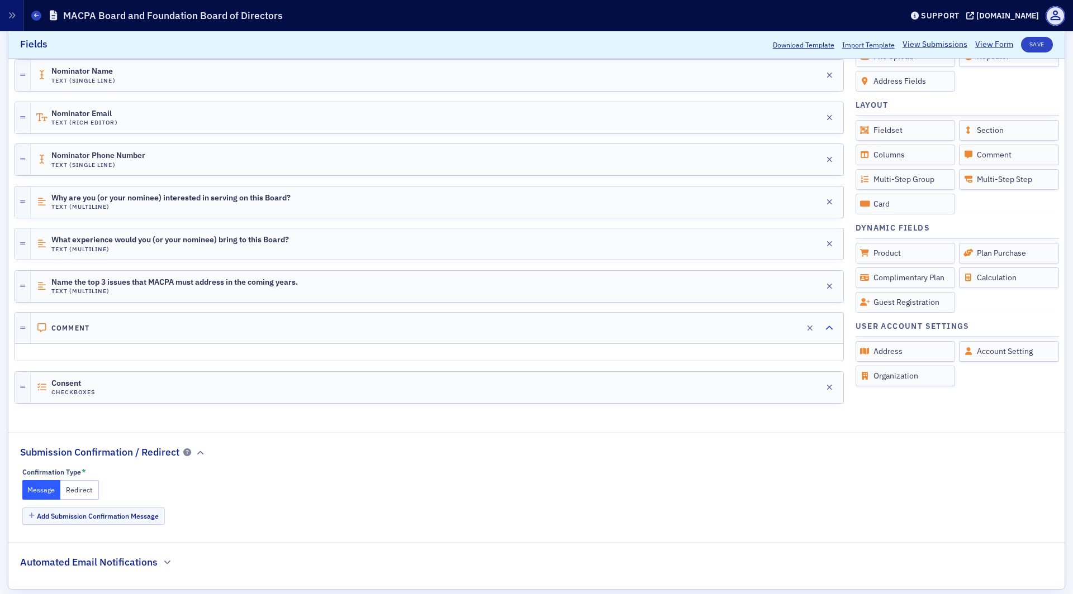
click at [78, 555] on h2 "Automated Email Notifications" at bounding box center [88, 562] width 137 height 15
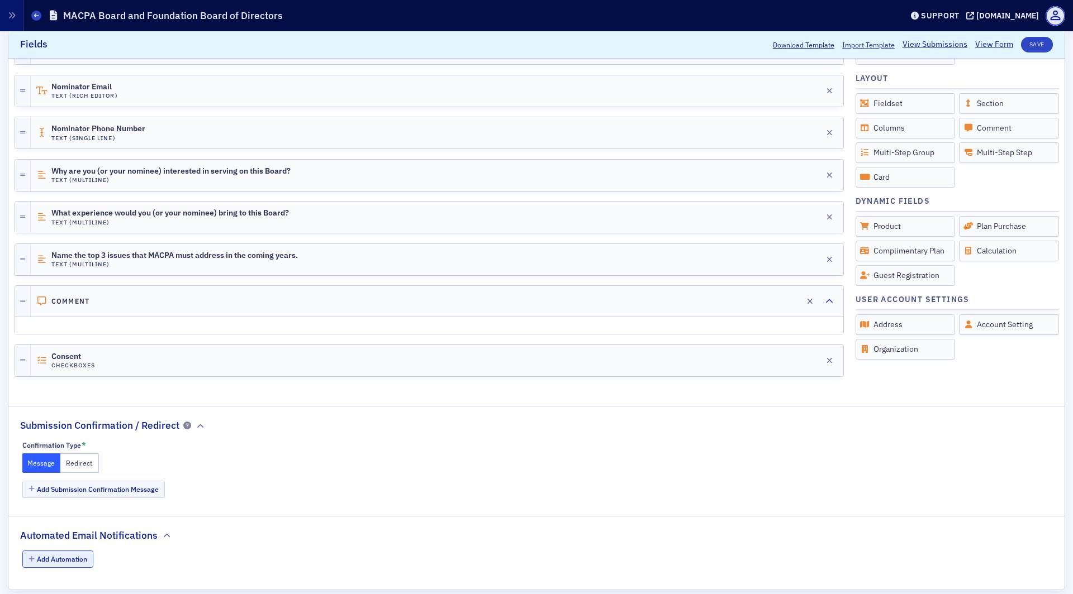
click at [58, 551] on button "Add Automation" at bounding box center [58, 559] width 72 height 17
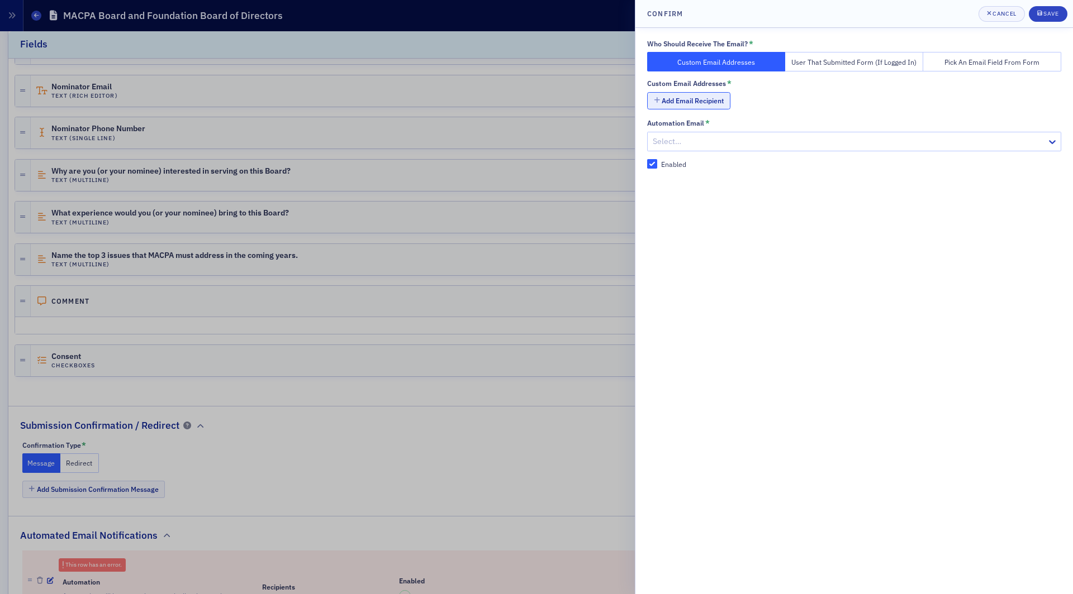
click at [722, 104] on button "Add Email Recipient" at bounding box center [688, 100] width 83 height 17
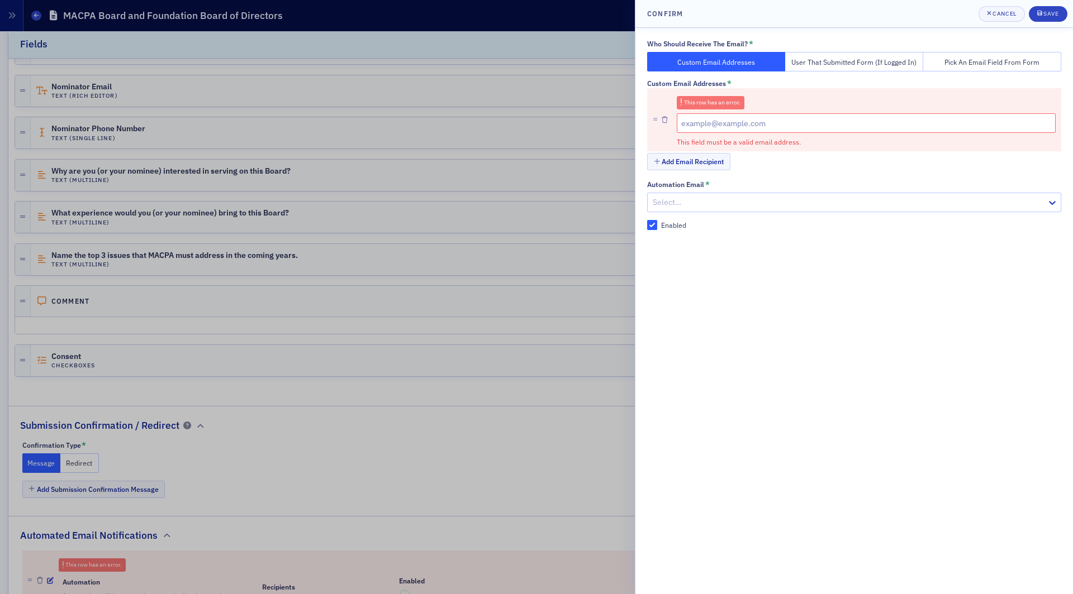
click at [712, 116] on input "This field must be a valid email address." at bounding box center [866, 123] width 379 height 20
type input "lauren@blueoceanideas.com"
click at [1052, 9] on button "Save" at bounding box center [1048, 14] width 39 height 16
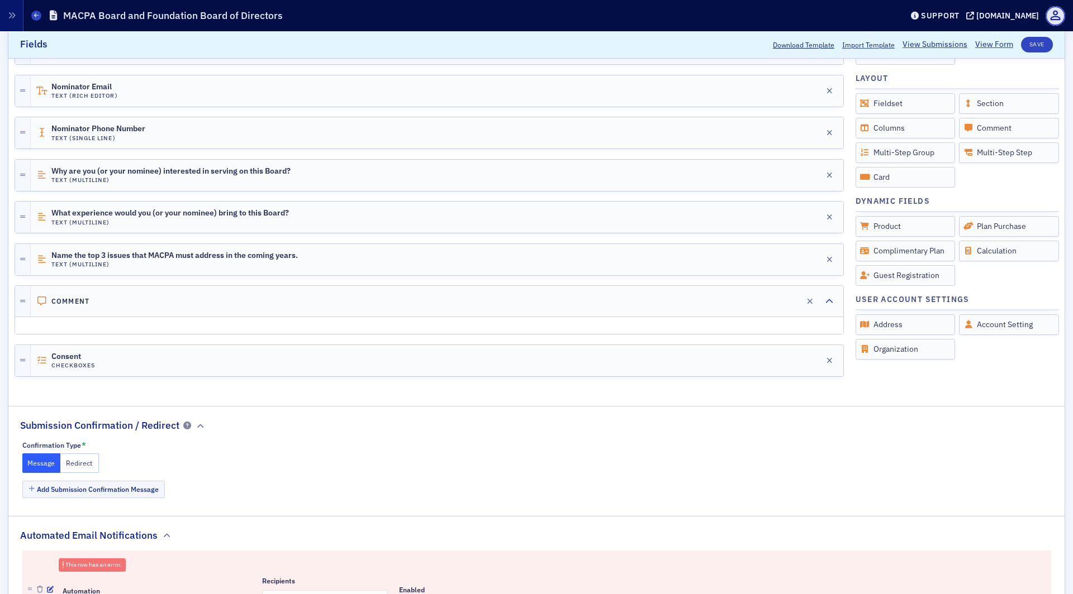
scroll to position [825, 0]
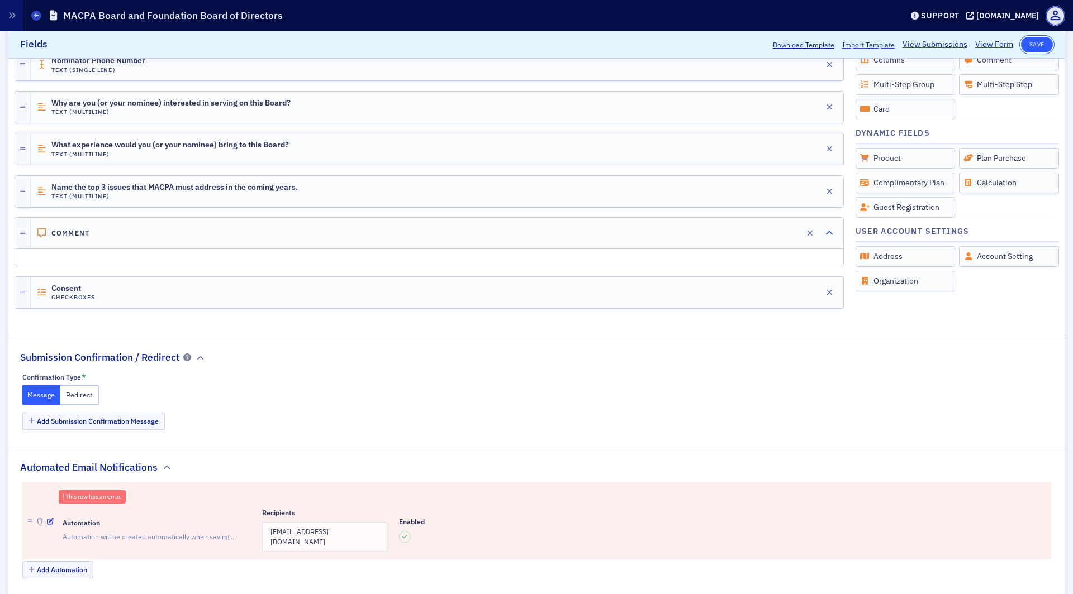
click at [1033, 48] on button "Save" at bounding box center [1037, 45] width 32 height 16
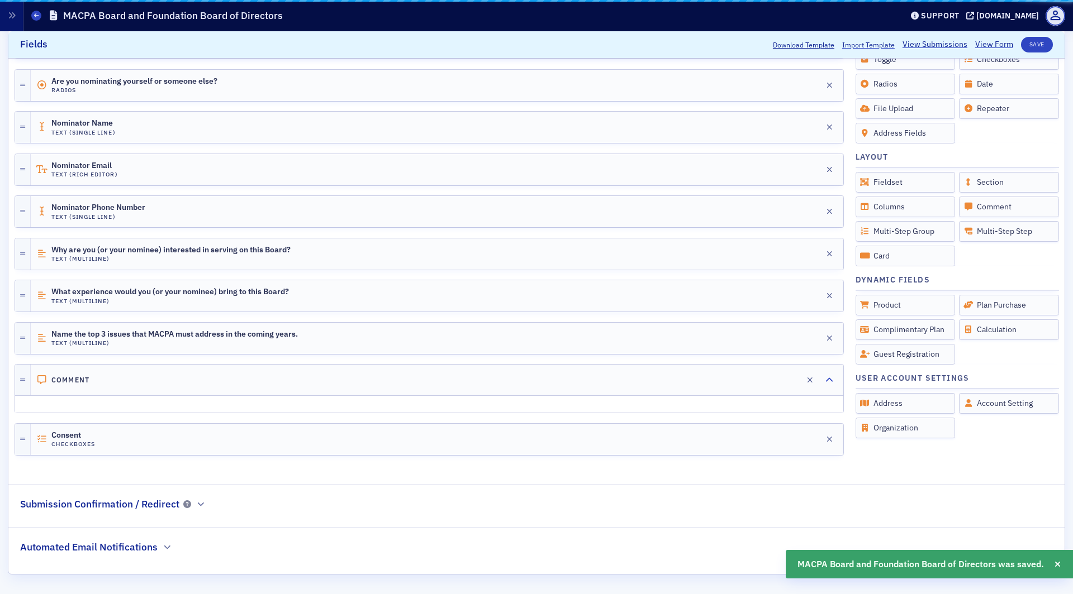
scroll to position [664, 0]
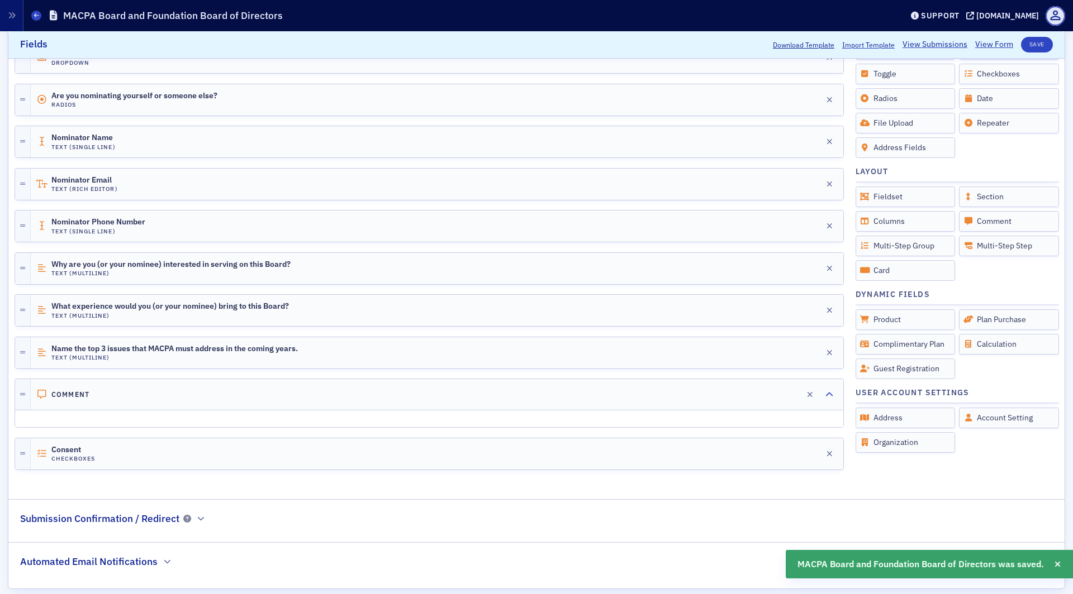
click at [139, 555] on h2 "Automated Email Notifications" at bounding box center [88, 562] width 137 height 15
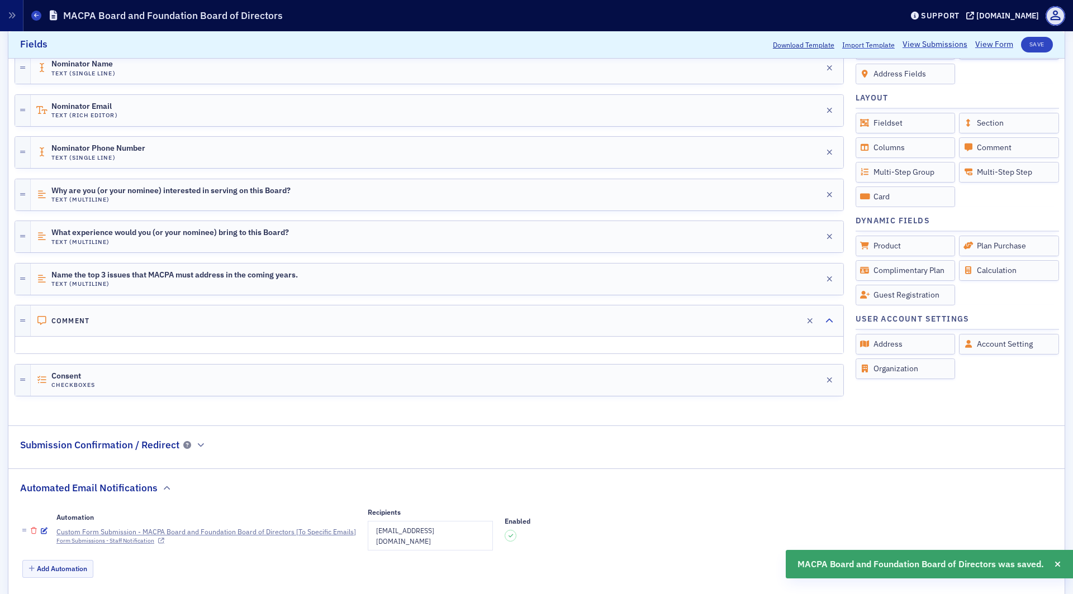
click at [34, 528] on icon "button" at bounding box center [34, 531] width 6 height 7
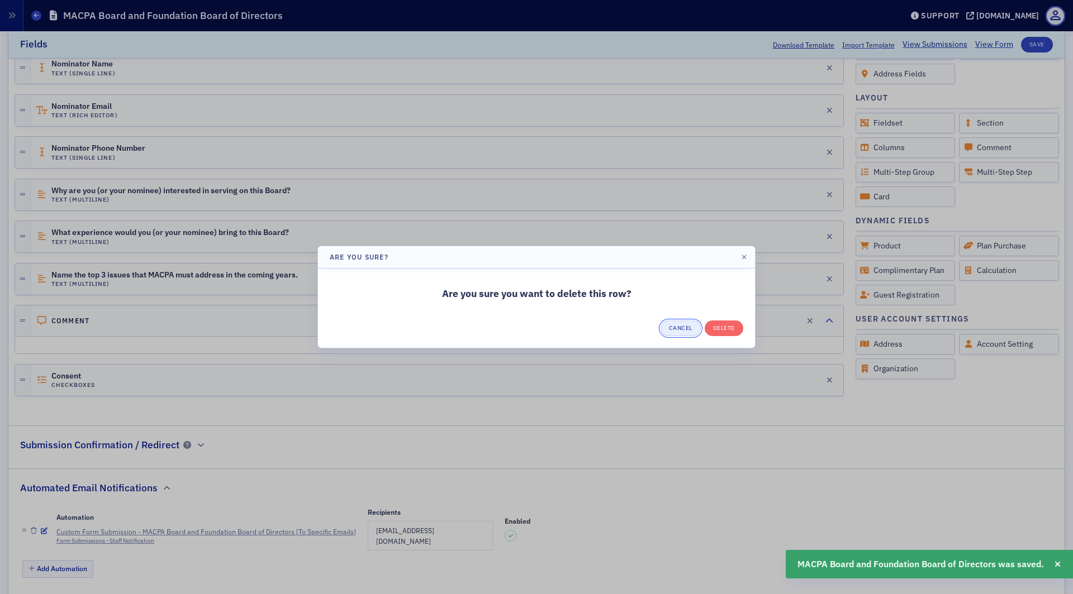
click at [677, 324] on button "Cancel" at bounding box center [680, 329] width 40 height 16
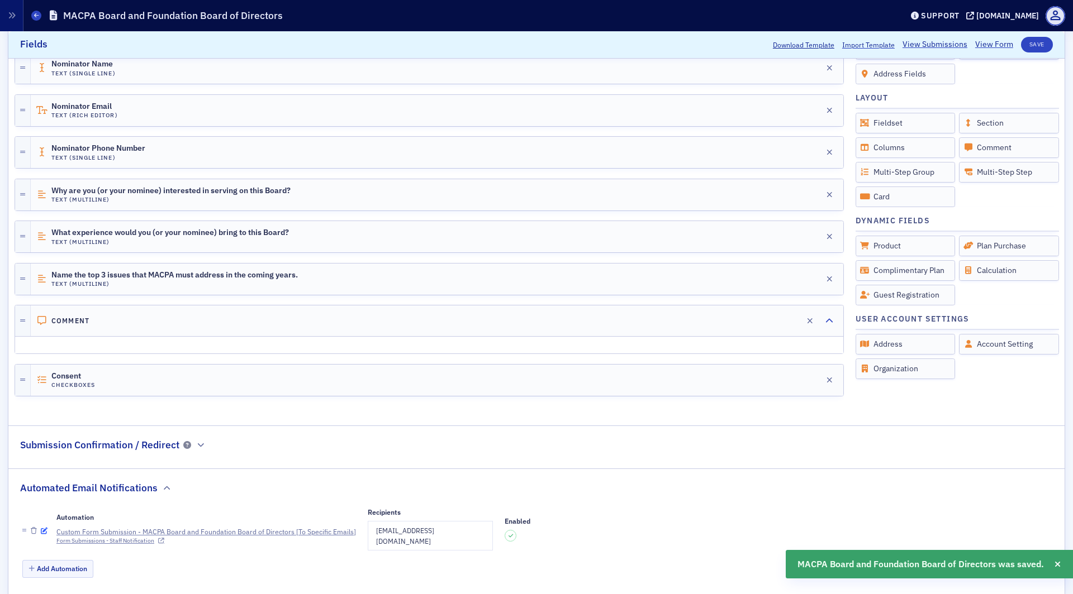
click at [41, 528] on icon "button" at bounding box center [44, 531] width 7 height 7
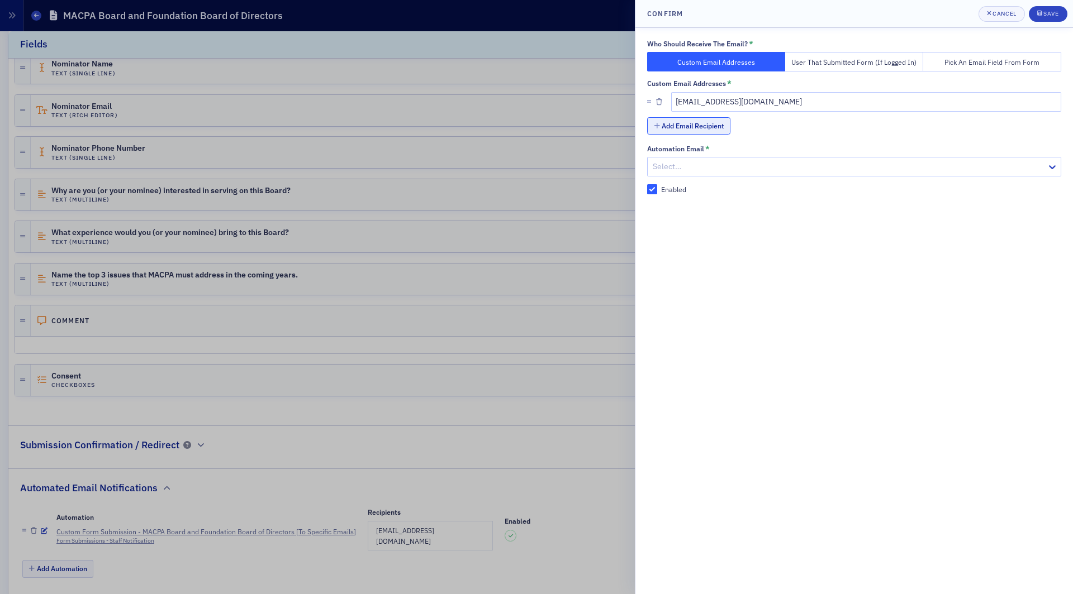
click at [705, 121] on button "Add Email Recipient" at bounding box center [688, 125] width 83 height 17
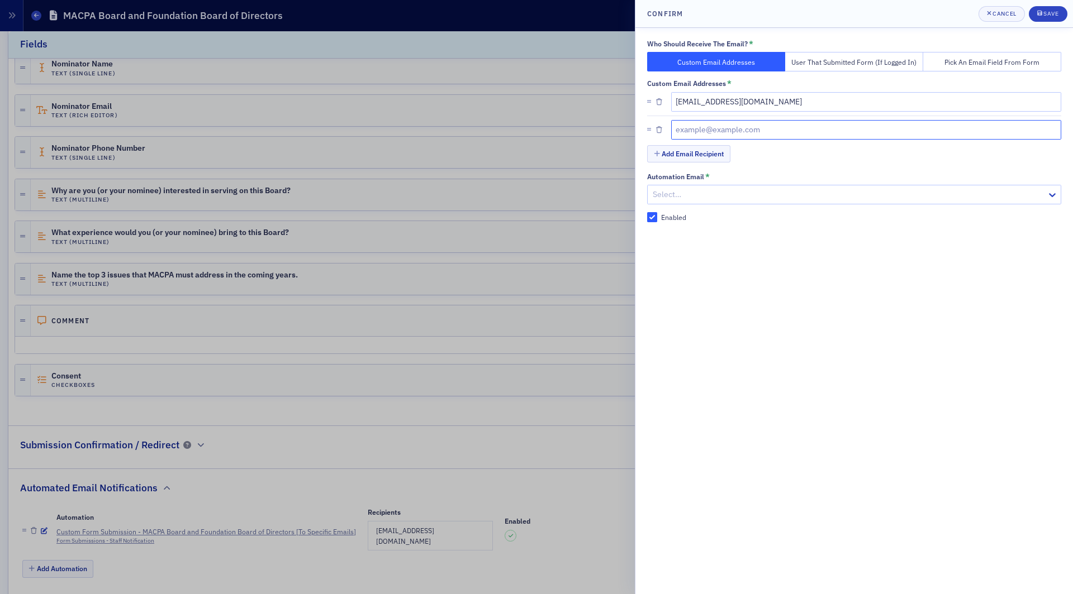
click at [711, 129] on input "text" at bounding box center [866, 130] width 391 height 20
type input "michelle@macpa.org"
click at [659, 159] on button "Add Email Recipient" at bounding box center [688, 153] width 83 height 17
click at [703, 157] on input "text" at bounding box center [866, 158] width 391 height 20
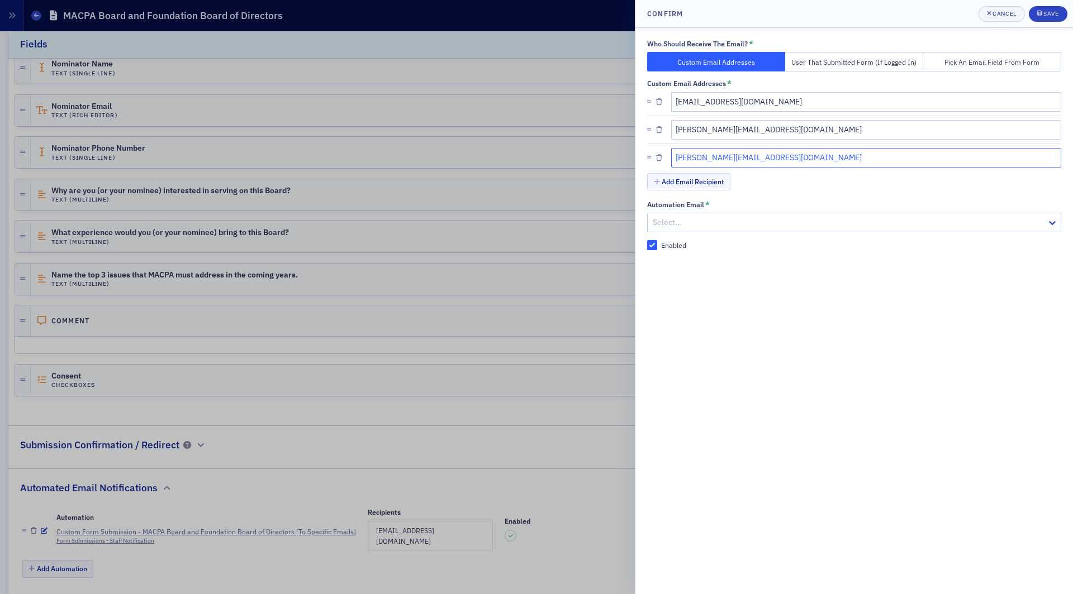
type input "rebekah@macpa.org"
click at [881, 180] on div "Add Email Recipient" at bounding box center [854, 183] width 414 height 20
click at [754, 220] on div at bounding box center [848, 223] width 394 height 14
click at [1047, 12] on div "Save" at bounding box center [1050, 14] width 15 height 6
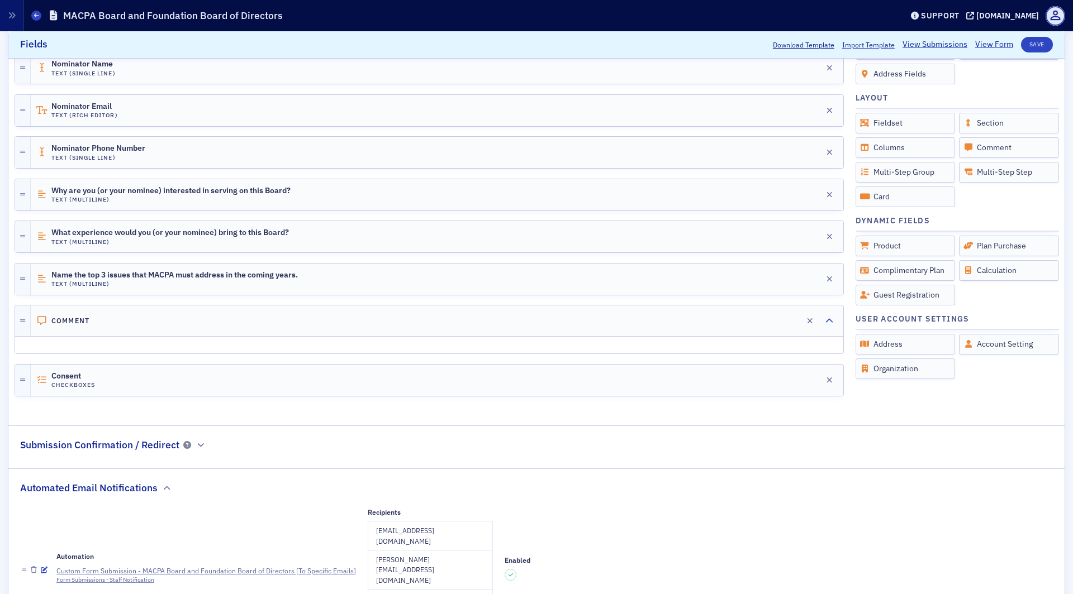
scroll to position [774, 0]
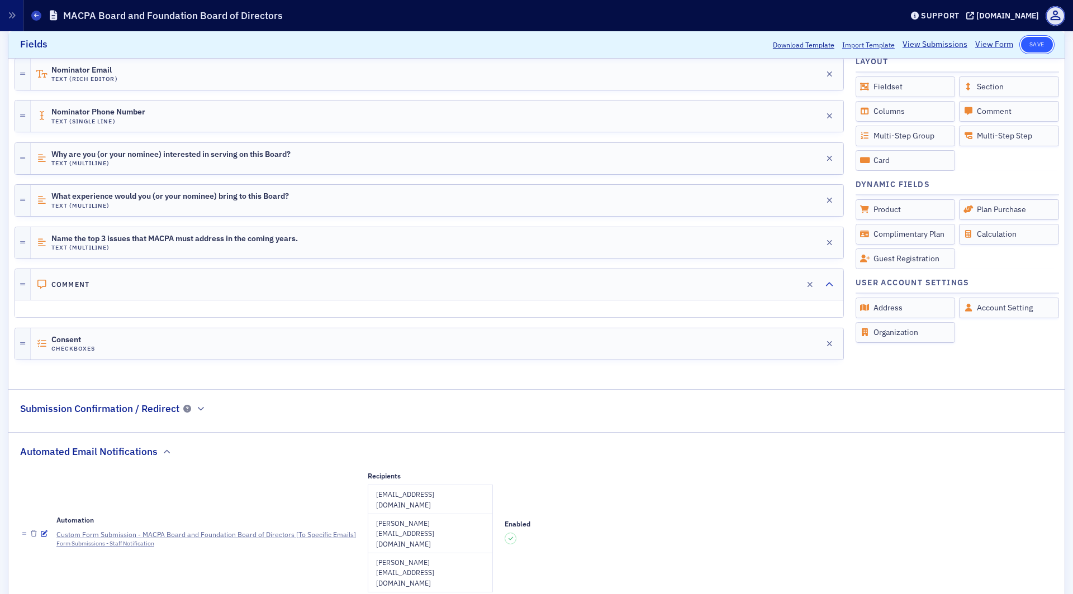
click at [1032, 45] on button "Save" at bounding box center [1037, 45] width 32 height 16
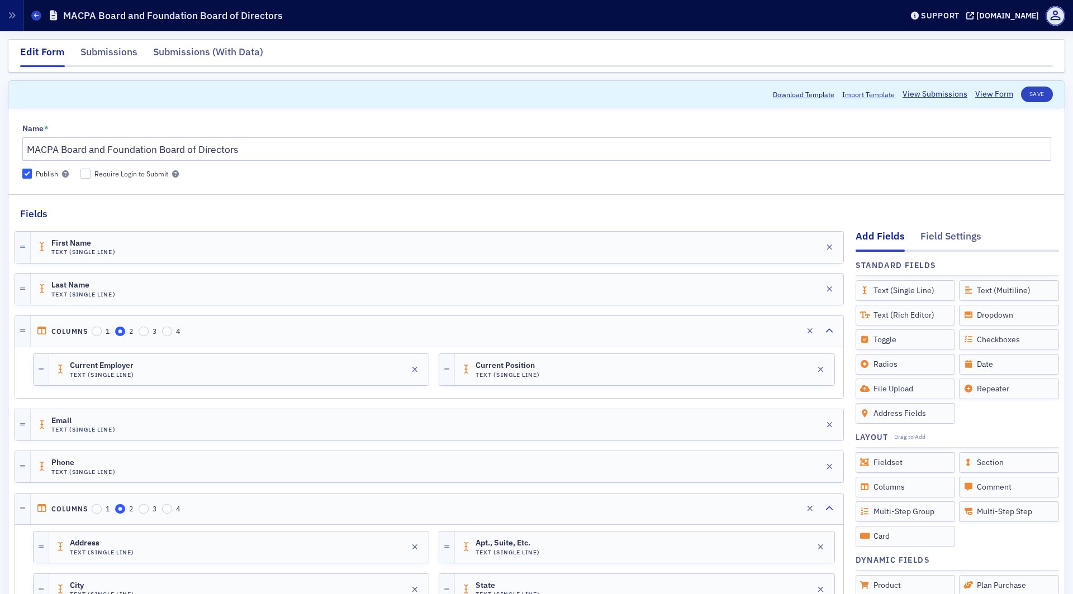
scroll to position [3, 0]
click at [931, 230] on div "Field Settings" at bounding box center [950, 236] width 61 height 21
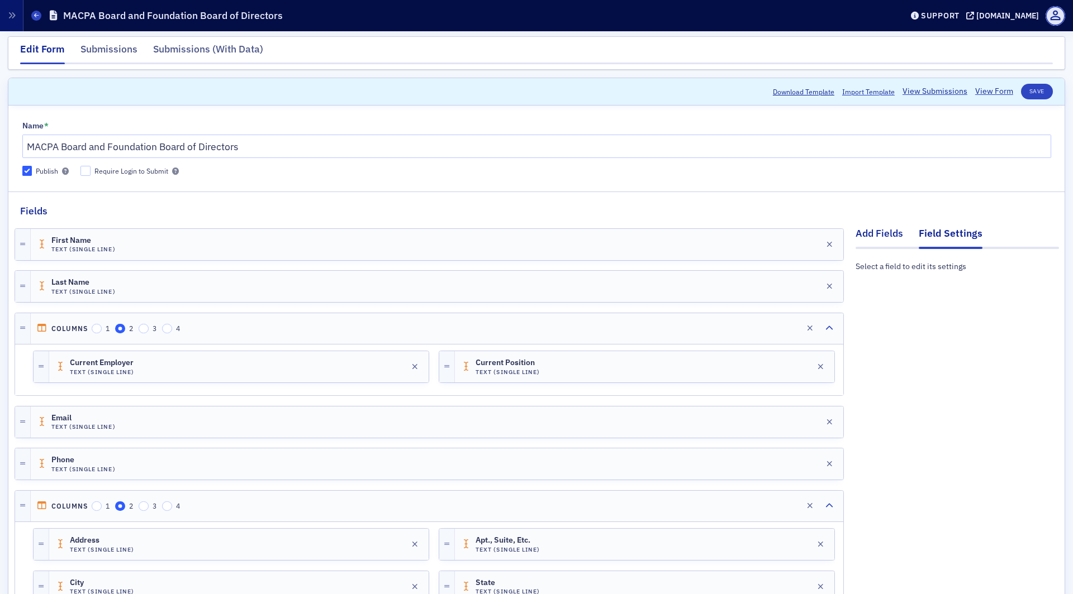
click at [871, 231] on div "Add Fields" at bounding box center [878, 236] width 47 height 21
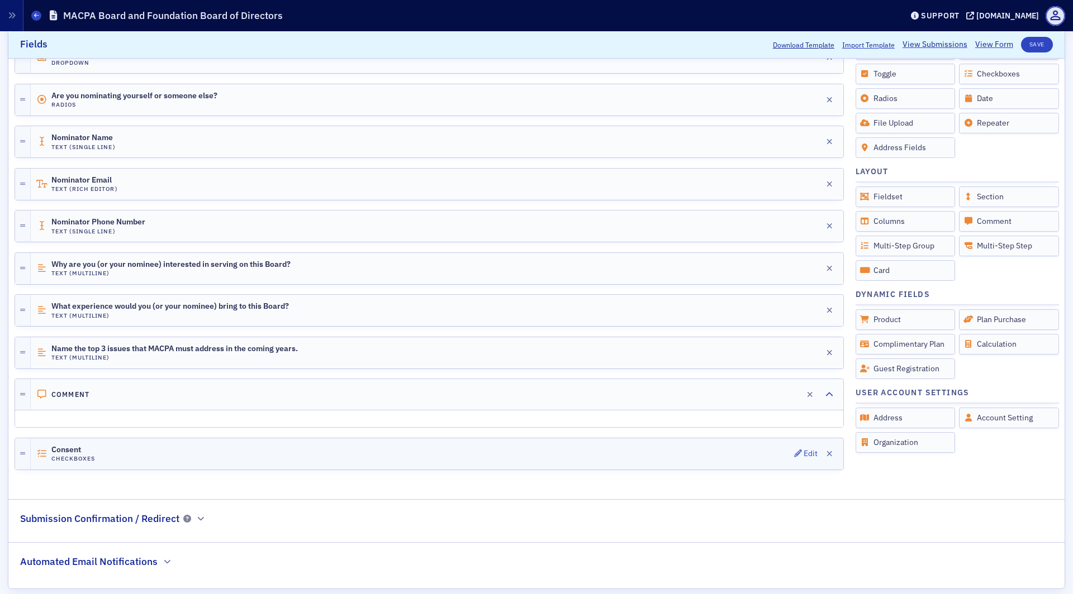
scroll to position [0, 0]
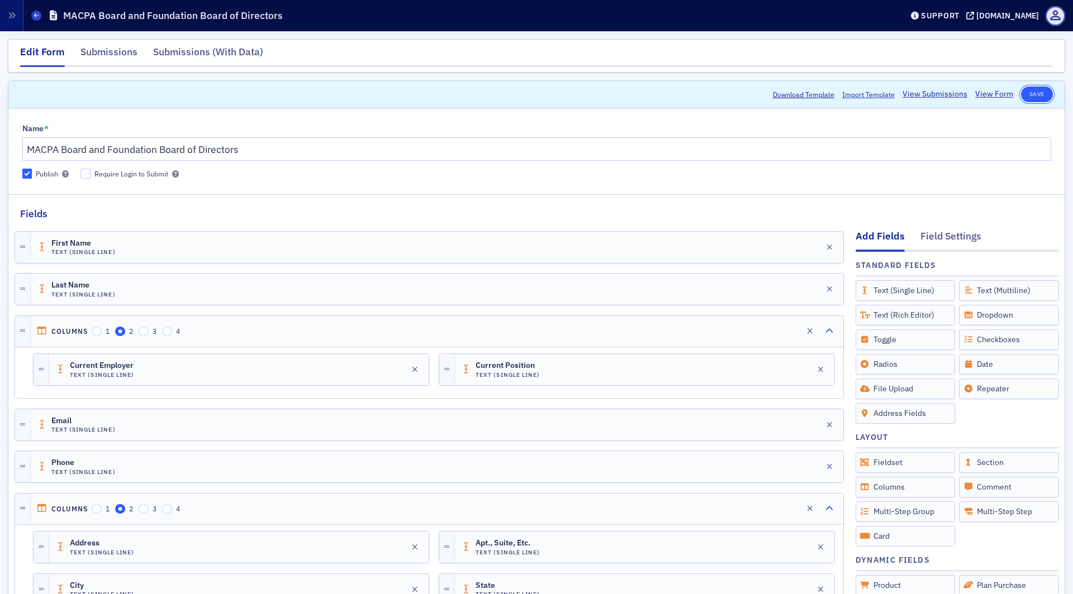
click at [1034, 88] on button "Save" at bounding box center [1037, 95] width 32 height 16
